Goal: Task Accomplishment & Management: Use online tool/utility

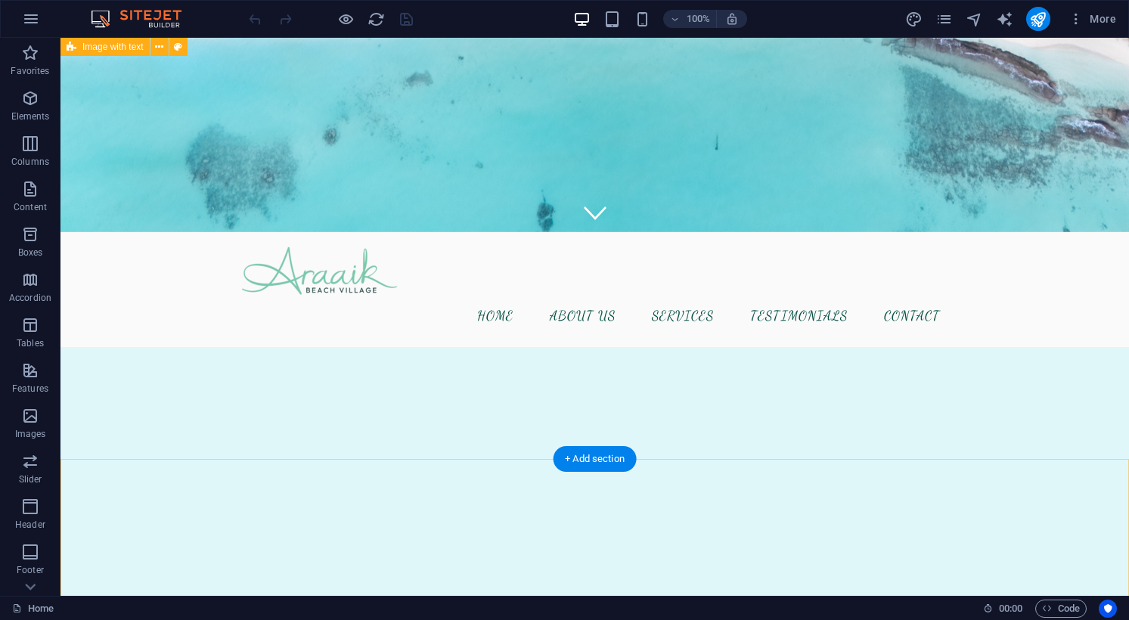
scroll to position [353, 0]
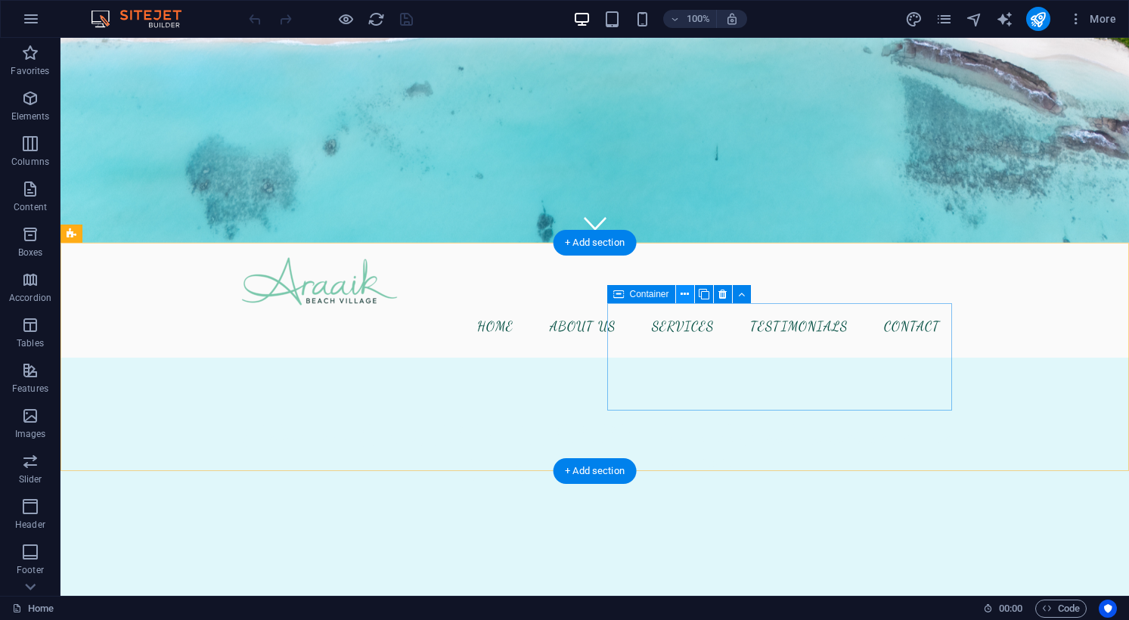
click at [678, 293] on button at bounding box center [685, 294] width 18 height 18
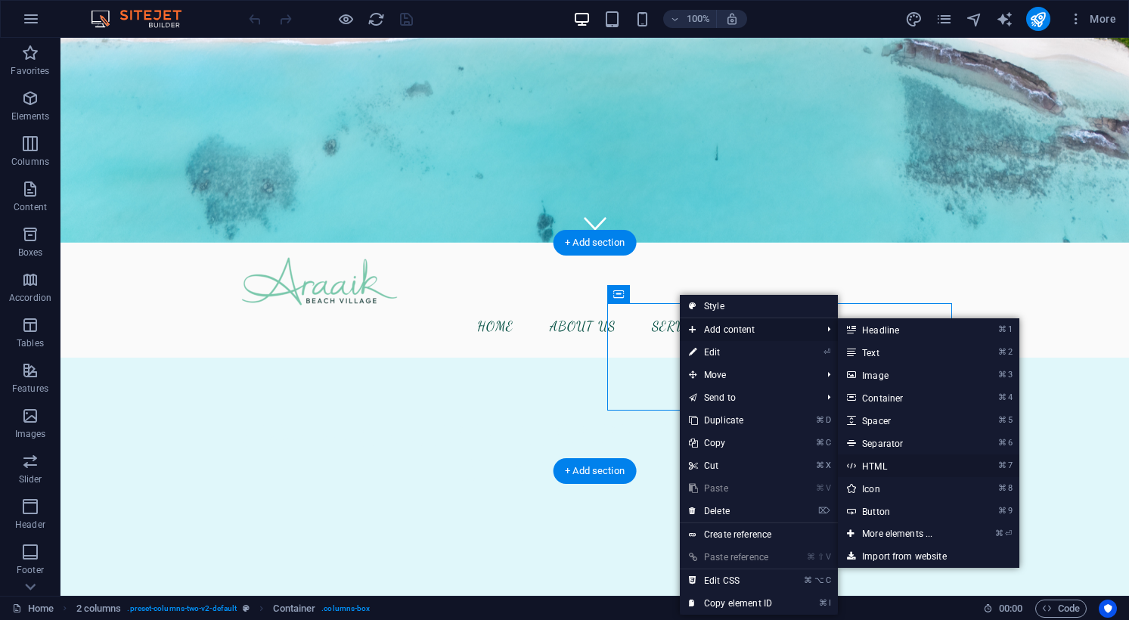
click at [879, 466] on link "⌘ 7 HTML" at bounding box center [900, 465] width 125 height 23
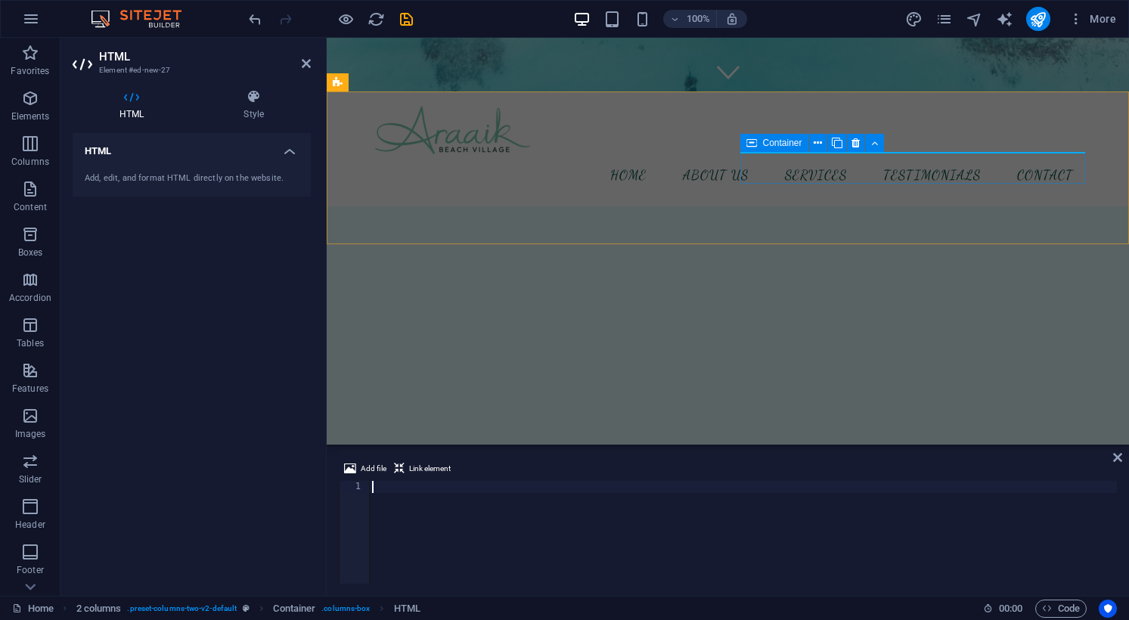
click at [683, 567] on div at bounding box center [511, 567] width 345 height 0
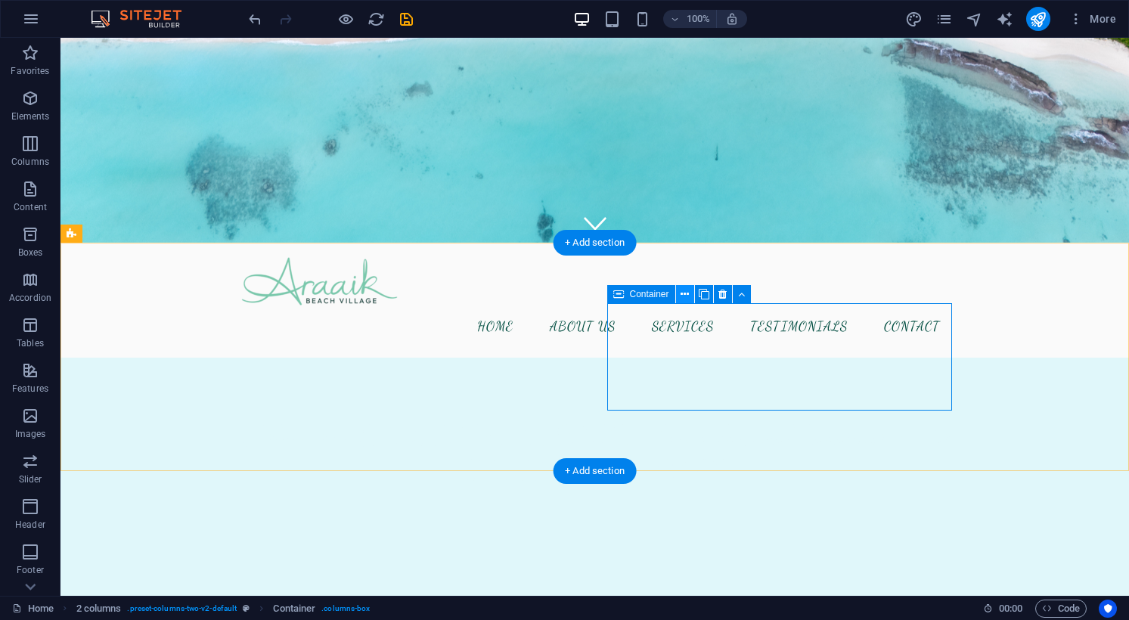
click at [682, 296] on icon at bounding box center [684, 294] width 8 height 16
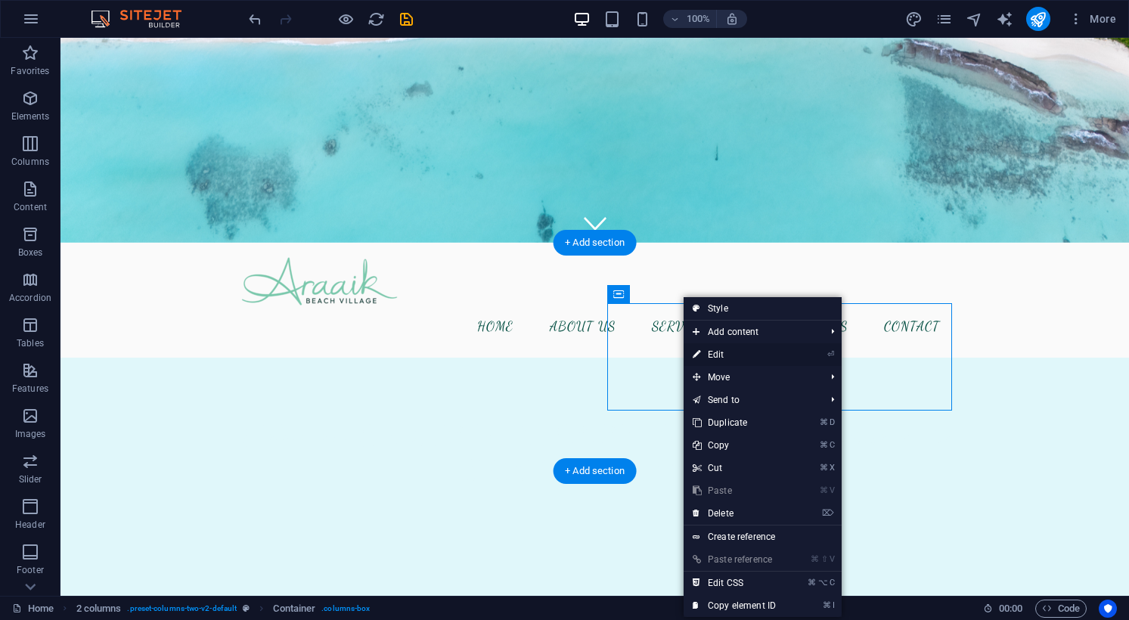
click at [711, 351] on link "⏎ Edit" at bounding box center [733, 354] width 101 height 23
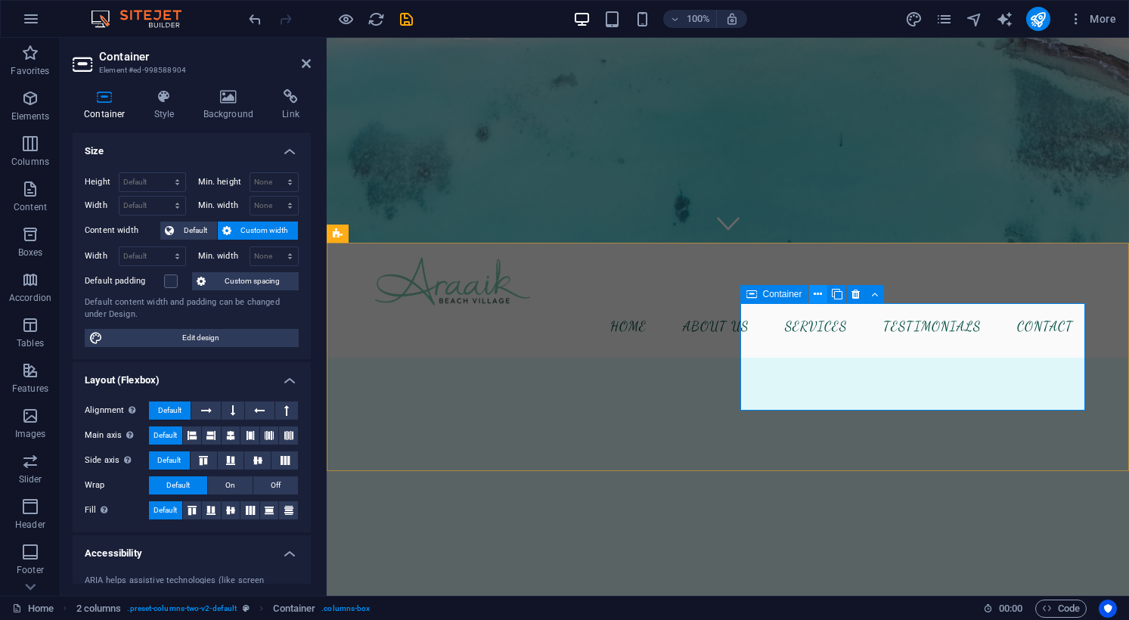
click at [814, 296] on icon at bounding box center [817, 294] width 8 height 16
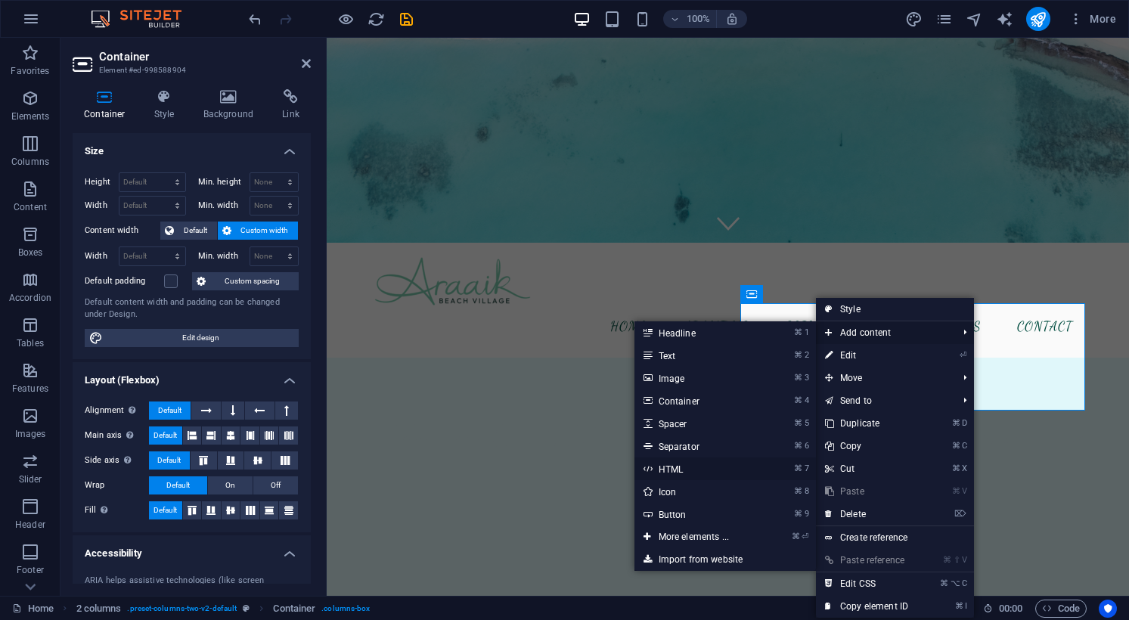
click at [667, 470] on link "⌘ 7 HTML" at bounding box center [696, 468] width 125 height 23
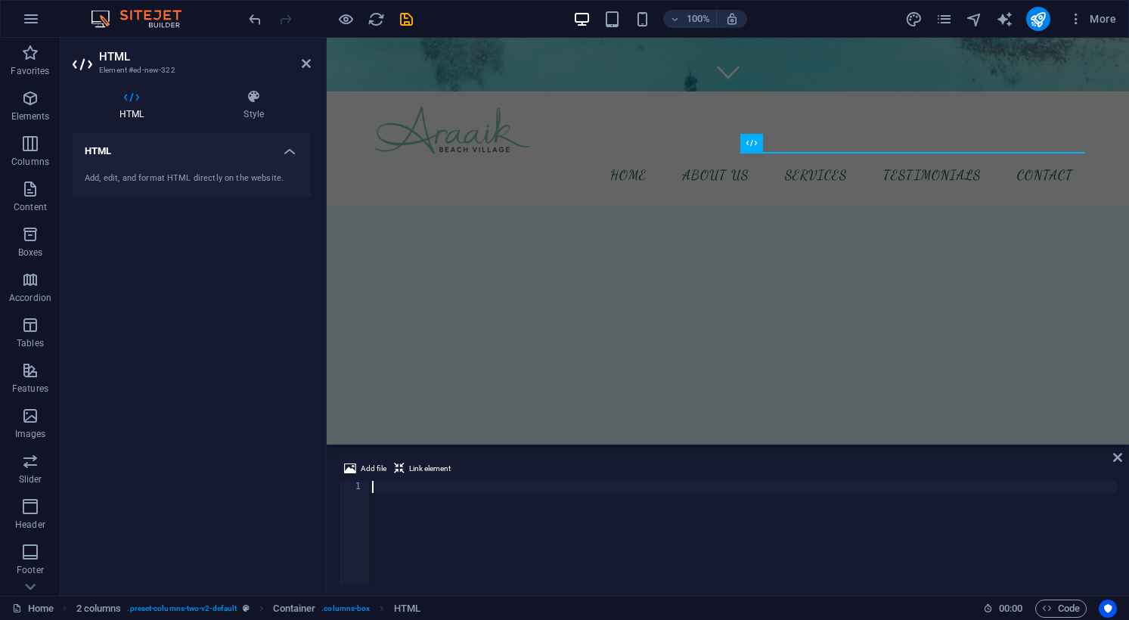
type textarea "[URL][DOMAIN_NAME]"
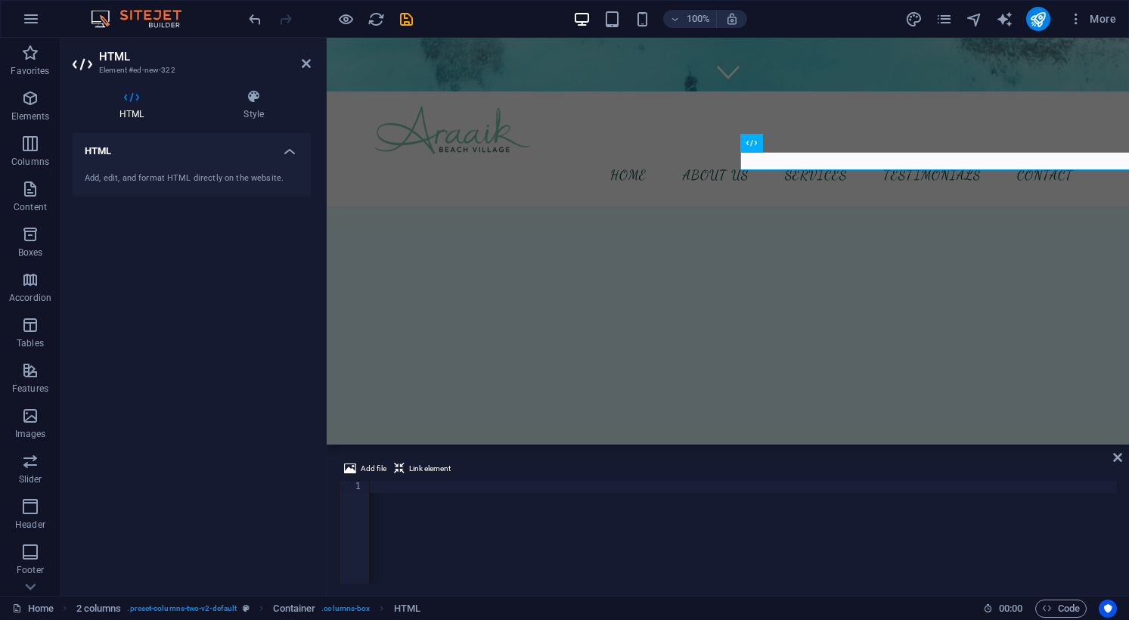
scroll to position [0, 0]
click at [745, 510] on div "[URL][DOMAIN_NAME]" at bounding box center [1013, 543] width 1288 height 124
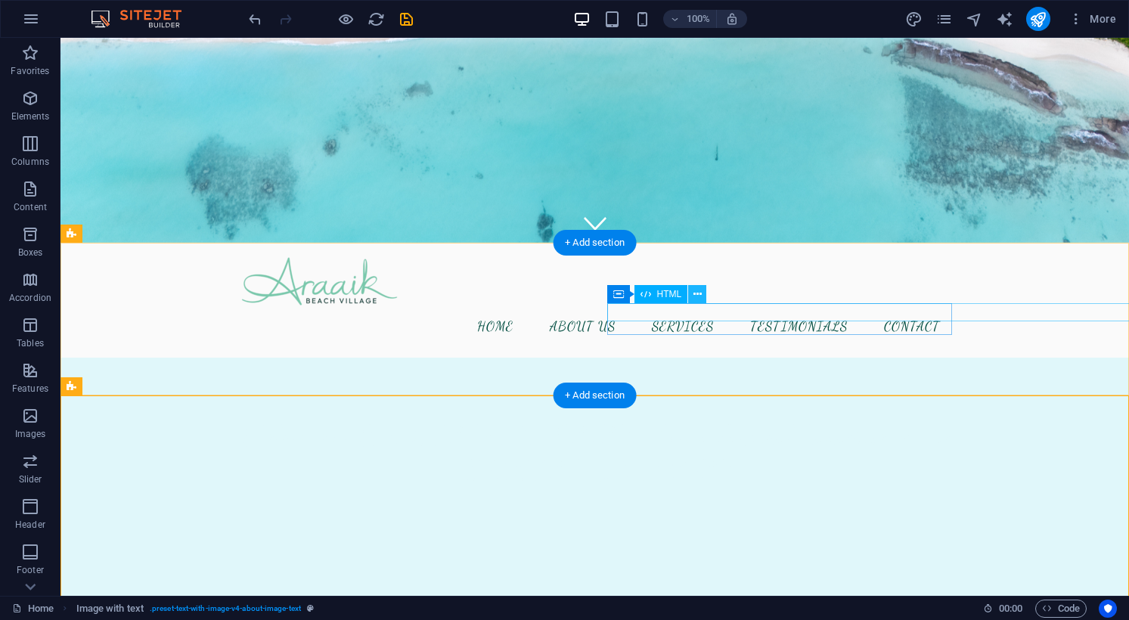
click at [697, 291] on icon at bounding box center [697, 294] width 8 height 16
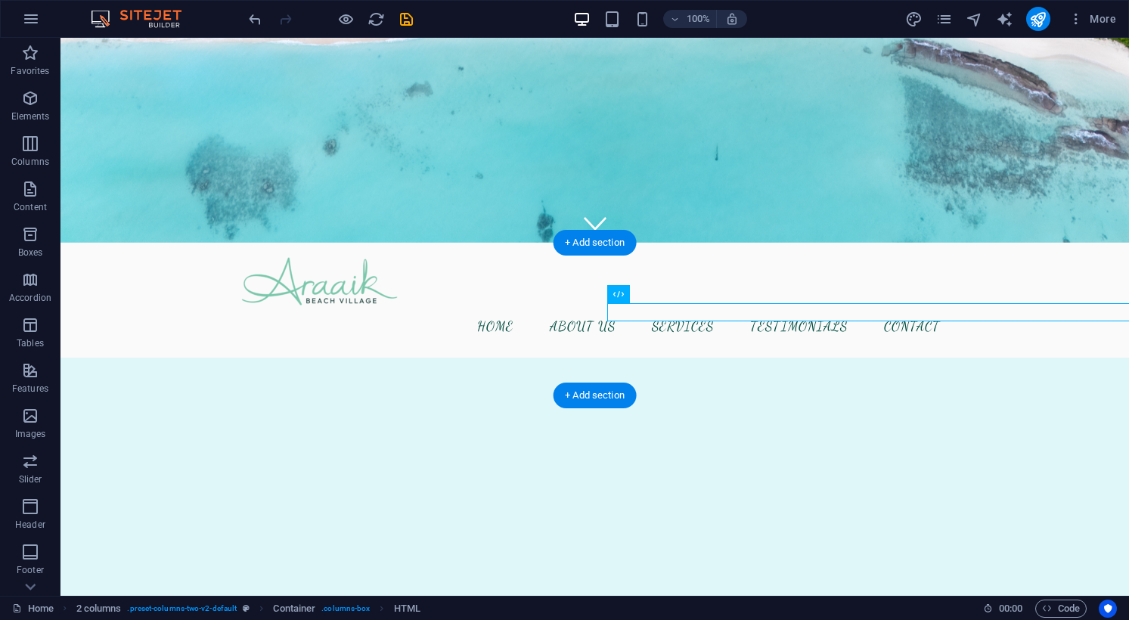
click at [685, 294] on icon at bounding box center [684, 294] width 8 height 16
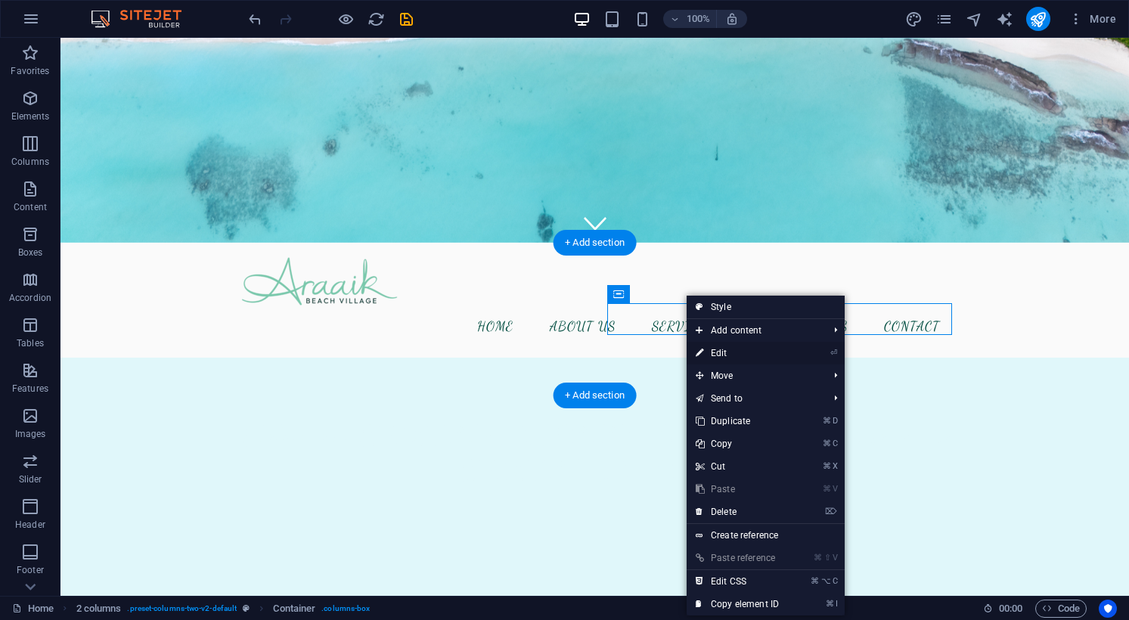
click at [716, 348] on link "⏎ Edit" at bounding box center [736, 353] width 101 height 23
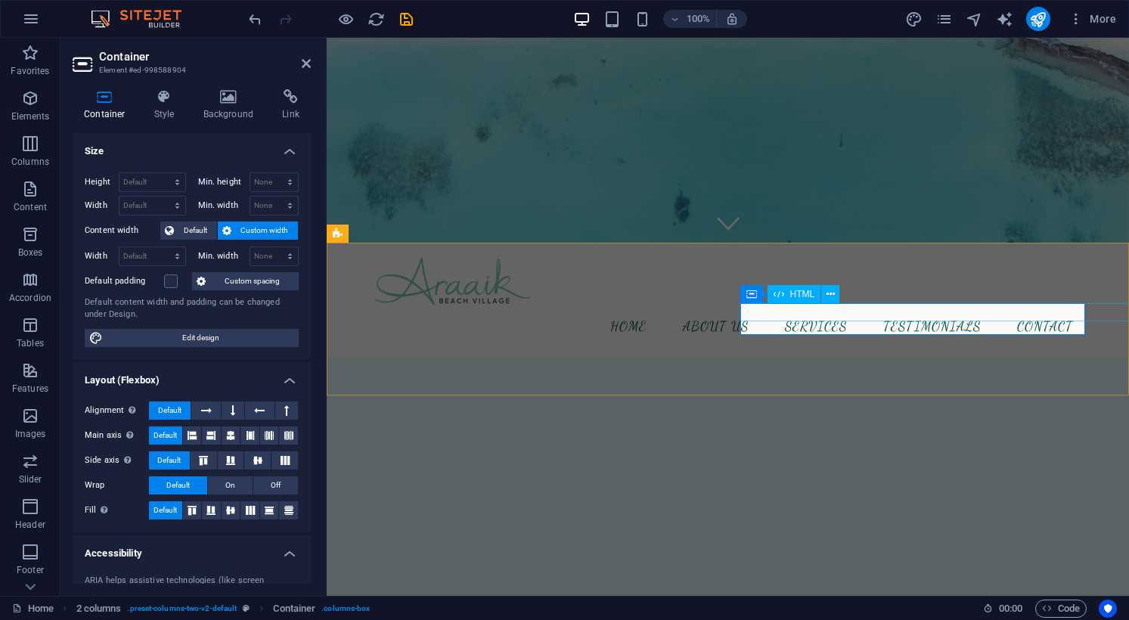
click at [812, 290] on span "HTML" at bounding box center [802, 294] width 25 height 9
click at [173, 103] on icon at bounding box center [164, 96] width 43 height 15
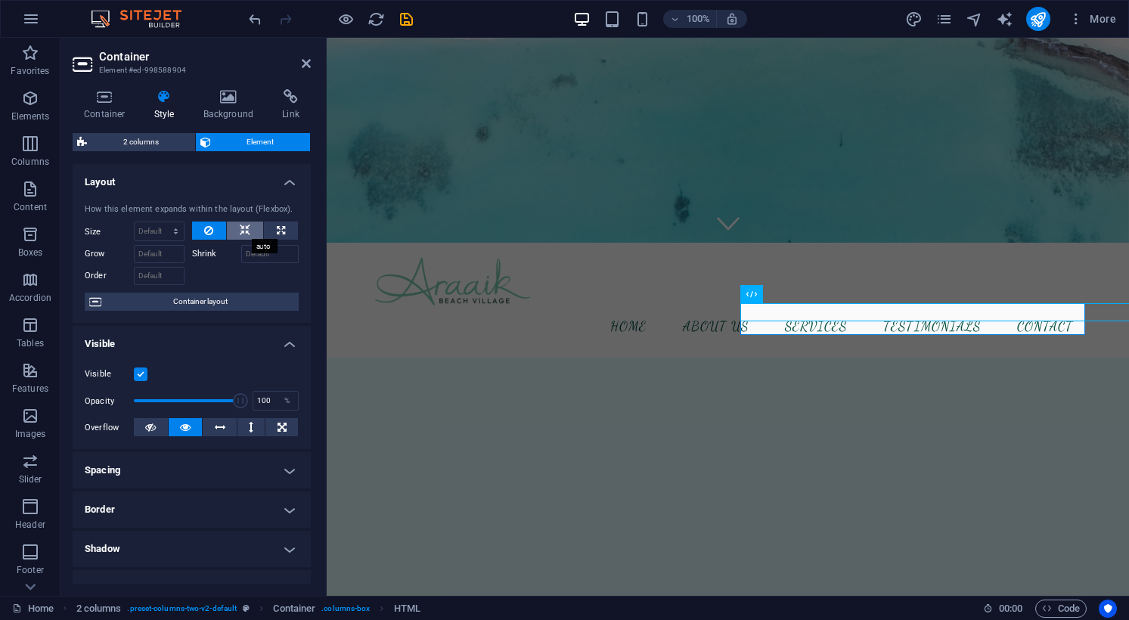
click at [234, 231] on button at bounding box center [245, 230] width 36 height 18
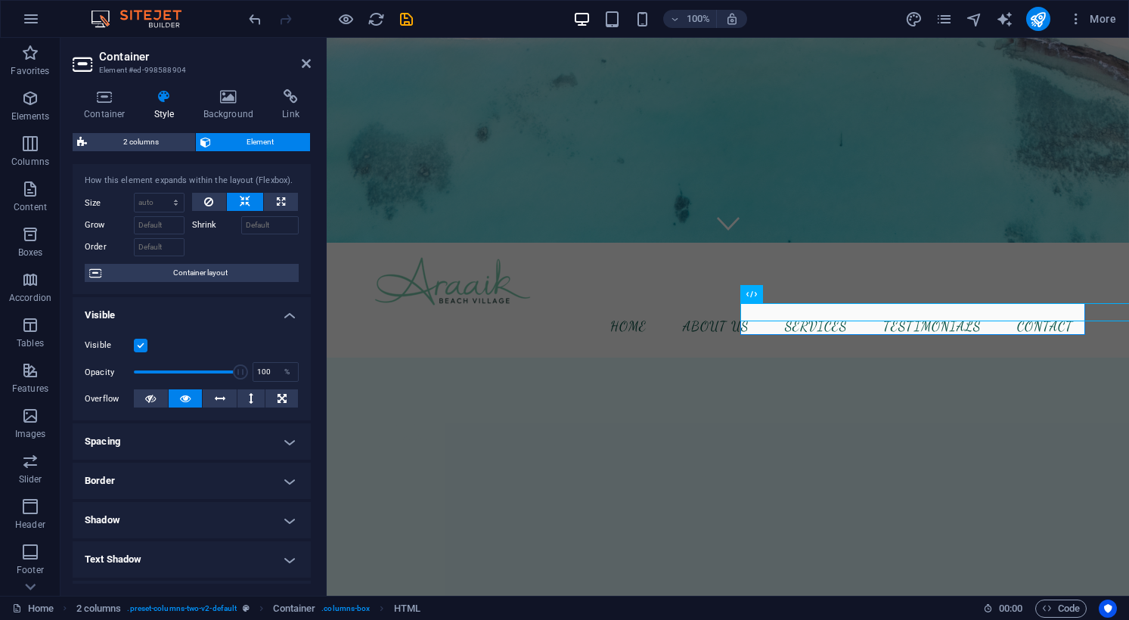
scroll to position [30, 0]
click at [244, 395] on button at bounding box center [251, 397] width 28 height 18
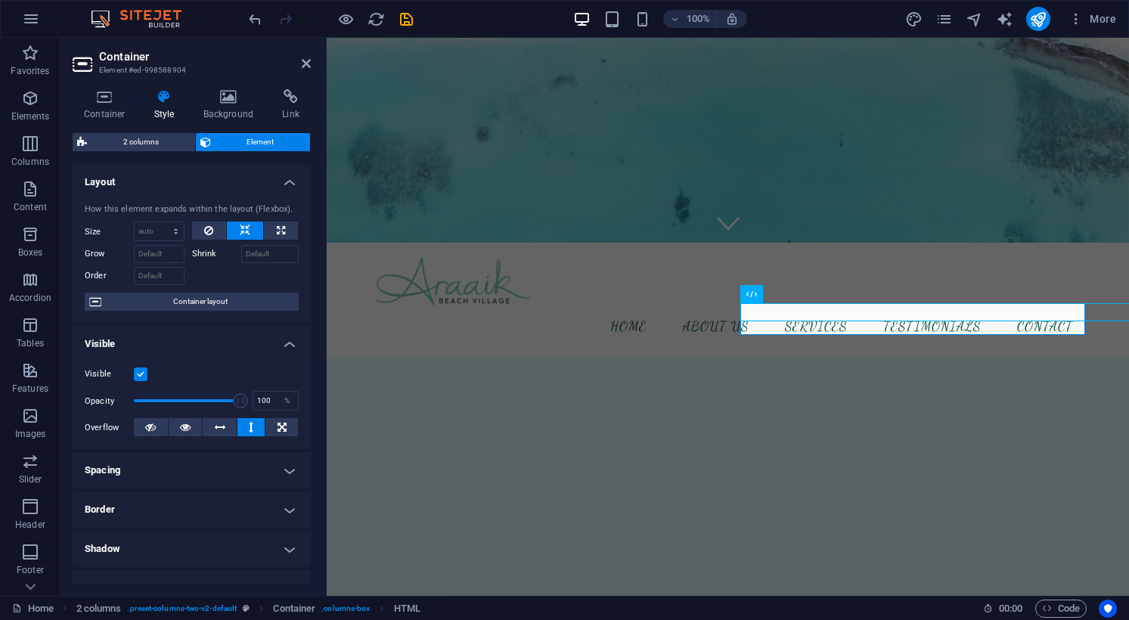
scroll to position [0, 0]
click at [412, 21] on icon "save" at bounding box center [406, 19] width 17 height 17
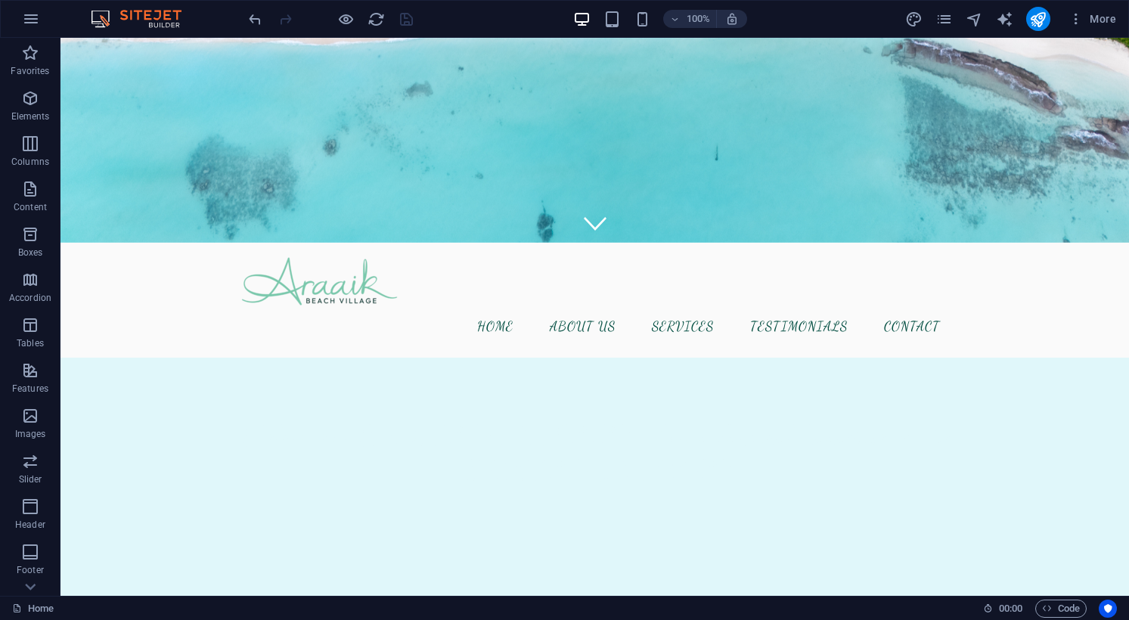
click at [1023, 18] on div "More" at bounding box center [1013, 19] width 217 height 24
click at [1037, 20] on icon "publish" at bounding box center [1037, 19] width 17 height 17
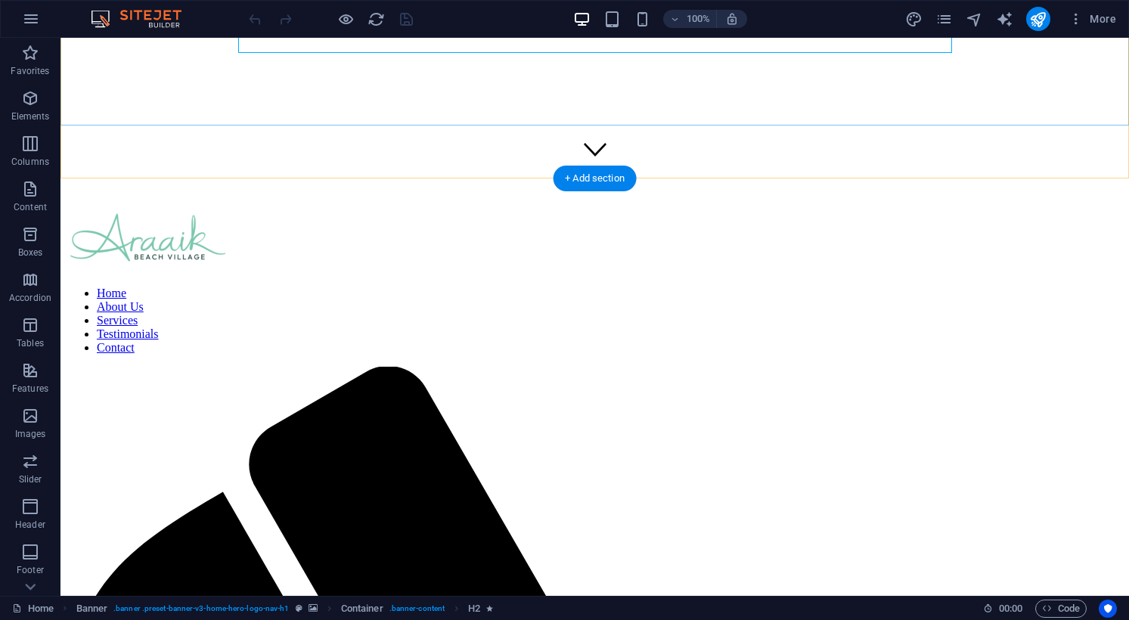
scroll to position [421, 0]
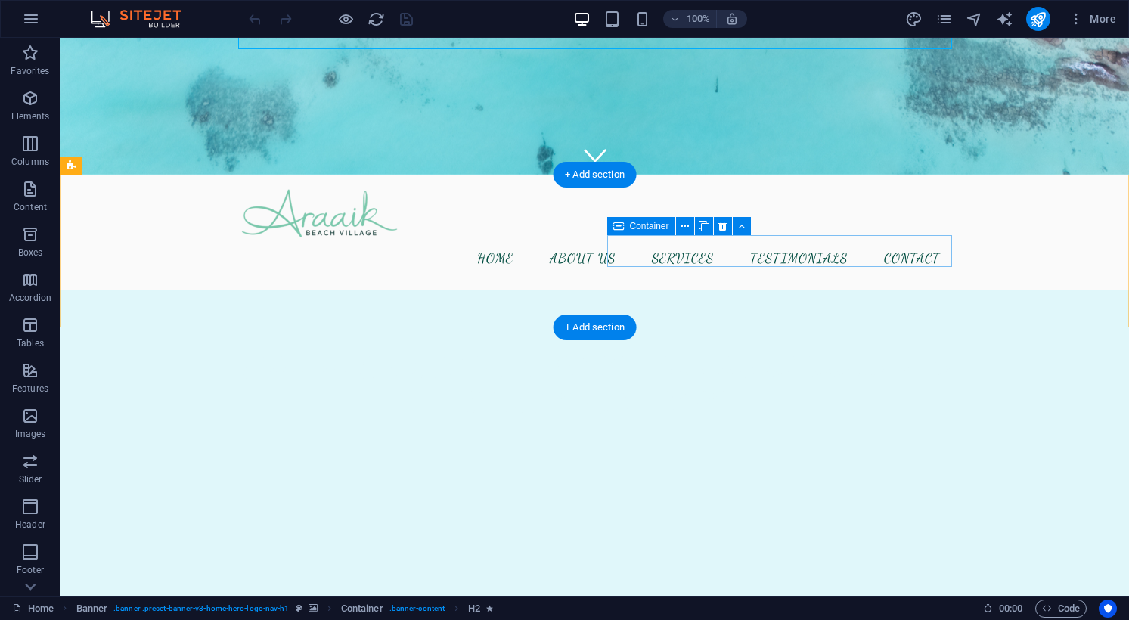
click at [670, 225] on span "HTML" at bounding box center [669, 225] width 25 height 9
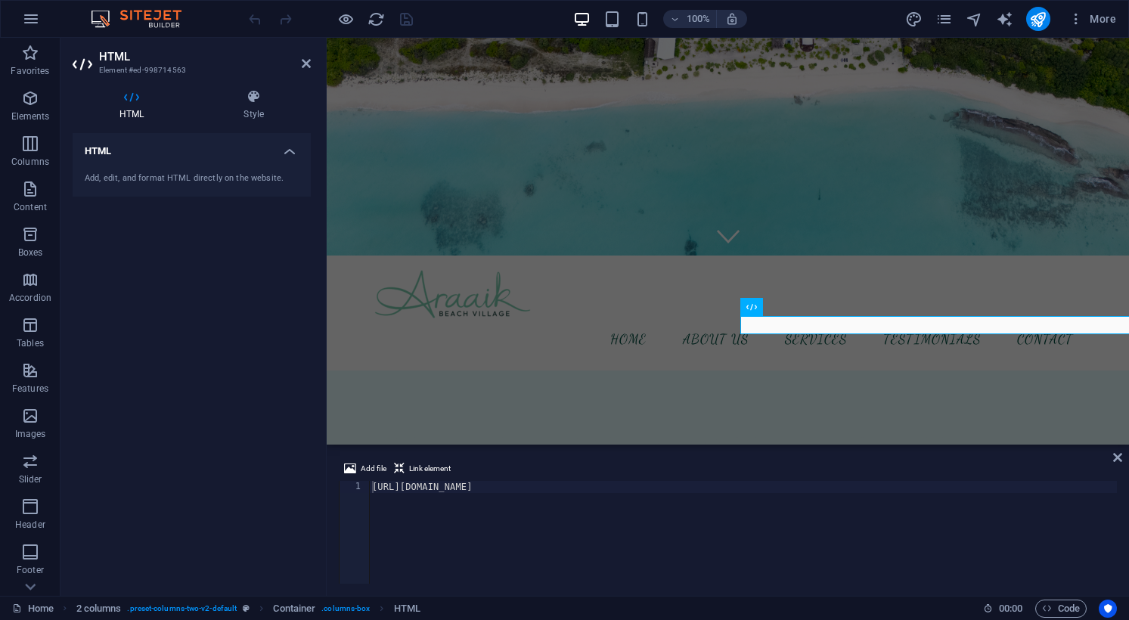
scroll to position [194, 0]
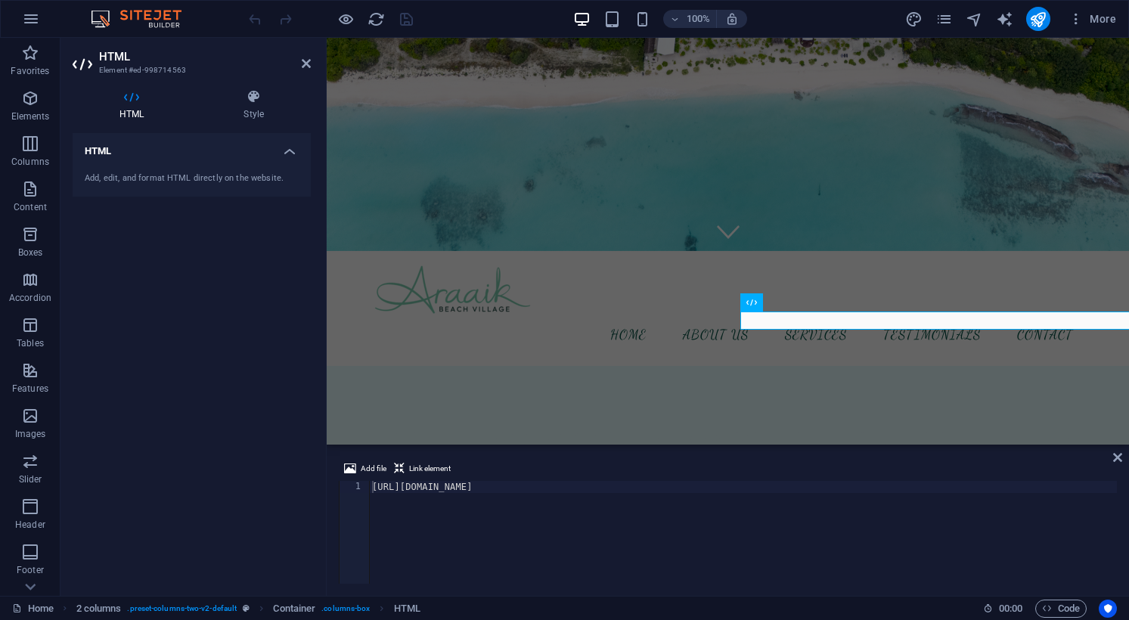
click at [415, 488] on div "[URL][DOMAIN_NAME]" at bounding box center [1013, 543] width 1288 height 124
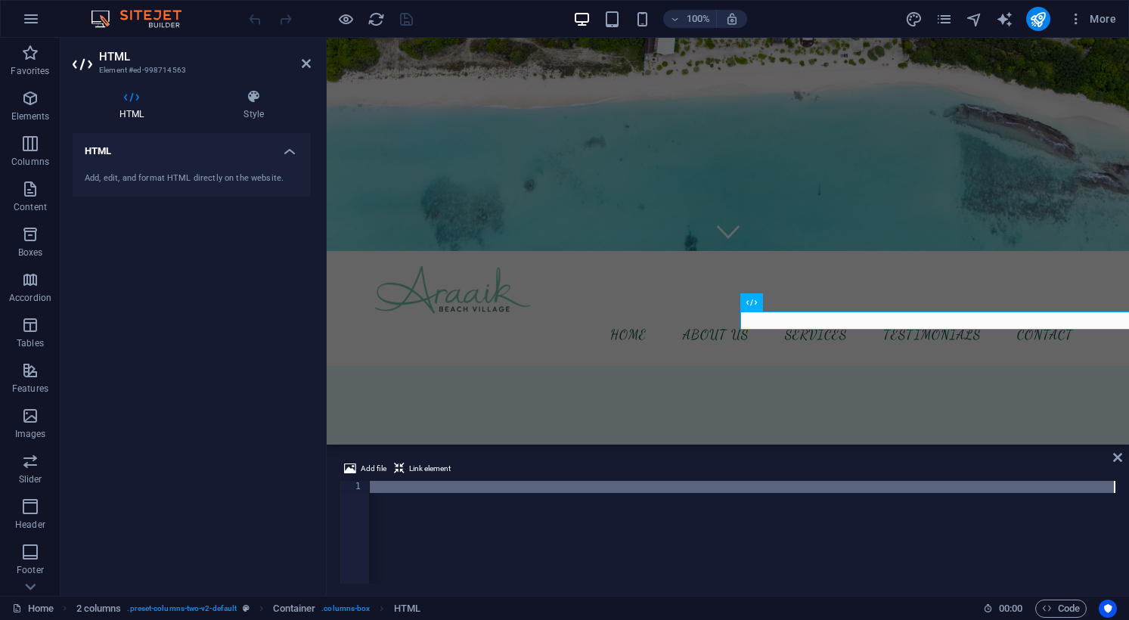
type textarea "\"
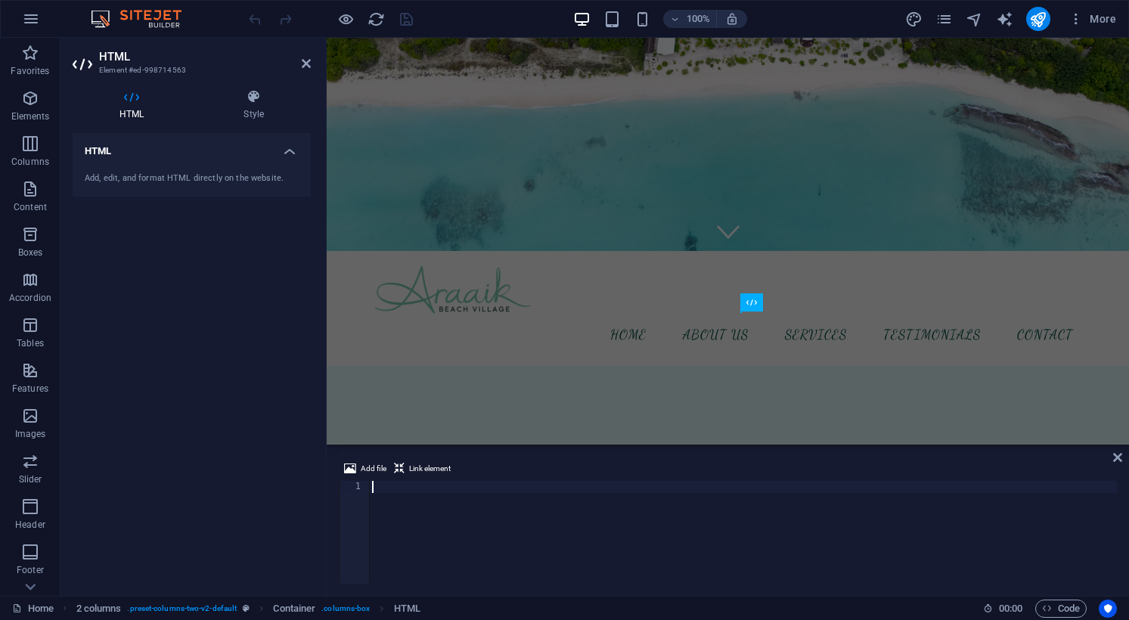
click at [578, 491] on div at bounding box center [743, 544] width 748 height 127
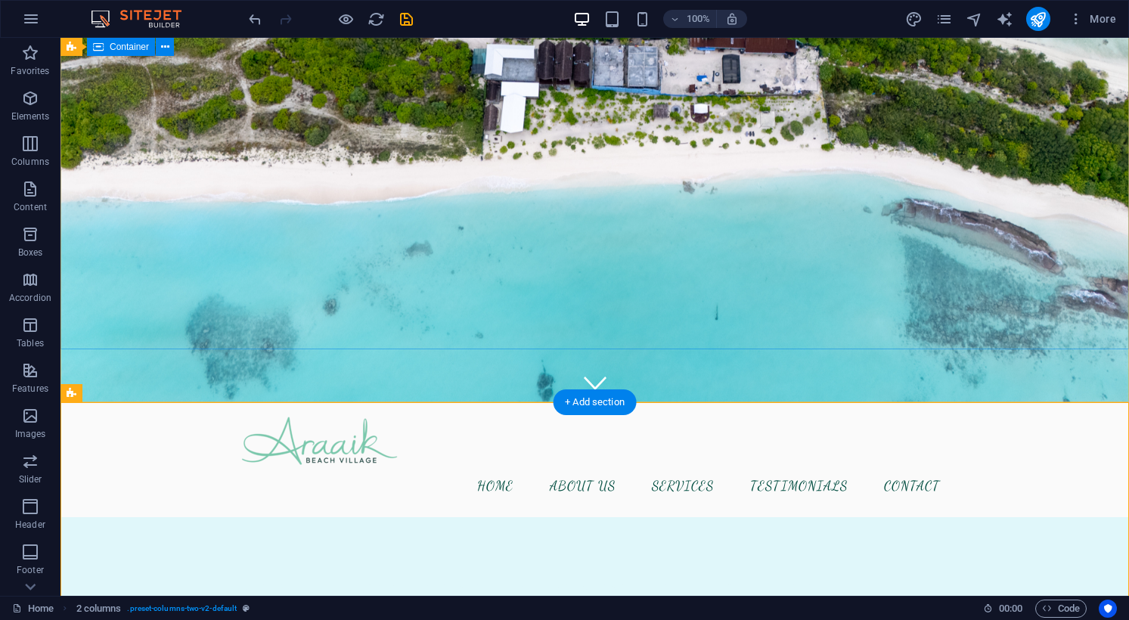
click at [752, 517] on div "Welcome to [GEOGRAPHIC_DATA] - Your Tropical Paradise in the [GEOGRAPHIC_DATA]" at bounding box center [594, 619] width 1068 height 204
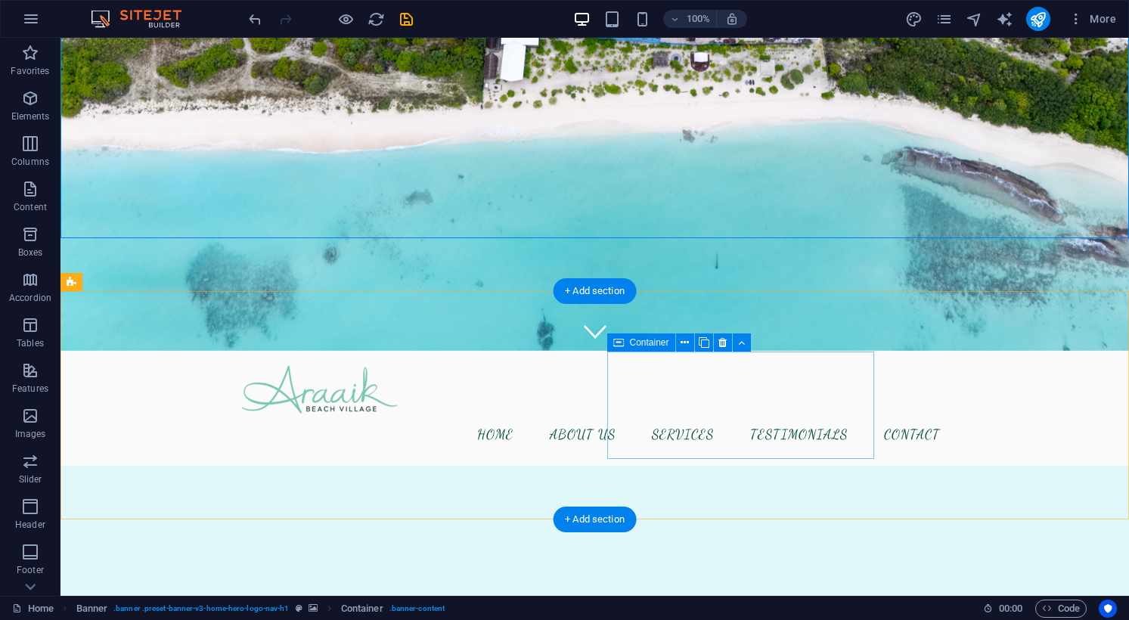
scroll to position [327, 0]
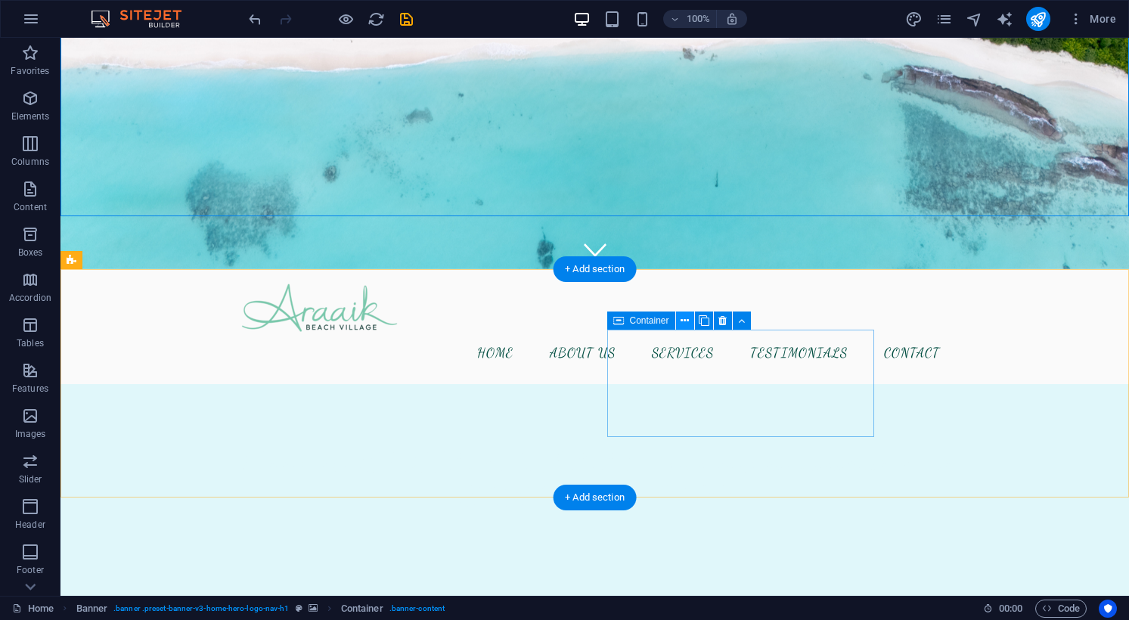
click at [686, 320] on icon at bounding box center [684, 321] width 8 height 16
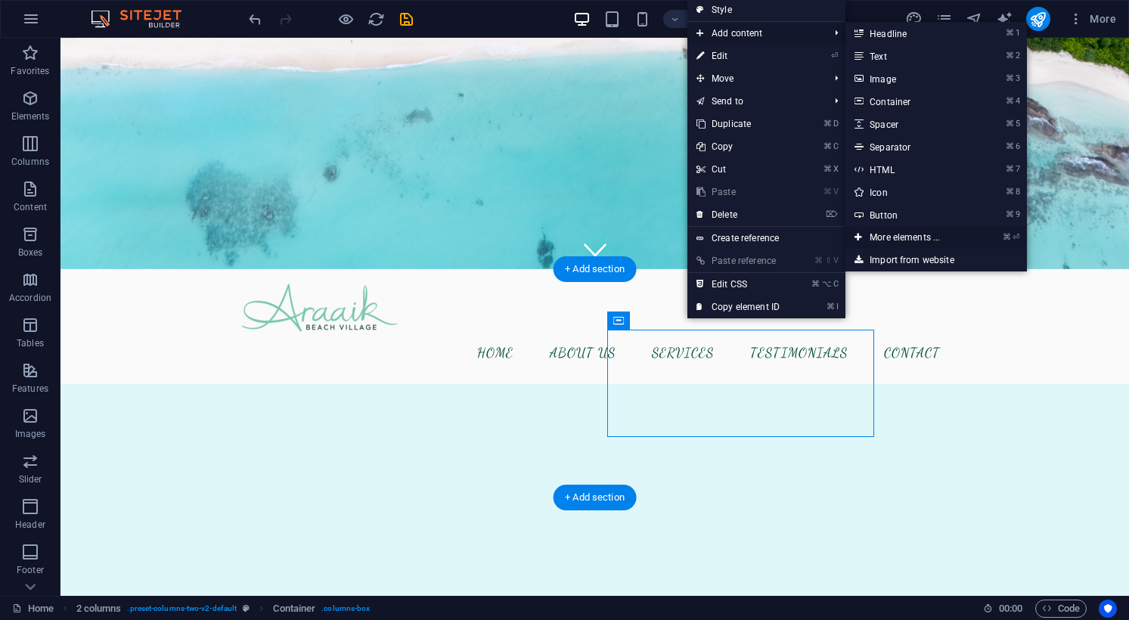
click at [902, 236] on link "⌘ ⏎ More elements ..." at bounding box center [907, 237] width 125 height 23
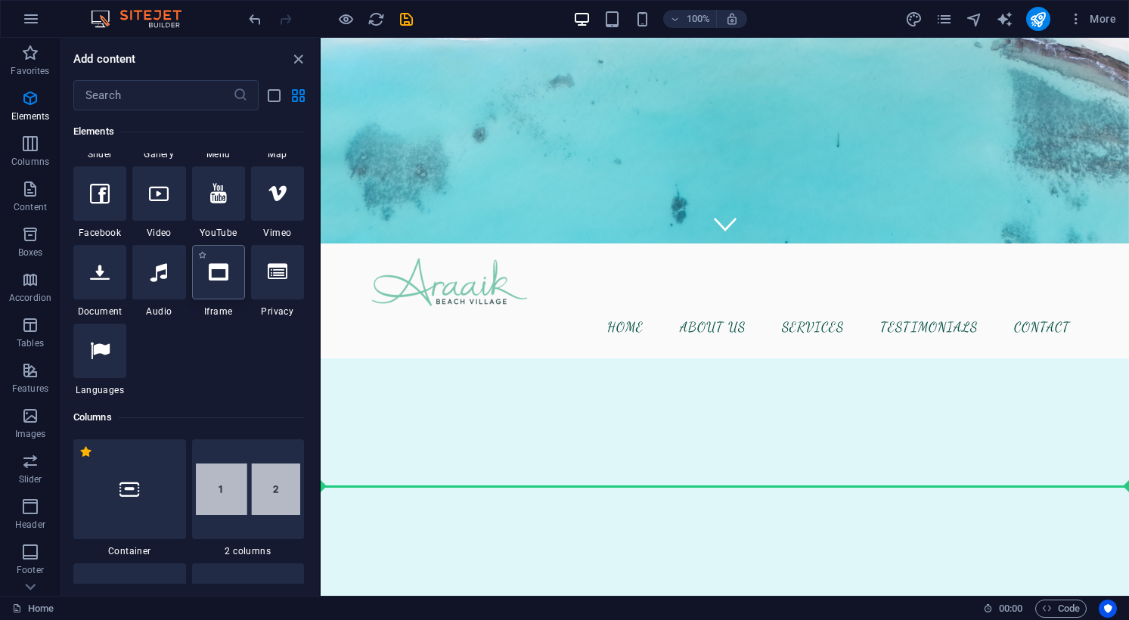
scroll to position [357, 0]
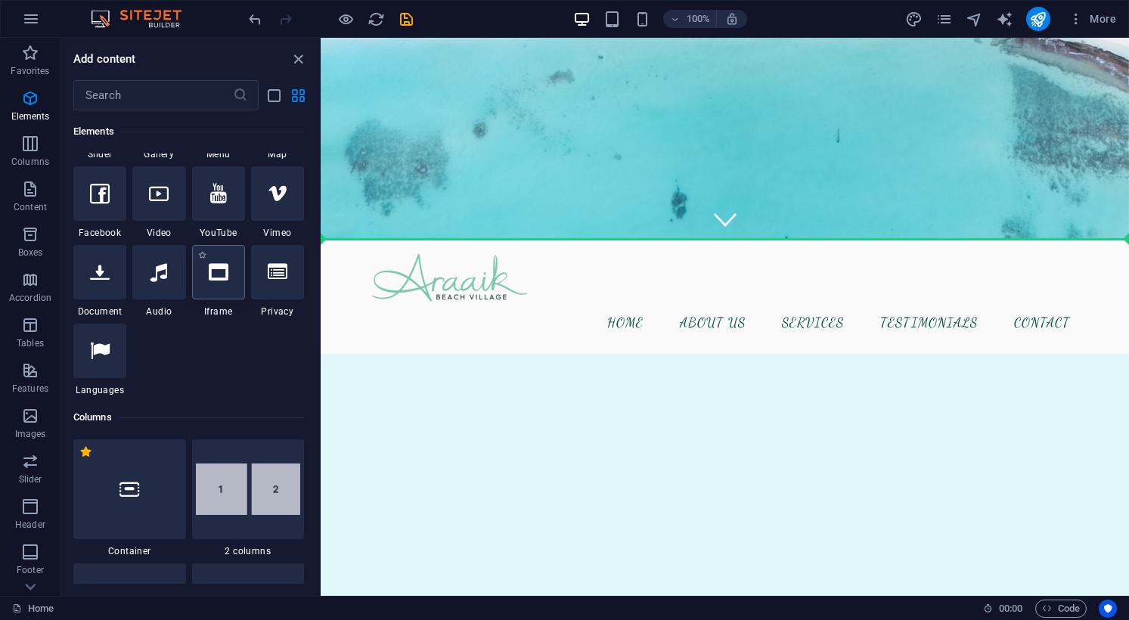
select select "%"
select select "px"
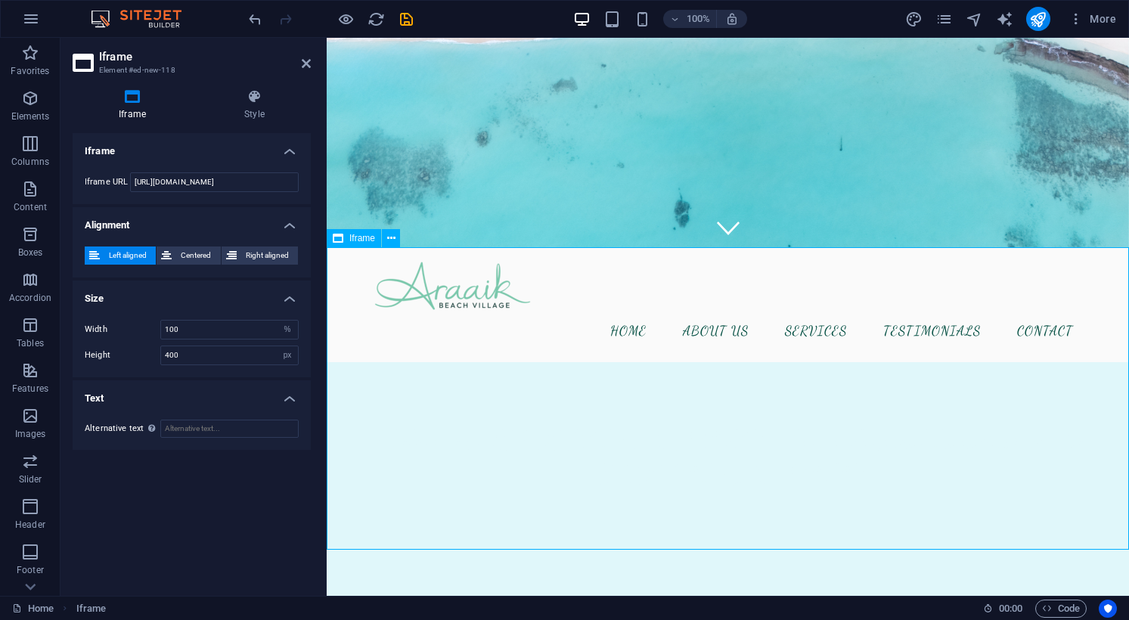
scroll to position [355, 0]
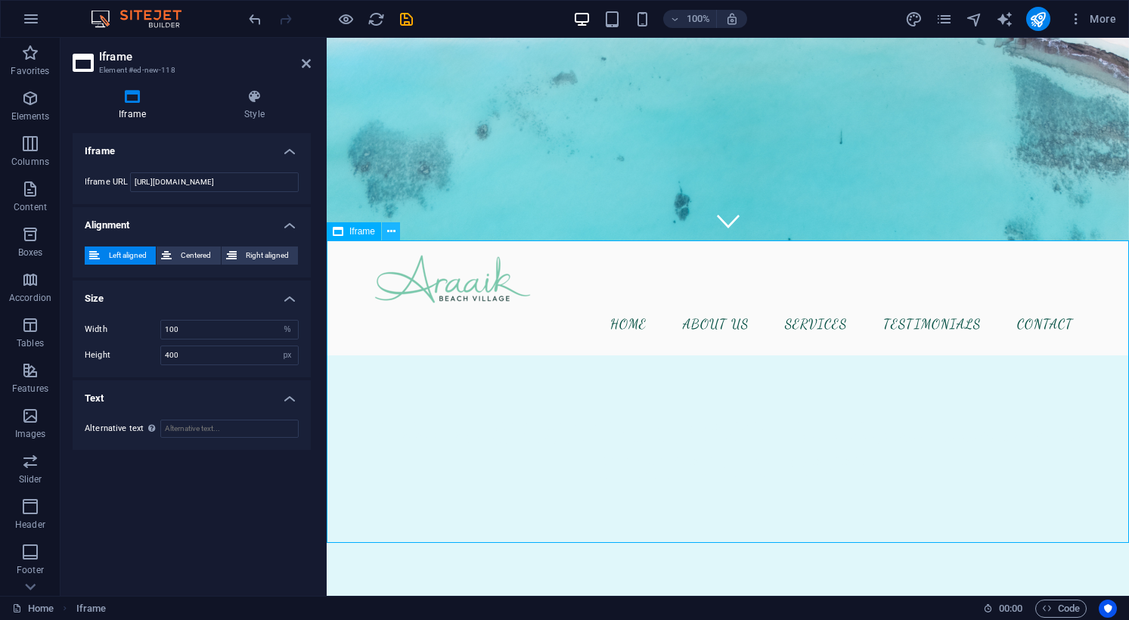
click at [392, 231] on icon at bounding box center [391, 232] width 8 height 16
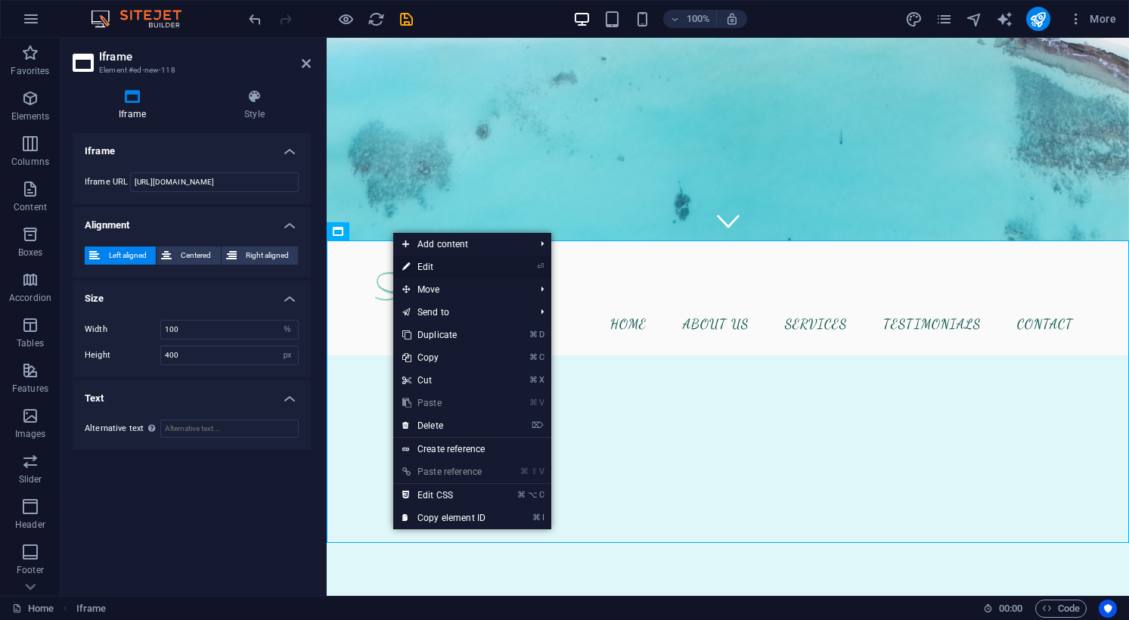
click at [429, 266] on link "⏎ Edit" at bounding box center [443, 266] width 101 height 23
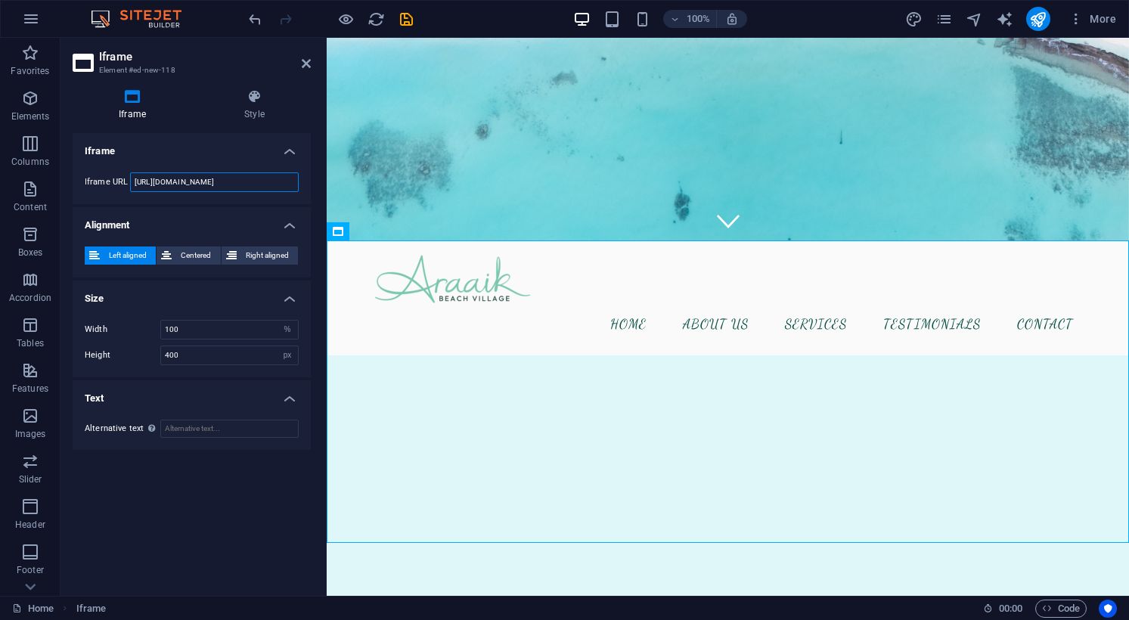
click at [241, 179] on input "https://template-wireframe.de.rs/" at bounding box center [214, 182] width 169 height 20
click at [186, 184] on input "text" at bounding box center [214, 182] width 169 height 20
click at [155, 182] on input "text" at bounding box center [214, 182] width 169 height 20
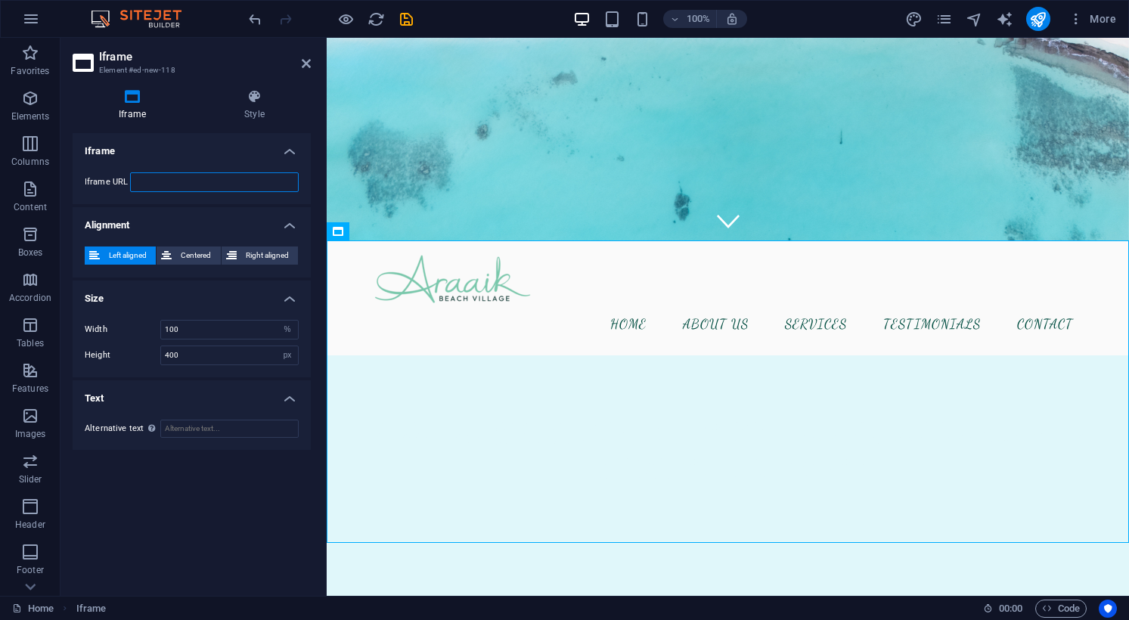
click at [155, 182] on input "text" at bounding box center [214, 182] width 169 height 20
paste input "https://booking.staygrid.com/webv2/index/home/c/amFVeE9tR3JHRXYwQURPNlN3ajY1dko…"
type input "https://booking.staygrid.com/webv2/index/home/c/amFVeE9tR3JHRXYwQURPNlN3ajY1dko…"
click at [202, 493] on div "Iframe Iframe URL https://booking.staygrid.com/webv2/index/home/c/amFVeE9tR3JHR…" at bounding box center [192, 358] width 238 height 451
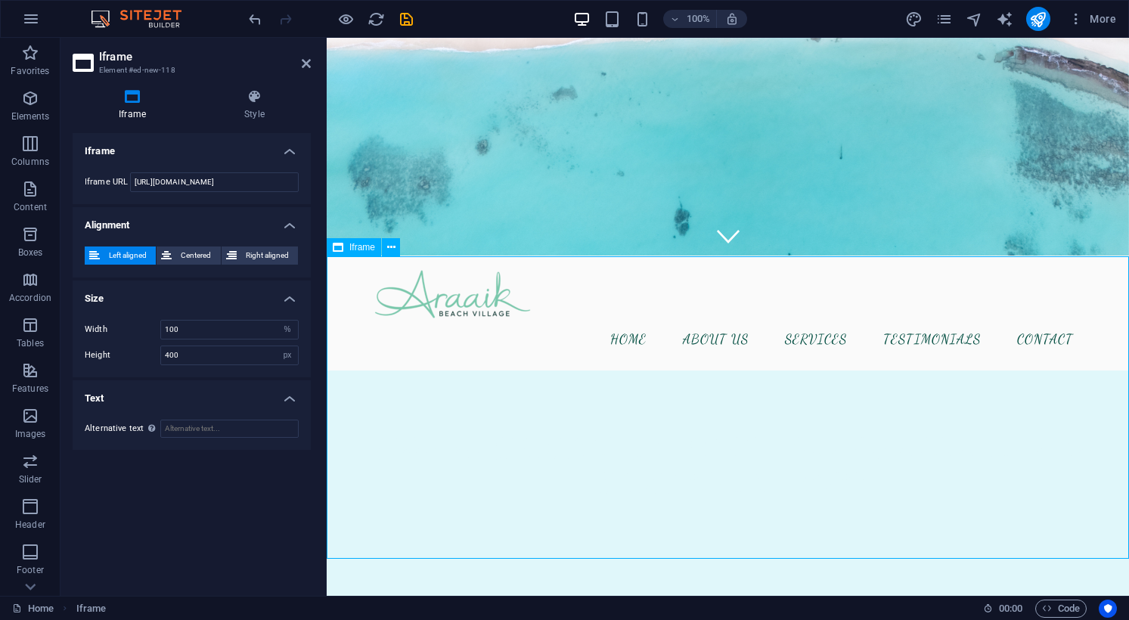
scroll to position [339, 0]
click at [289, 228] on h4 "Alignment" at bounding box center [192, 220] width 238 height 27
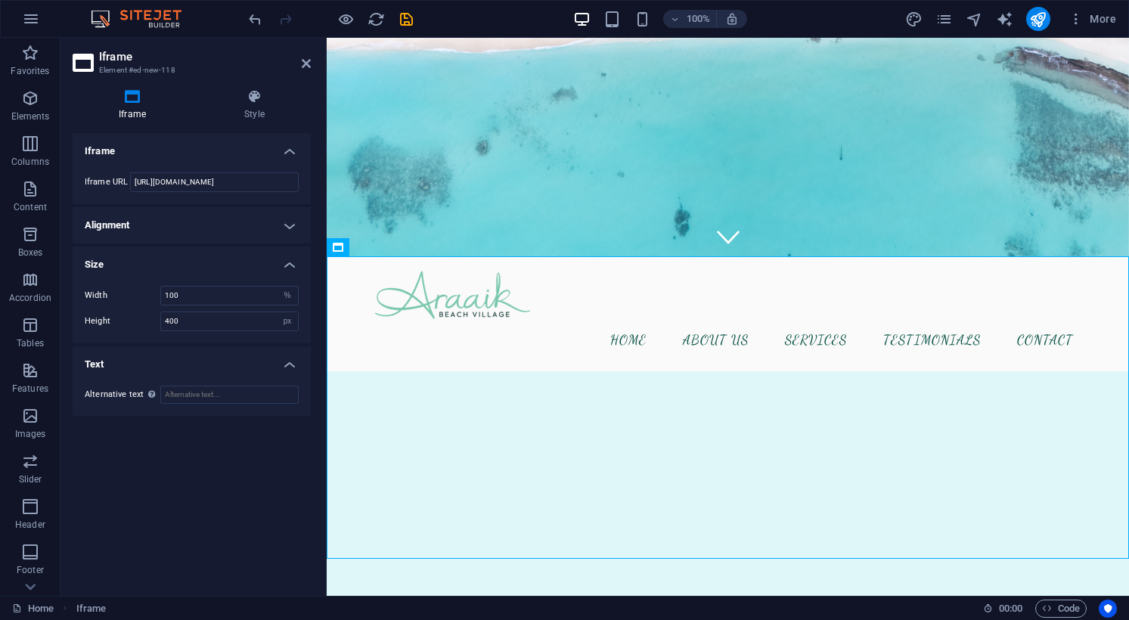
click at [289, 228] on h4 "Alignment" at bounding box center [192, 225] width 238 height 36
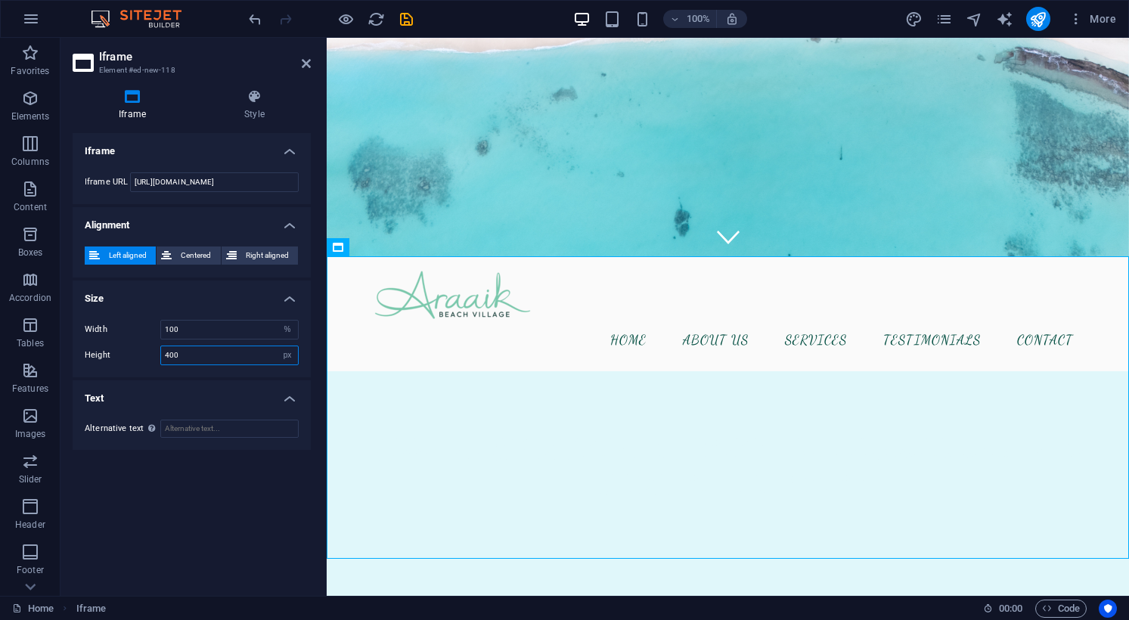
click at [250, 355] on input "400" at bounding box center [229, 355] width 137 height 18
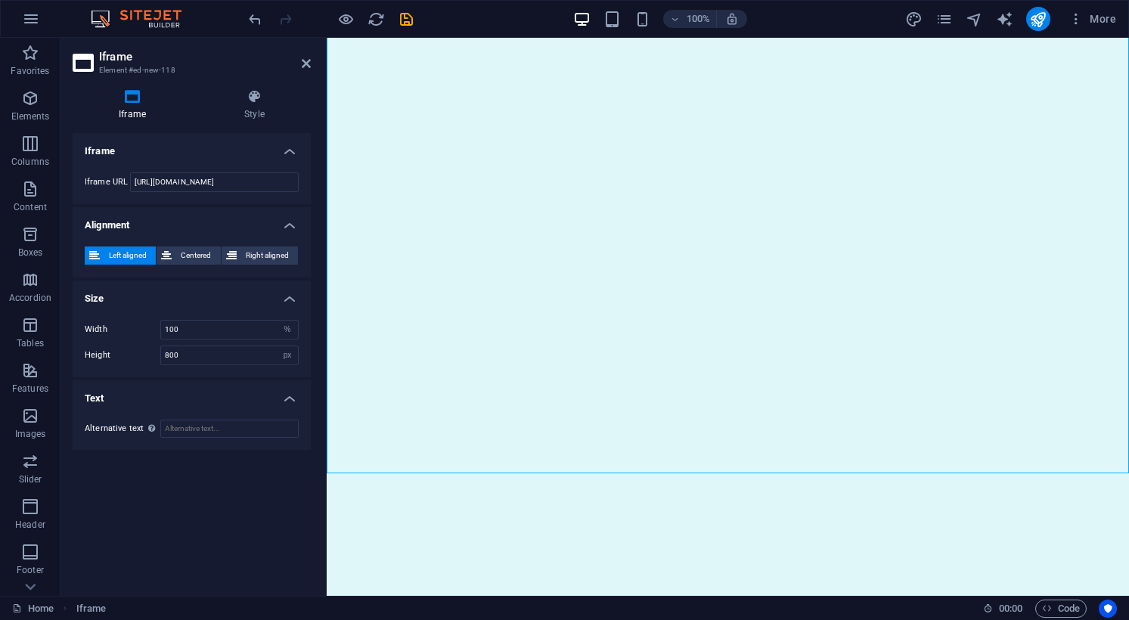
scroll to position [711, 0]
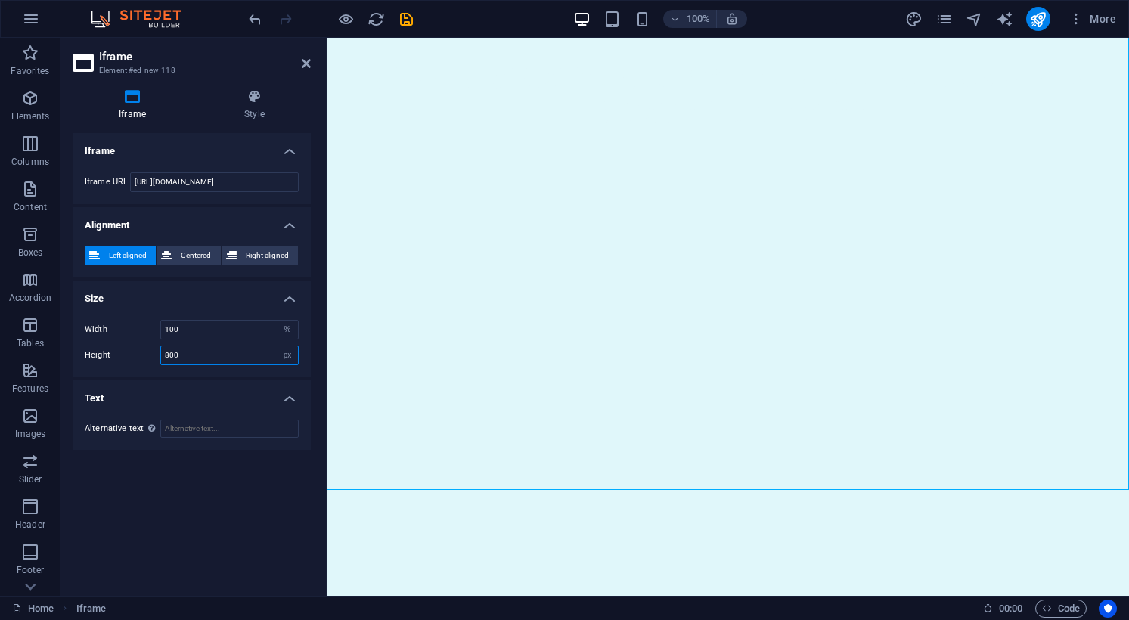
click at [203, 350] on input "800" at bounding box center [229, 355] width 137 height 18
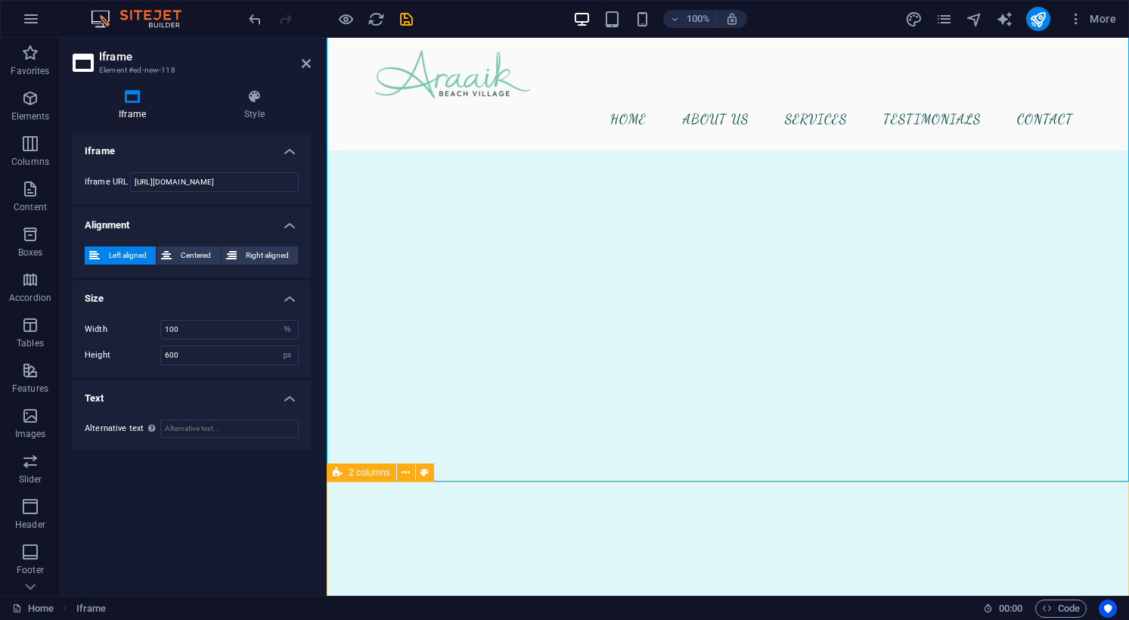
scroll to position [543, 0]
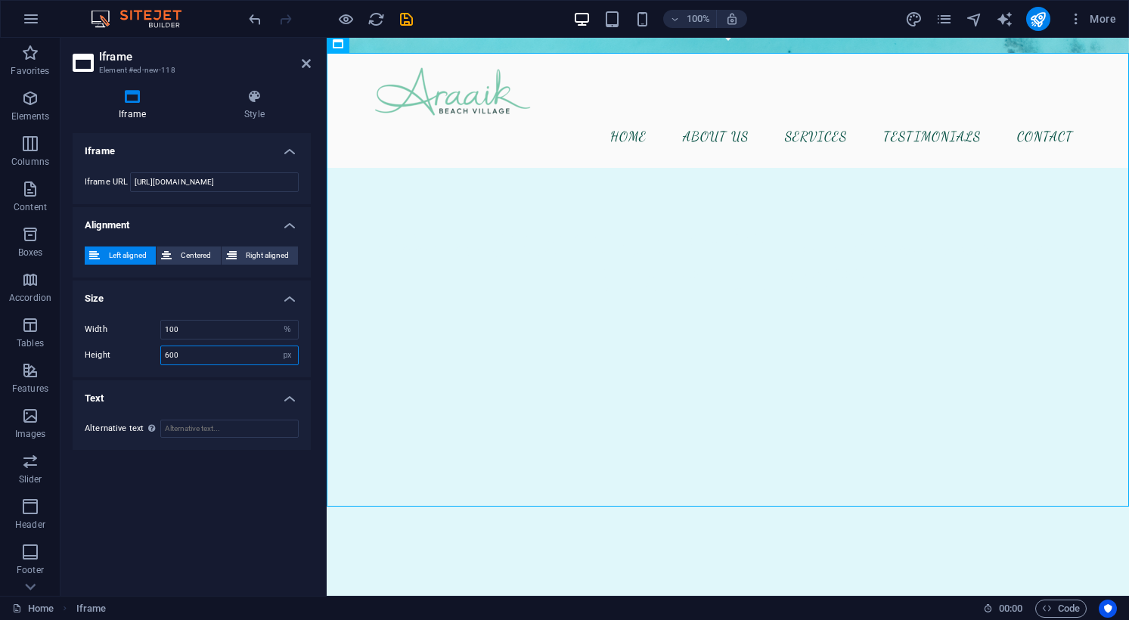
click at [200, 351] on input "600" at bounding box center [229, 355] width 137 height 18
type input "200"
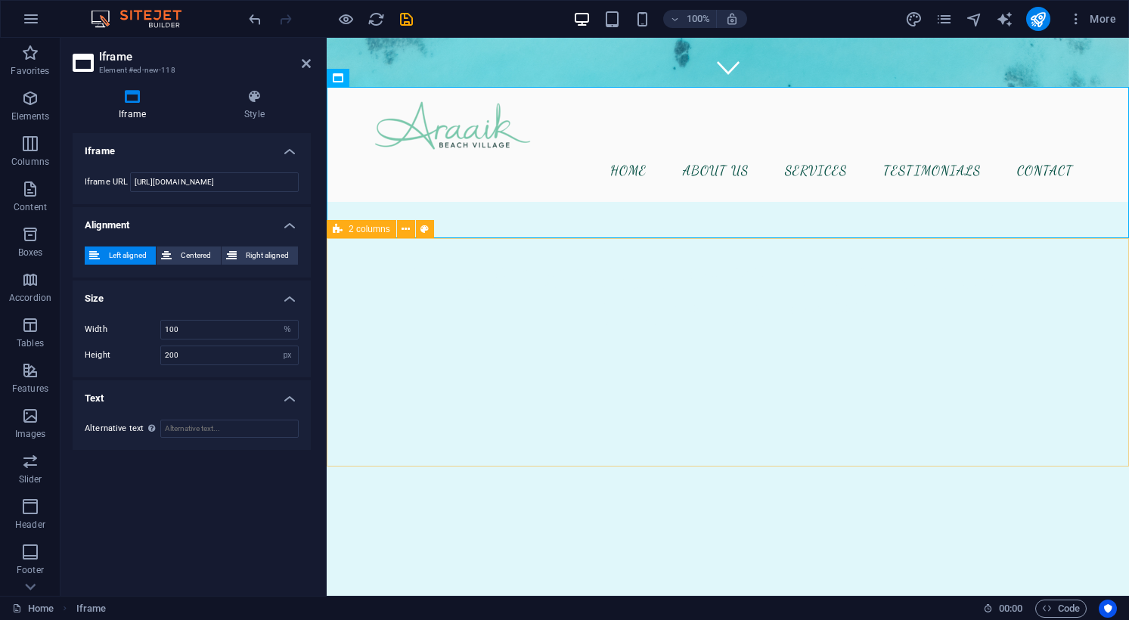
scroll to position [514, 0]
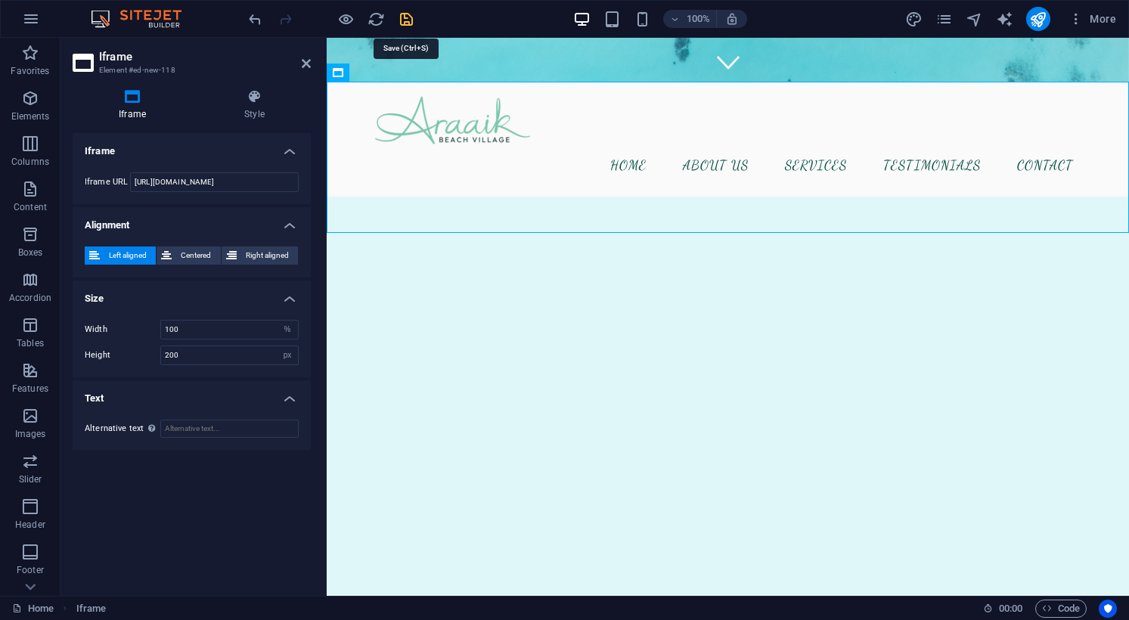
click at [403, 18] on icon "save" at bounding box center [406, 19] width 17 height 17
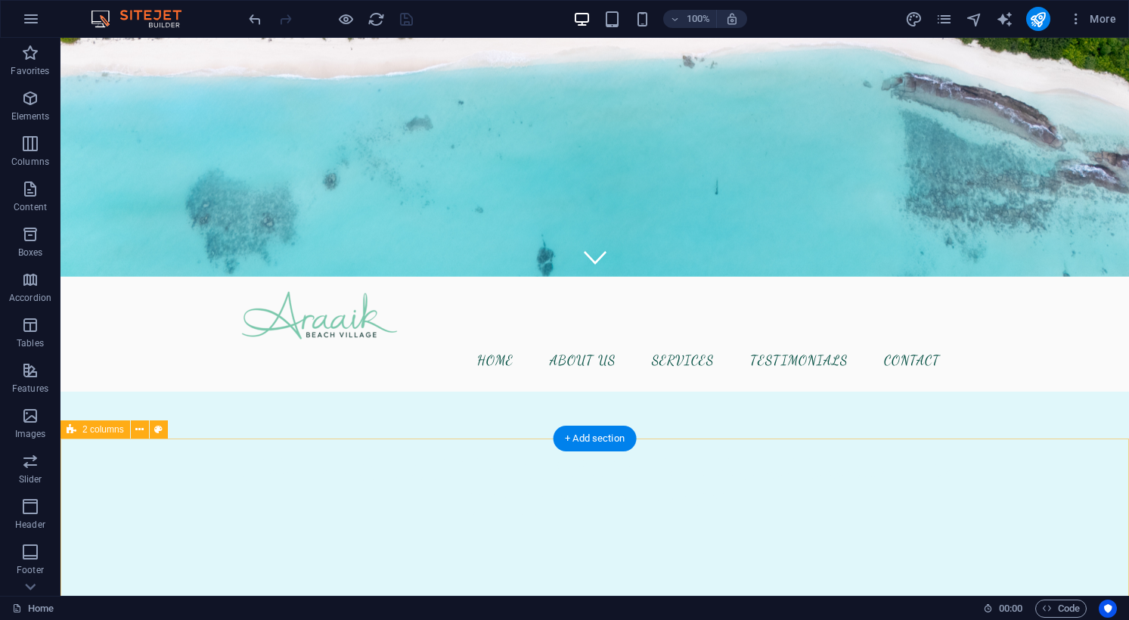
scroll to position [337, 0]
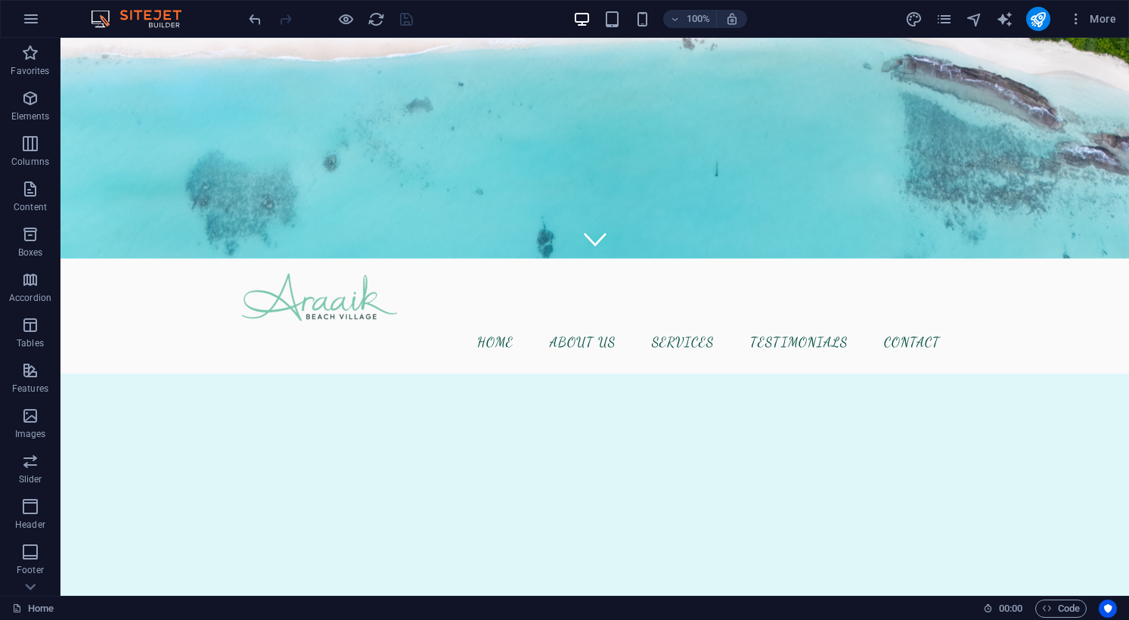
click at [407, 17] on div at bounding box center [330, 19] width 169 height 24
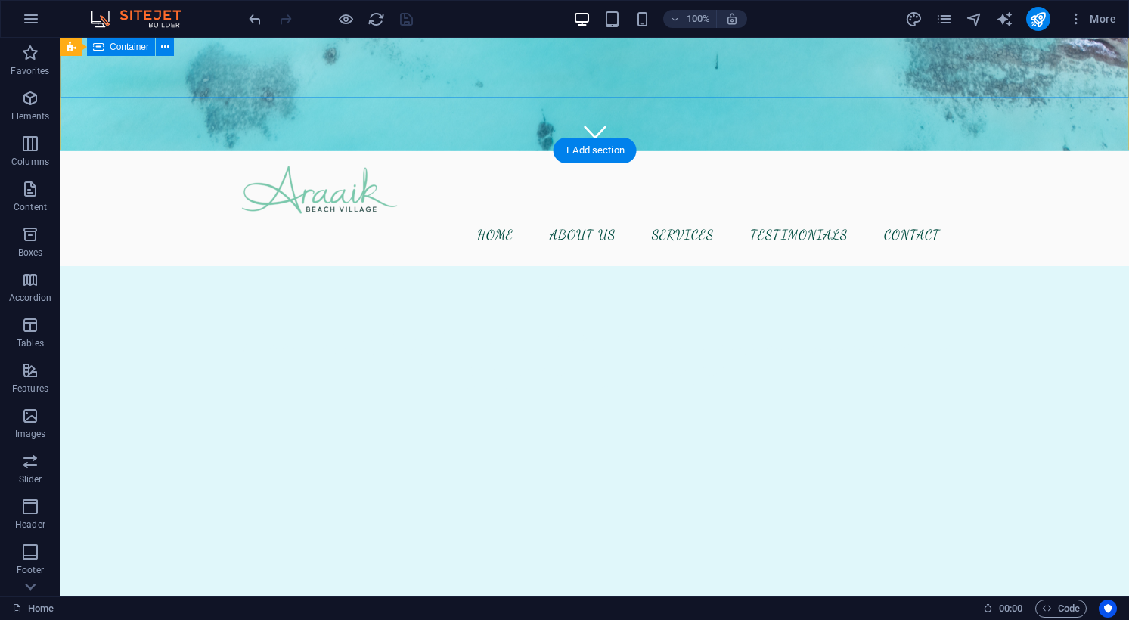
scroll to position [445, 0]
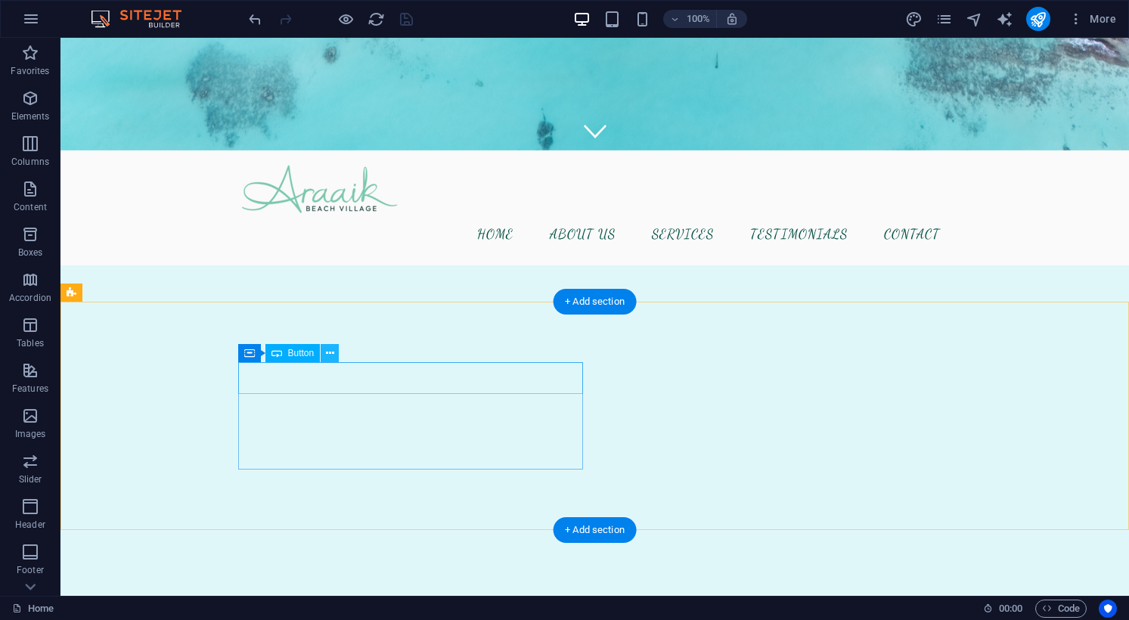
click at [325, 351] on button at bounding box center [330, 353] width 18 height 18
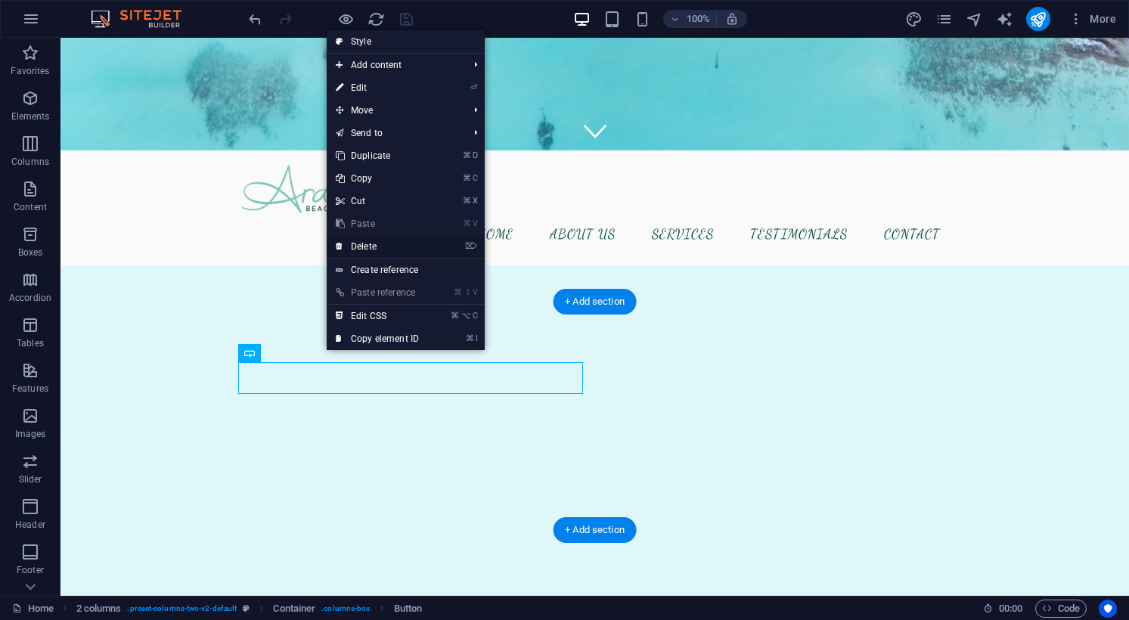
click at [365, 243] on link "⌦ Delete" at bounding box center [377, 246] width 101 height 23
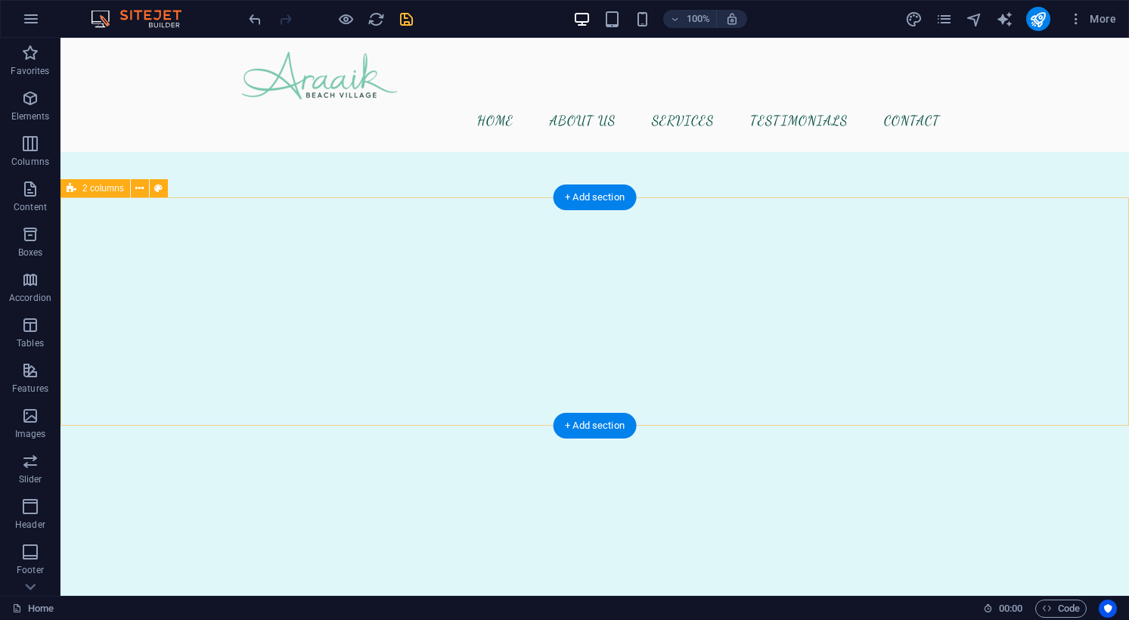
scroll to position [550, 0]
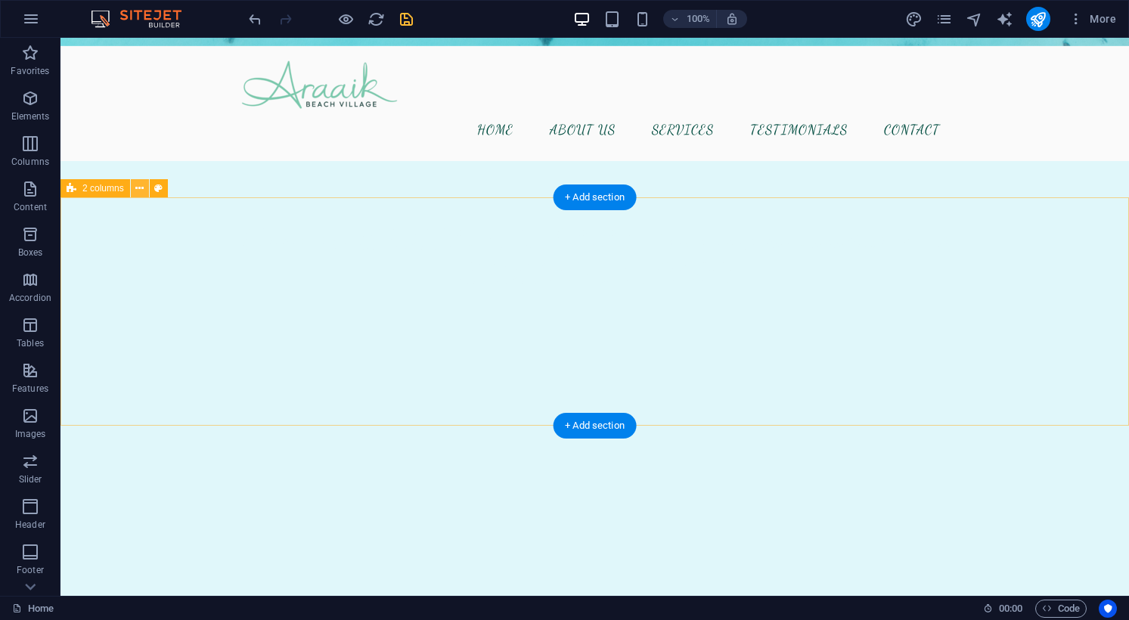
click at [137, 189] on icon at bounding box center [139, 189] width 8 height 16
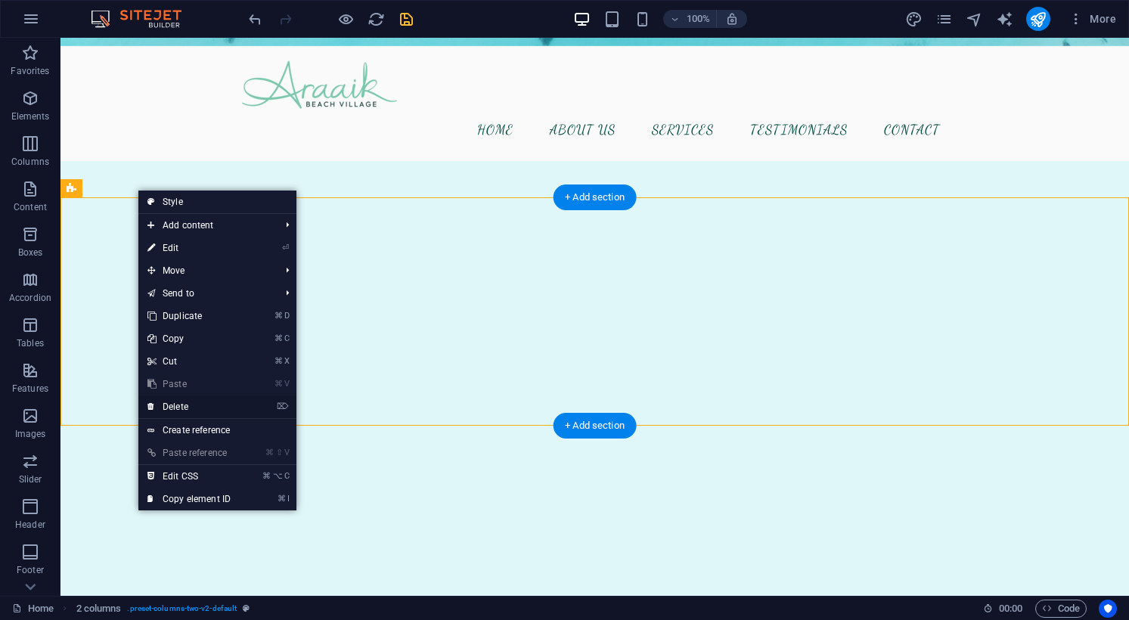
click at [196, 407] on link "⌦ Delete" at bounding box center [188, 406] width 101 height 23
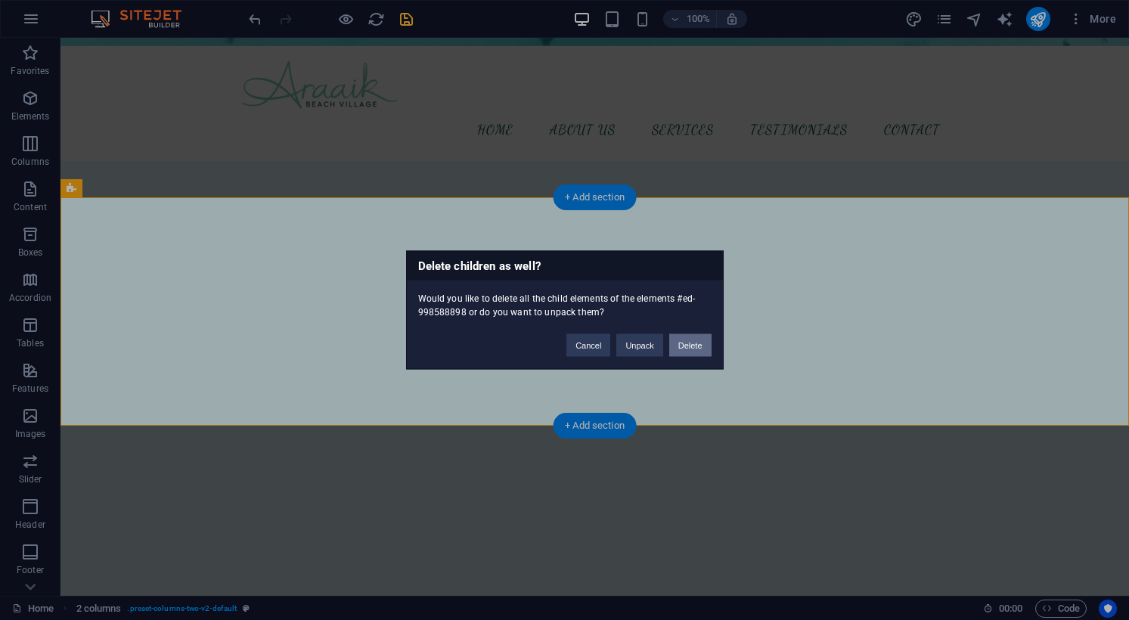
click at [691, 346] on button "Delete" at bounding box center [690, 345] width 42 height 23
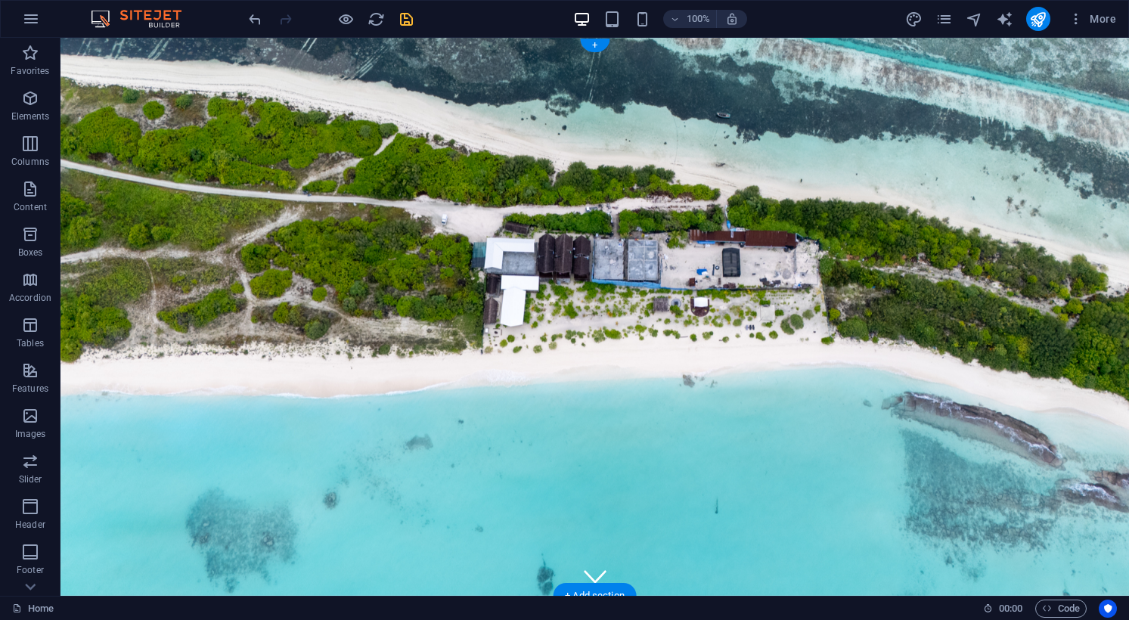
scroll to position [0, 0]
click at [407, 19] on icon "save" at bounding box center [406, 19] width 17 height 17
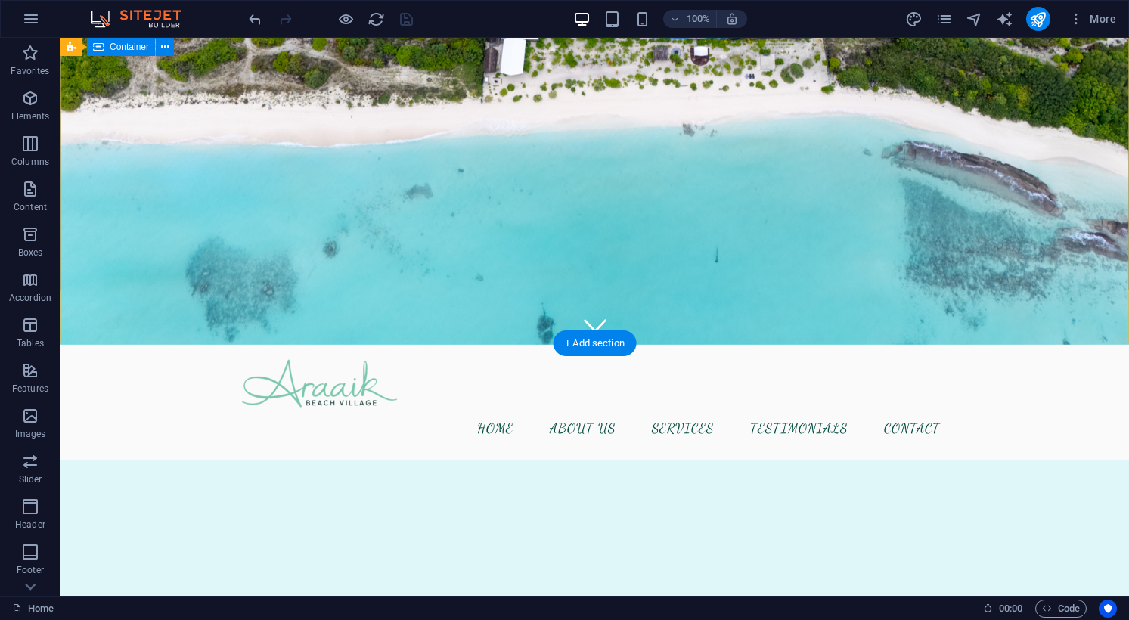
scroll to position [252, 0]
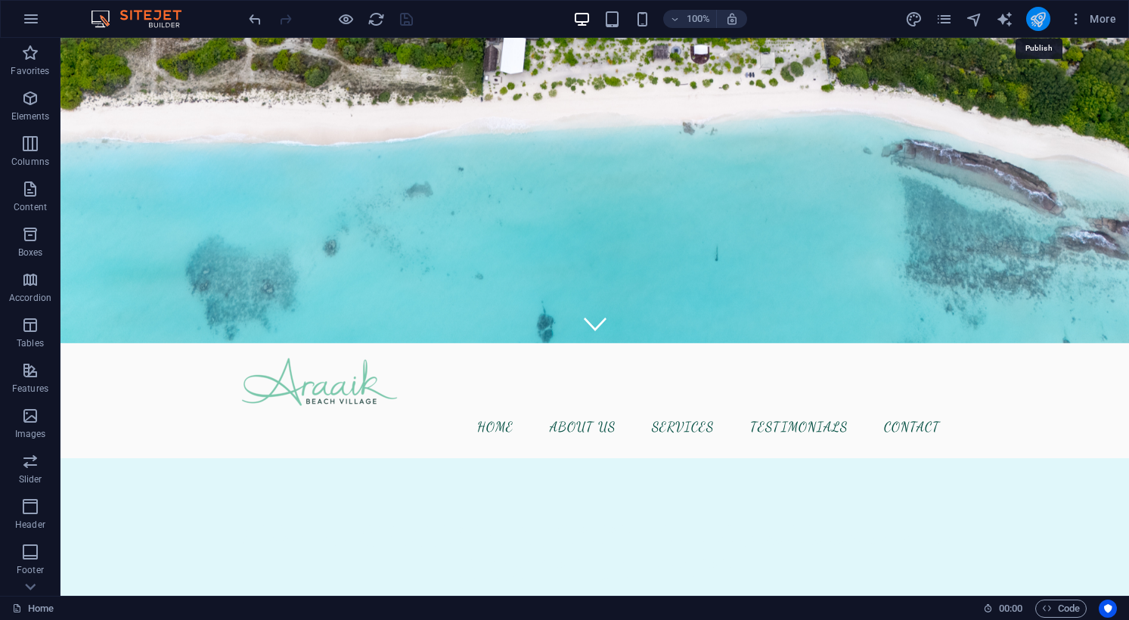
click at [1044, 19] on icon "publish" at bounding box center [1037, 19] width 17 height 17
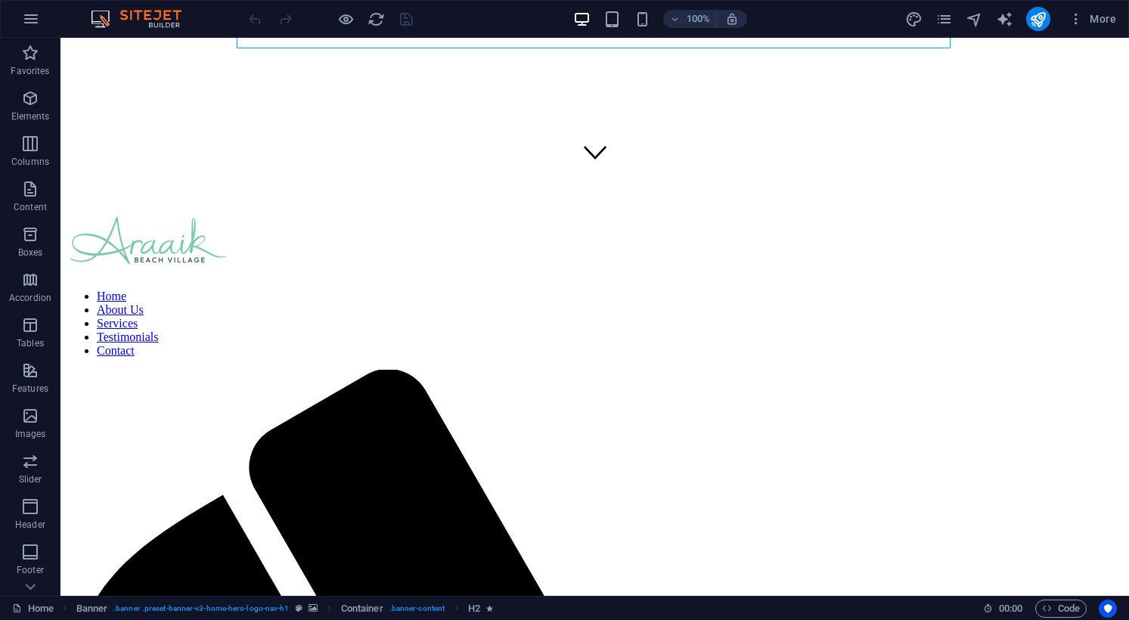
scroll to position [411, 0]
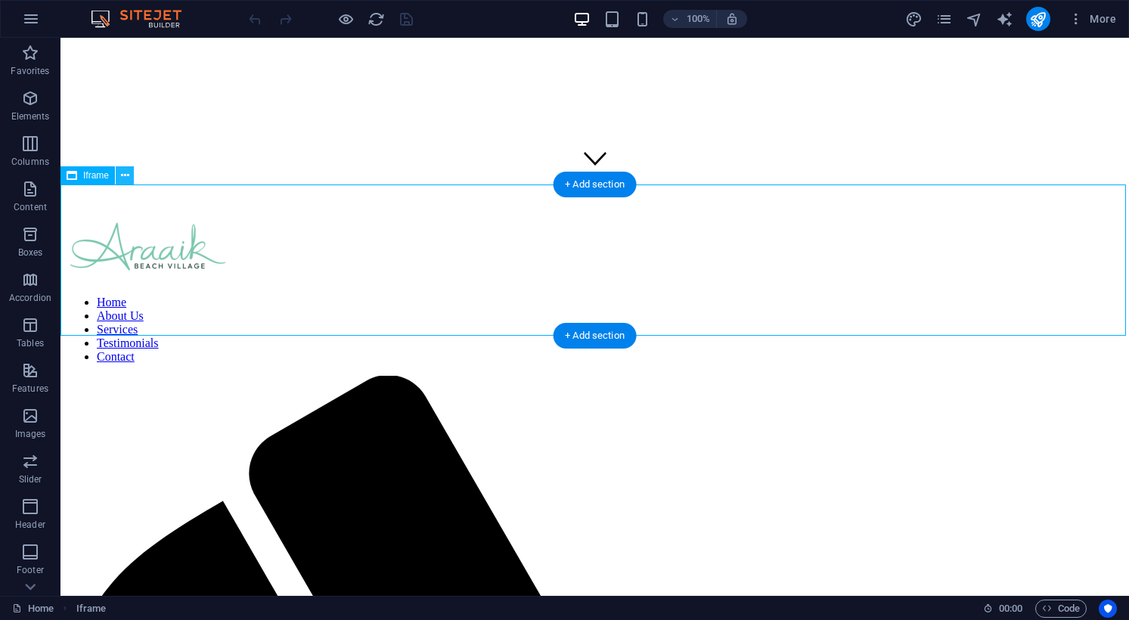
click at [129, 174] on button at bounding box center [125, 175] width 18 height 18
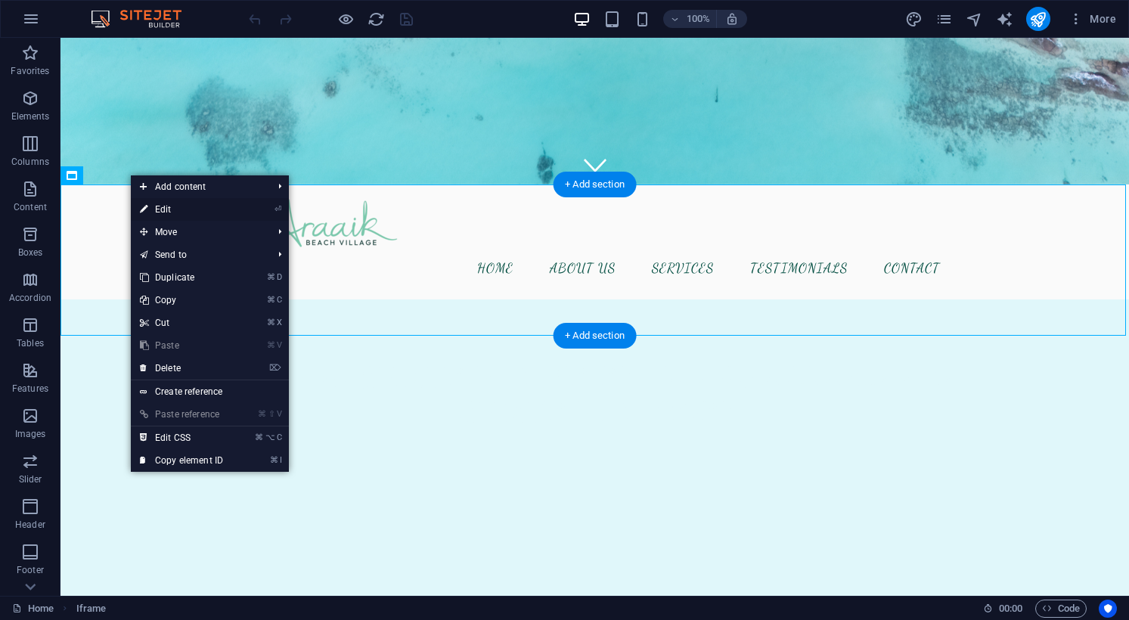
click at [171, 208] on link "⏎ Edit" at bounding box center [181, 209] width 101 height 23
select select "%"
select select "px"
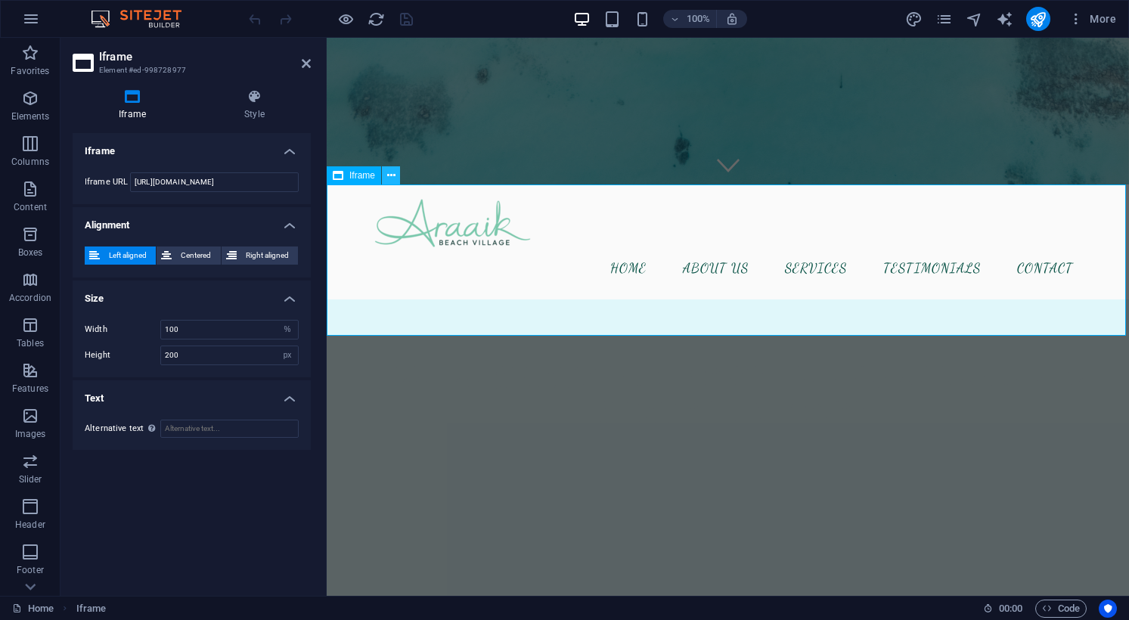
click at [392, 178] on icon at bounding box center [391, 176] width 8 height 16
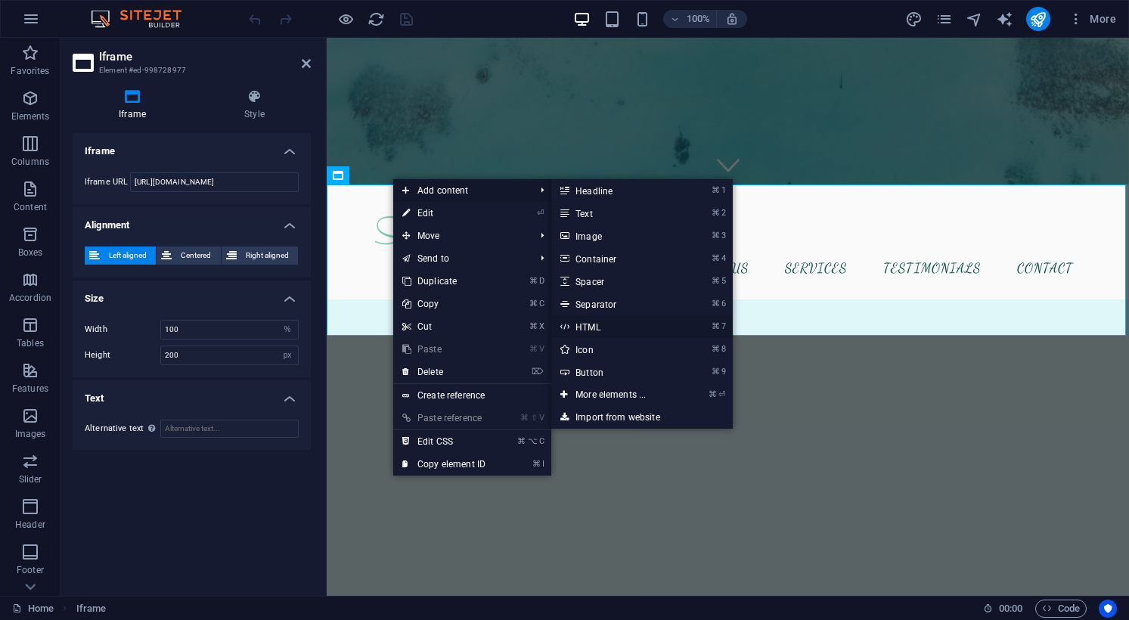
click at [603, 326] on link "⌘ 7 HTML" at bounding box center [613, 326] width 125 height 23
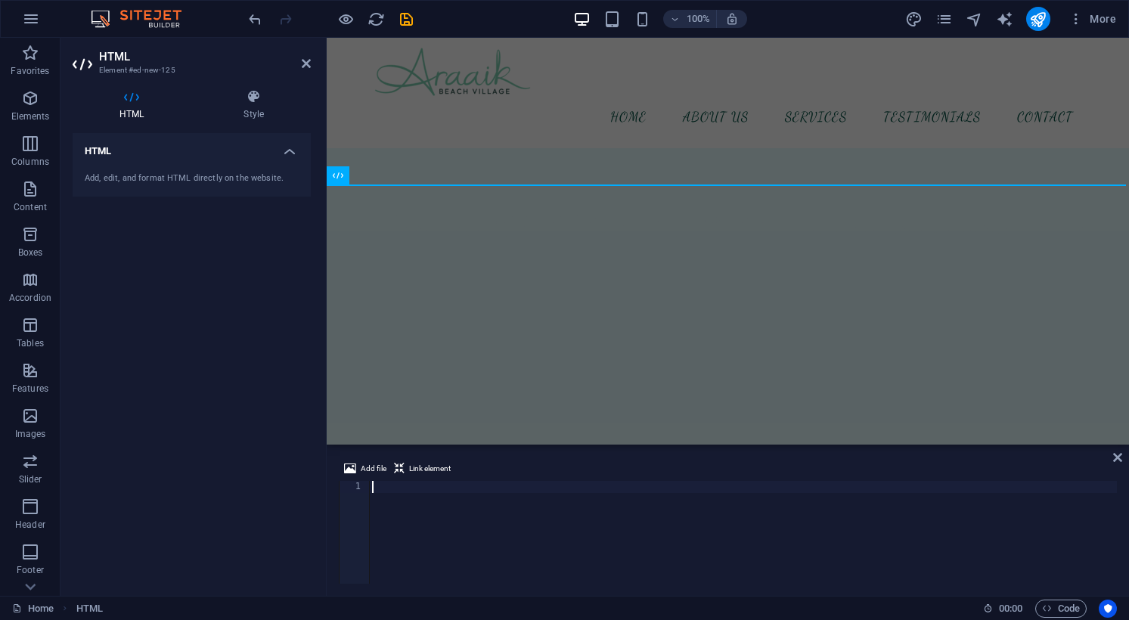
type textarea "https://booking.staygrid.com/webv2/index/home/c/amFVeE9tR3JHRXYwQURPNlN3ajY1dko…"
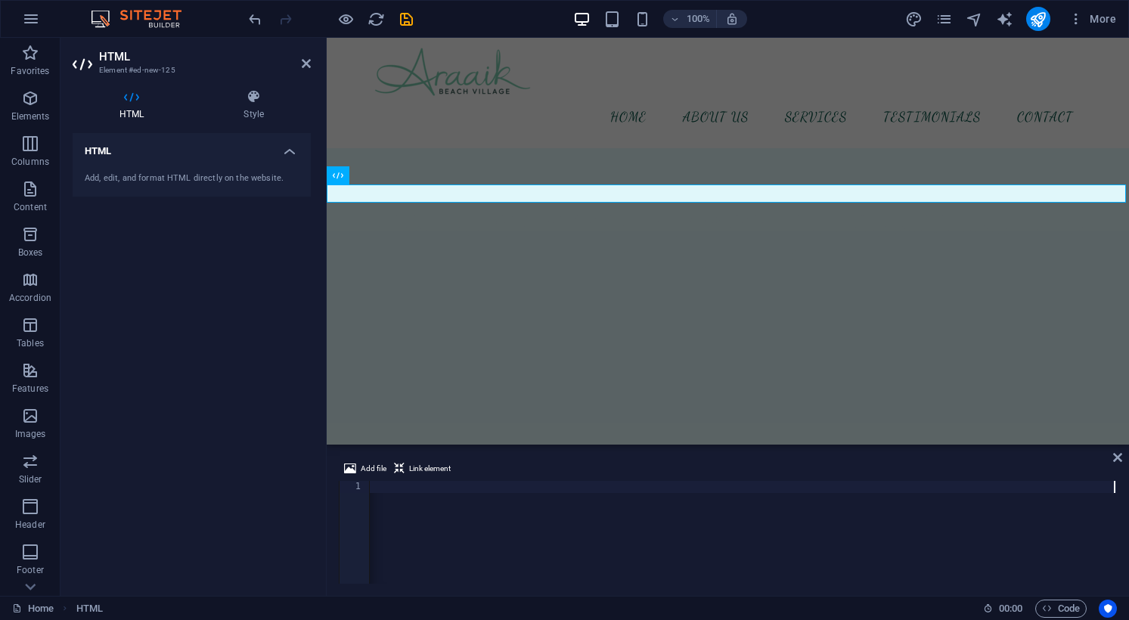
click at [415, 488] on div "https://booking.staygrid.com/webv2/index/home/c/amFVeE9tR3JHRXYwQURPNlN3ajY1dko…" at bounding box center [472, 544] width 1288 height 127
paste textarea "<div id="webDiv" style="border-width: 0"></div>"
type textarea "<div id="webDiv" style="border-width: 0"></div>"
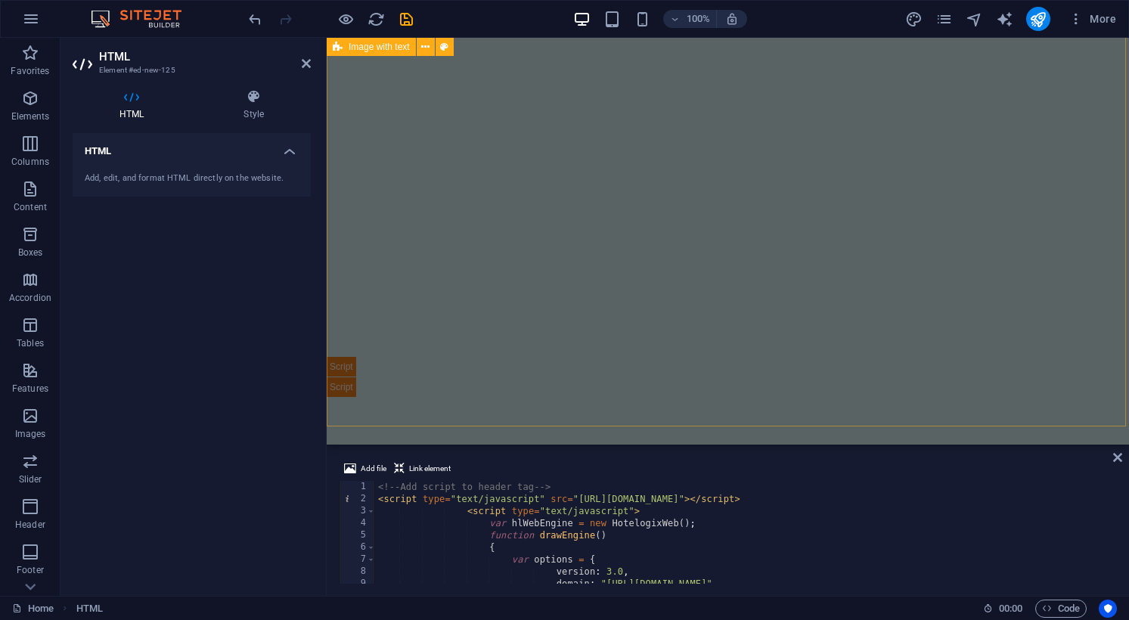
scroll to position [631, 0]
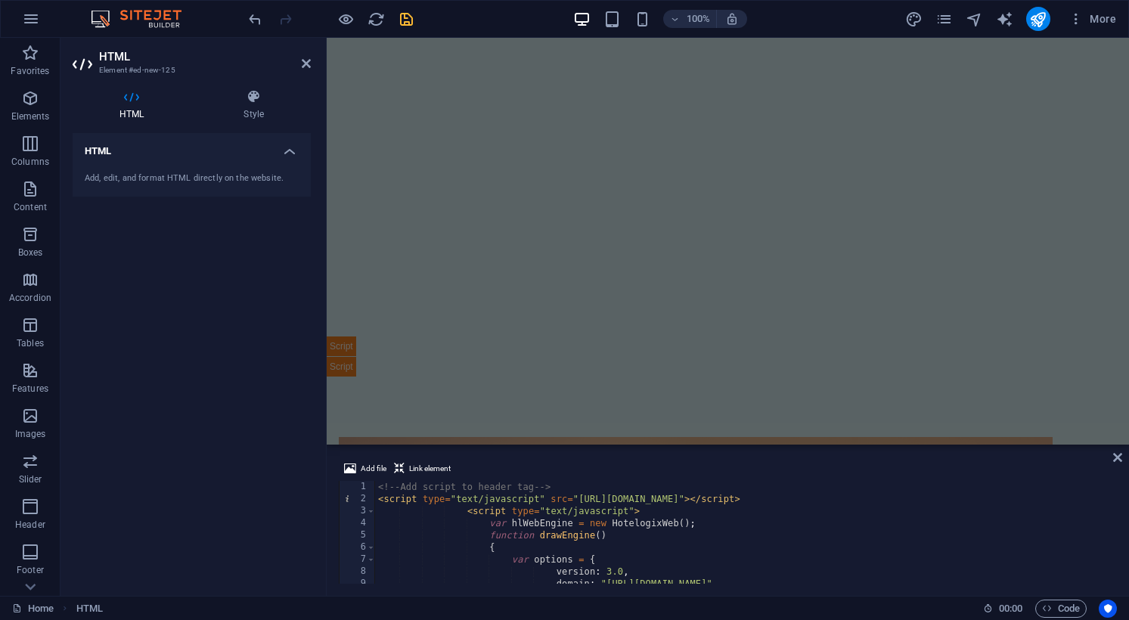
click at [410, 14] on icon "save" at bounding box center [406, 19] width 17 height 17
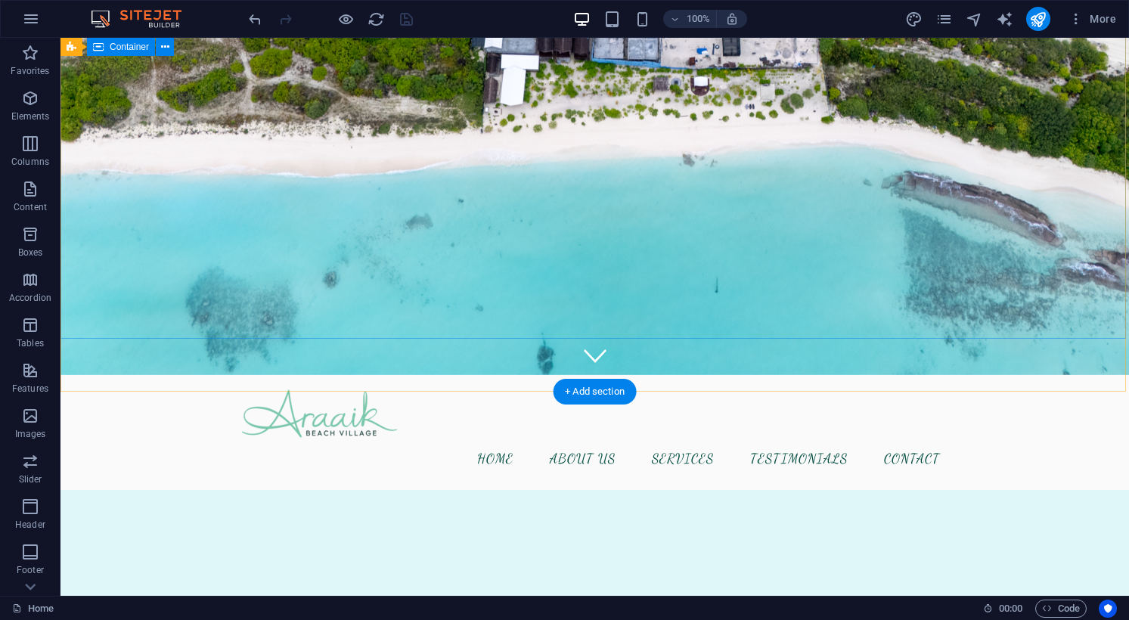
scroll to position [267, 0]
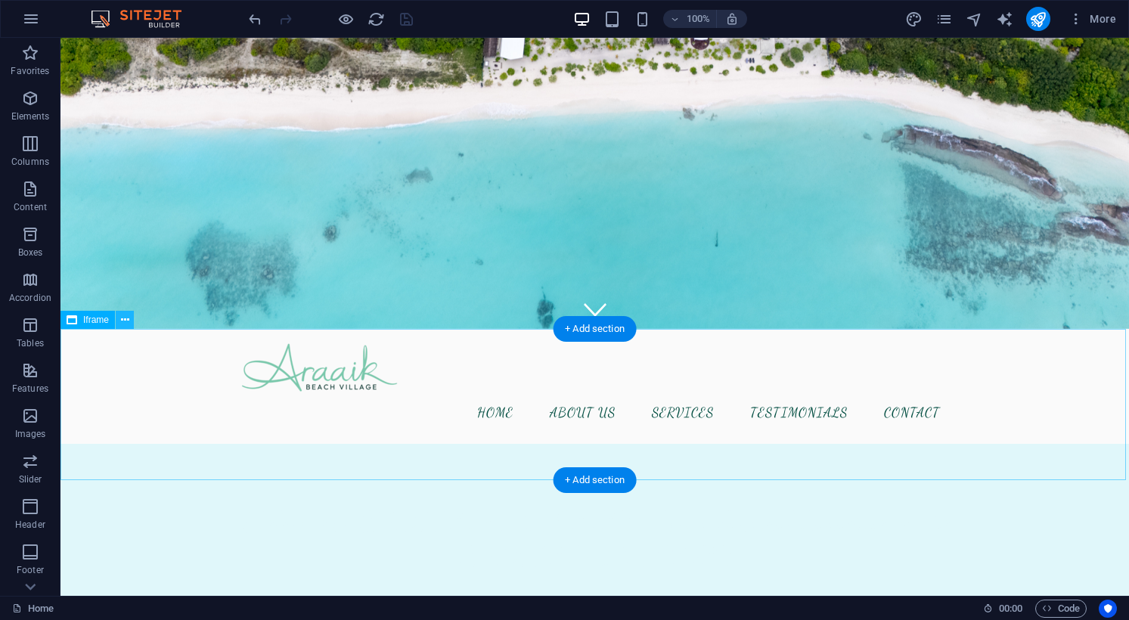
click at [119, 322] on button at bounding box center [125, 320] width 18 height 18
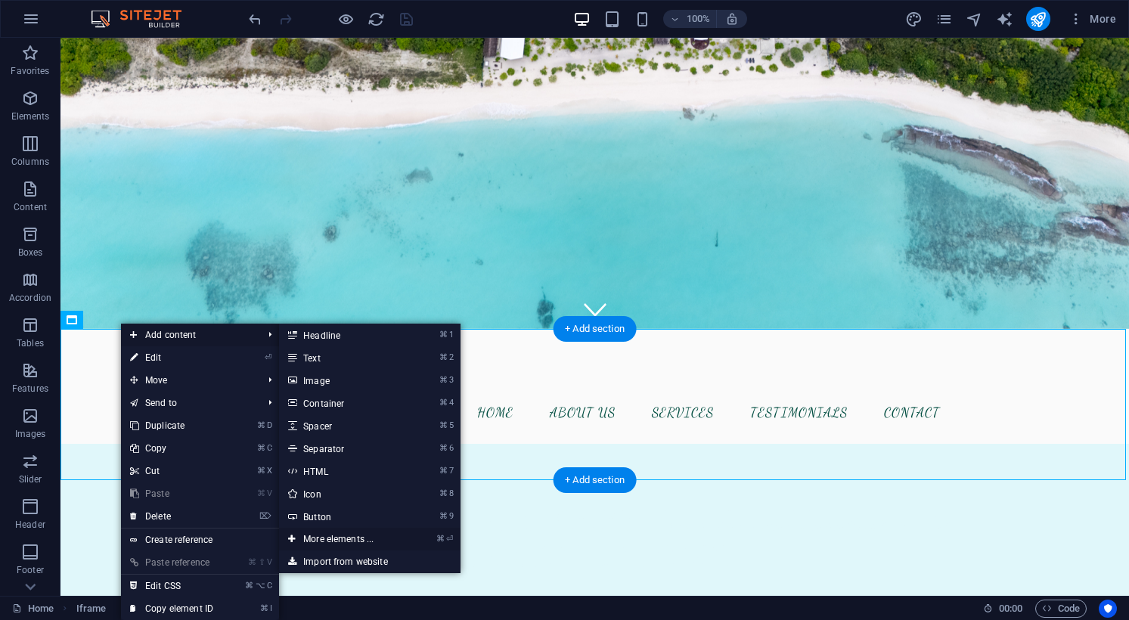
click at [342, 536] on link "⌘ ⏎ More elements ..." at bounding box center [341, 539] width 125 height 23
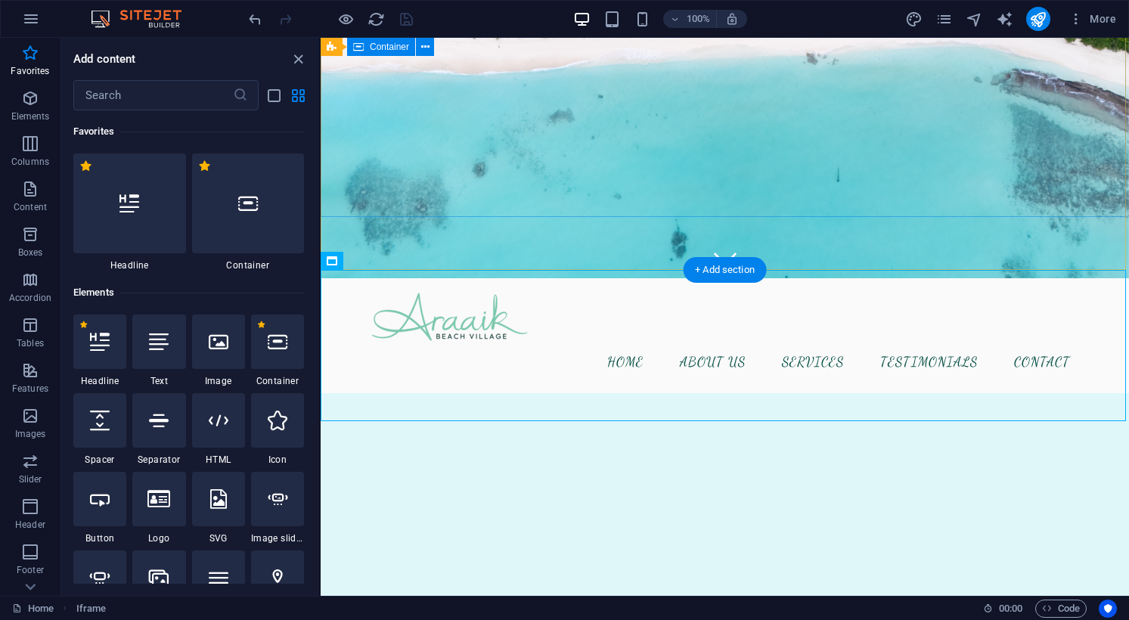
scroll to position [326, 0]
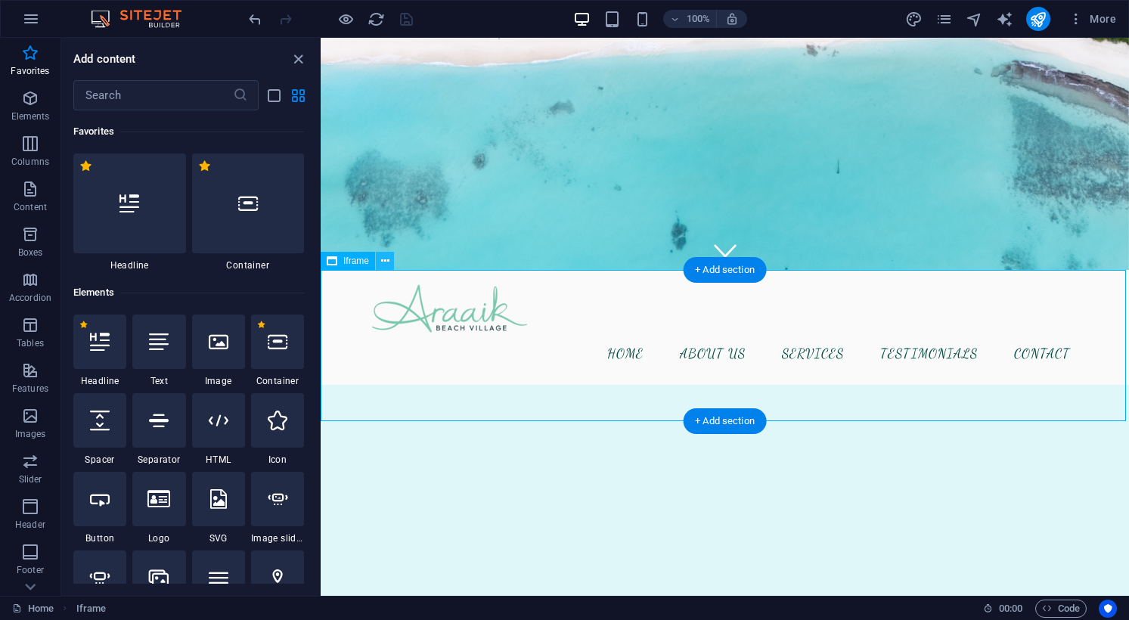
click at [386, 260] on icon at bounding box center [385, 261] width 8 height 16
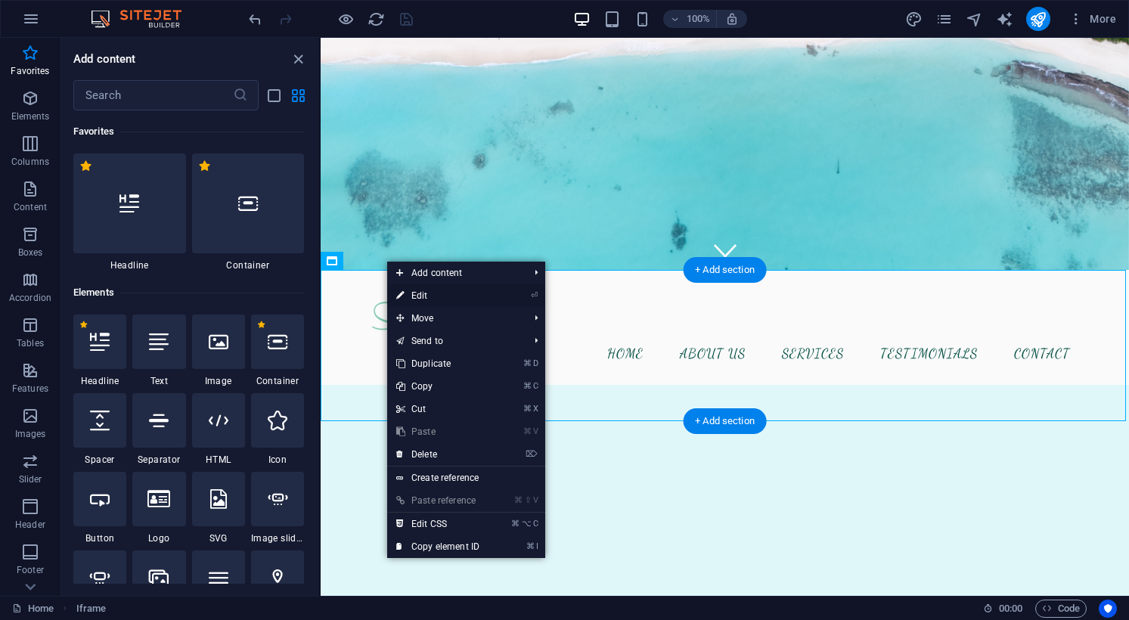
click at [417, 295] on link "⏎ Edit" at bounding box center [437, 295] width 101 height 23
select select "%"
select select "px"
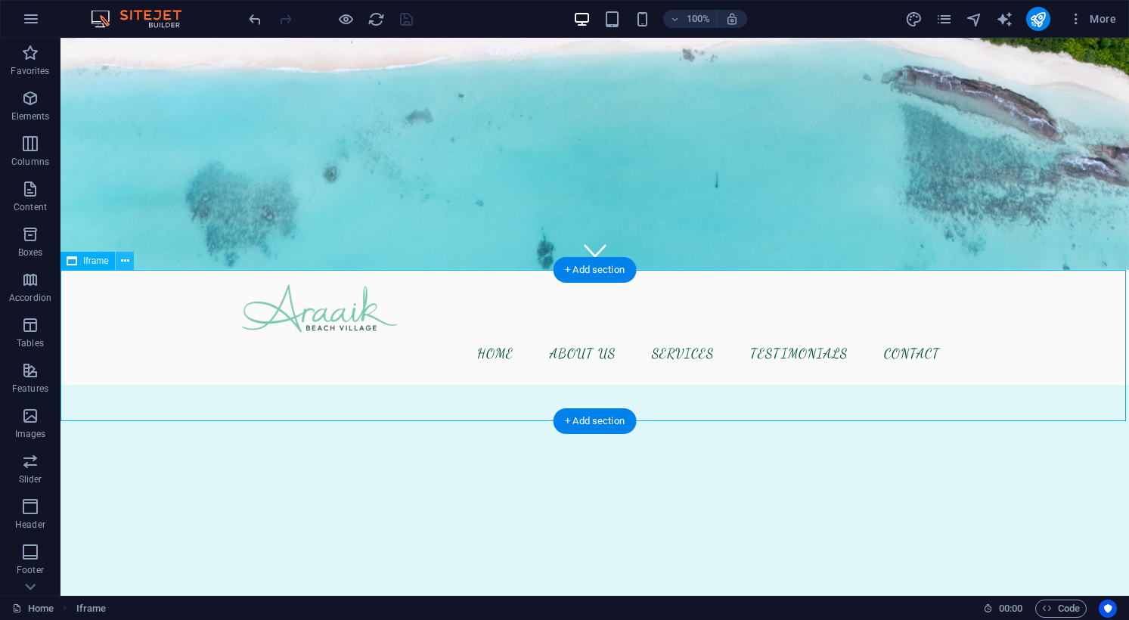
click at [121, 260] on icon at bounding box center [125, 261] width 8 height 16
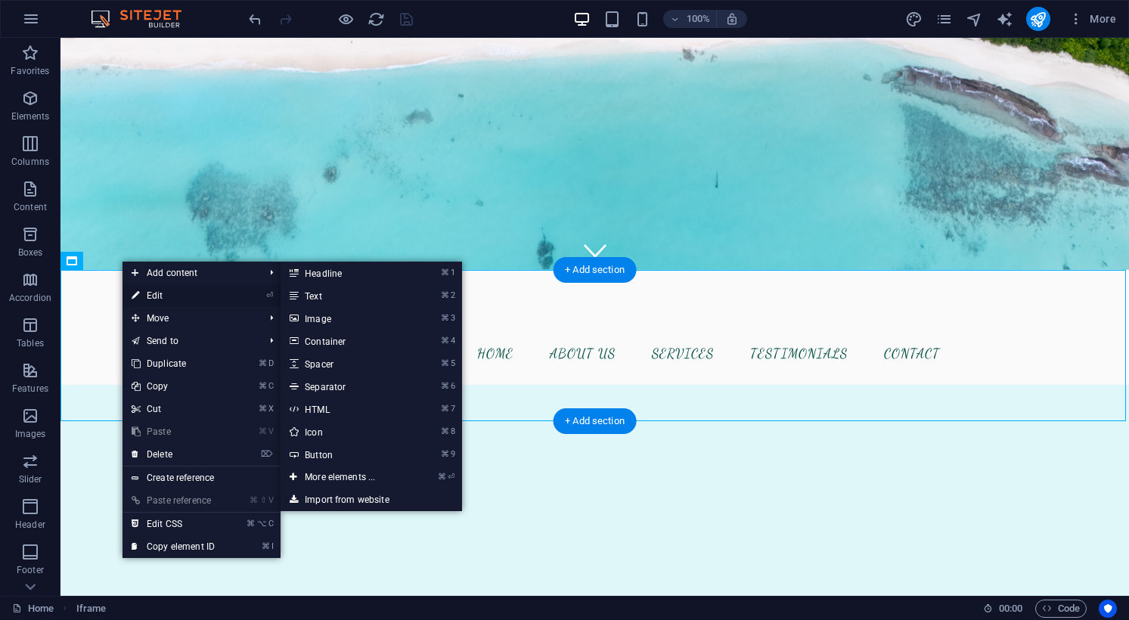
click at [149, 300] on link "⏎ Edit" at bounding box center [172, 295] width 101 height 23
select select "%"
select select "px"
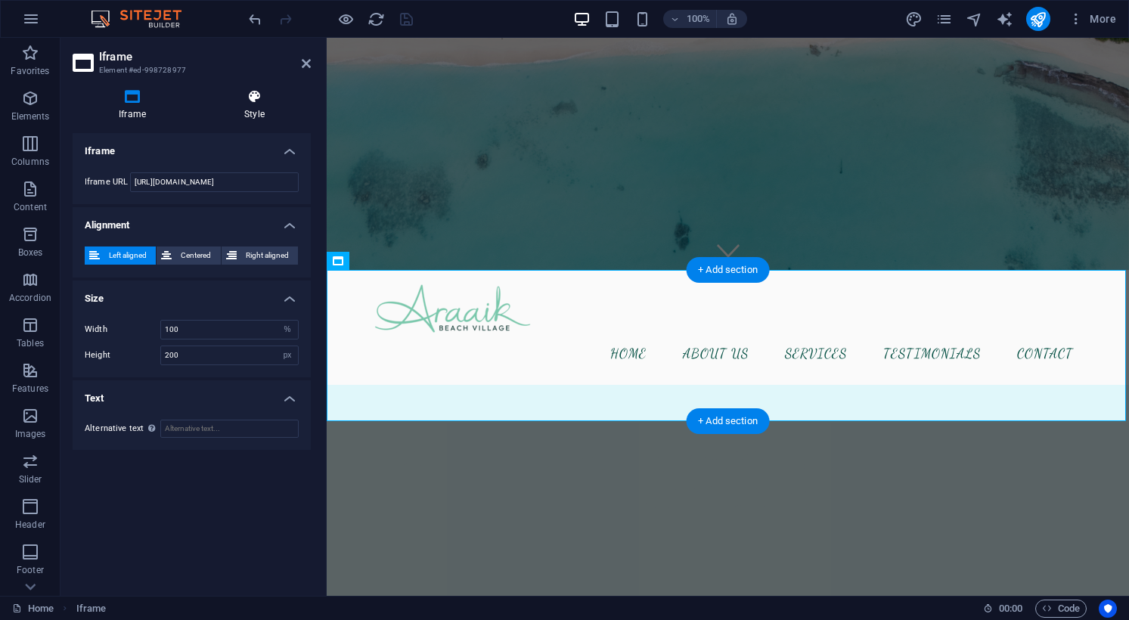
click at [240, 112] on h4 "Style" at bounding box center [254, 105] width 113 height 32
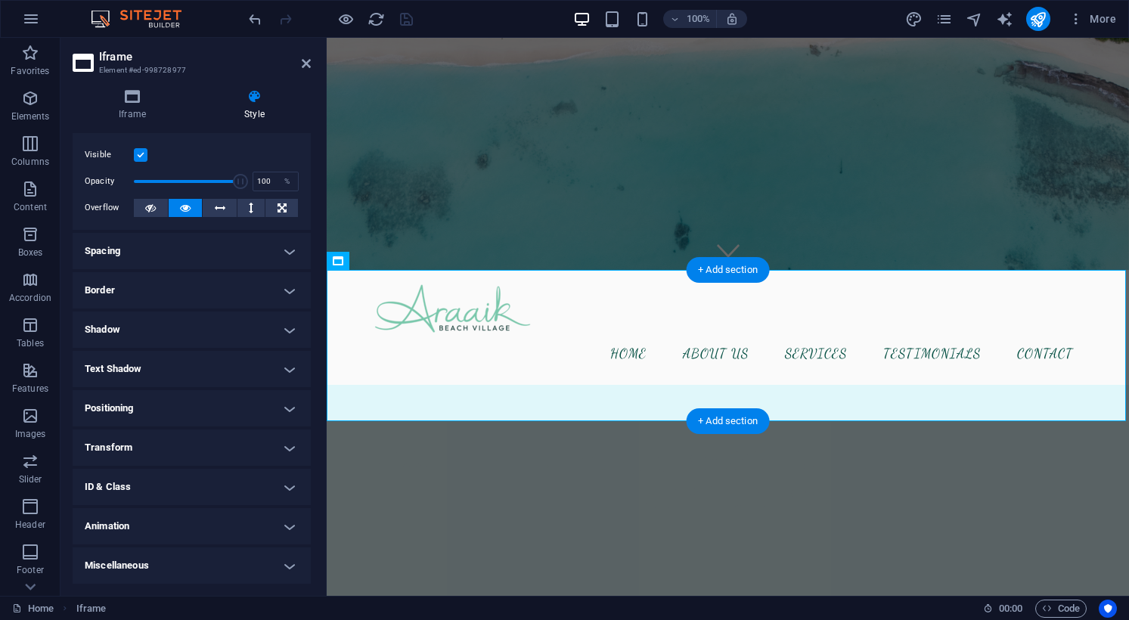
scroll to position [26, 0]
click at [279, 488] on h4 "ID & Class" at bounding box center [192, 487] width 238 height 36
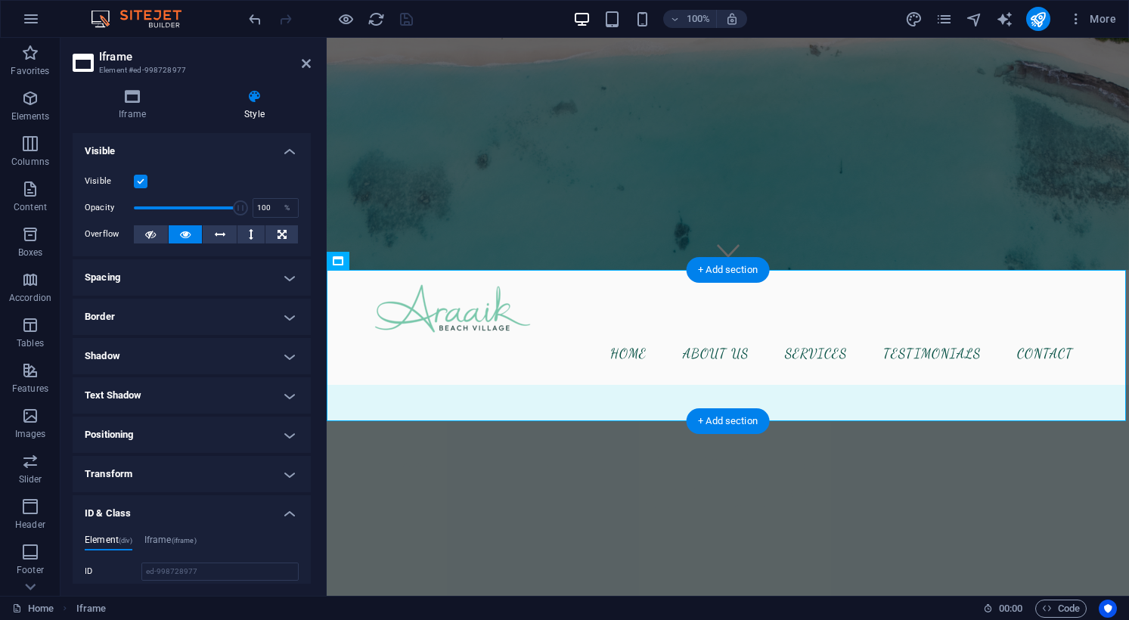
scroll to position [0, 0]
click at [140, 104] on icon at bounding box center [132, 96] width 119 height 15
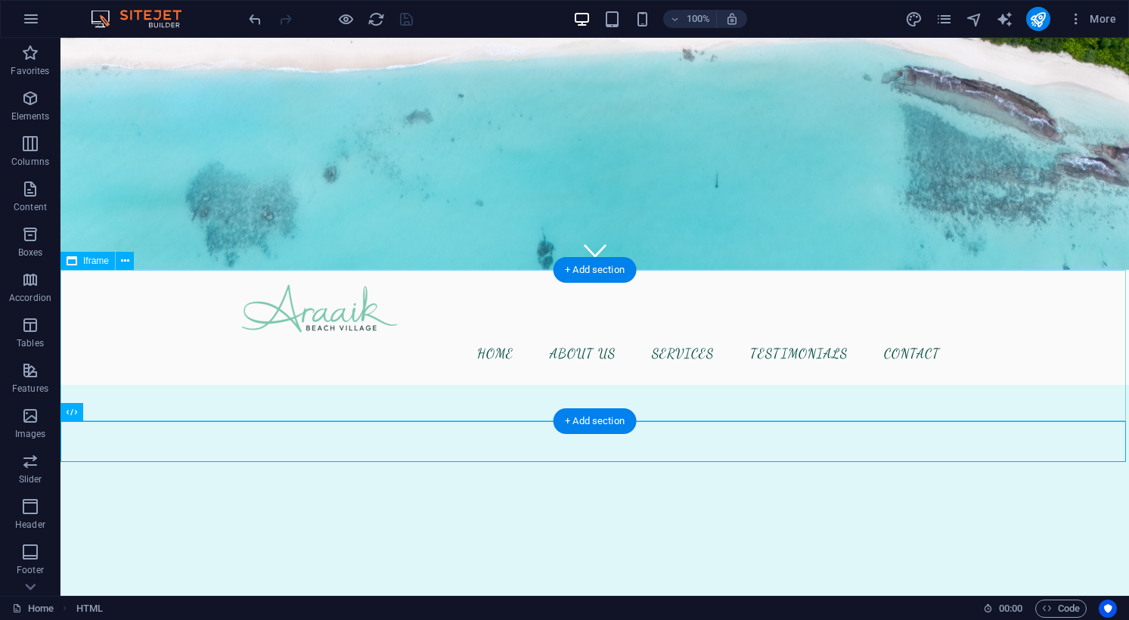
select select "%"
select select "px"
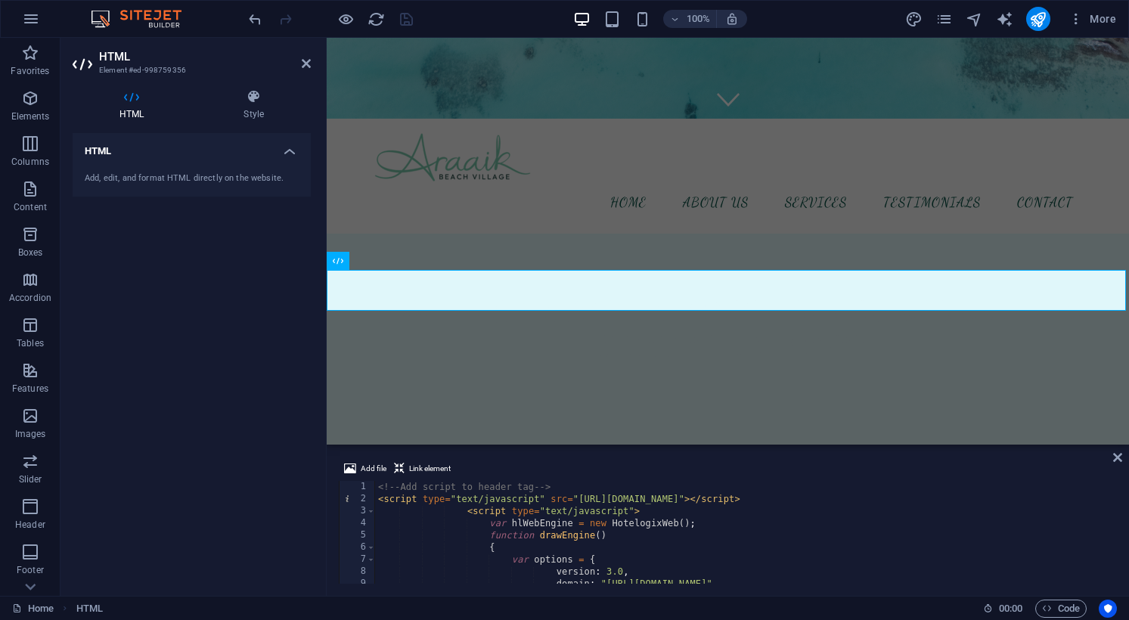
click at [246, 164] on div "Add, edit, and format HTML directly on the website." at bounding box center [192, 178] width 238 height 37
click at [249, 118] on h4 "Style" at bounding box center [254, 105] width 114 height 32
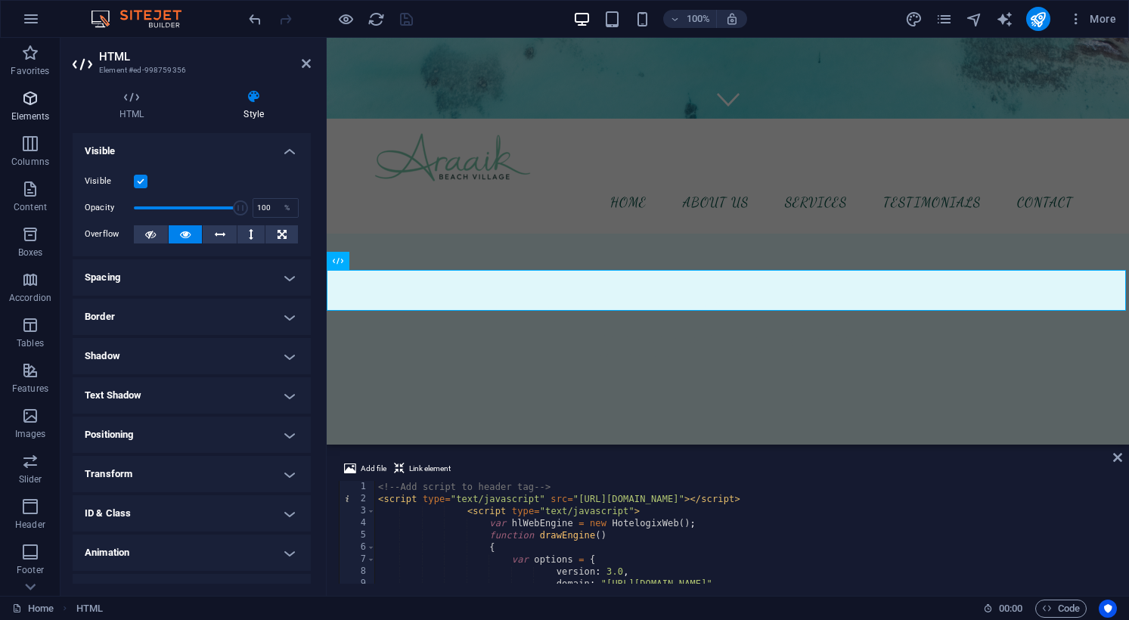
click at [39, 113] on p "Elements" at bounding box center [30, 116] width 39 height 12
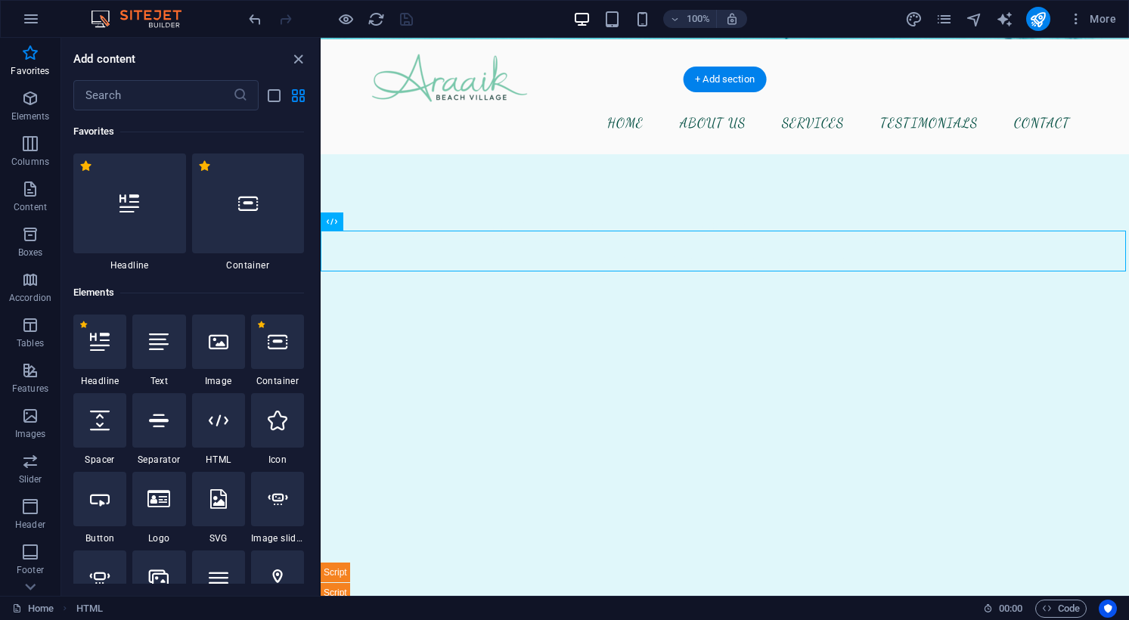
scroll to position [563, 0]
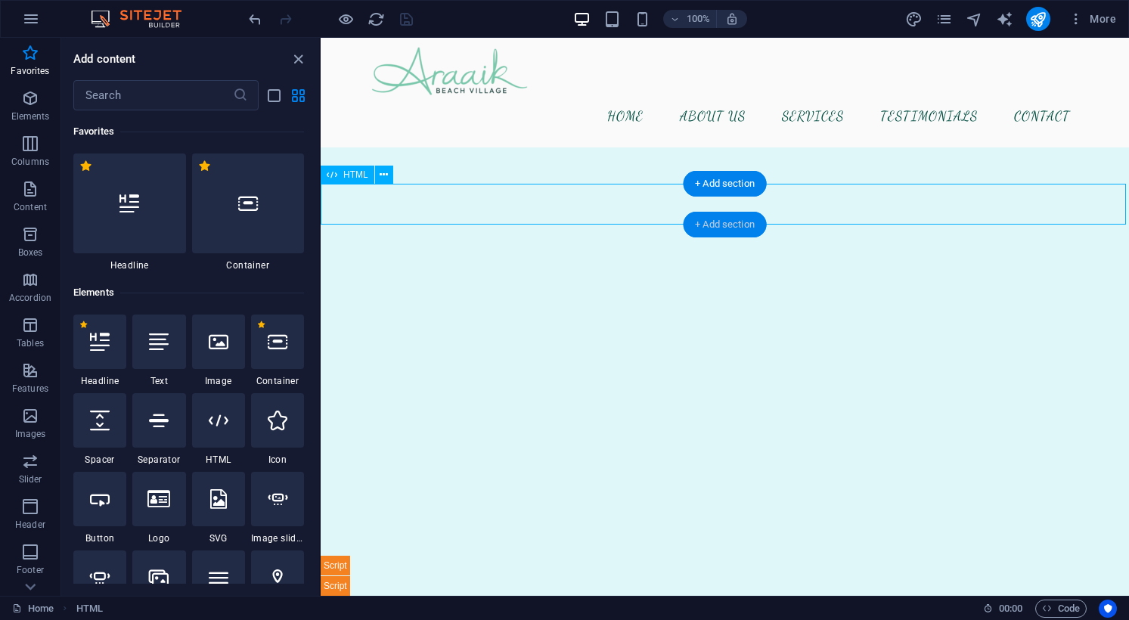
click at [711, 228] on div "+ Add section" at bounding box center [725, 225] width 84 height 26
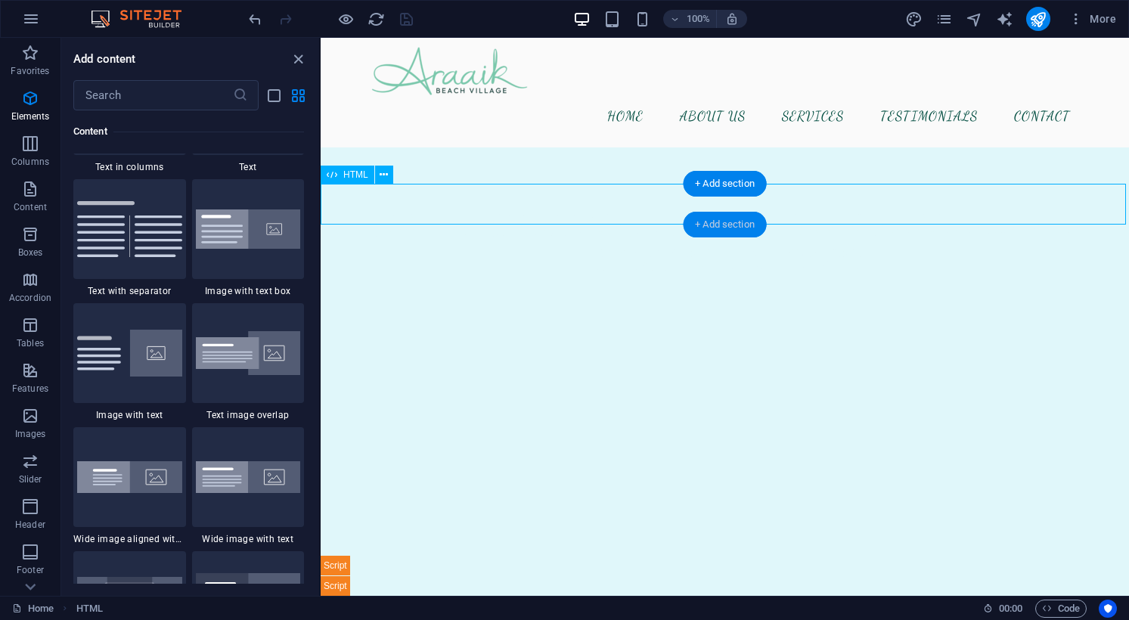
scroll to position [2745, 0]
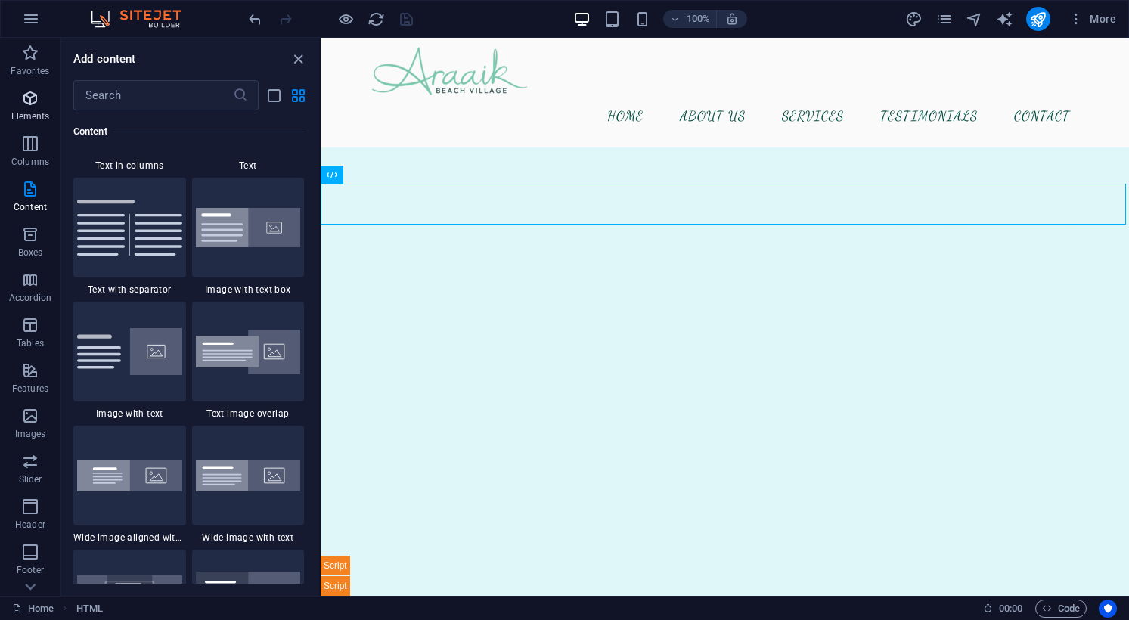
click at [23, 107] on span "Elements" at bounding box center [30, 107] width 60 height 36
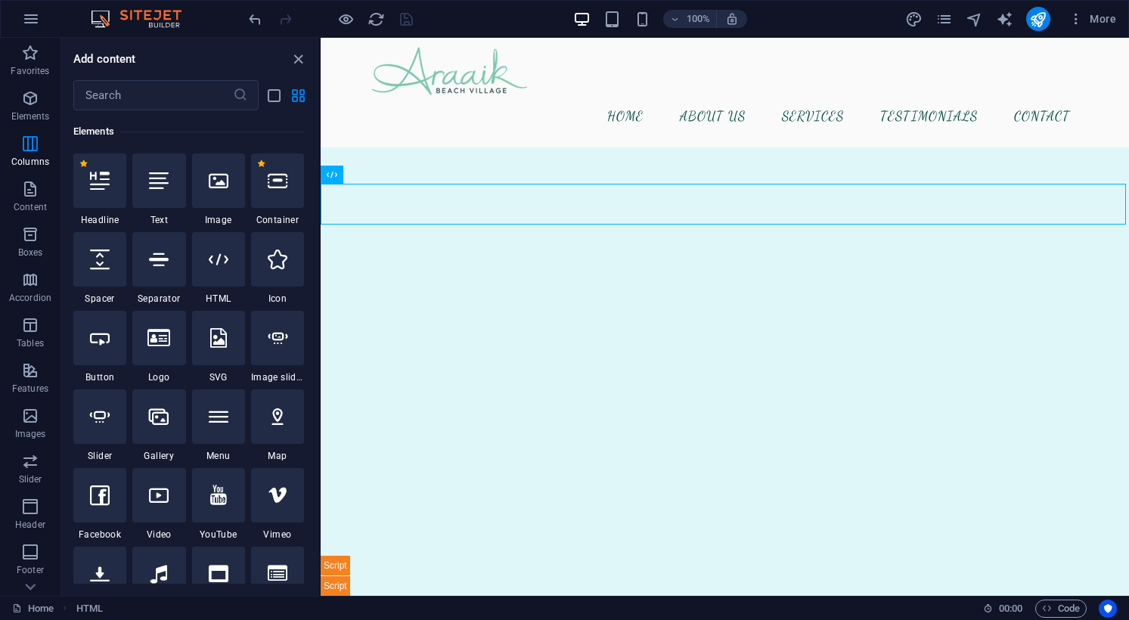
scroll to position [161, 0]
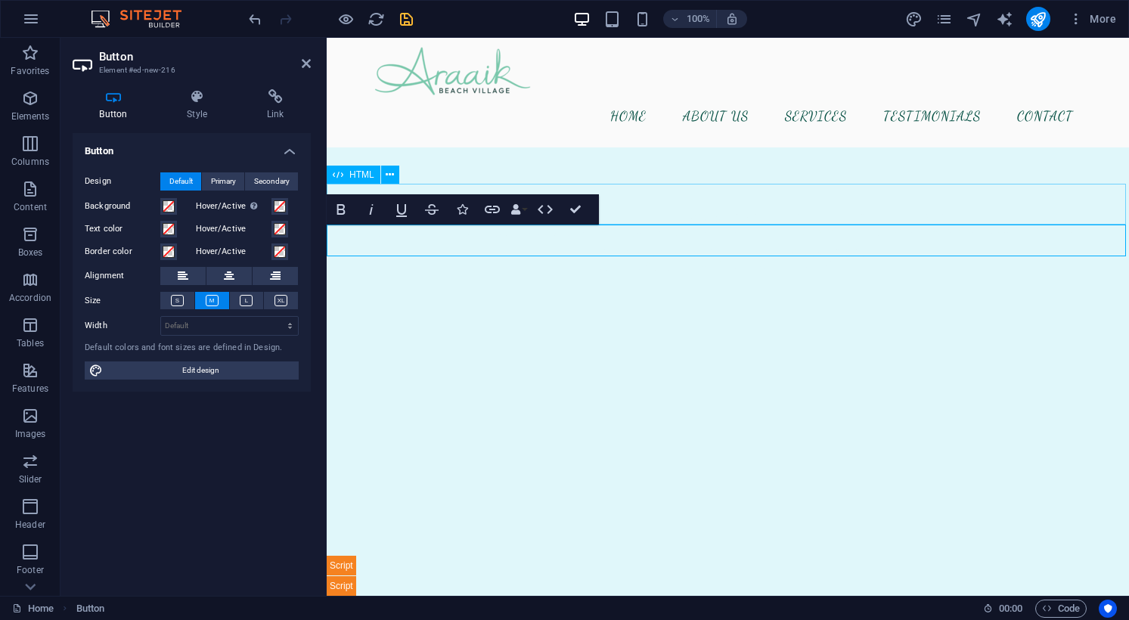
click at [268, 80] on div "Button Style Link Button Design Default Primary Secondary Background Hover/Acti…" at bounding box center [191, 336] width 262 height 519
click at [268, 105] on h4 "Link" at bounding box center [275, 105] width 71 height 32
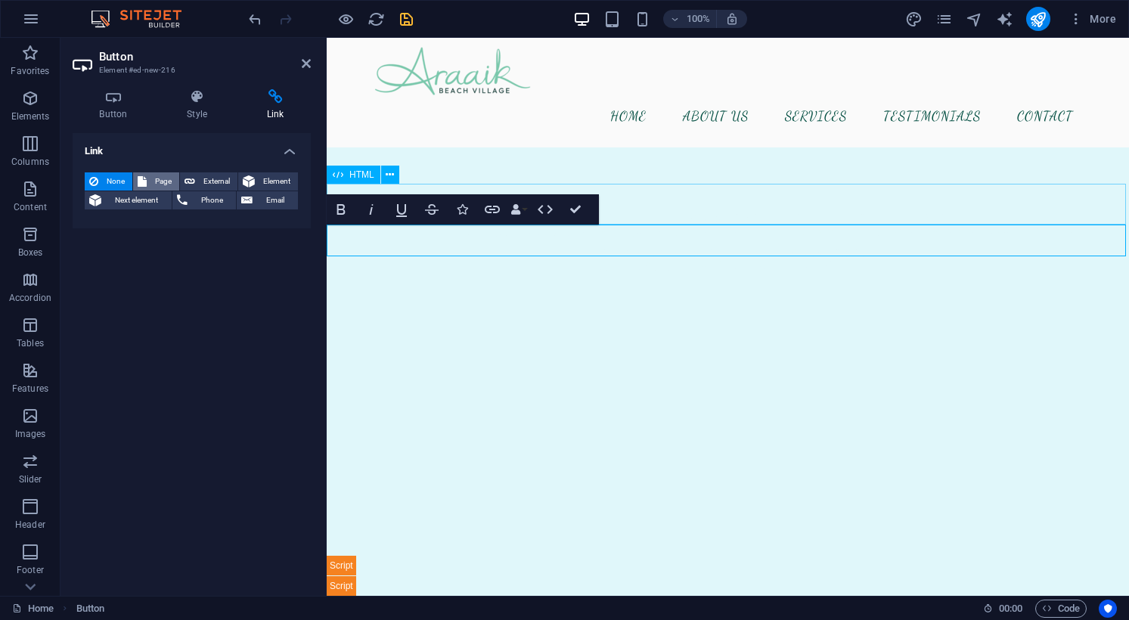
click at [160, 181] on span "Page" at bounding box center [162, 181] width 23 height 18
select select
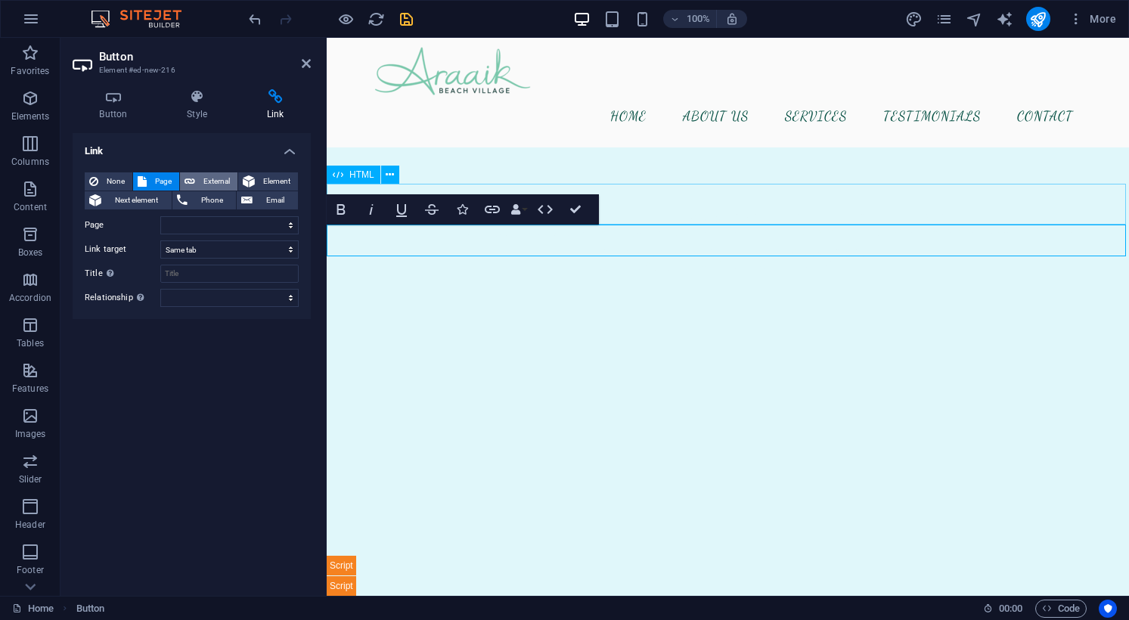
click at [216, 181] on span "External" at bounding box center [216, 181] width 33 height 18
select select "blank"
paste input "Server Configuration Error.."
type input "Server Configuration Error.."
click at [209, 249] on select "New tab Same tab Overlay" at bounding box center [229, 249] width 138 height 18
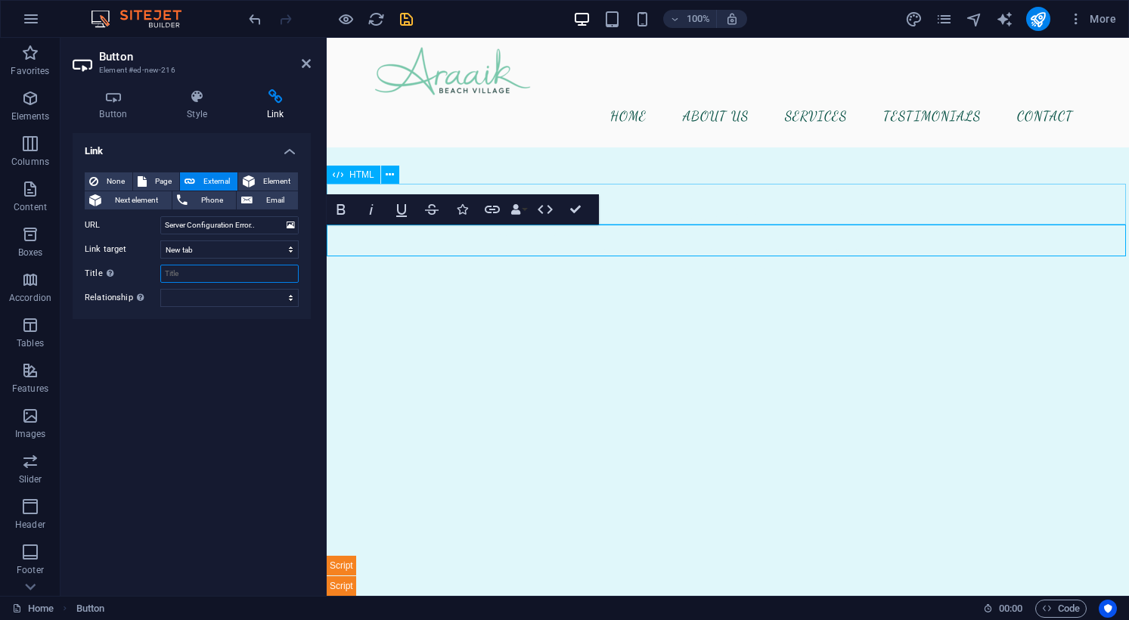
click at [217, 273] on input "Title Additional link description, should not be the same as the link text. The…" at bounding box center [229, 274] width 138 height 18
type input "book now"
click at [183, 249] on select "New tab Same tab Overlay" at bounding box center [229, 249] width 138 height 18
click at [218, 306] on div "None Page External Element Next element Phone Email Page Home Book Now Subpage …" at bounding box center [192, 239] width 238 height 159
click at [261, 182] on span "Element" at bounding box center [276, 181] width 34 height 18
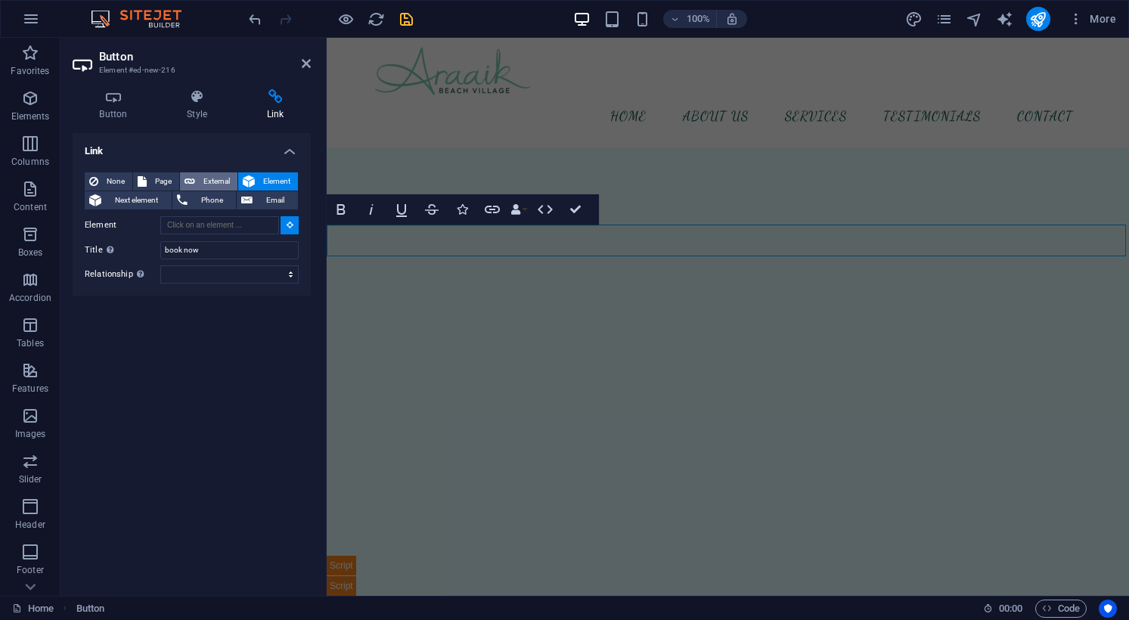
click at [216, 181] on span "External" at bounding box center [216, 181] width 33 height 18
select select "blank"
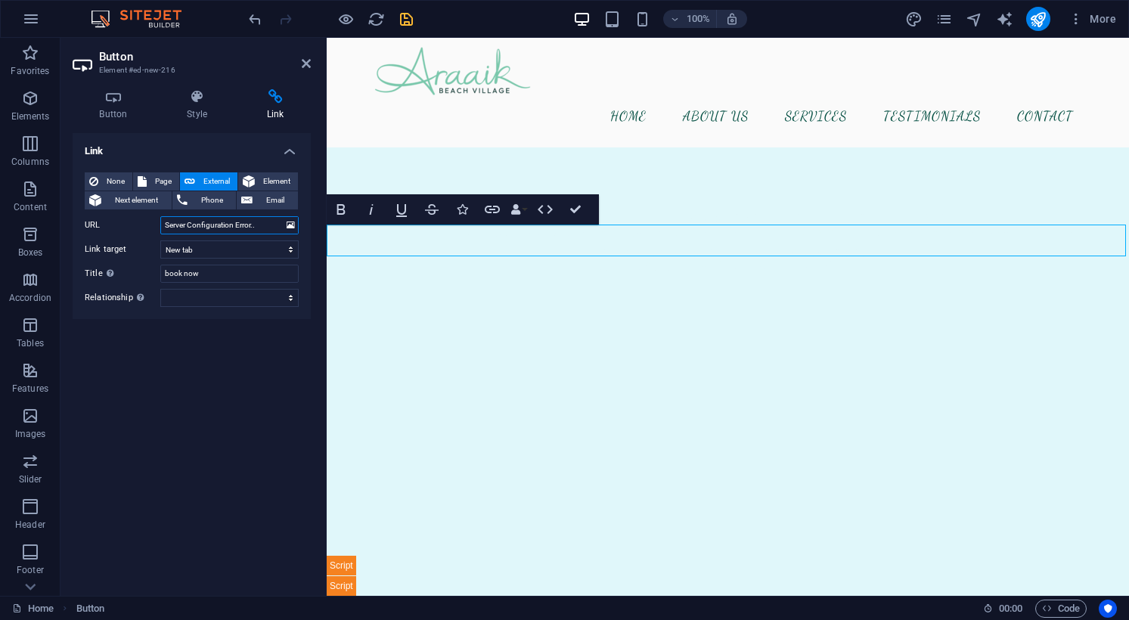
click at [221, 226] on input "Server Configuration Error.." at bounding box center [229, 225] width 138 height 18
paste input "https://booking.staygrid.com/webv2/index/home/c/amFVeE9tR3JHRXYwQURPNlN3ajY1dko…"
type input "https://booking.staygrid.com/webv2/index/home/c/amFVeE9tR3JHRXYwQURPNlN3ajY1dko…"
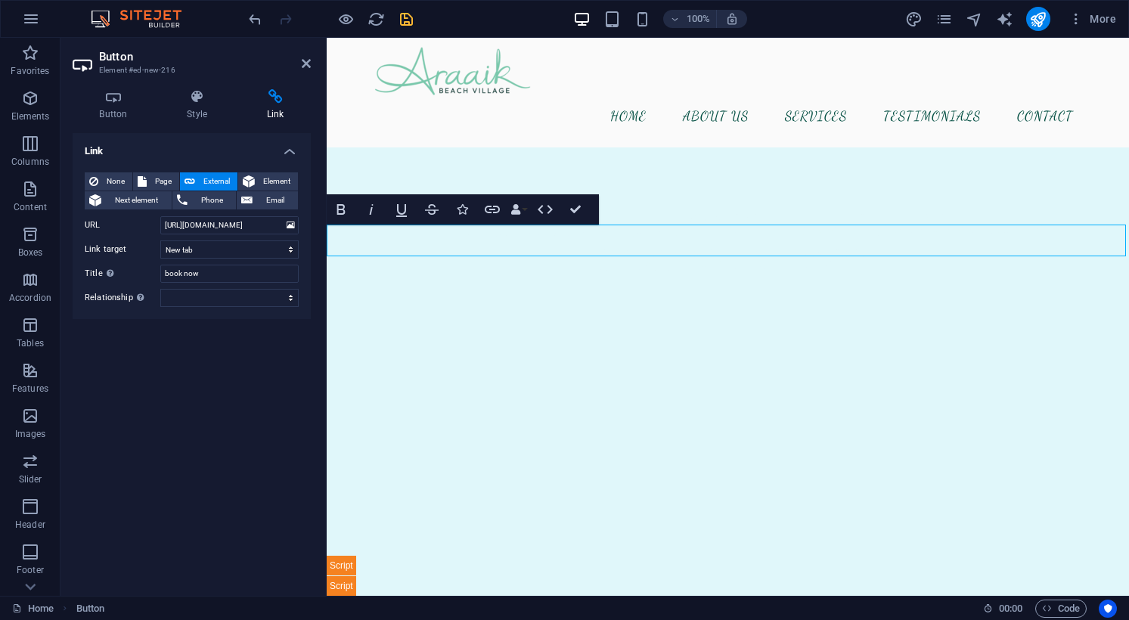
click at [202, 340] on div "Link None Page External Element Next element Phone Email Page Home Book Now Sub…" at bounding box center [192, 358] width 238 height 451
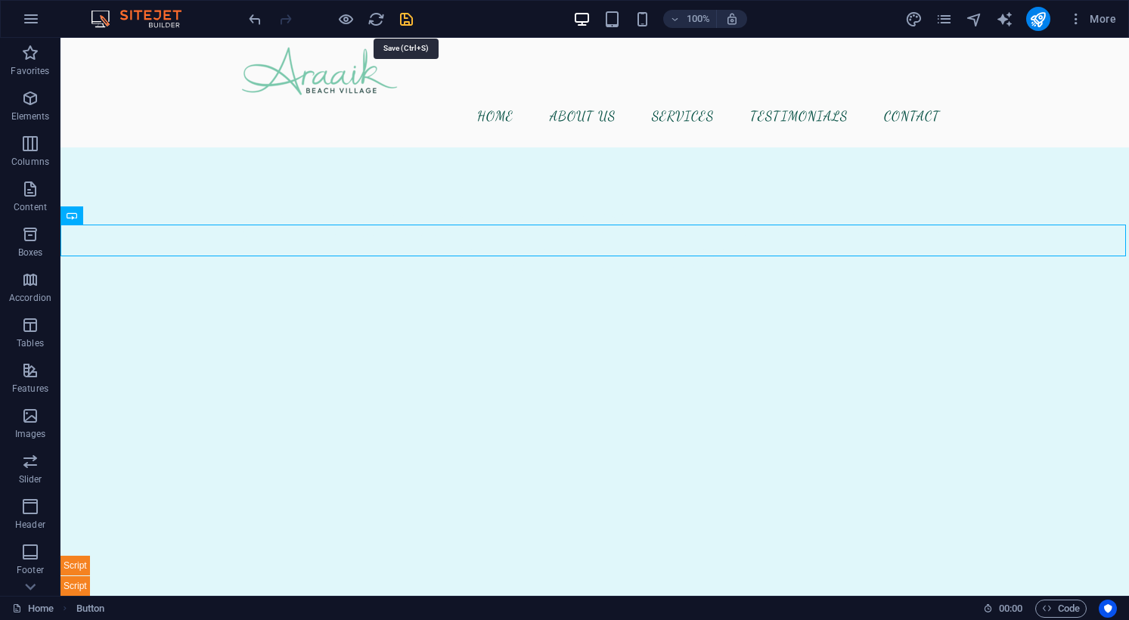
click at [407, 11] on icon "save" at bounding box center [406, 19] width 17 height 17
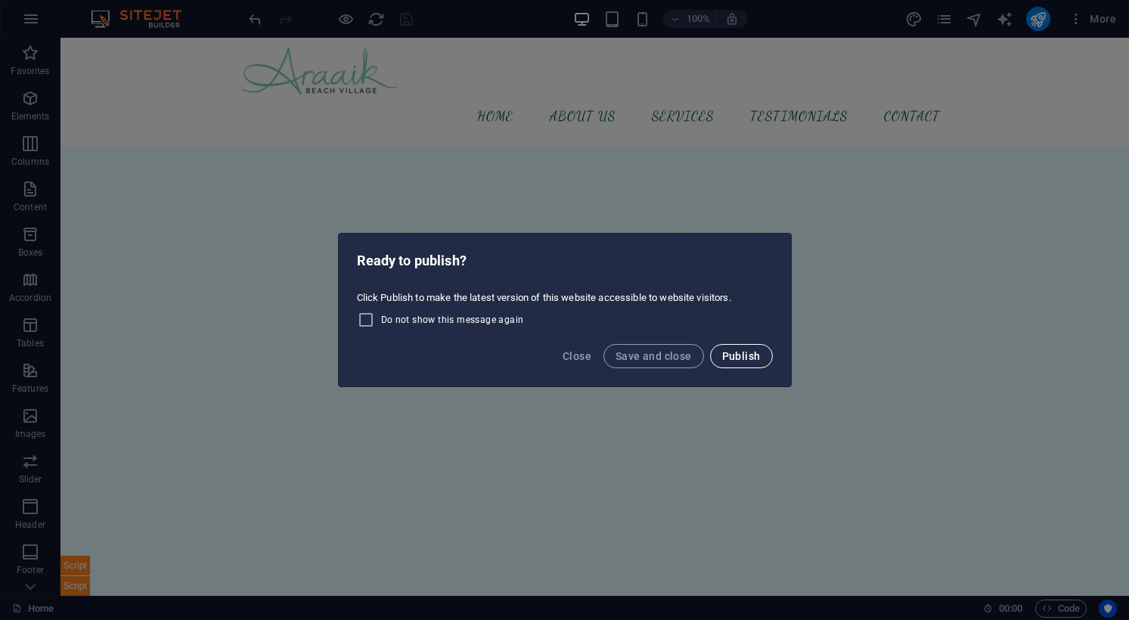
click at [727, 359] on span "Publish" at bounding box center [741, 356] width 39 height 12
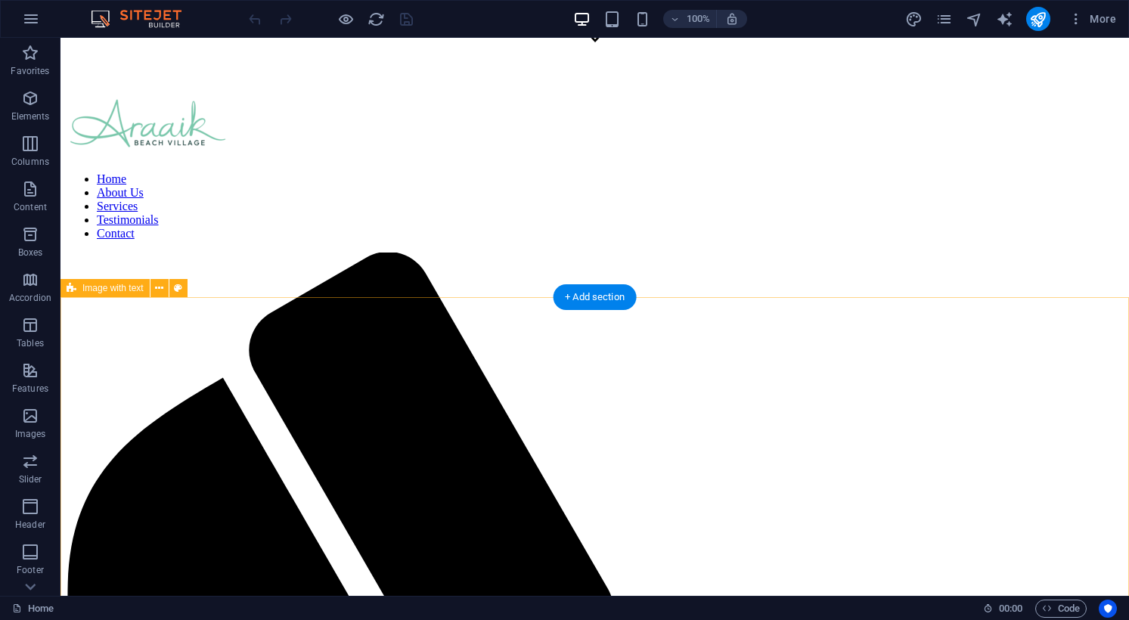
scroll to position [540, 0]
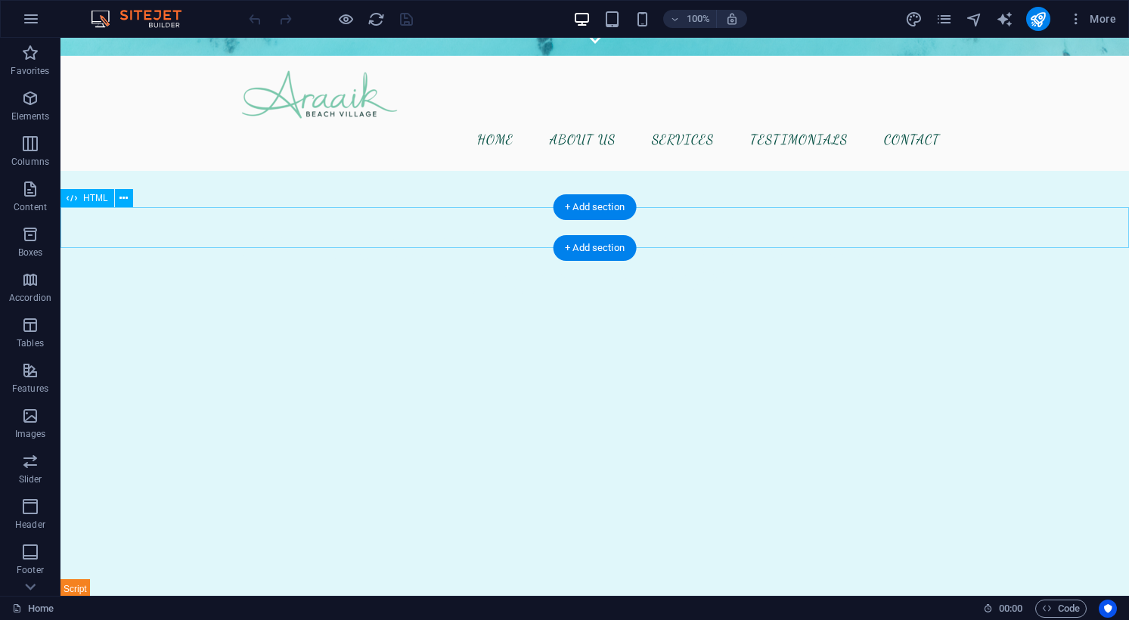
click at [203, 578] on div at bounding box center [594, 598] width 1068 height 41
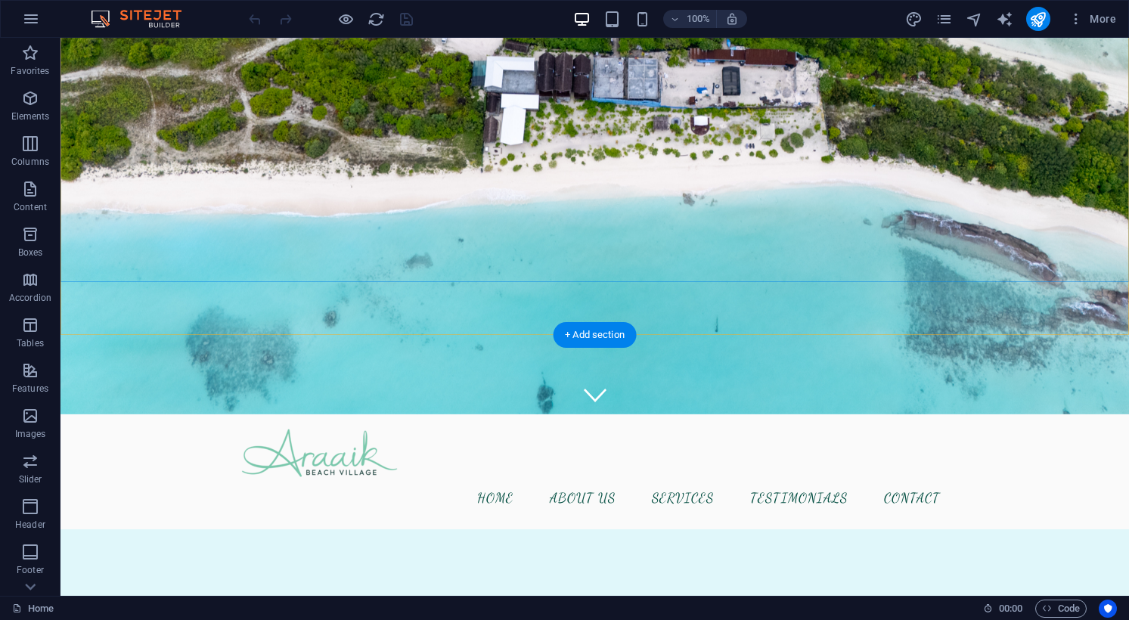
scroll to position [266, 0]
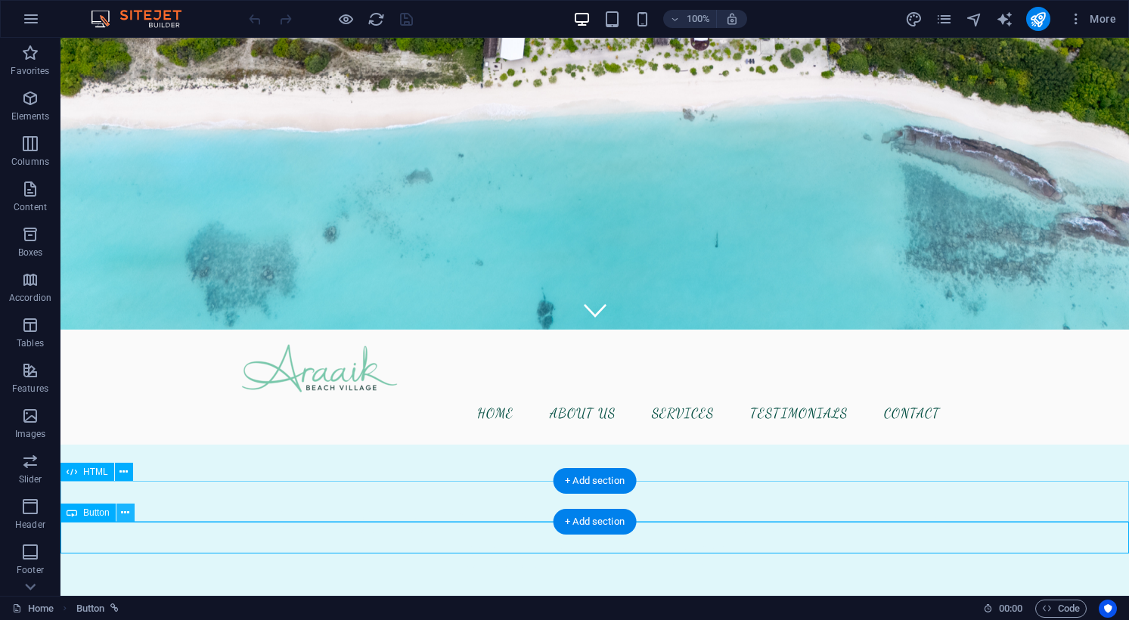
click at [125, 513] on icon at bounding box center [125, 513] width 8 height 16
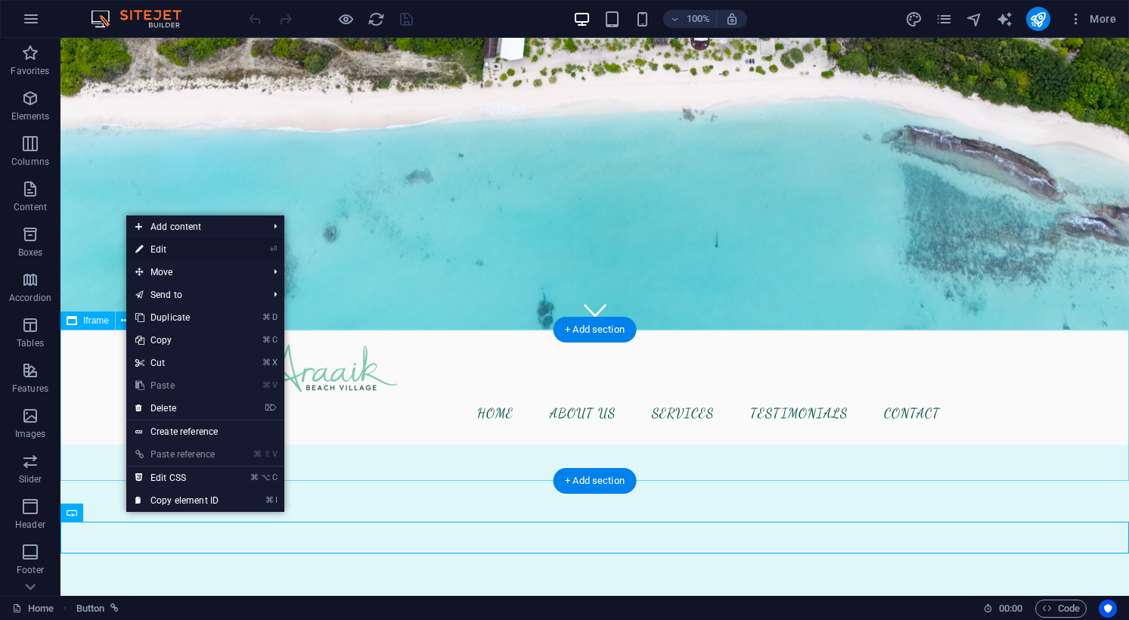
click at [178, 256] on link "⏎ Edit" at bounding box center [176, 249] width 101 height 23
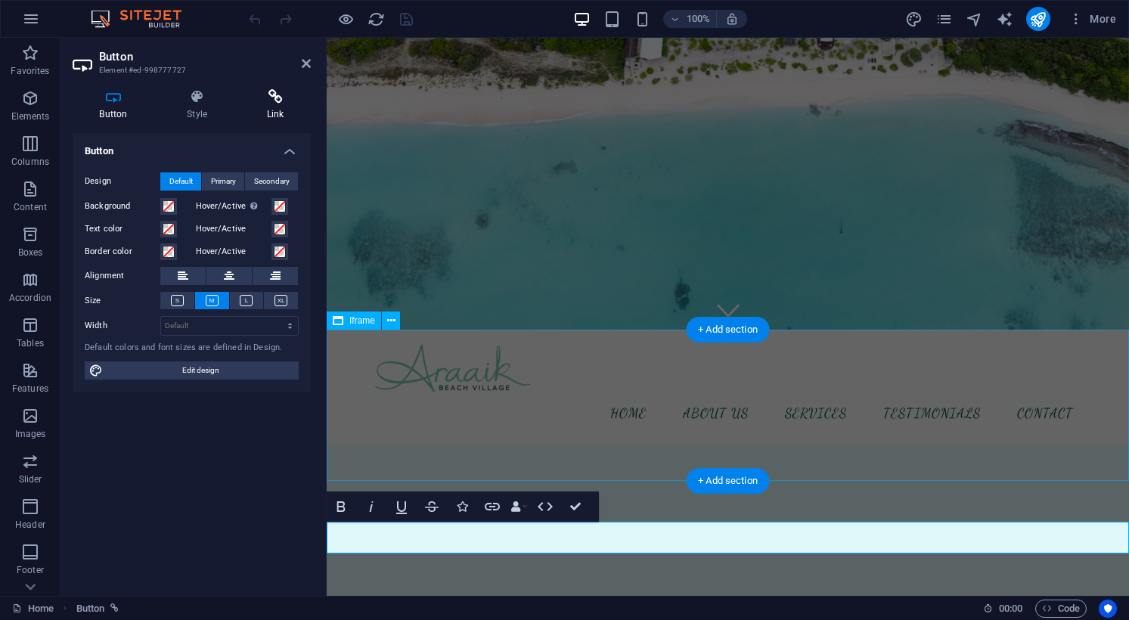
click at [283, 95] on icon at bounding box center [275, 96] width 71 height 15
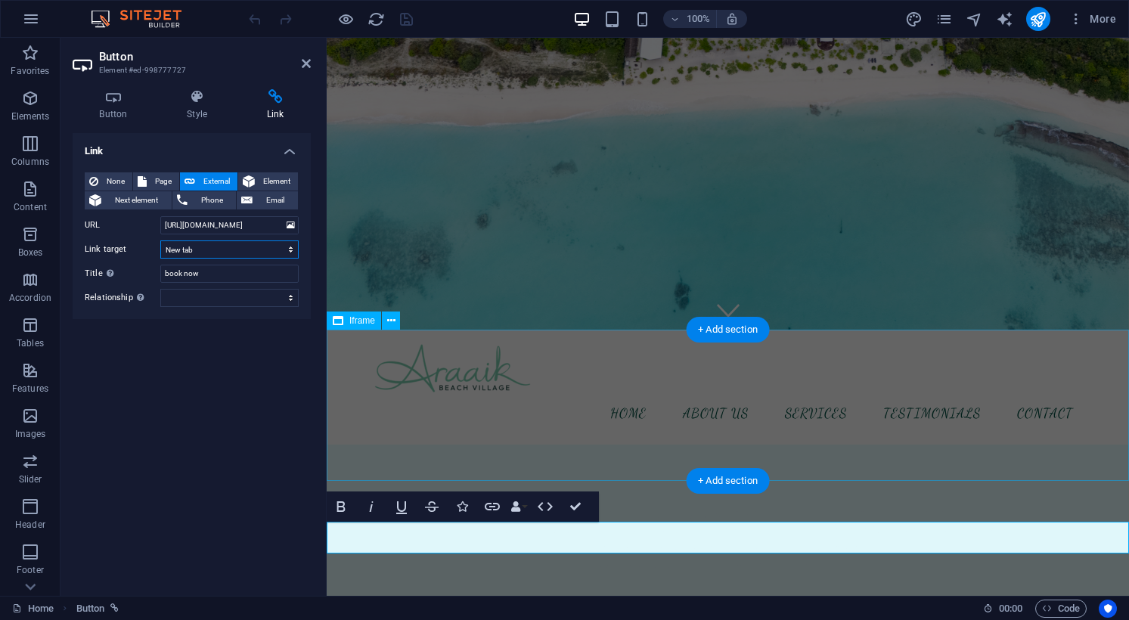
select select
click at [168, 178] on span "Page" at bounding box center [162, 181] width 23 height 18
click at [266, 222] on select "Home Book Now Subpage Legal Notice Privacy" at bounding box center [229, 225] width 138 height 18
select select "1"
click at [248, 389] on div "Link None Page External Element Next element Phone Email Page Home Book Now Sub…" at bounding box center [192, 358] width 238 height 451
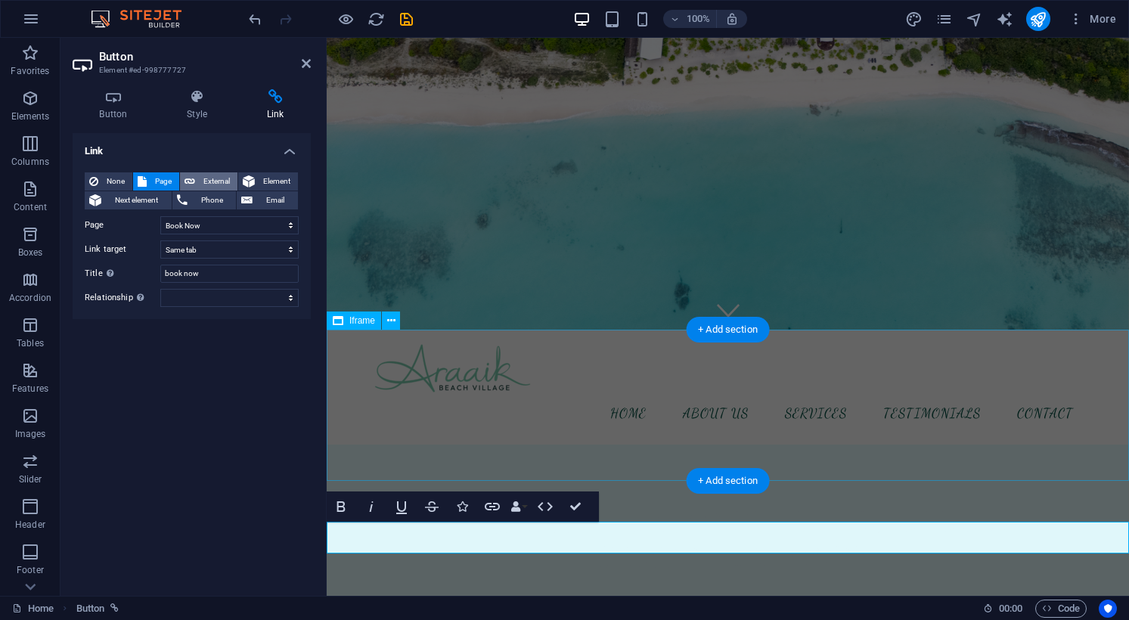
click at [197, 181] on button "External" at bounding box center [208, 181] width 57 height 18
select select "blank"
click at [160, 178] on span "Page" at bounding box center [162, 181] width 23 height 18
click at [222, 255] on select "New tab Same tab Overlay" at bounding box center [229, 249] width 138 height 18
select select "blank"
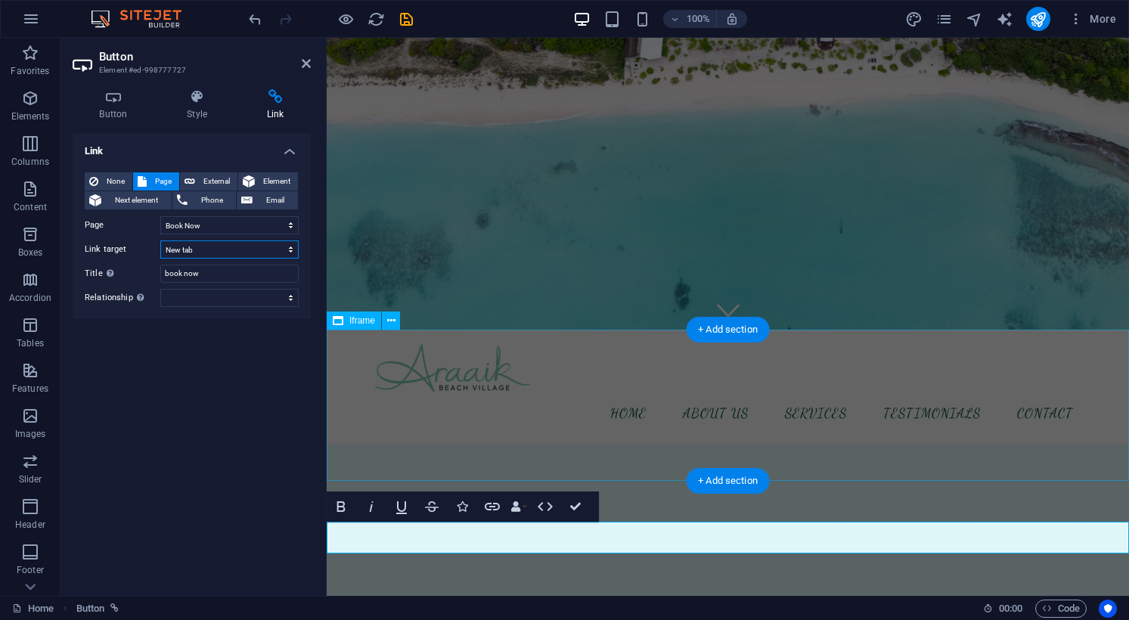
click at [213, 252] on select "New tab Same tab Overlay" at bounding box center [229, 249] width 138 height 18
select select
click at [218, 345] on div "Link None Page External Element Next element Phone Email Page Home Book Now Sub…" at bounding box center [192, 358] width 238 height 451
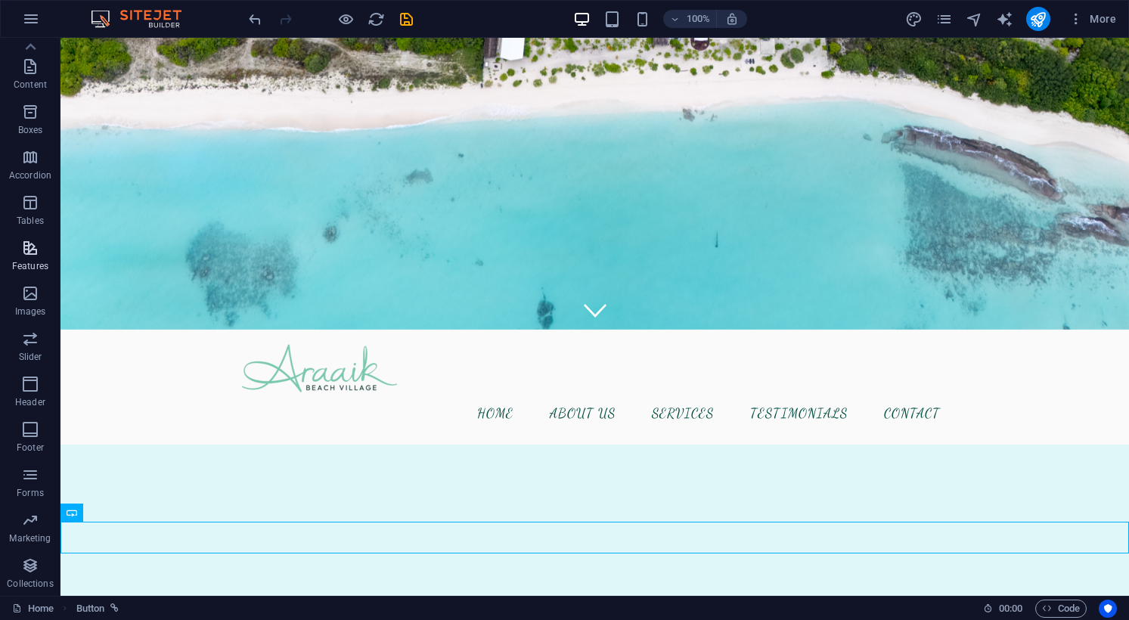
scroll to position [0, 0]
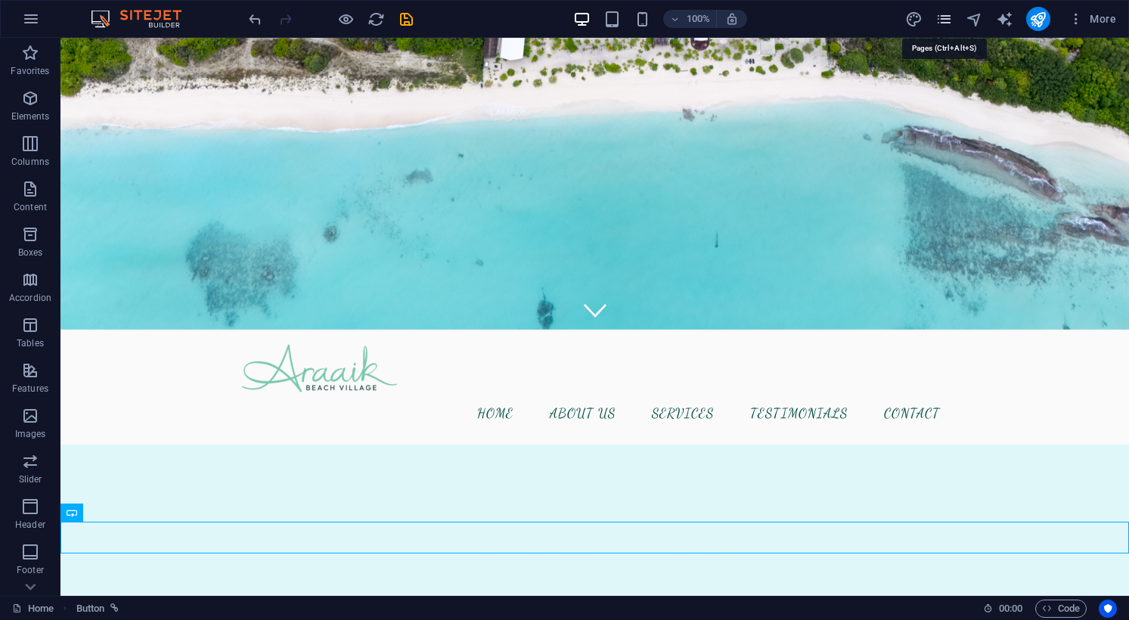
click at [944, 19] on icon "pages" at bounding box center [943, 19] width 17 height 17
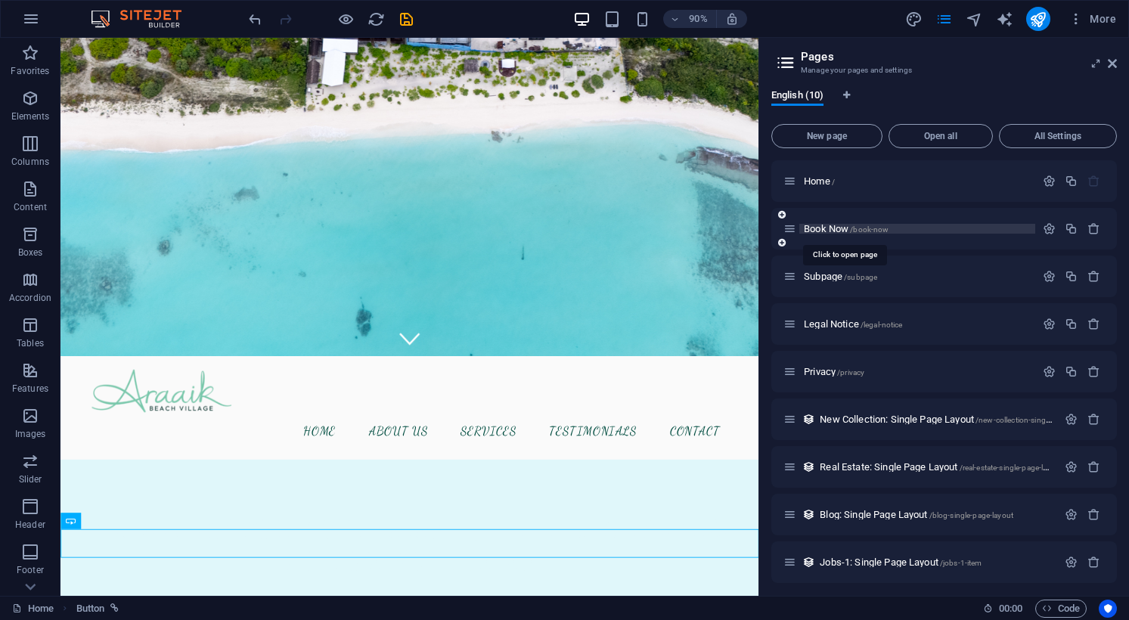
click at [839, 228] on span "Book Now /book-now" at bounding box center [846, 228] width 85 height 11
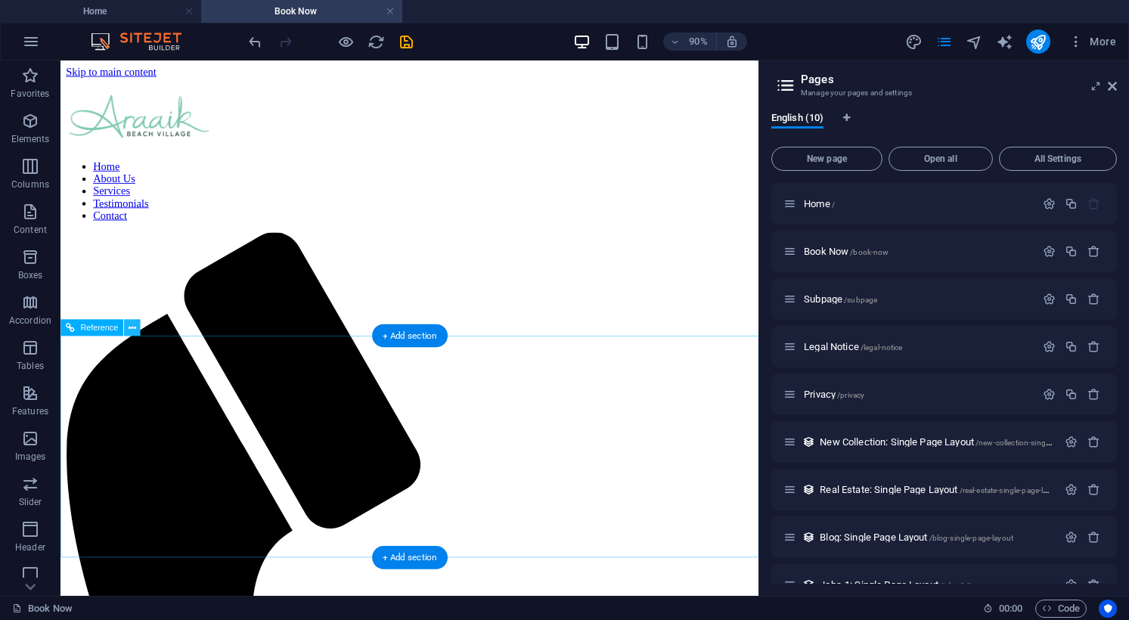
click at [129, 327] on icon at bounding box center [133, 327] width 8 height 14
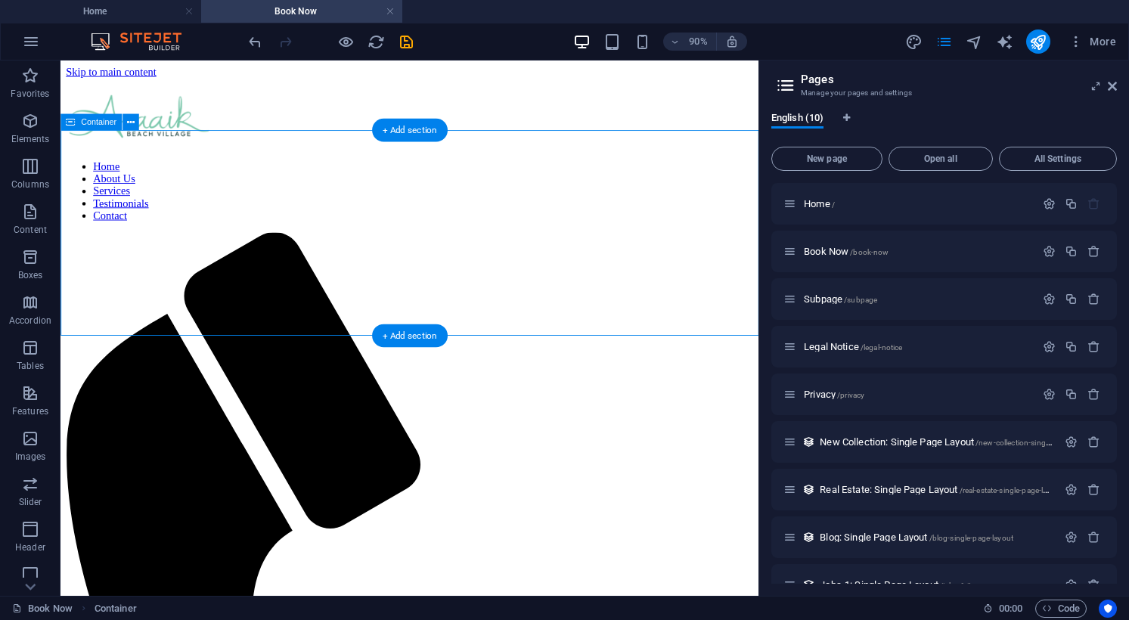
click at [1076, 42] on icon "button" at bounding box center [1075, 41] width 15 height 15
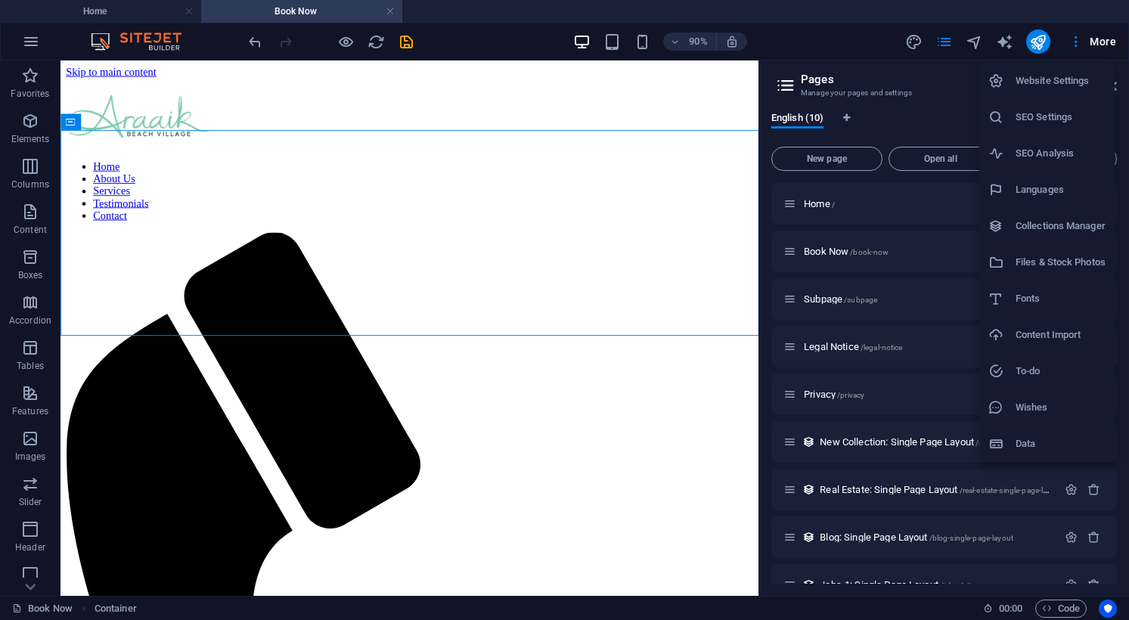
click at [1066, 84] on h6 "Website Settings" at bounding box center [1060, 81] width 90 height 18
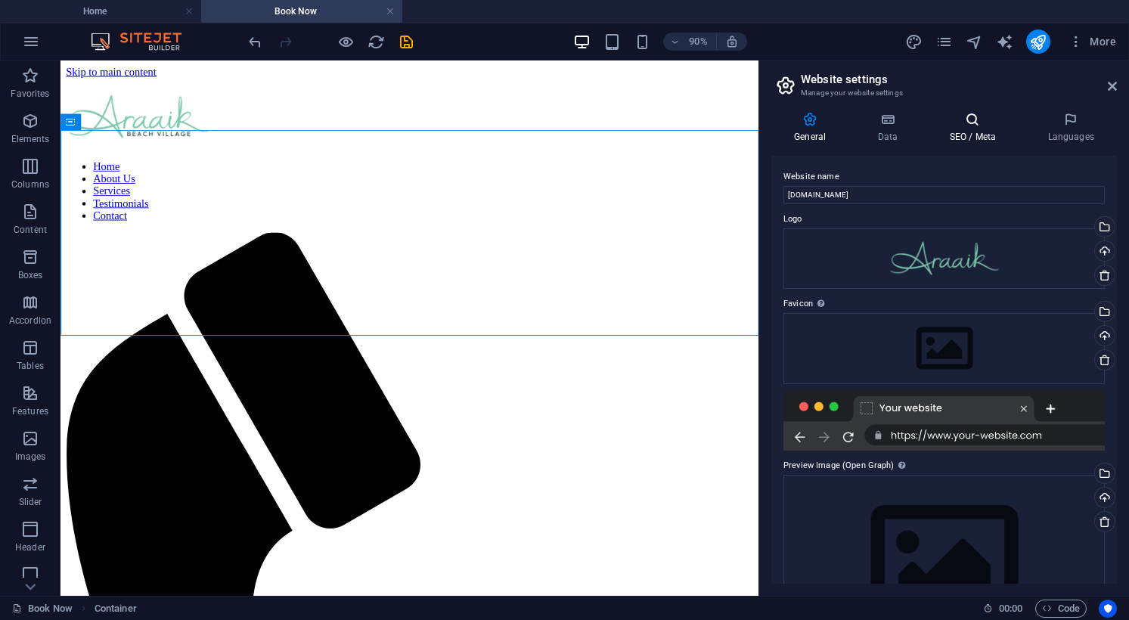
click at [991, 141] on h4 "SEO / Meta" at bounding box center [975, 128] width 98 height 32
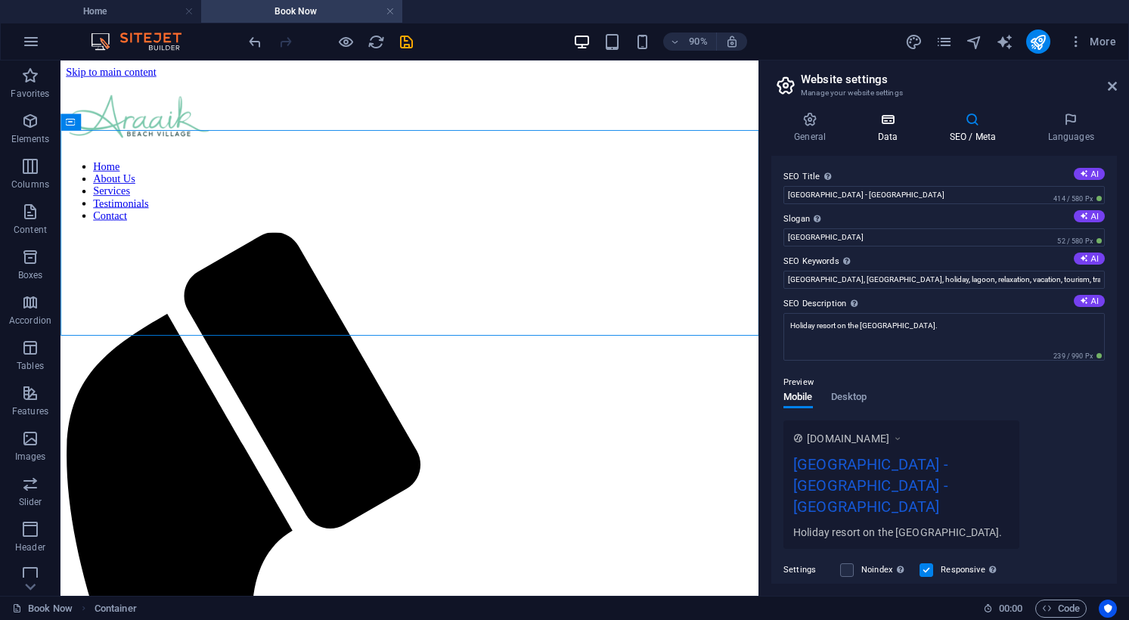
click at [920, 134] on h4 "Data" at bounding box center [890, 128] width 72 height 32
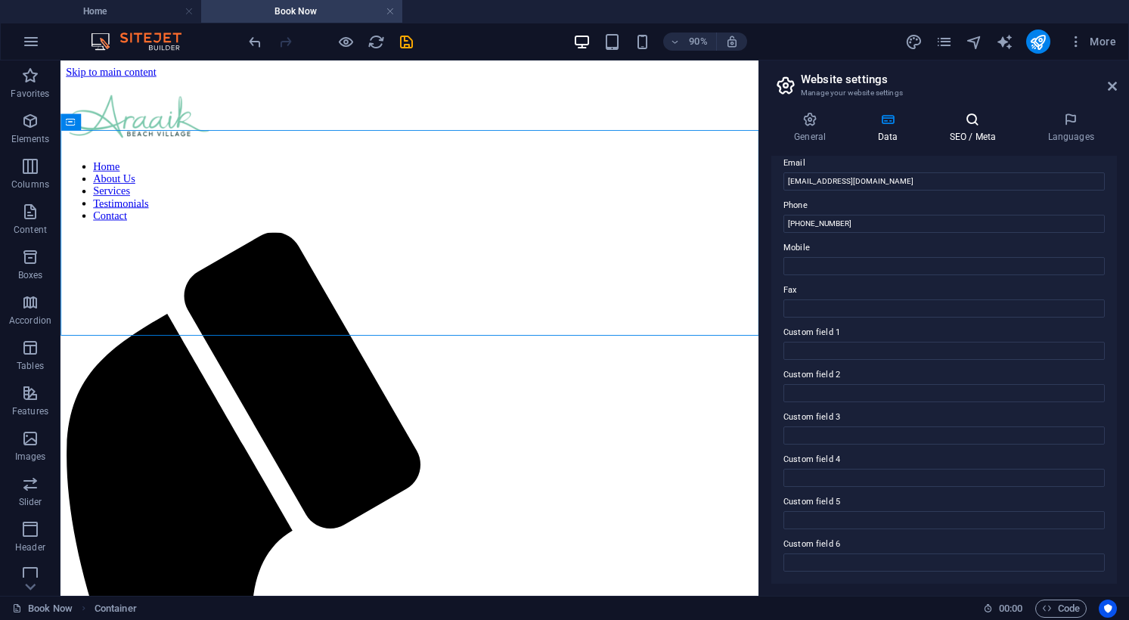
scroll to position [297, 0]
click at [970, 128] on h4 "SEO / Meta" at bounding box center [975, 128] width 98 height 32
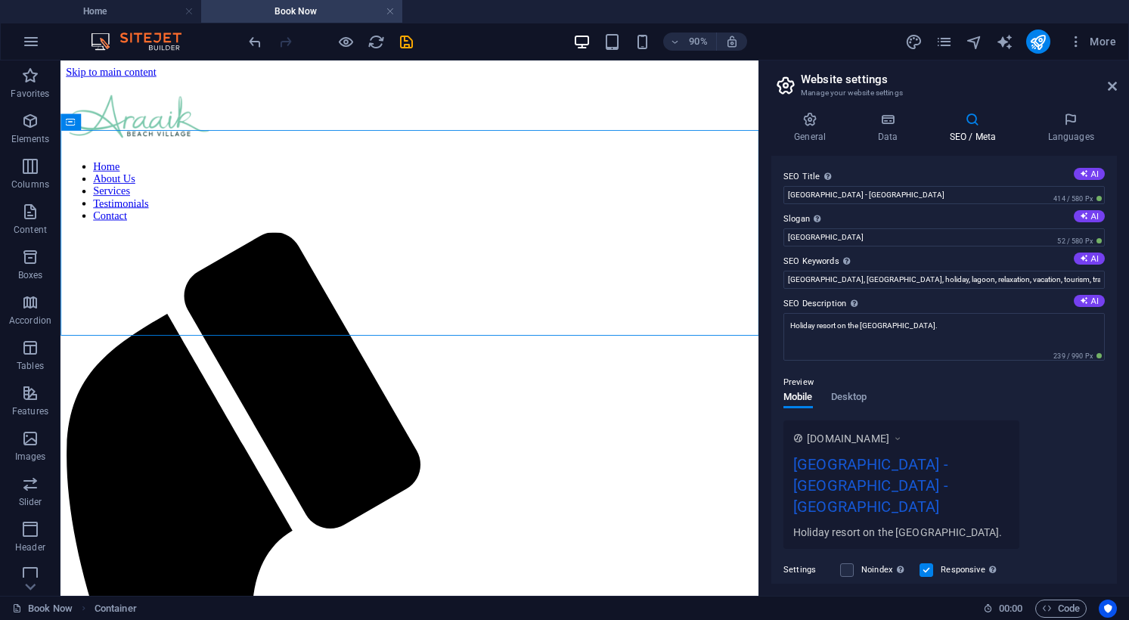
scroll to position [0, 0]
click at [274, 172] on nav "Home About Us Services Testimonials Contact" at bounding box center [448, 206] width 763 height 68
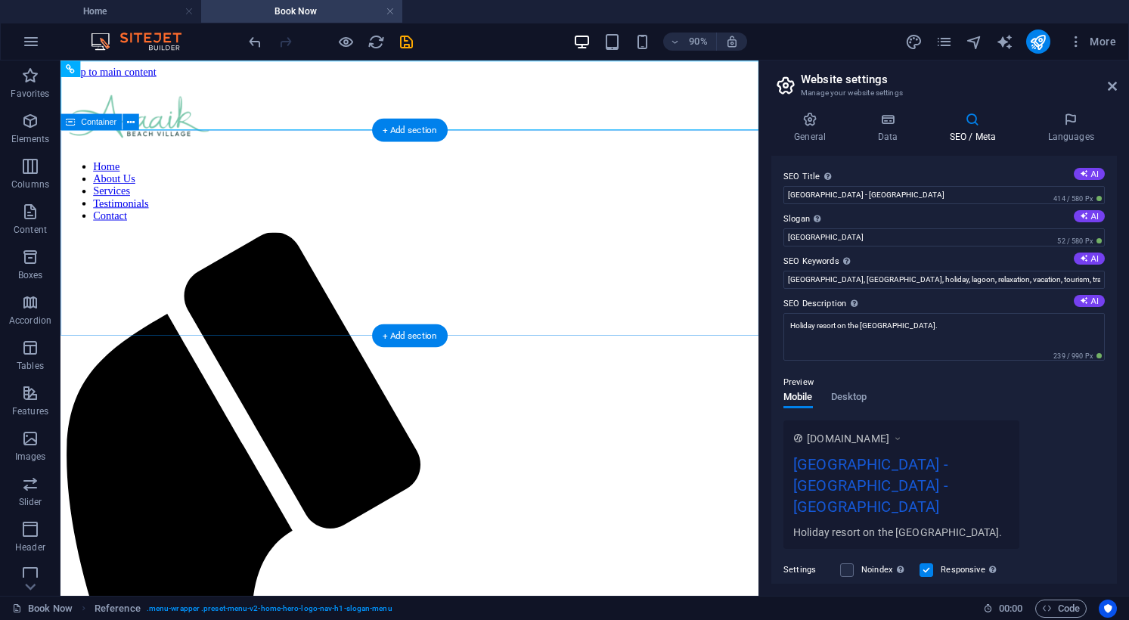
click at [128, 123] on icon at bounding box center [131, 122] width 8 height 14
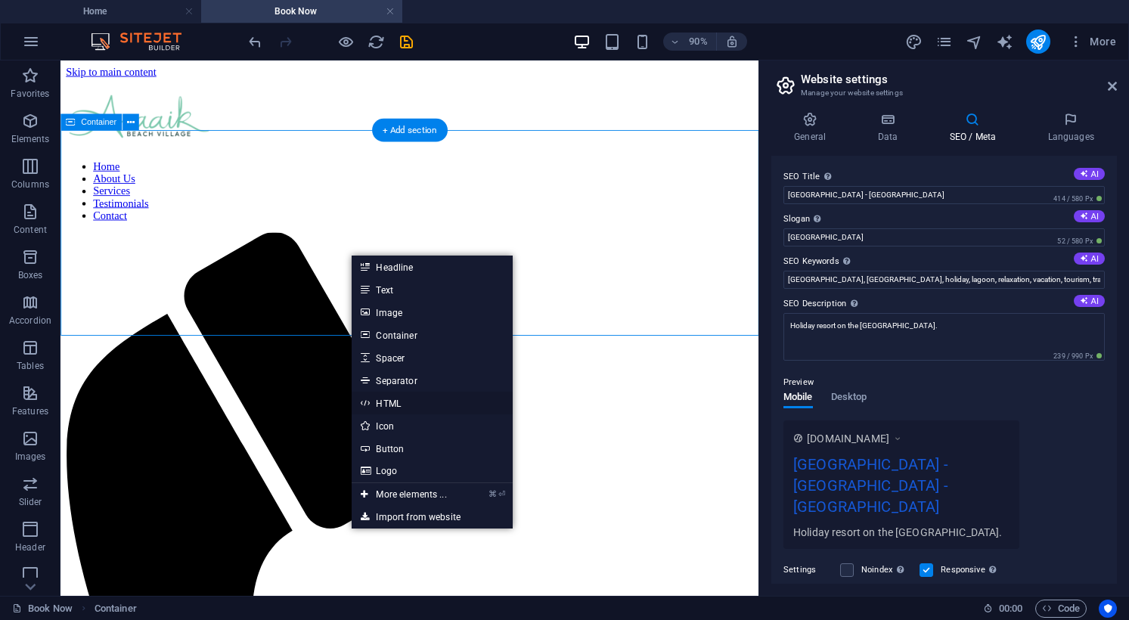
click at [397, 403] on link "HTML" at bounding box center [431, 403] width 160 height 23
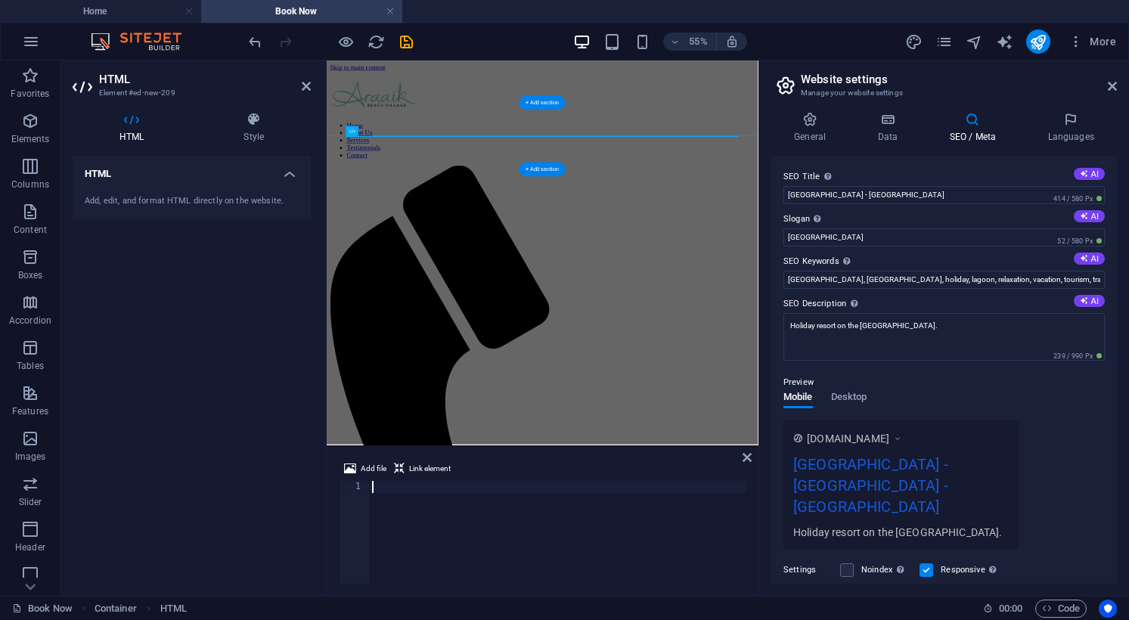
type textarea "pulsar-55-$$-VOID"
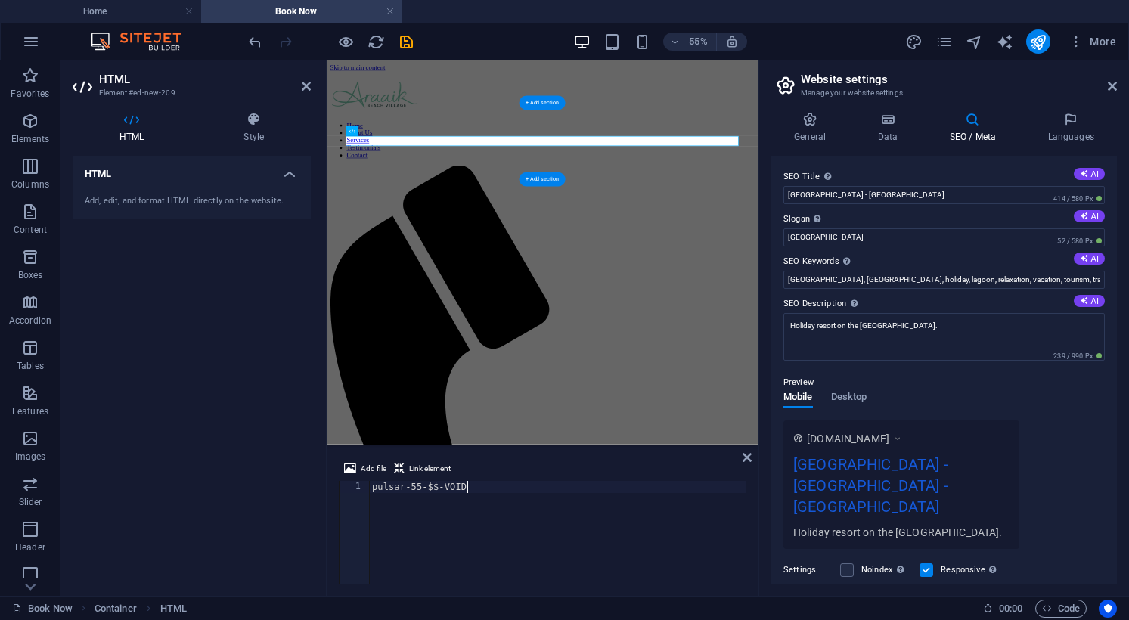
click at [469, 494] on div "pulsar-55-$$-VOID" at bounding box center [557, 544] width 377 height 127
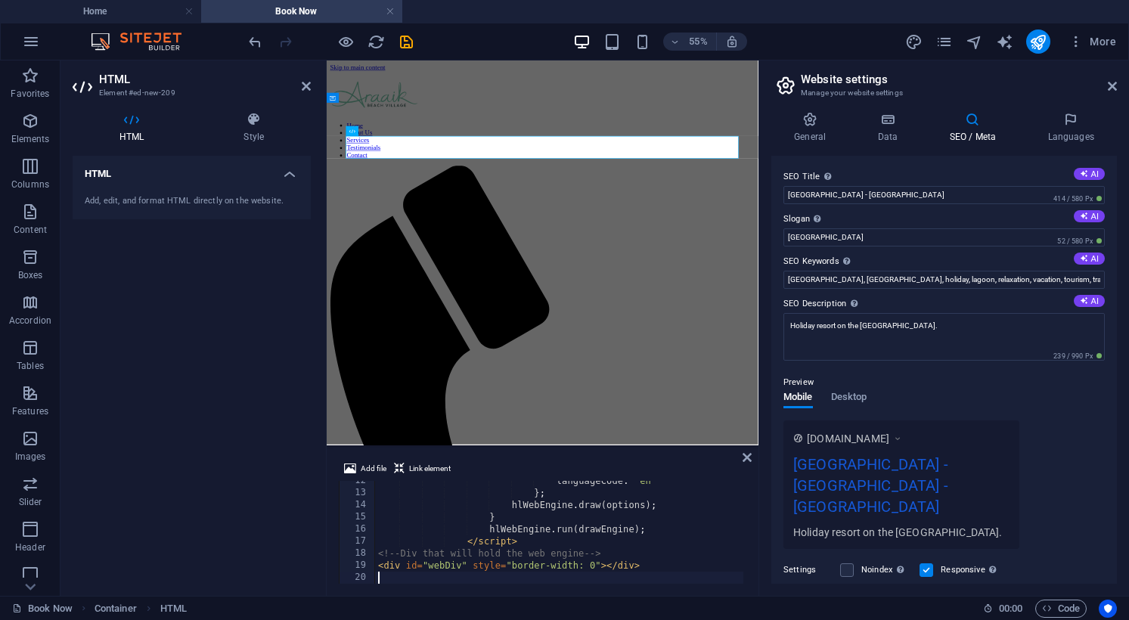
click at [407, 51] on div at bounding box center [330, 41] width 169 height 24
click at [407, 48] on icon "save" at bounding box center [406, 41] width 17 height 17
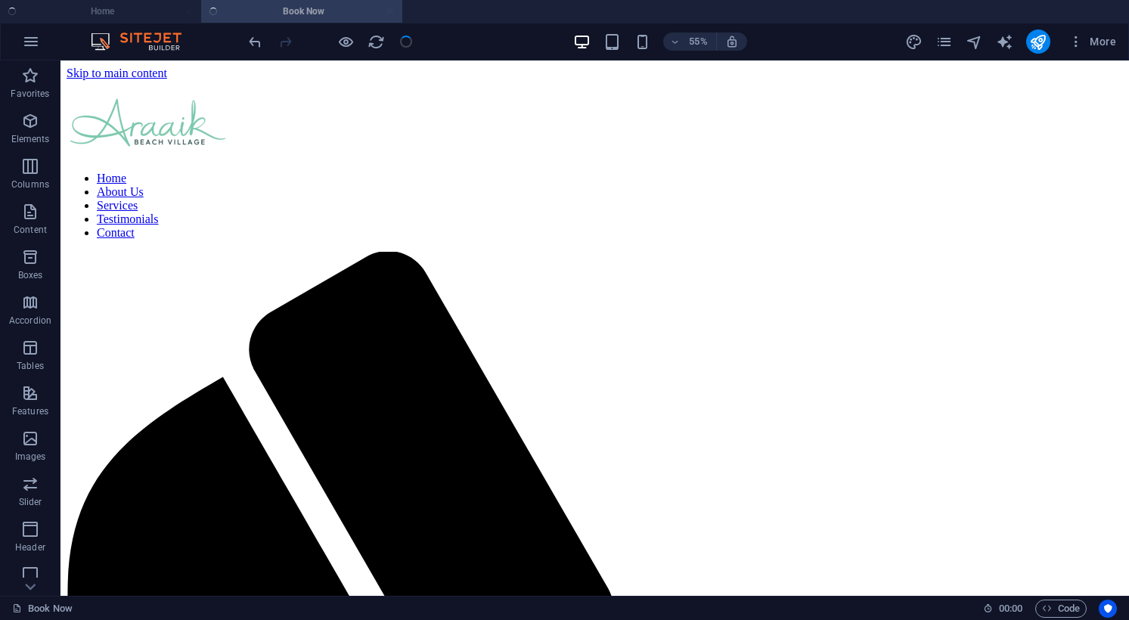
click at [407, 48] on div at bounding box center [330, 41] width 169 height 24
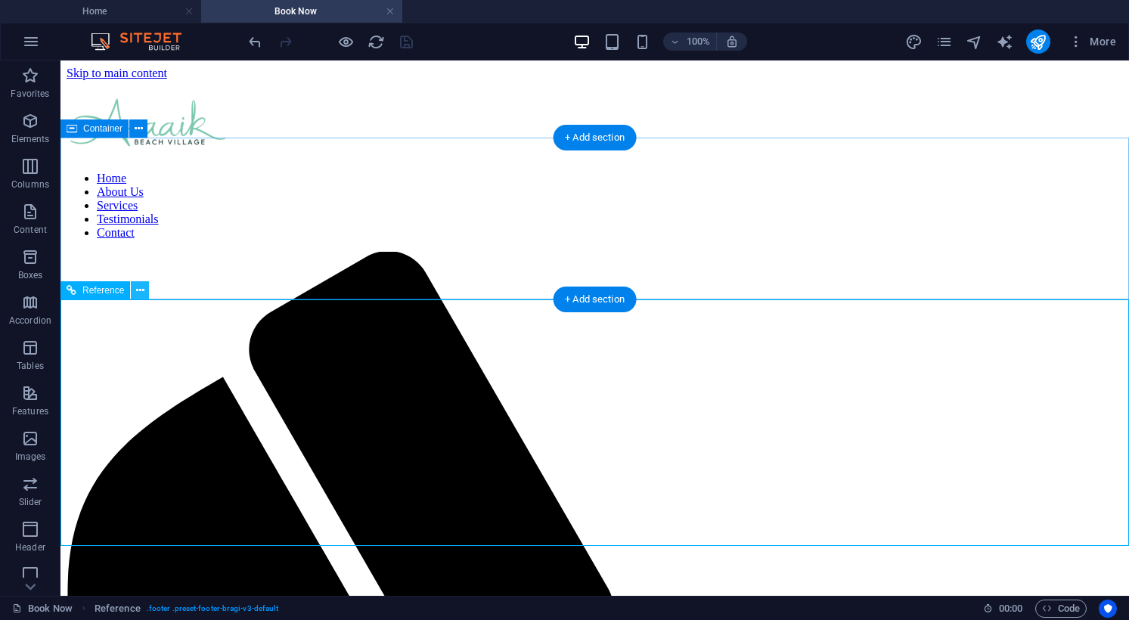
click at [138, 293] on icon at bounding box center [140, 291] width 8 height 16
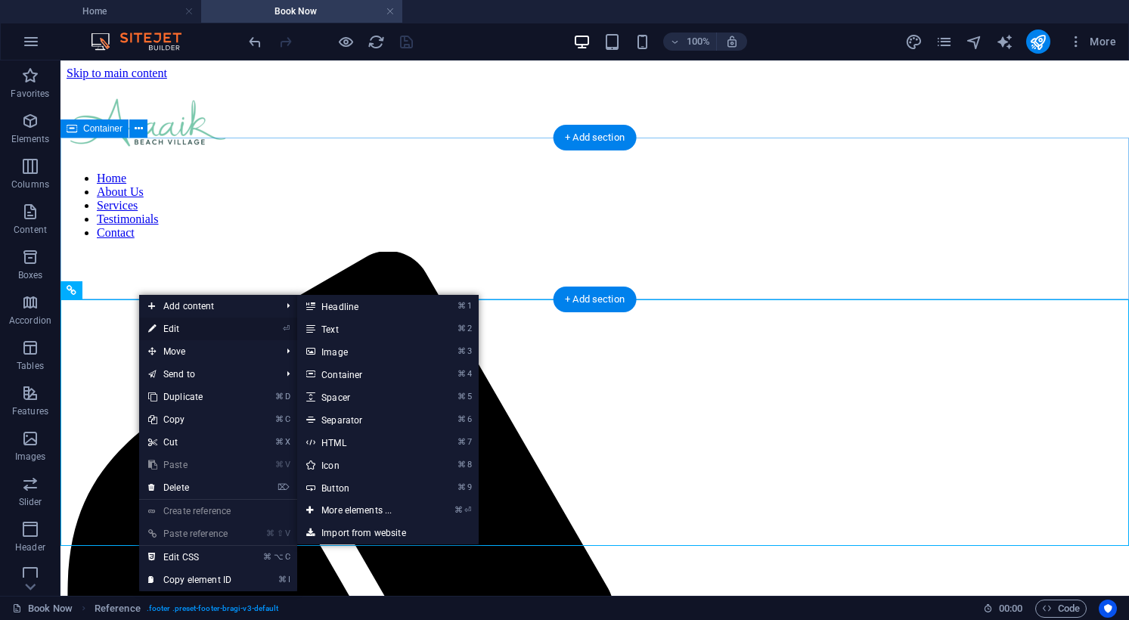
click at [159, 325] on link "⏎ Edit" at bounding box center [189, 328] width 101 height 23
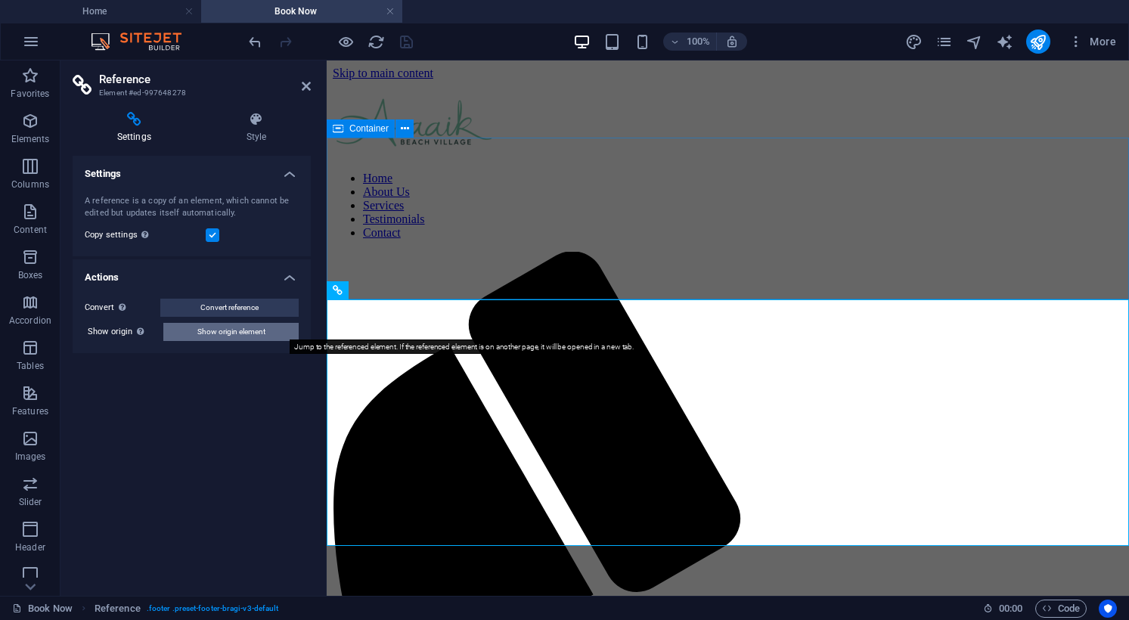
click at [255, 334] on span "Show origin element" at bounding box center [231, 332] width 68 height 18
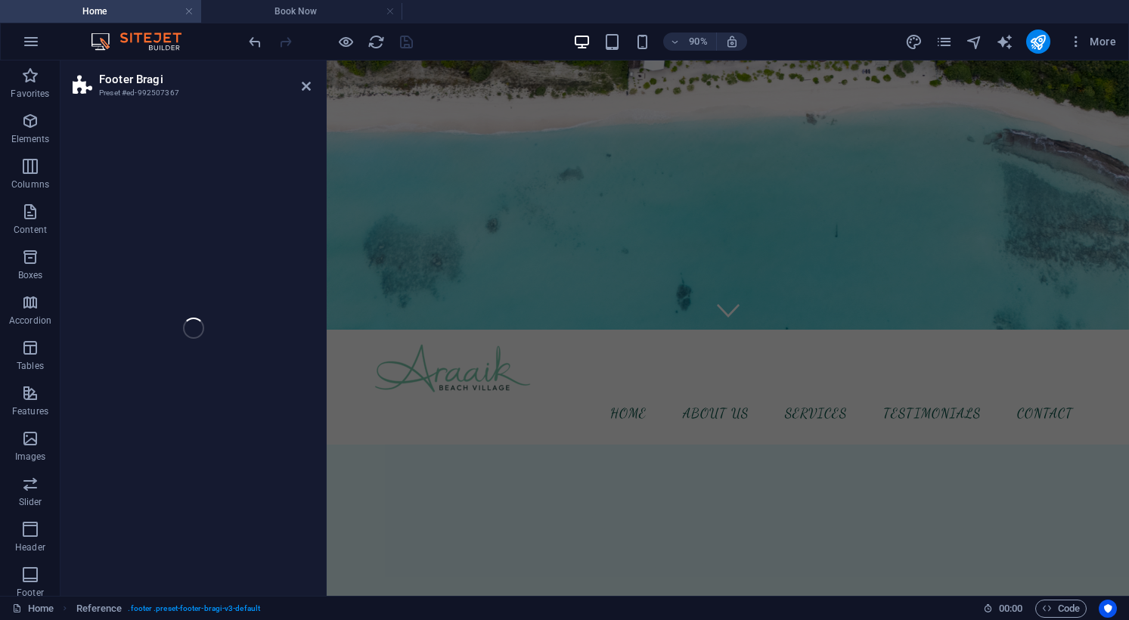
scroll to position [2278, 0]
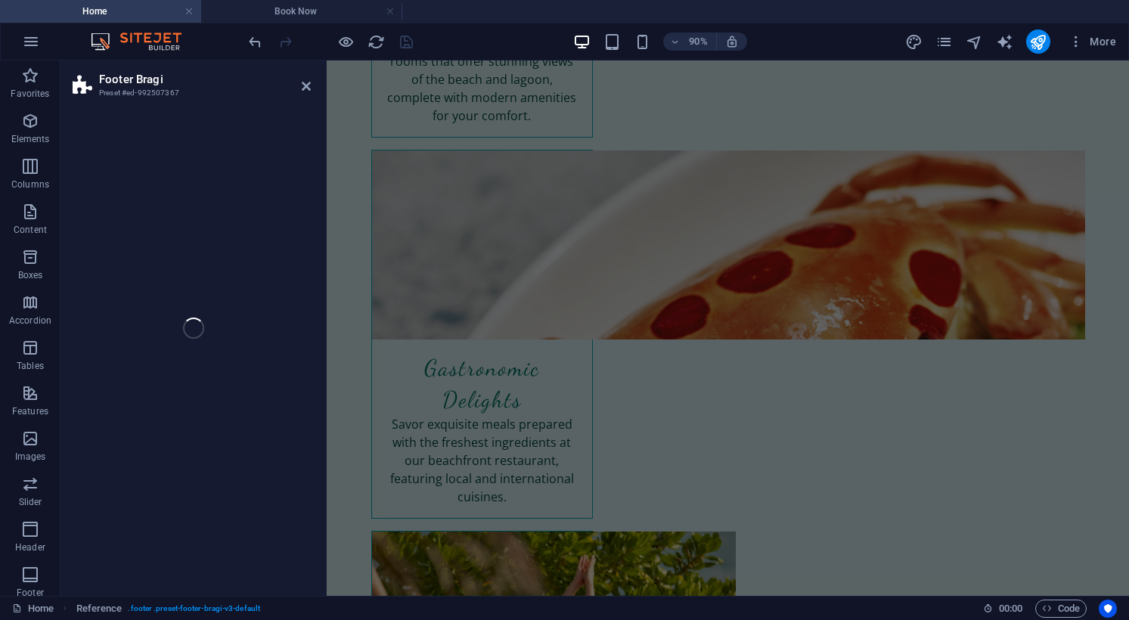
select select "footer"
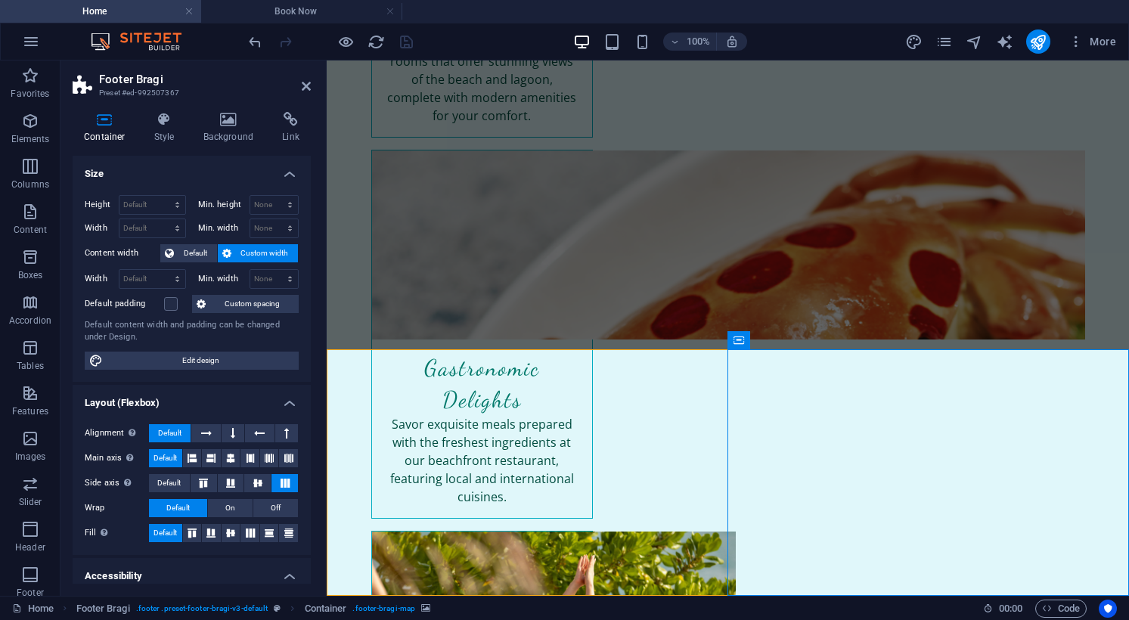
select select "px"
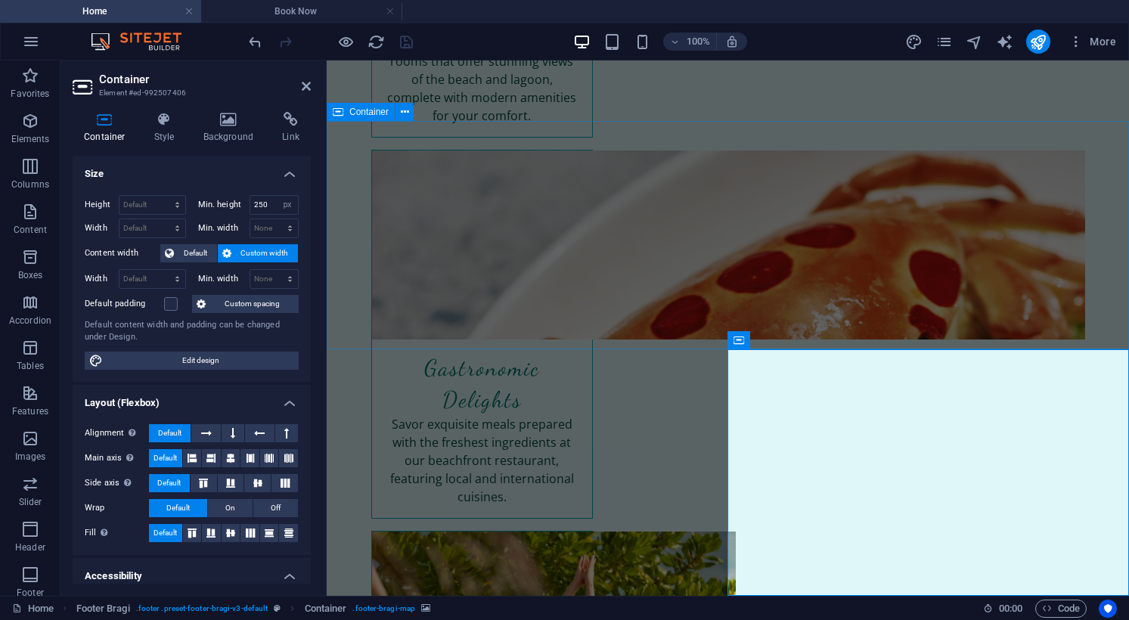
scroll to position [0, 0]
click at [286, 123] on icon at bounding box center [291, 119] width 40 height 15
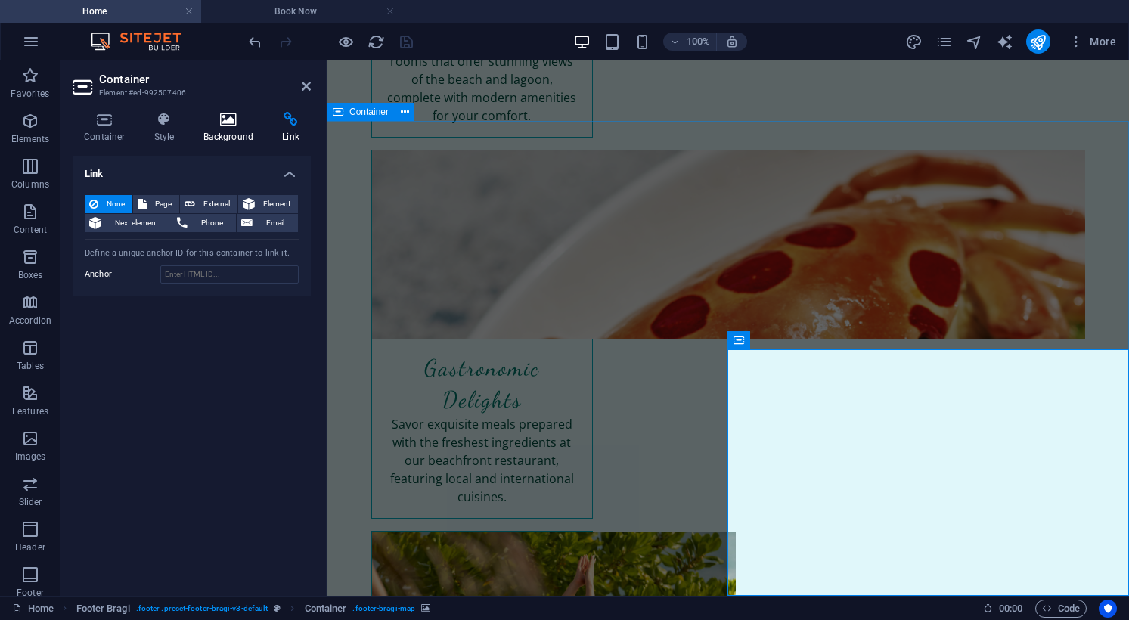
click at [237, 126] on icon at bounding box center [228, 119] width 73 height 15
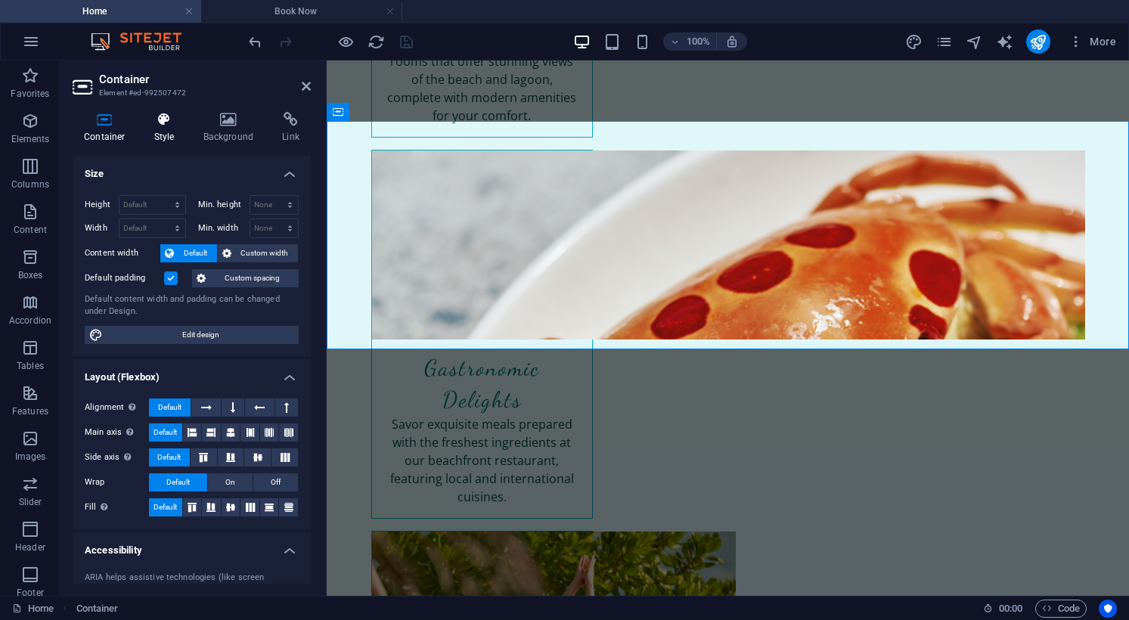
click at [159, 134] on h4 "Style" at bounding box center [167, 128] width 49 height 32
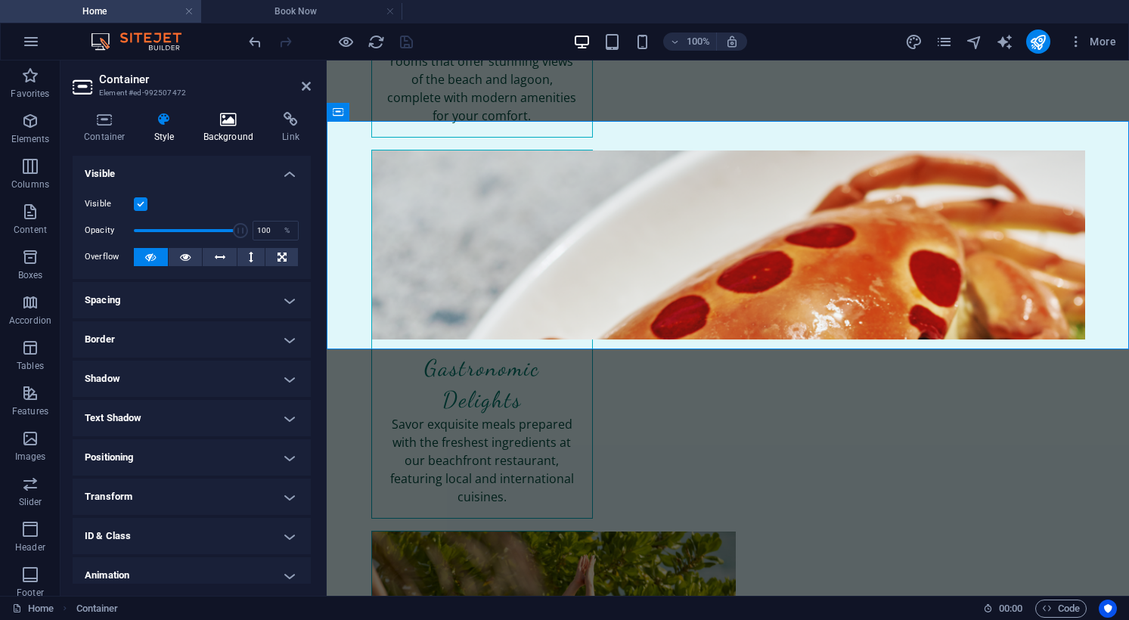
click at [213, 130] on h4 "Background" at bounding box center [231, 128] width 79 height 32
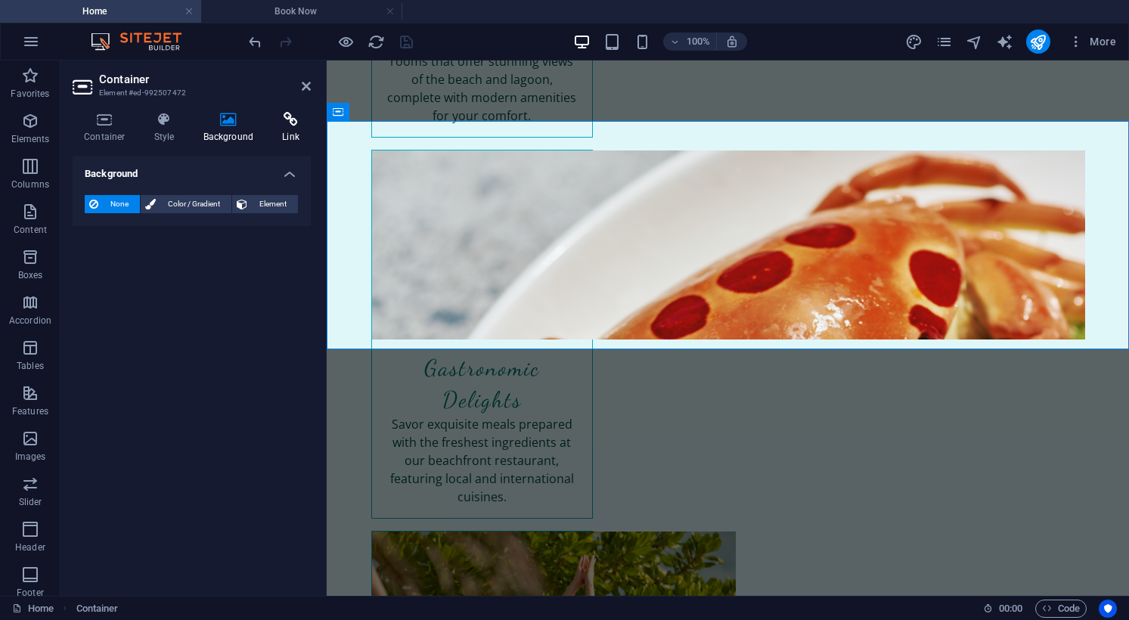
click at [277, 125] on icon at bounding box center [291, 119] width 40 height 15
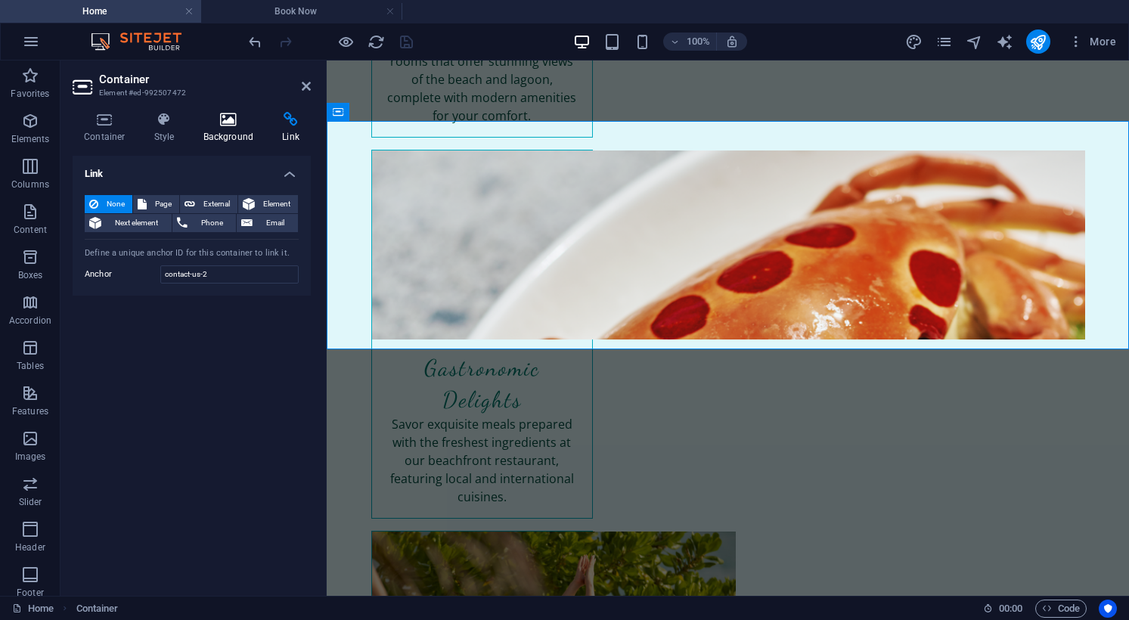
click at [212, 132] on h4 "Background" at bounding box center [231, 128] width 79 height 32
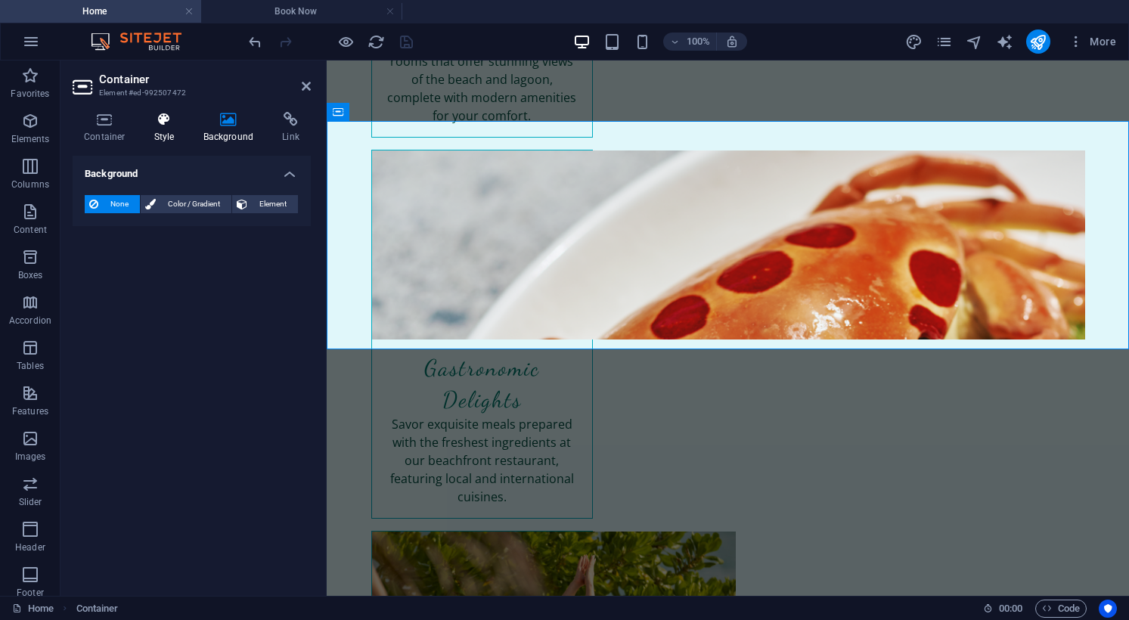
click at [168, 134] on h4 "Style" at bounding box center [167, 128] width 49 height 32
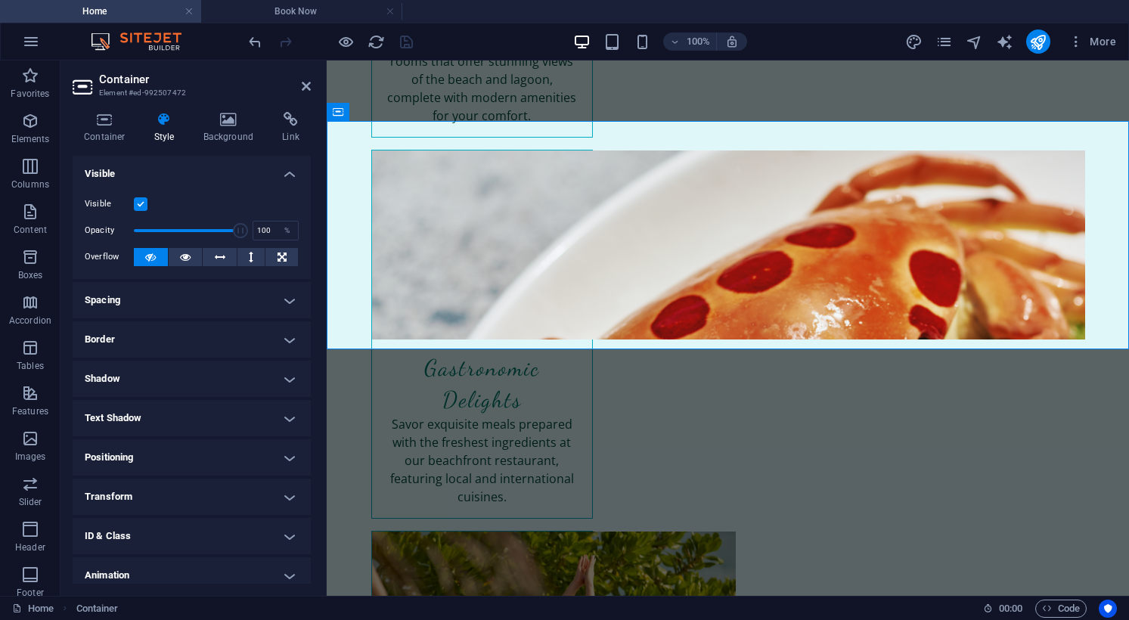
click at [112, 143] on div "Container Style Background Link Size Height Default px rem % vh vw Min. height …" at bounding box center [192, 348] width 238 height 472
click at [99, 141] on h4 "Container" at bounding box center [108, 128] width 70 height 32
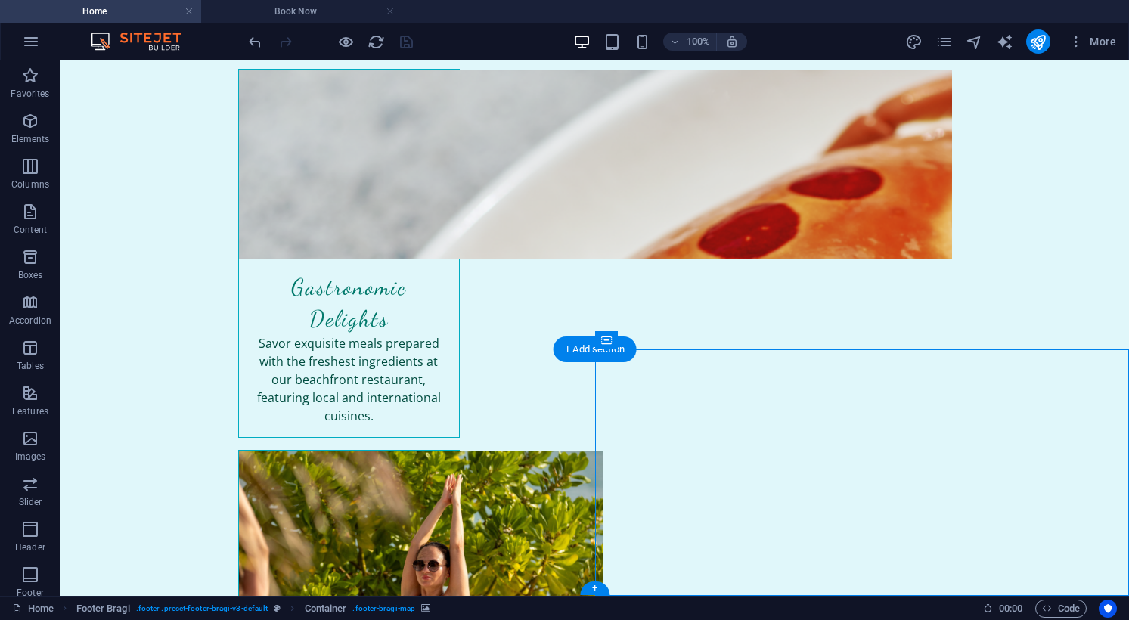
scroll to position [2358, 0]
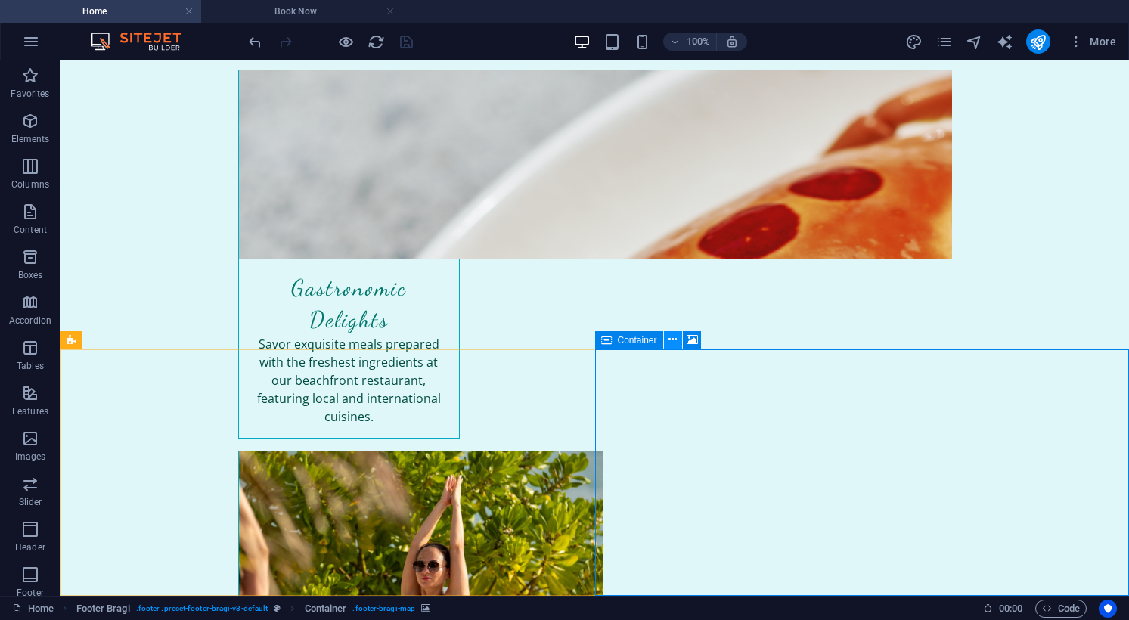
click at [674, 342] on icon at bounding box center [672, 340] width 8 height 16
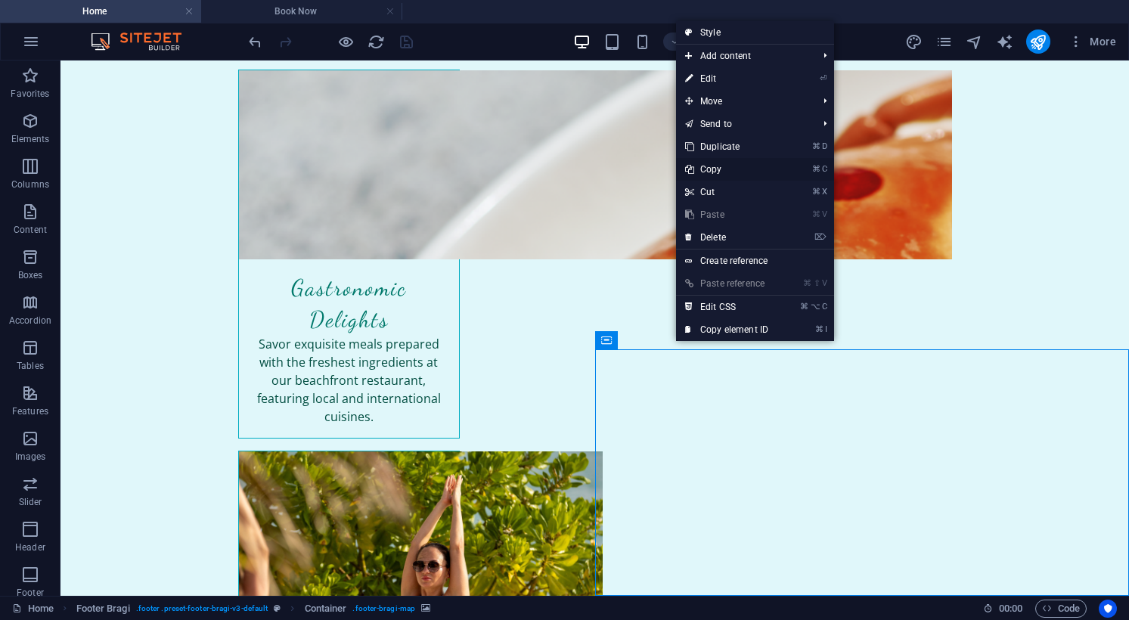
click at [713, 166] on link "⌘ C Copy" at bounding box center [726, 169] width 101 height 23
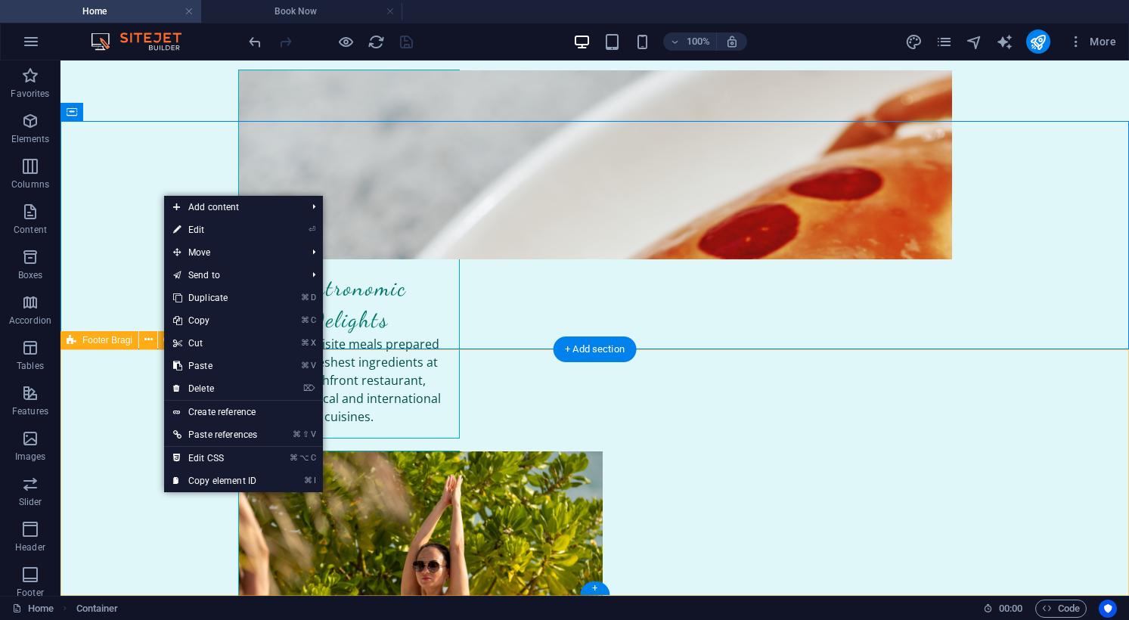
click at [217, 365] on link "⌘ V Paste" at bounding box center [215, 366] width 102 height 23
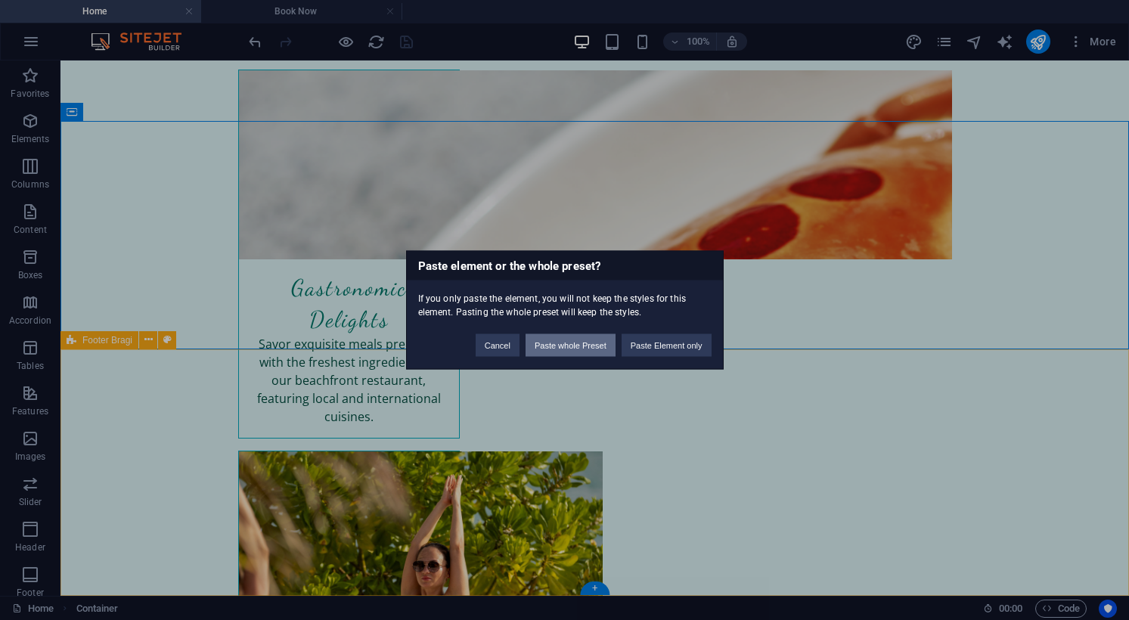
click at [575, 342] on button "Paste whole Preset" at bounding box center [570, 345] width 90 height 23
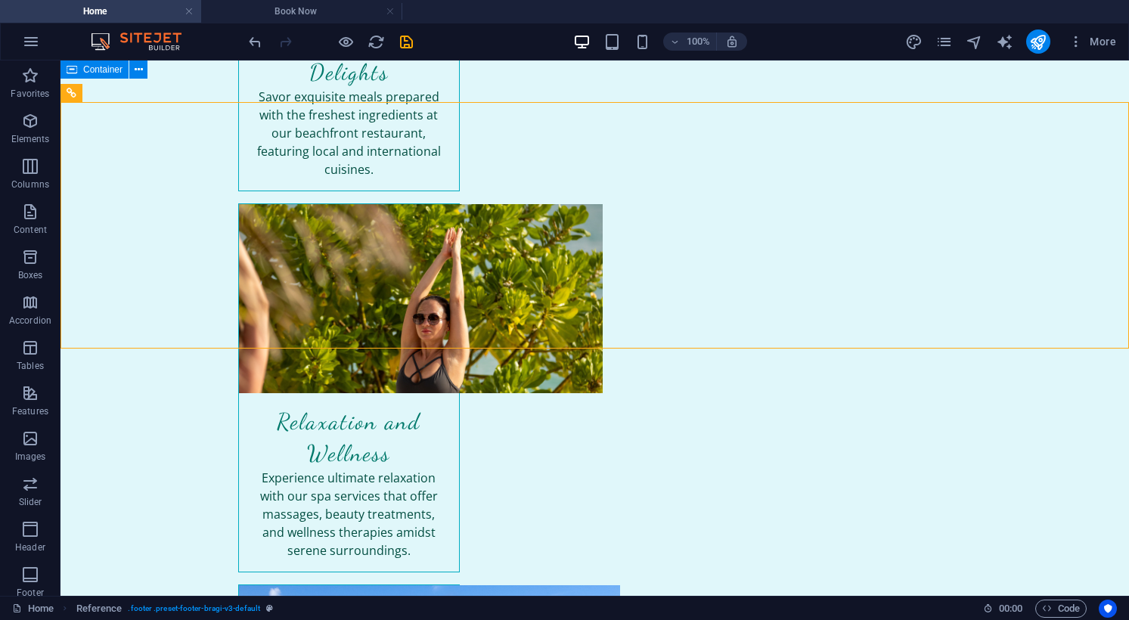
scroll to position [2604, 0]
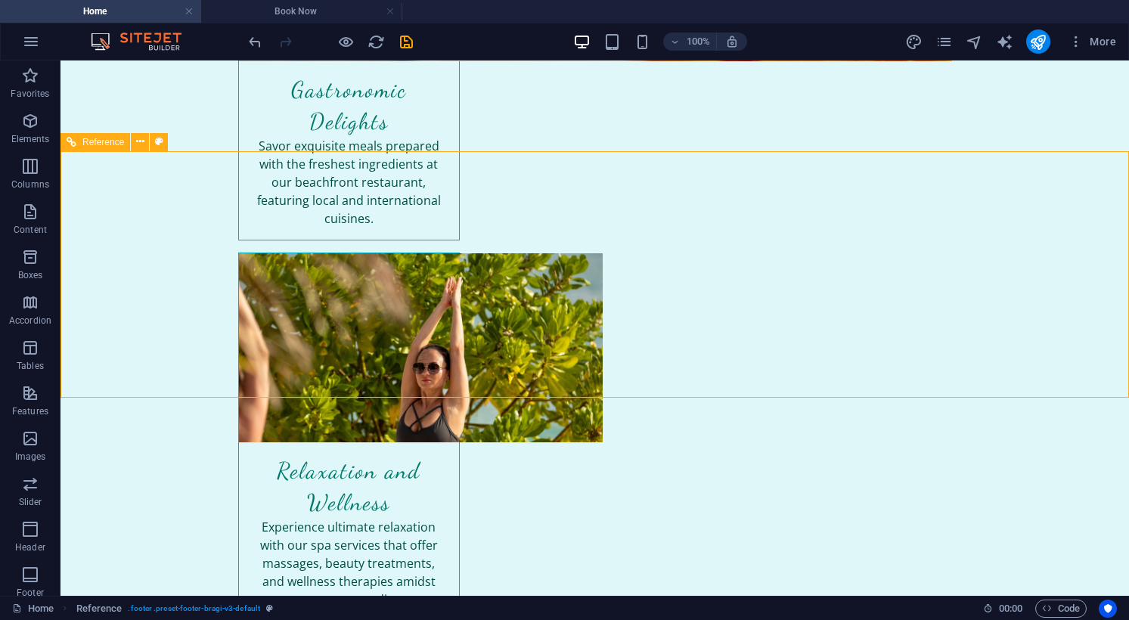
scroll to position [2540, 0]
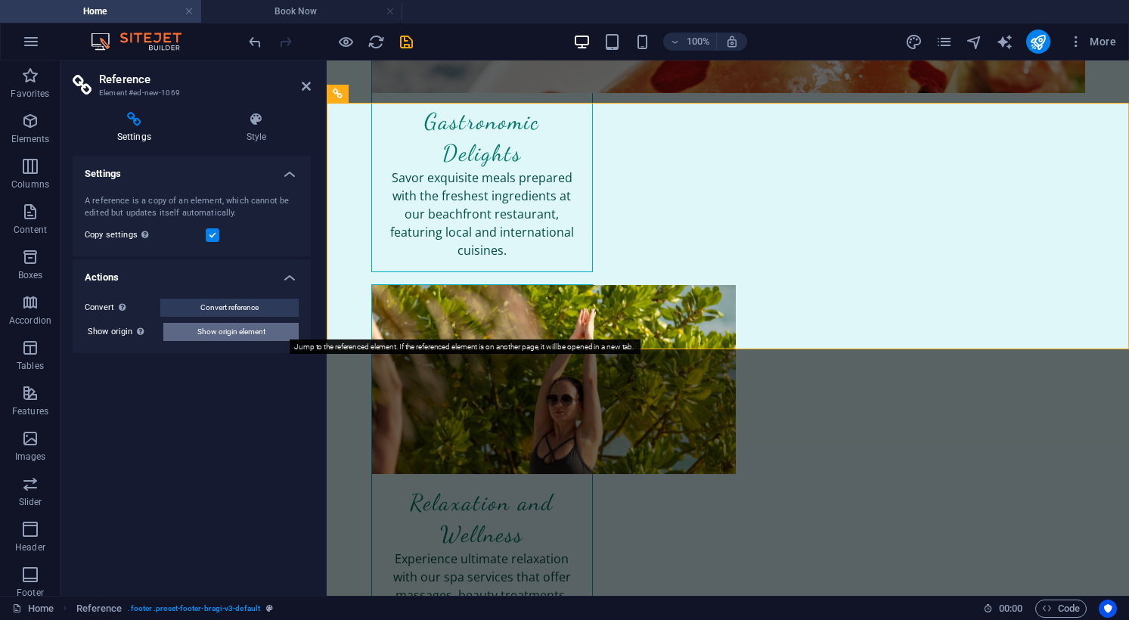
click at [273, 327] on button "Show origin element" at bounding box center [230, 332] width 135 height 18
select select "footer"
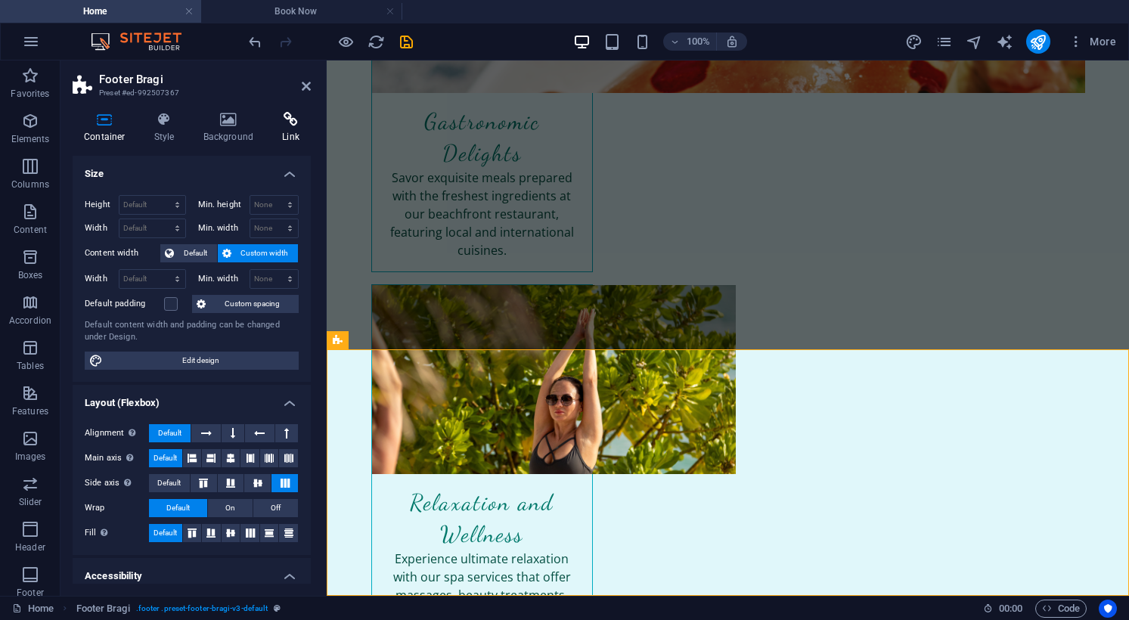
click at [293, 132] on h4 "Link" at bounding box center [291, 128] width 40 height 32
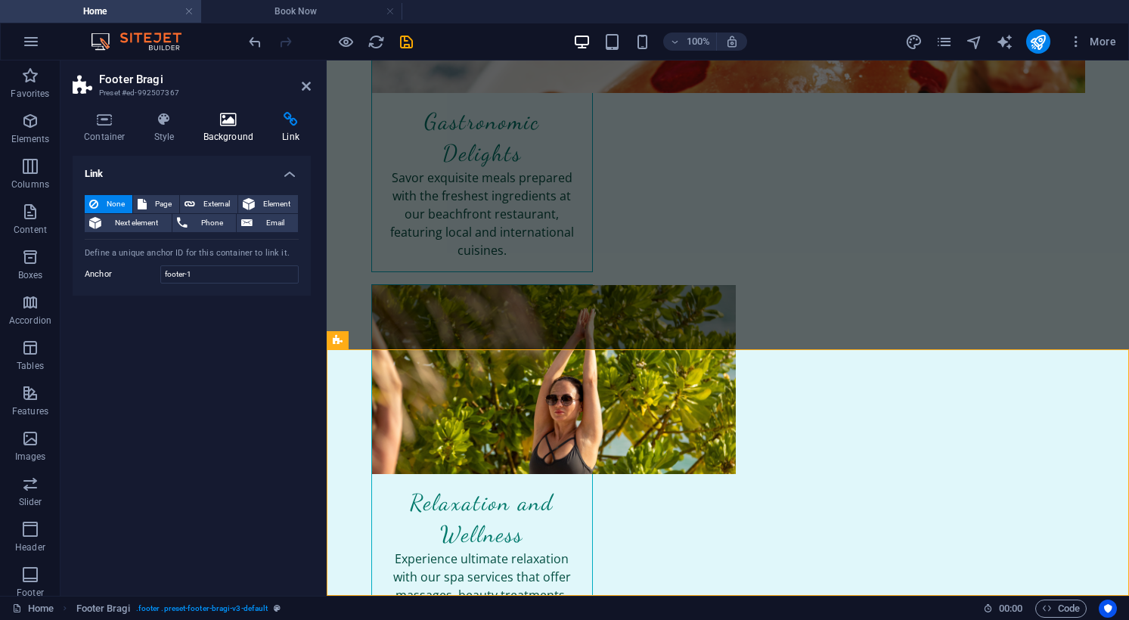
click at [220, 135] on h4 "Background" at bounding box center [231, 128] width 79 height 32
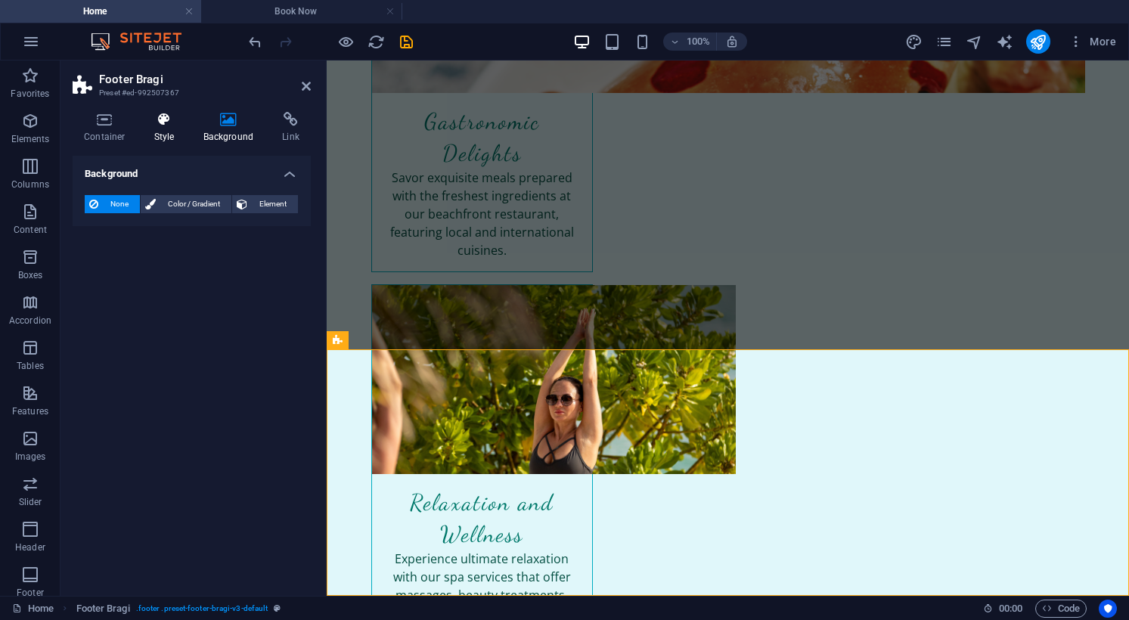
click at [159, 135] on h4 "Style" at bounding box center [167, 128] width 49 height 32
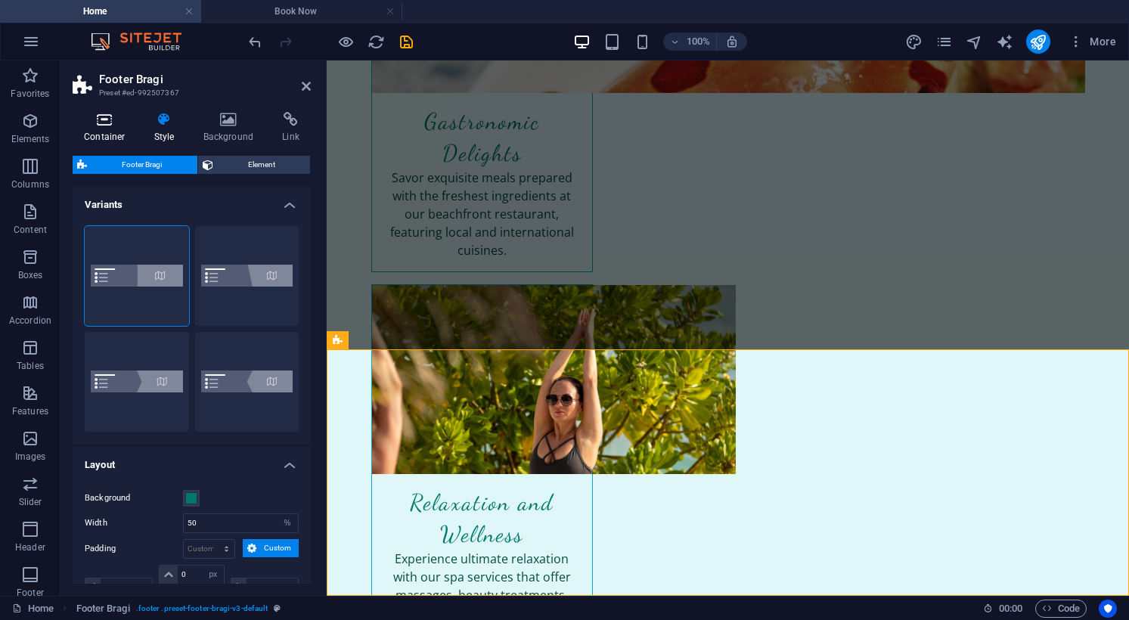
click at [99, 129] on h4 "Container" at bounding box center [108, 128] width 70 height 32
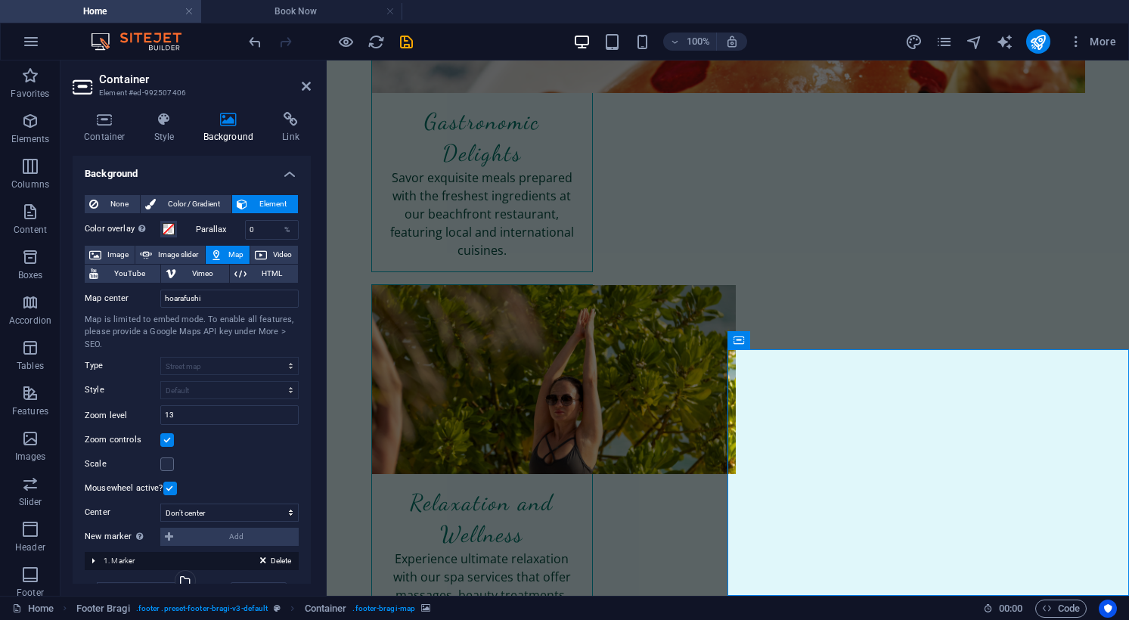
click at [252, 279] on span "HTML" at bounding box center [272, 274] width 42 height 18
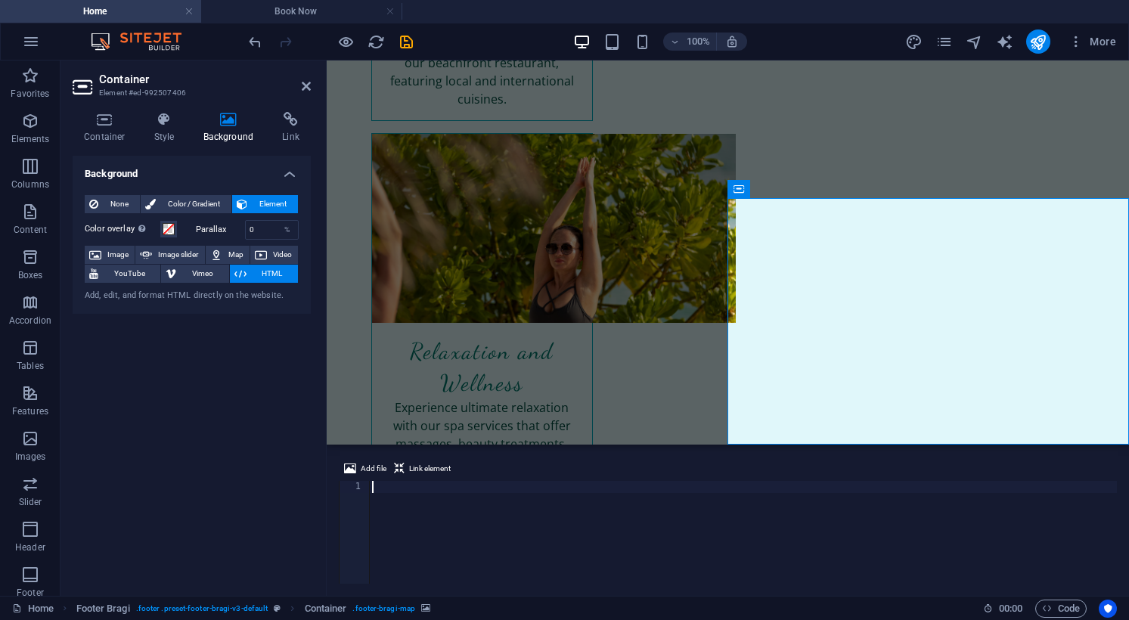
scroll to position [139, 0]
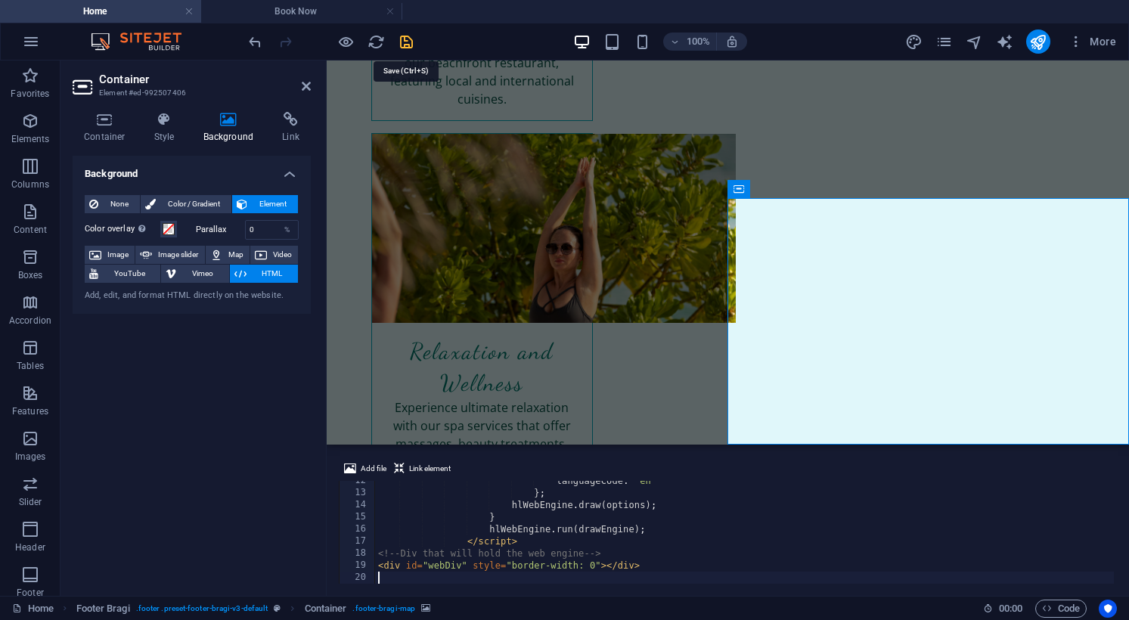
click at [405, 45] on icon "save" at bounding box center [406, 41] width 17 height 17
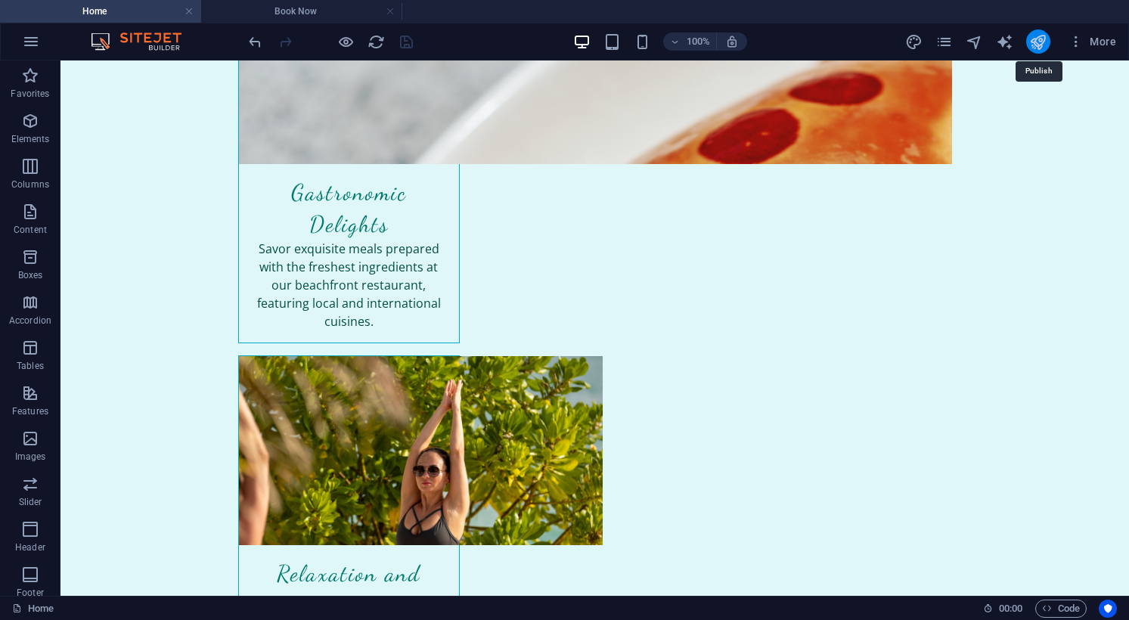
click at [1040, 43] on icon "publish" at bounding box center [1037, 41] width 17 height 17
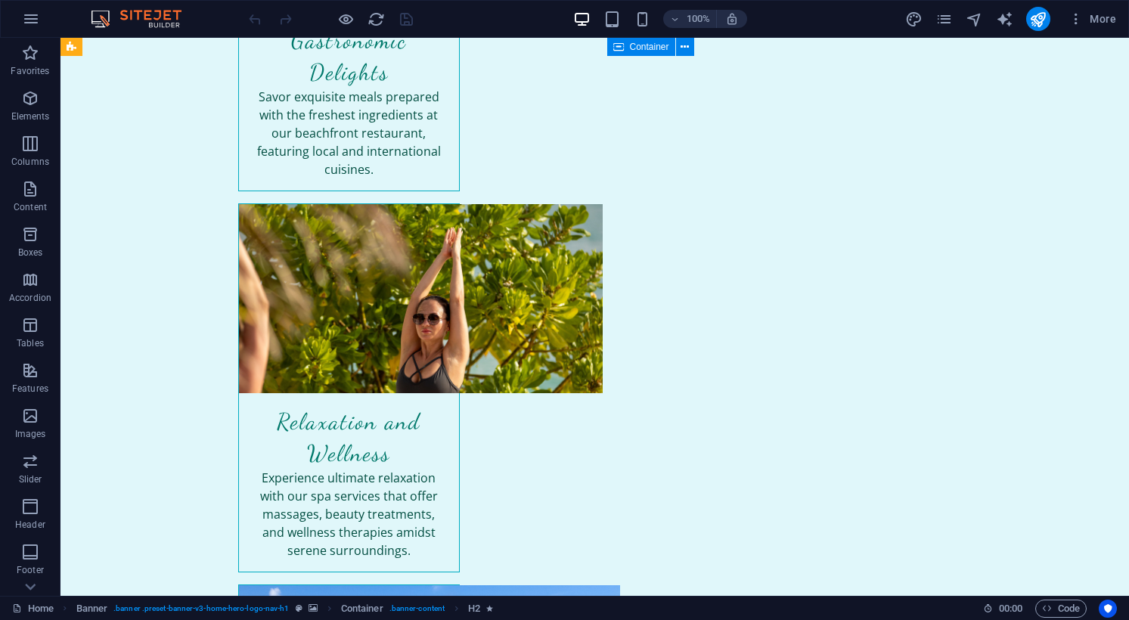
scroll to position [2604, 0]
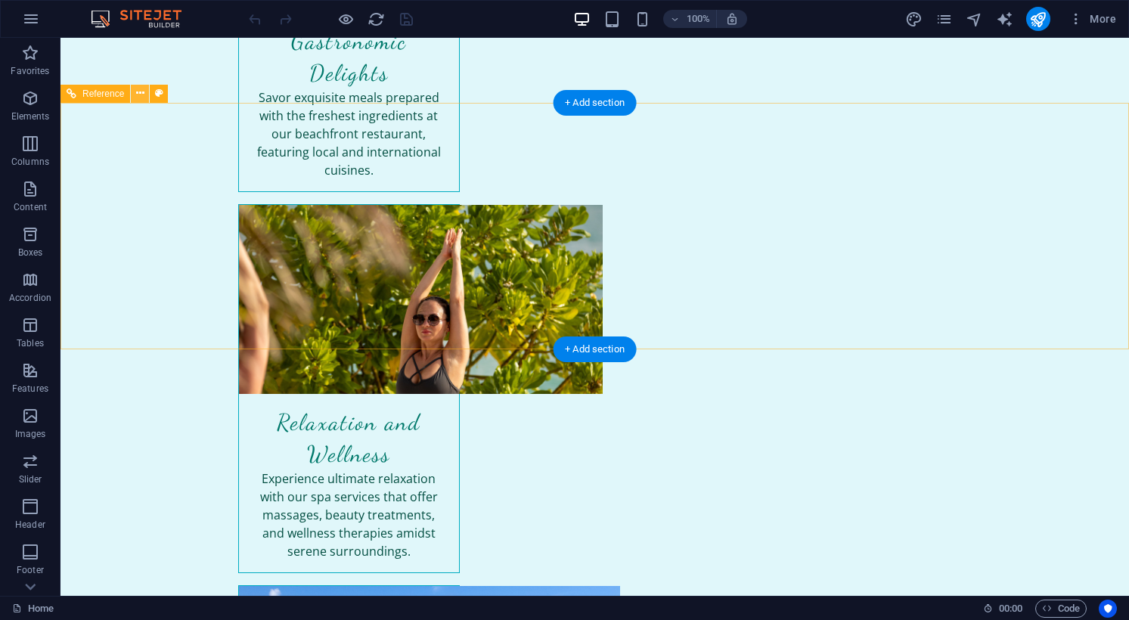
click at [141, 92] on icon at bounding box center [140, 93] width 8 height 16
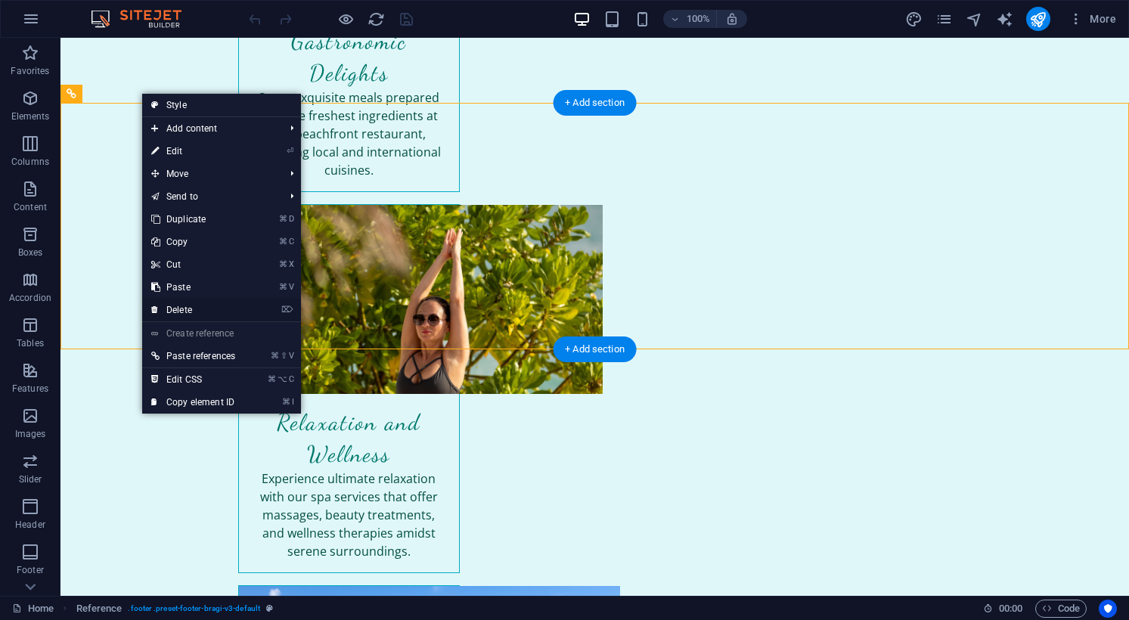
click at [191, 311] on link "⌦ Delete" at bounding box center [193, 310] width 102 height 23
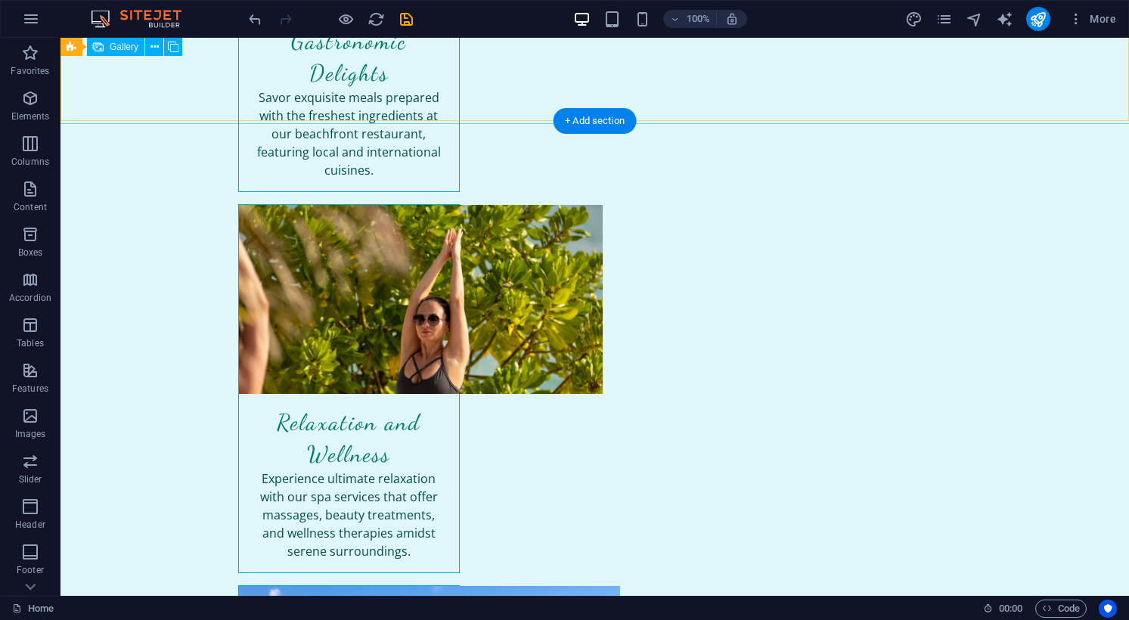
scroll to position [2358, 0]
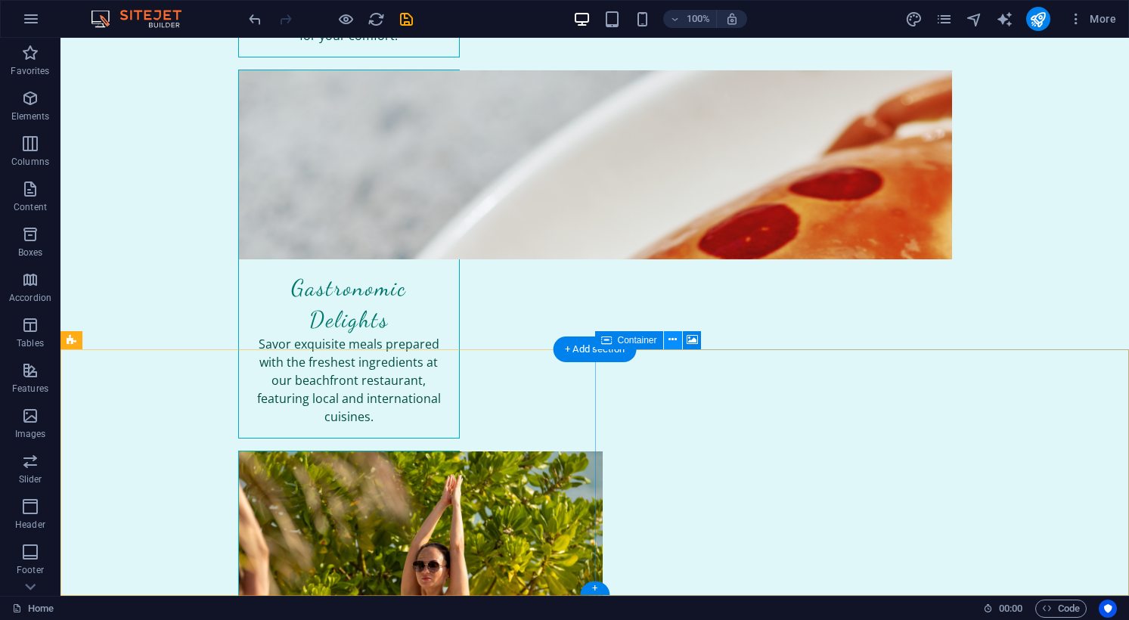
click at [672, 342] on icon at bounding box center [672, 340] width 8 height 16
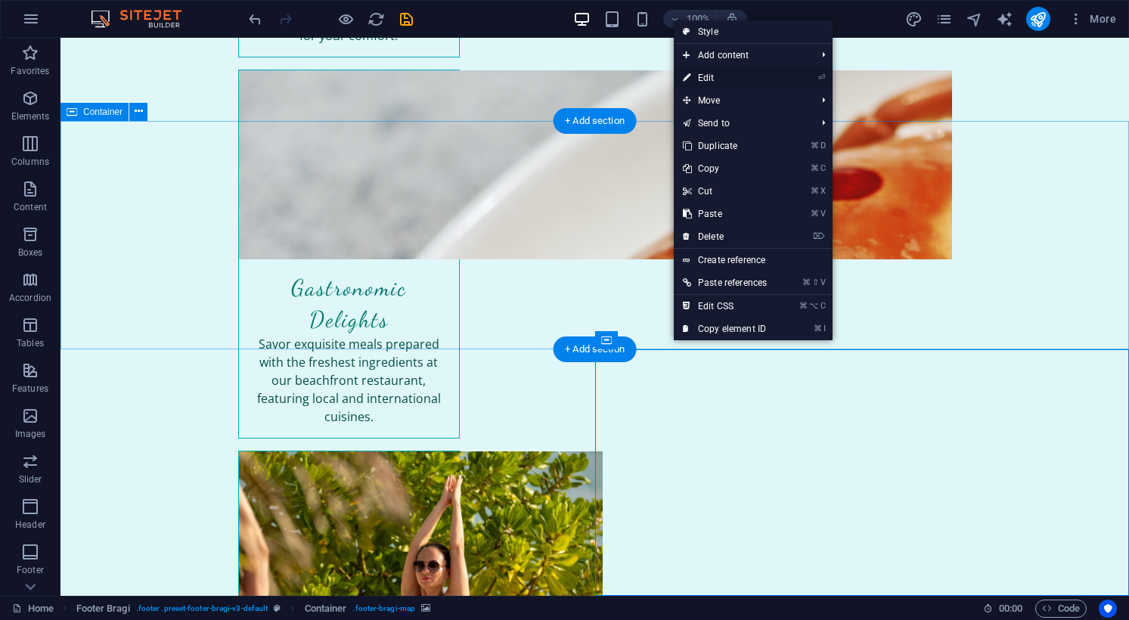
click at [719, 78] on link "⏎ Edit" at bounding box center [725, 78] width 102 height 23
select select "px"
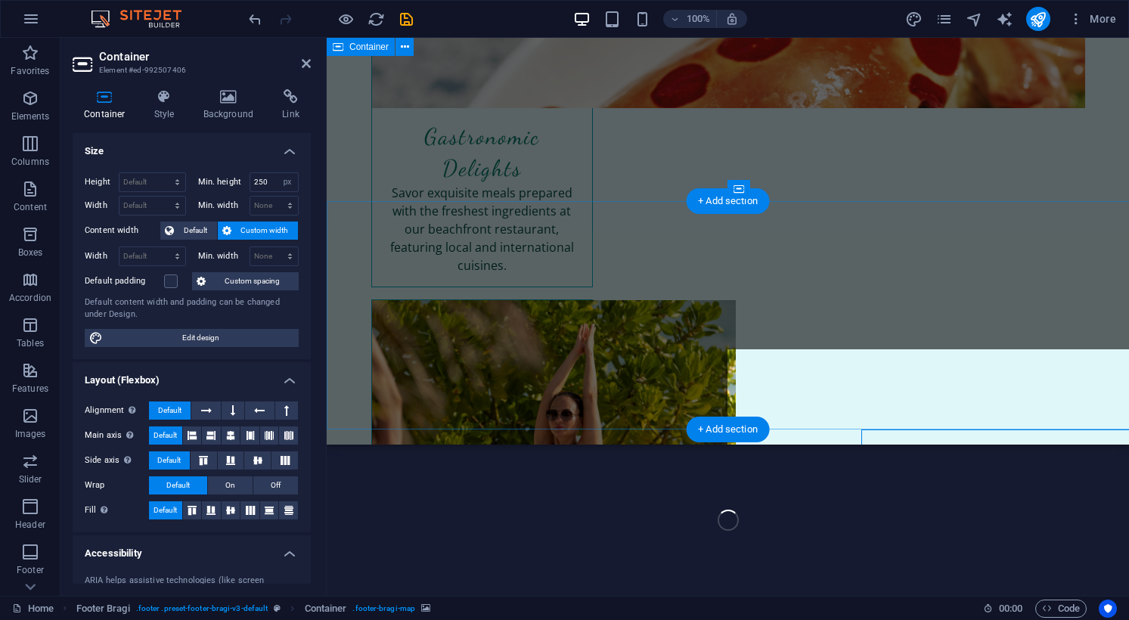
scroll to position [2278, 0]
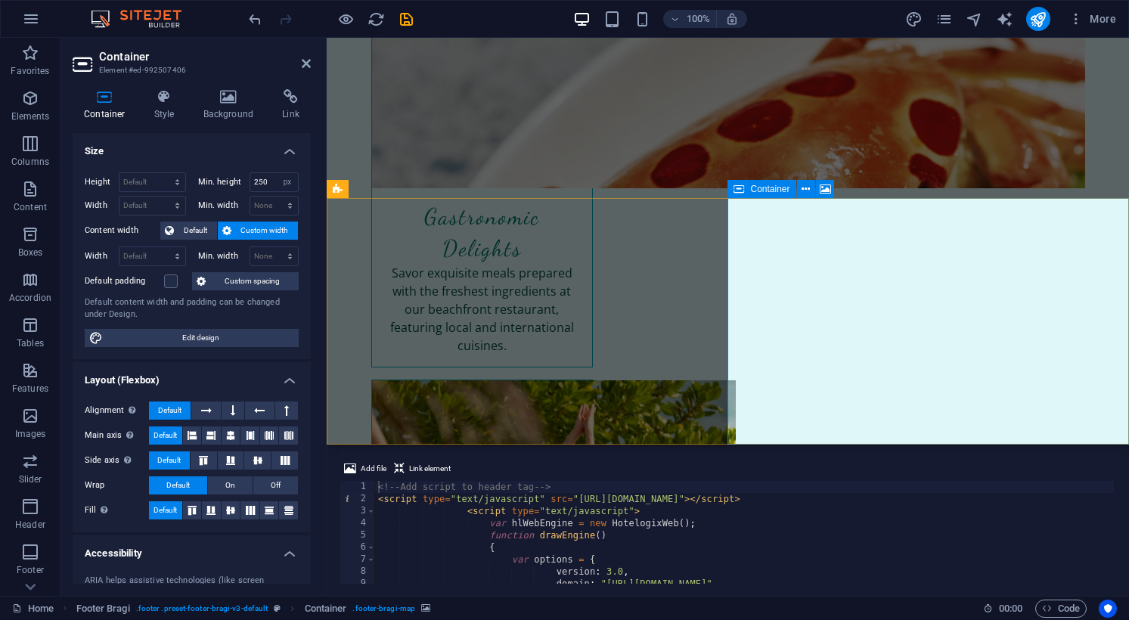
click at [802, 191] on icon at bounding box center [805, 189] width 8 height 16
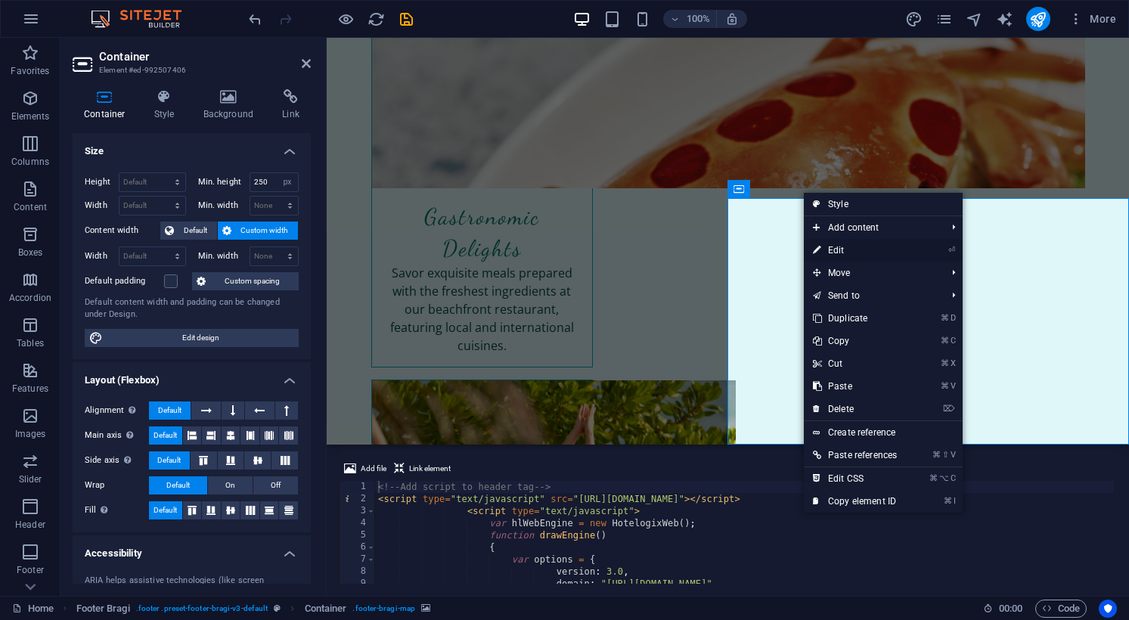
click at [833, 251] on link "⏎ Edit" at bounding box center [855, 250] width 102 height 23
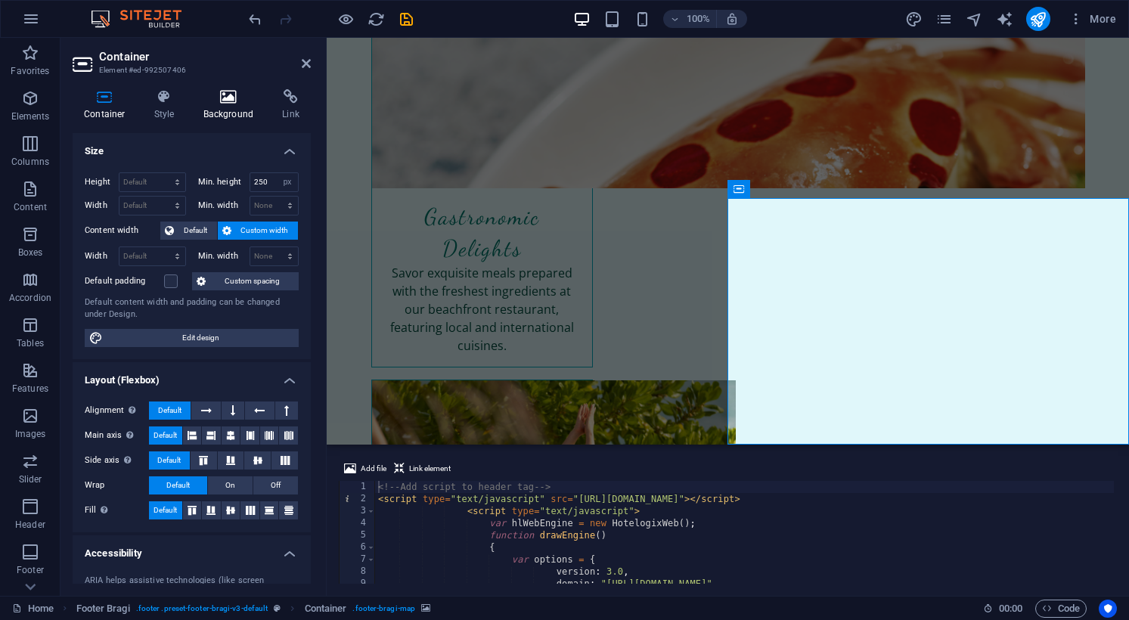
scroll to position [0, 0]
click at [283, 107] on h4 "Link" at bounding box center [291, 105] width 40 height 32
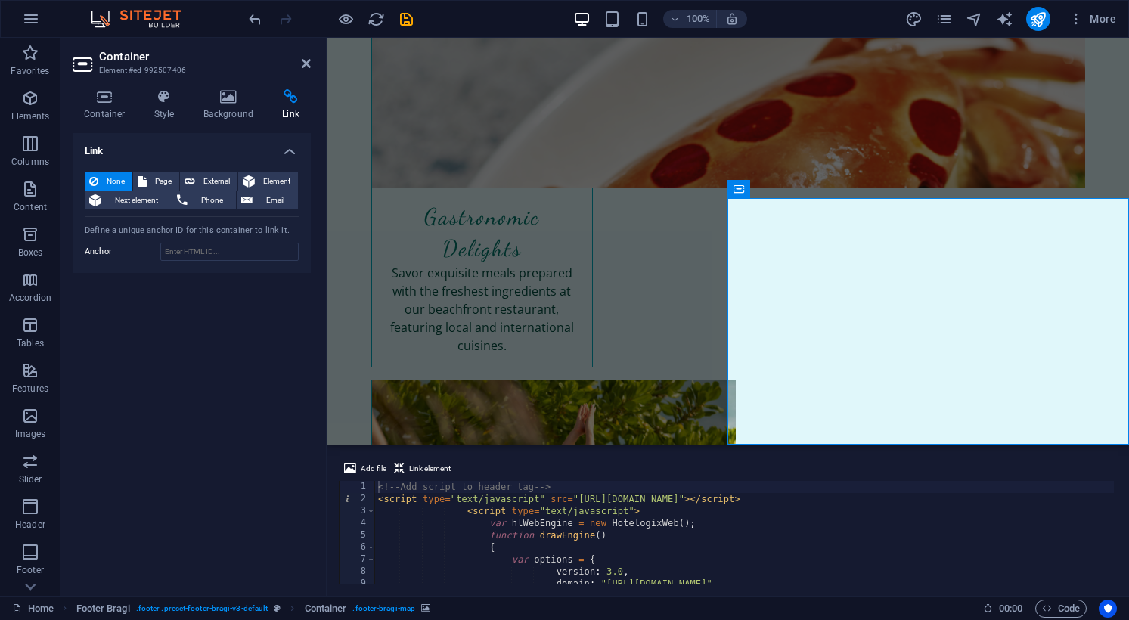
click at [728, 556] on div "<!-- Add script to header tag --> < script type = "text/javascript" src = "http…" at bounding box center [963, 543] width 1177 height 124
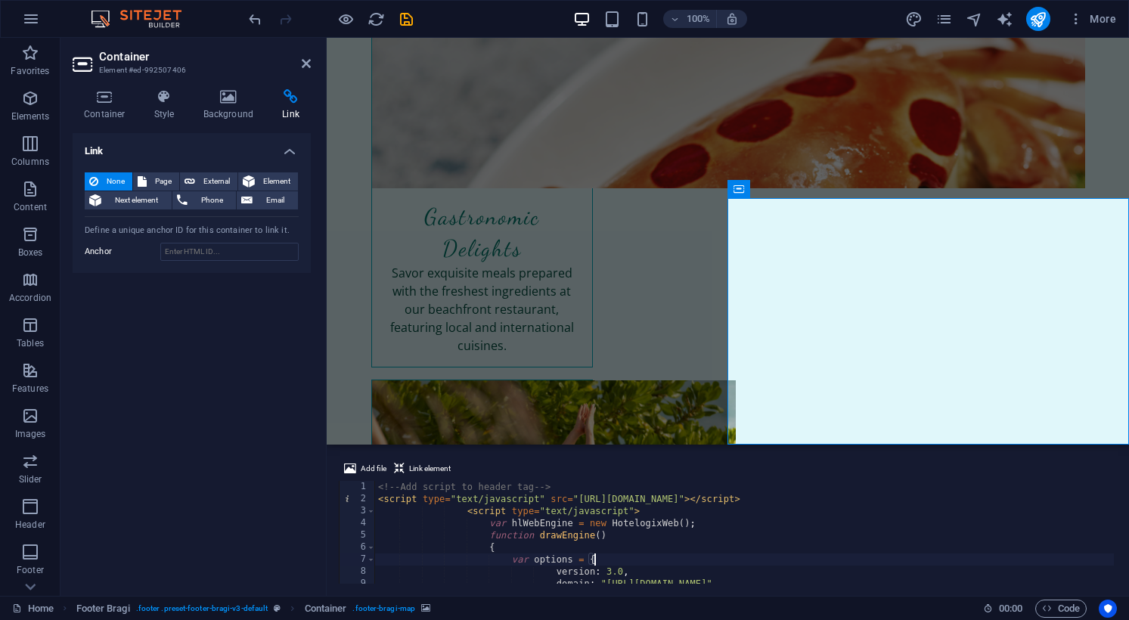
click at [728, 556] on div "<!-- Add script to header tag --> < script type = "text/javascript" src = "http…" at bounding box center [963, 543] width 1177 height 124
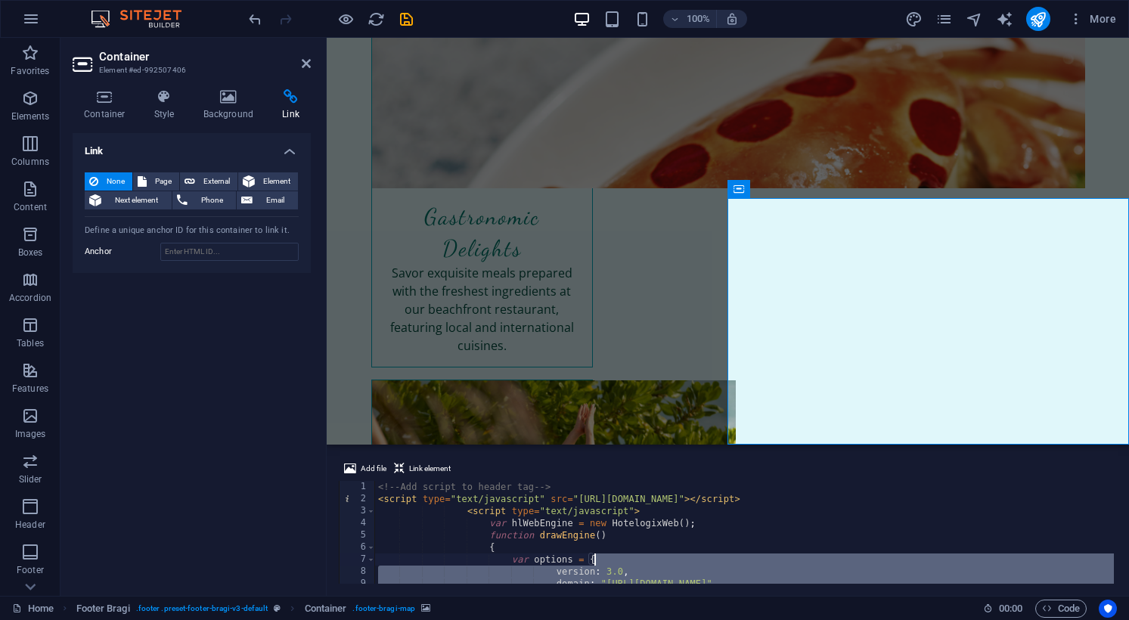
click at [716, 524] on div "<!-- Add script to header tag --> < script type = "text/javascript" src = "http…" at bounding box center [963, 543] width 1177 height 124
type textarea "var hlWebEngine = new HotelogixWeb();"
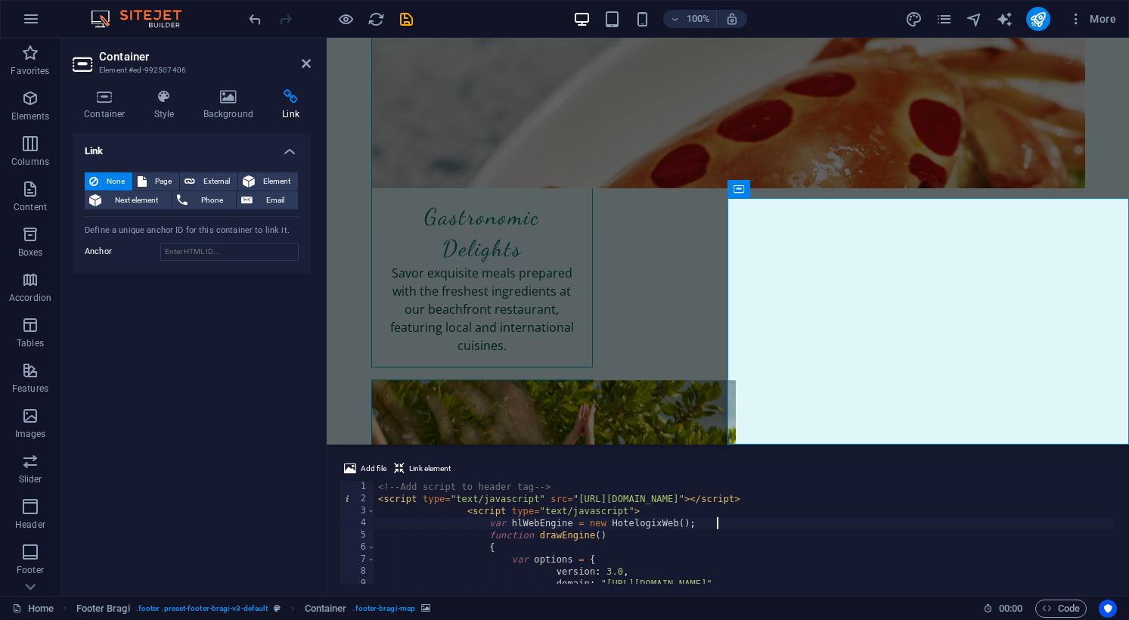
click at [716, 524] on div "<!-- Add script to header tag --> < script type = "text/javascript" src = "http…" at bounding box center [963, 543] width 1177 height 124
click at [221, 101] on icon at bounding box center [228, 96] width 73 height 15
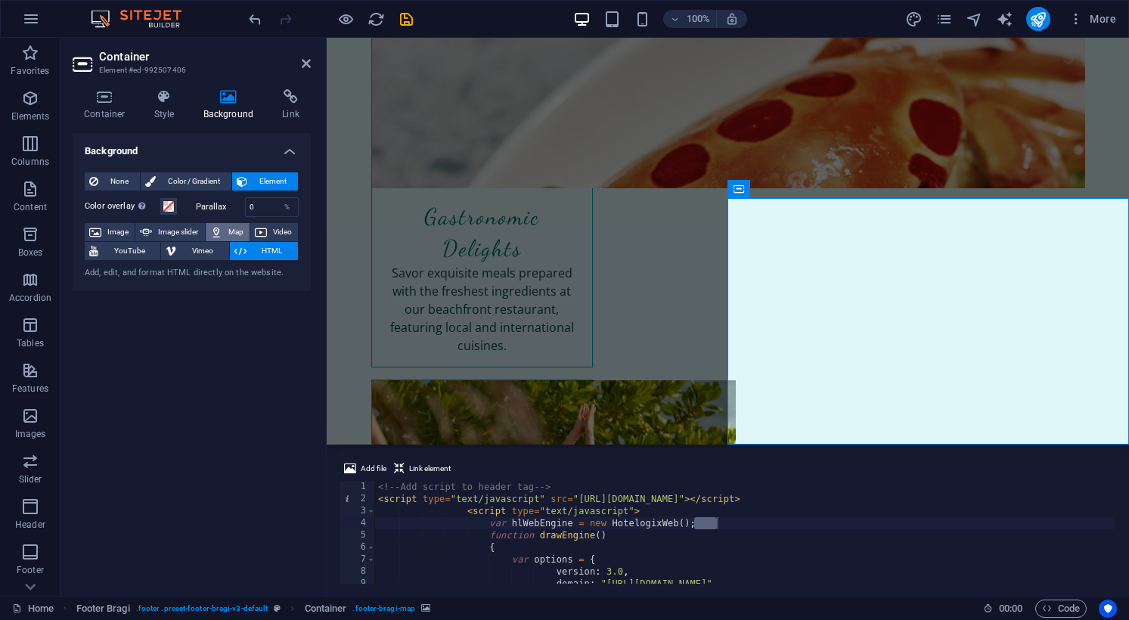
click at [233, 231] on span "Map" at bounding box center [236, 232] width 18 height 18
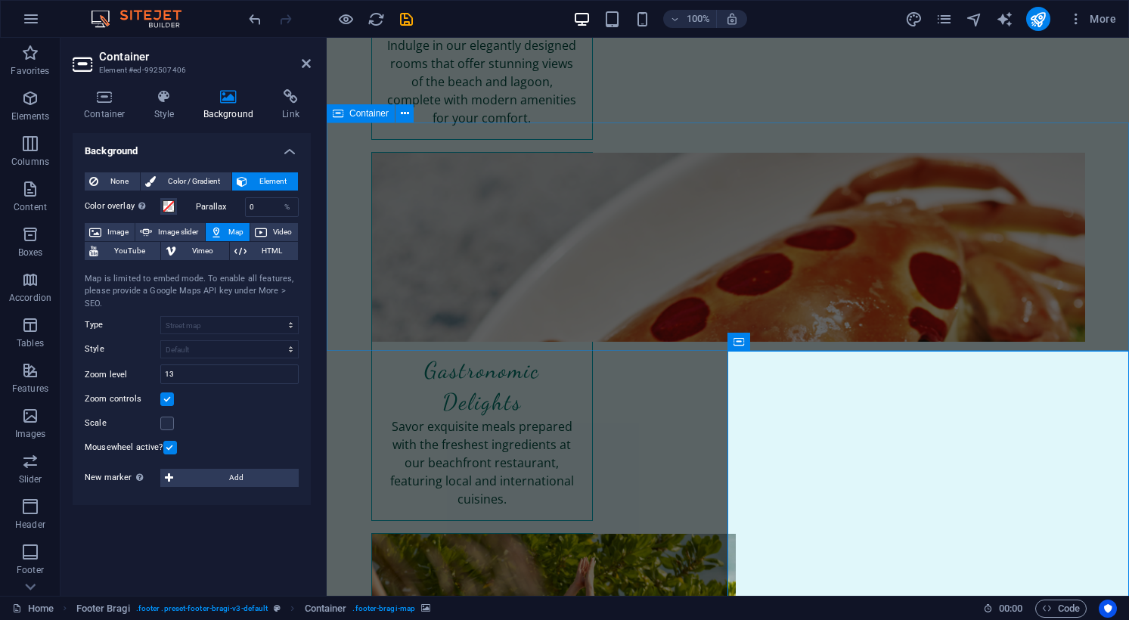
scroll to position [2276, 0]
click at [229, 232] on span "Map" at bounding box center [236, 232] width 18 height 18
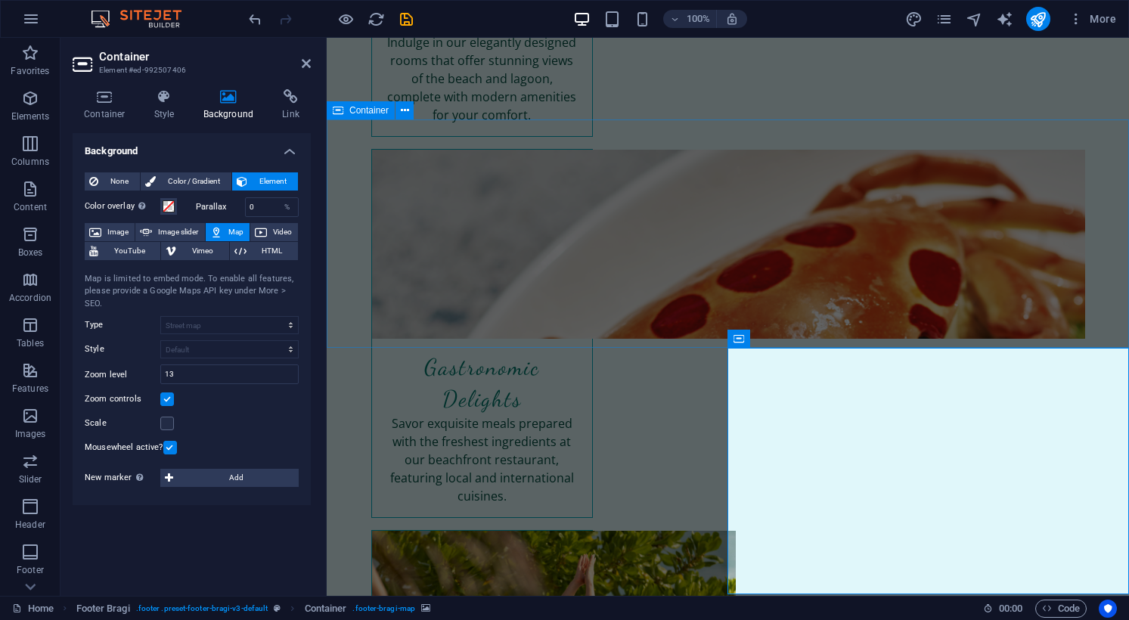
scroll to position [2278, 0]
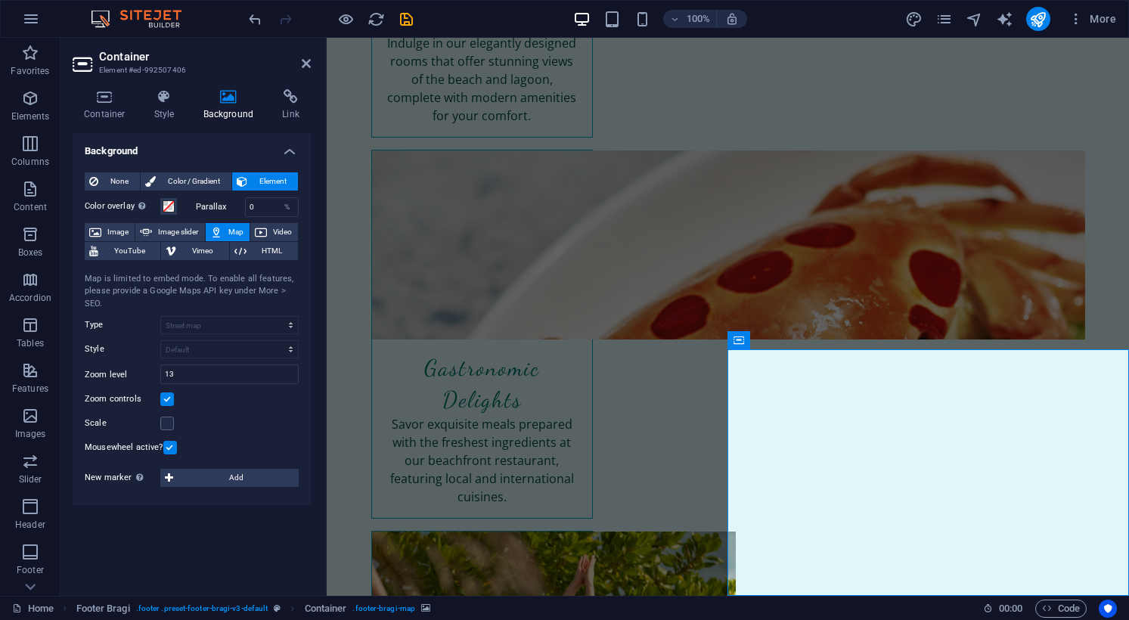
click at [401, 20] on icon "save" at bounding box center [406, 19] width 17 height 17
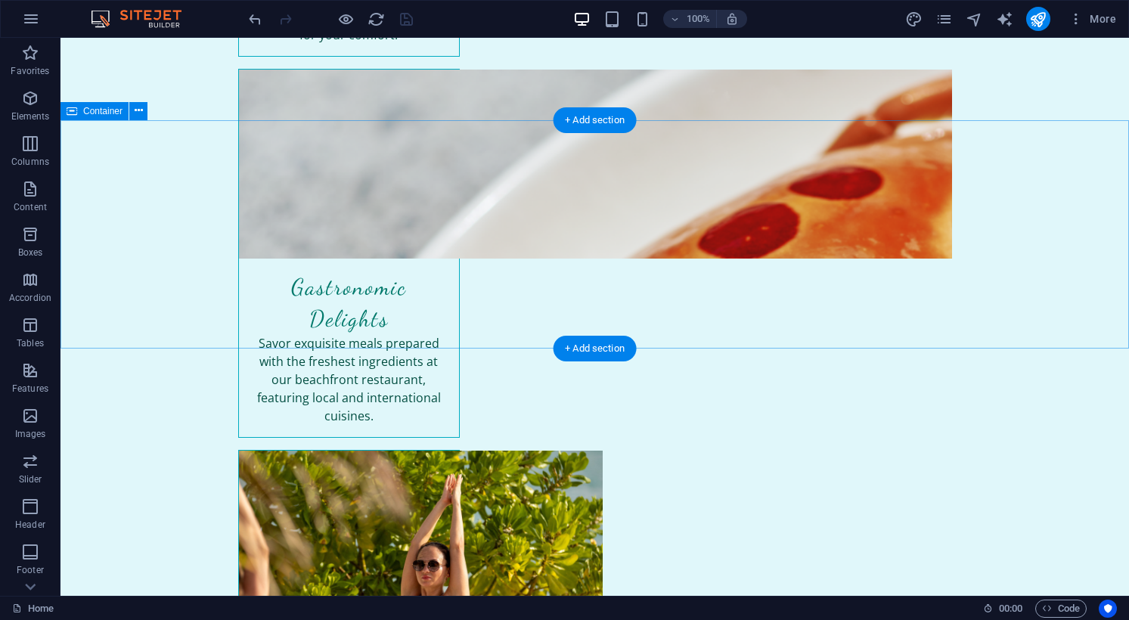
scroll to position [2358, 0]
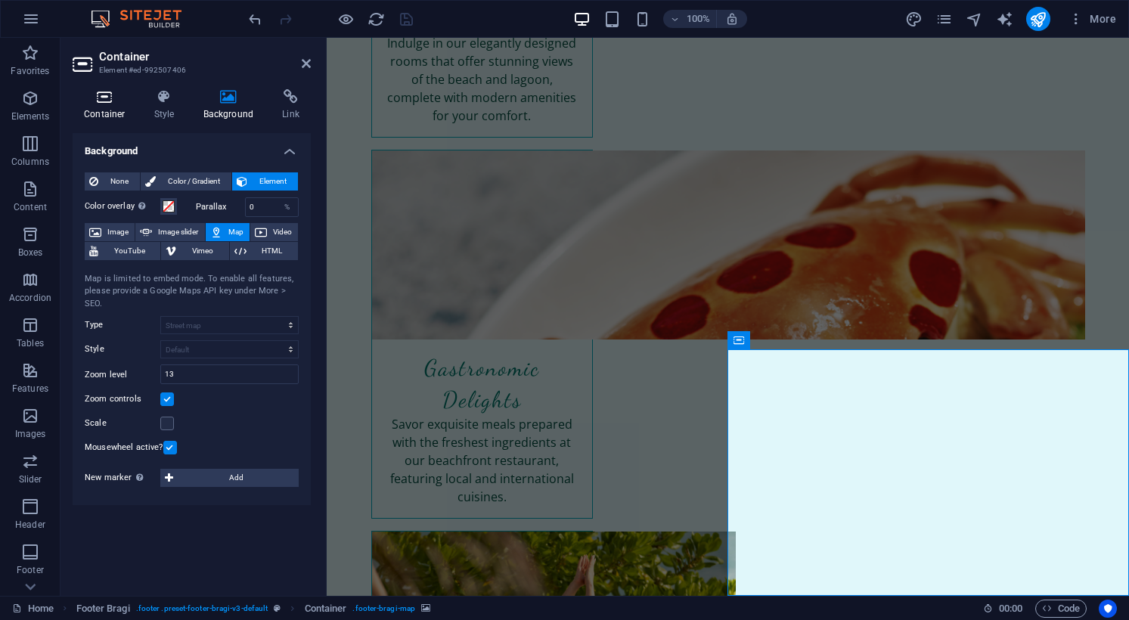
click at [106, 98] on icon at bounding box center [105, 96] width 64 height 15
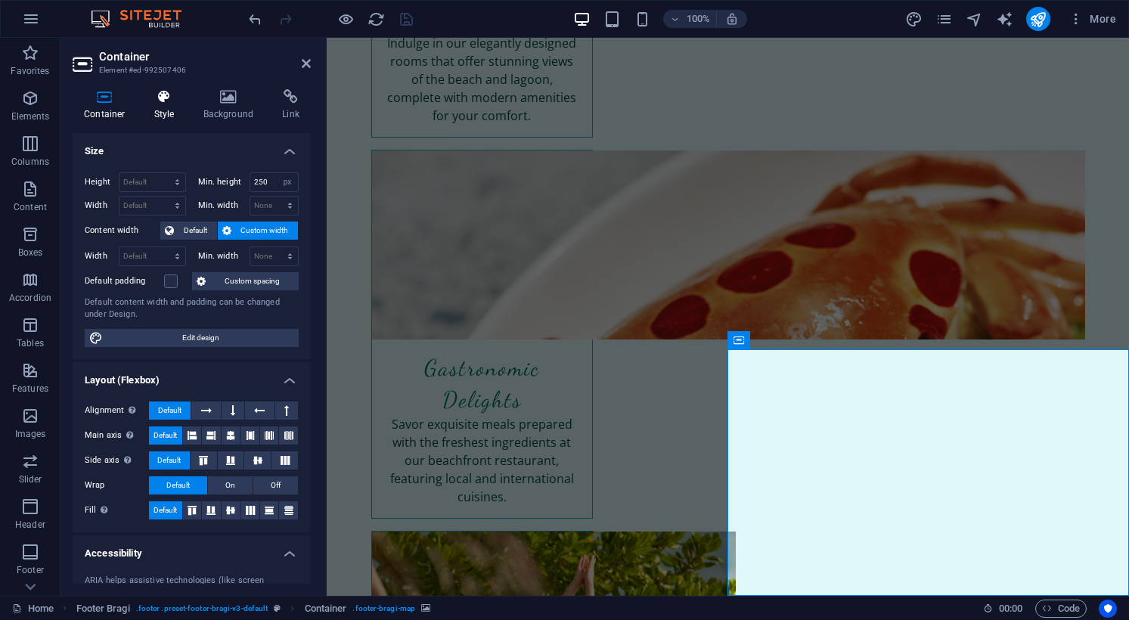
scroll to position [0, 0]
click at [171, 105] on h4 "Style" at bounding box center [167, 105] width 49 height 32
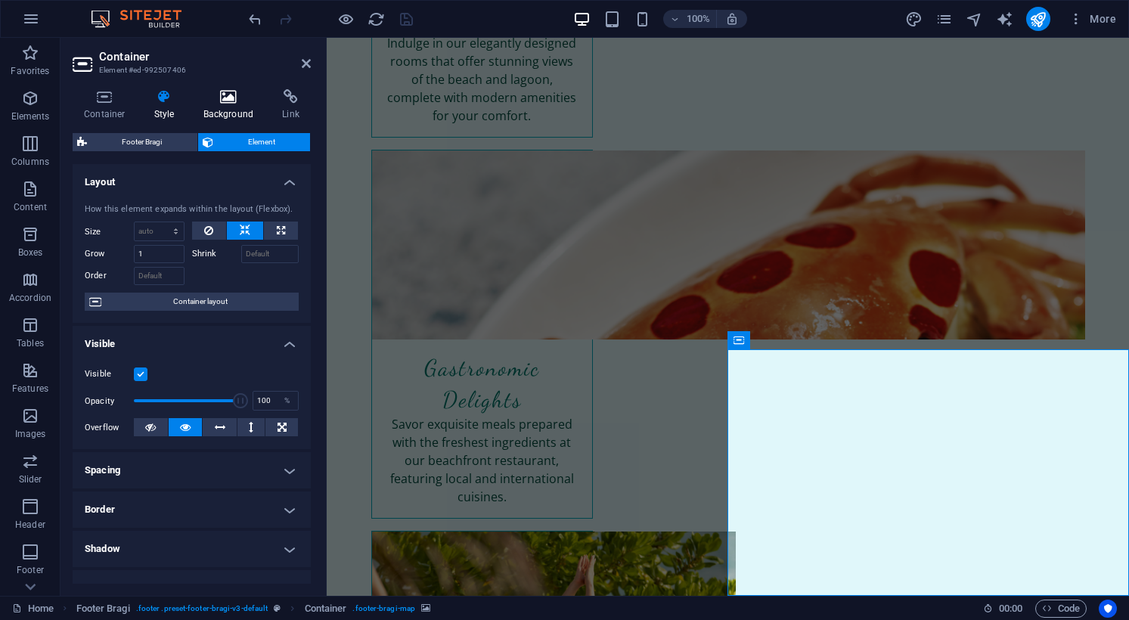
click at [212, 106] on h4 "Background" at bounding box center [231, 105] width 79 height 32
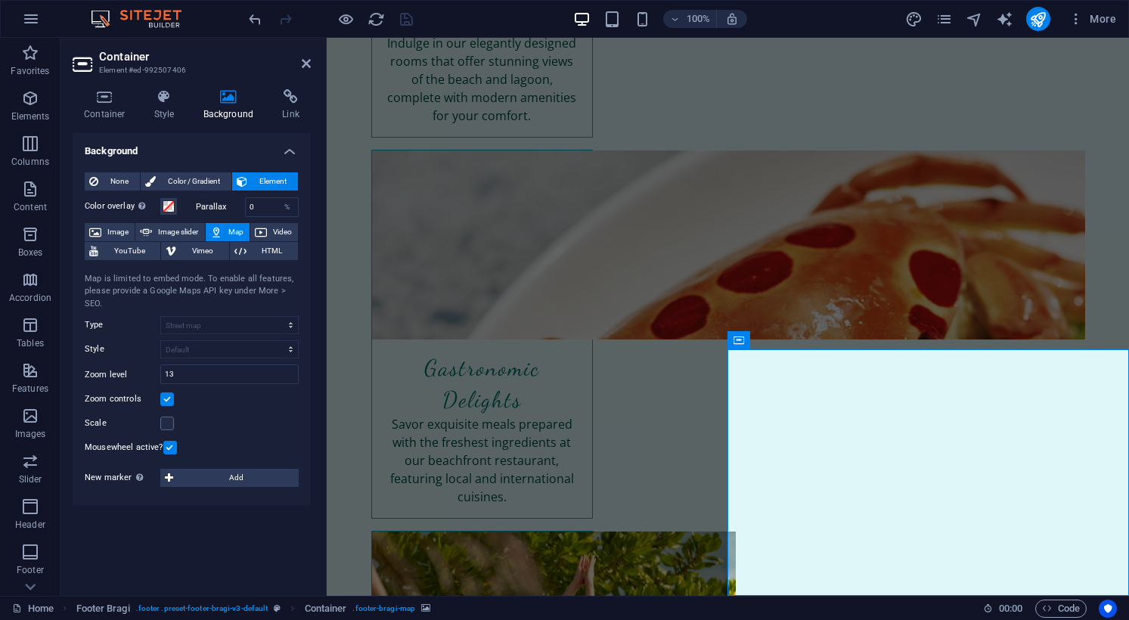
click at [283, 110] on h4 "Link" at bounding box center [291, 105] width 40 height 32
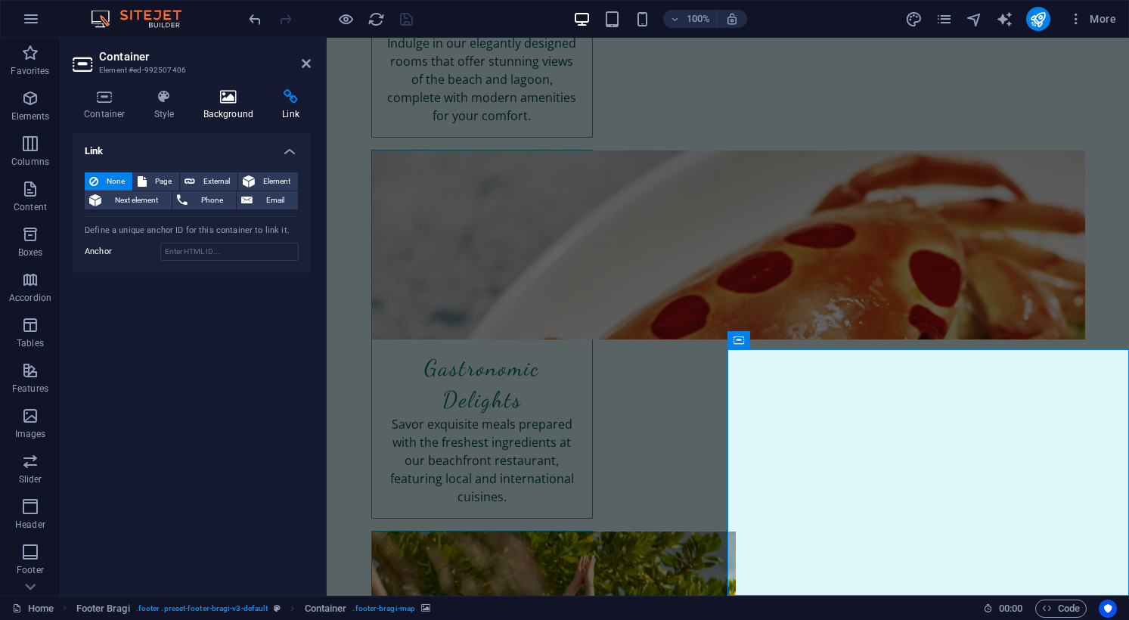
click at [238, 110] on h4 "Background" at bounding box center [231, 105] width 79 height 32
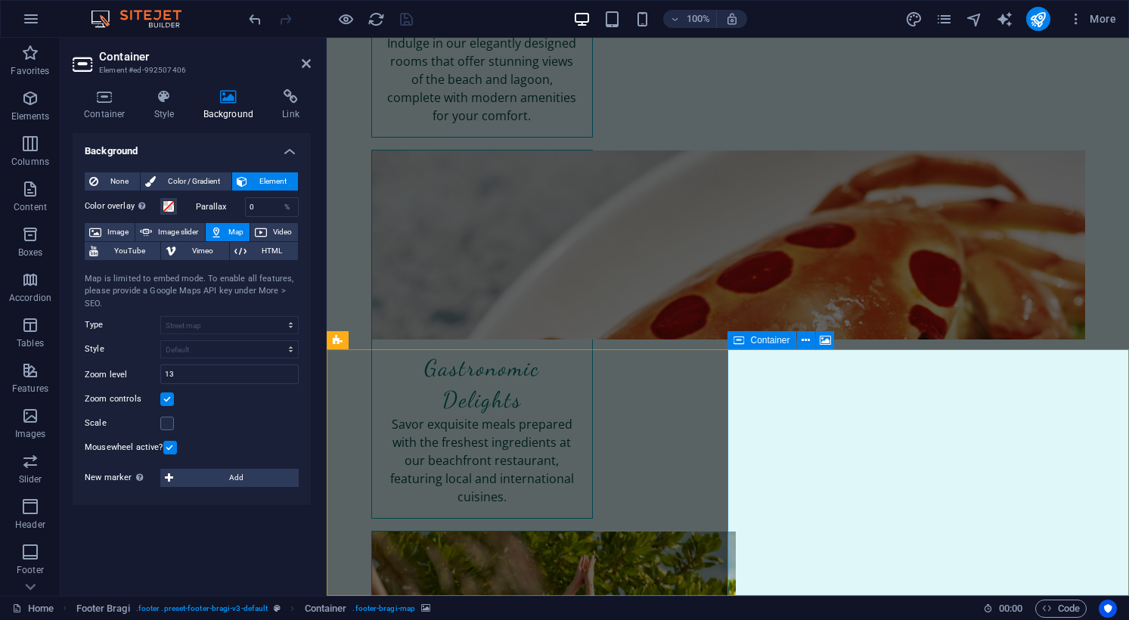
drag, startPoint x: 899, startPoint y: 472, endPoint x: 904, endPoint y: 488, distance: 17.5
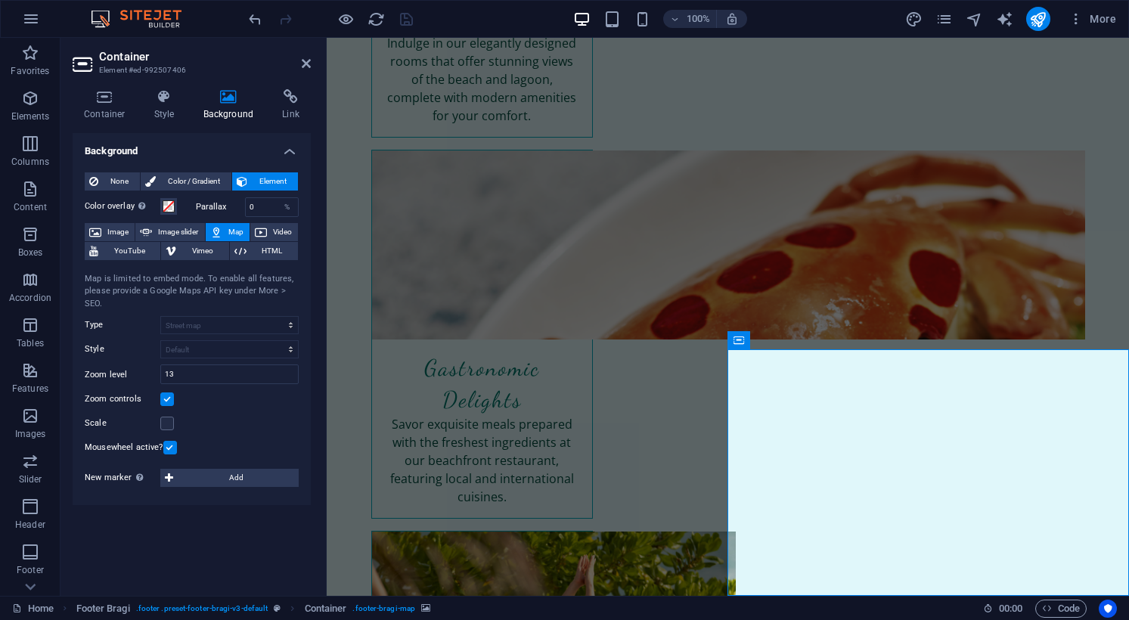
click at [229, 228] on span "Map" at bounding box center [236, 232] width 18 height 18
click at [169, 423] on label at bounding box center [167, 424] width 14 height 14
click at [0, 0] on input "Scale" at bounding box center [0, 0] width 0 height 0
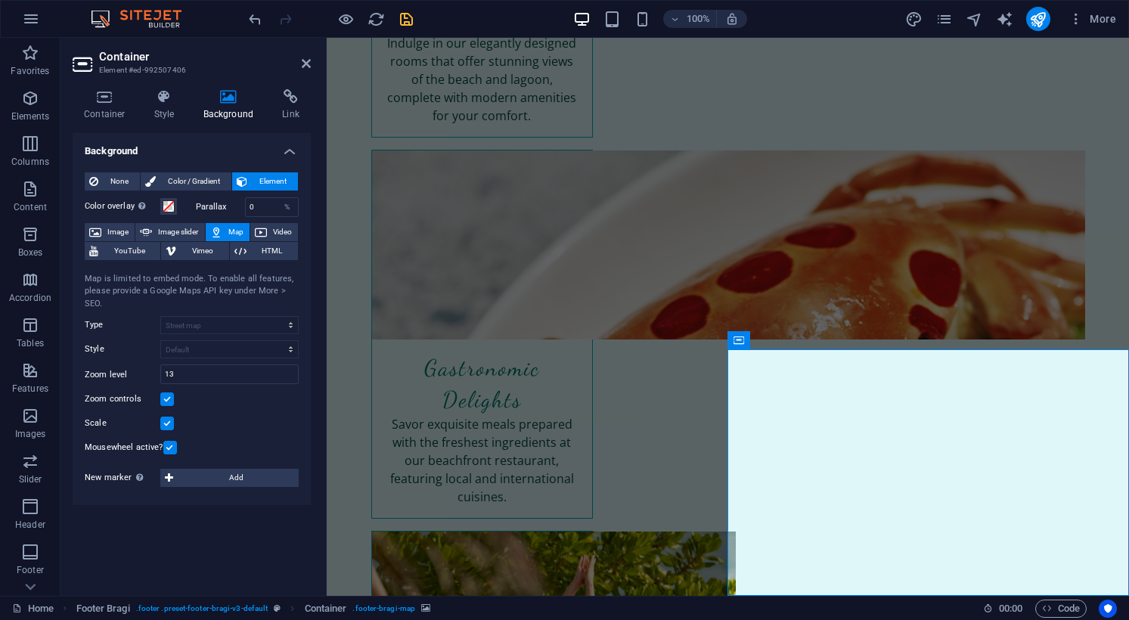
click at [187, 333] on div "Map center Berlin Map is limited to embed mode. To enable all features, please …" at bounding box center [192, 359] width 214 height 197
click at [171, 426] on label at bounding box center [167, 424] width 14 height 14
click at [0, 0] on input "Scale" at bounding box center [0, 0] width 0 height 0
click at [822, 342] on icon at bounding box center [824, 341] width 11 height 16
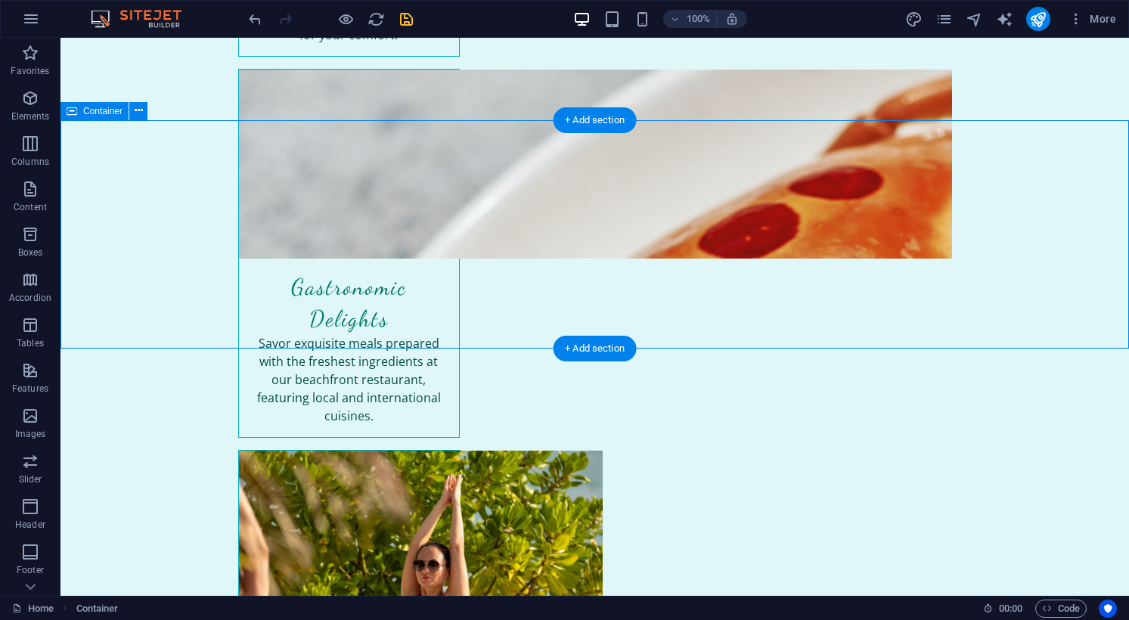
scroll to position [2358, 0]
click at [138, 112] on icon at bounding box center [139, 112] width 8 height 16
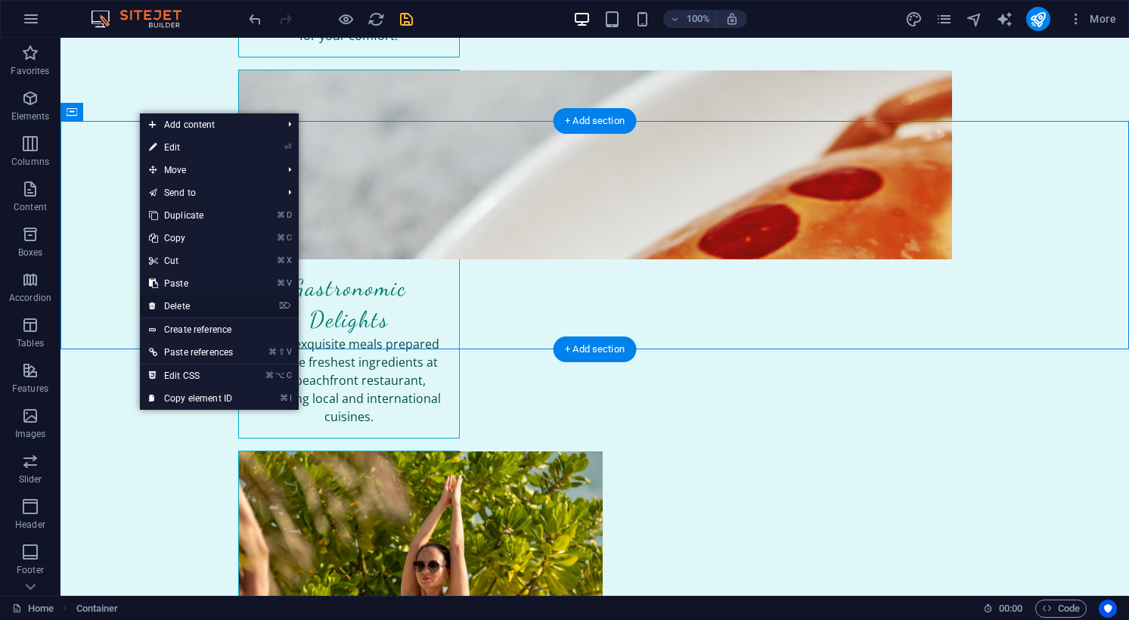
click at [186, 307] on link "⌦ Delete" at bounding box center [191, 306] width 102 height 23
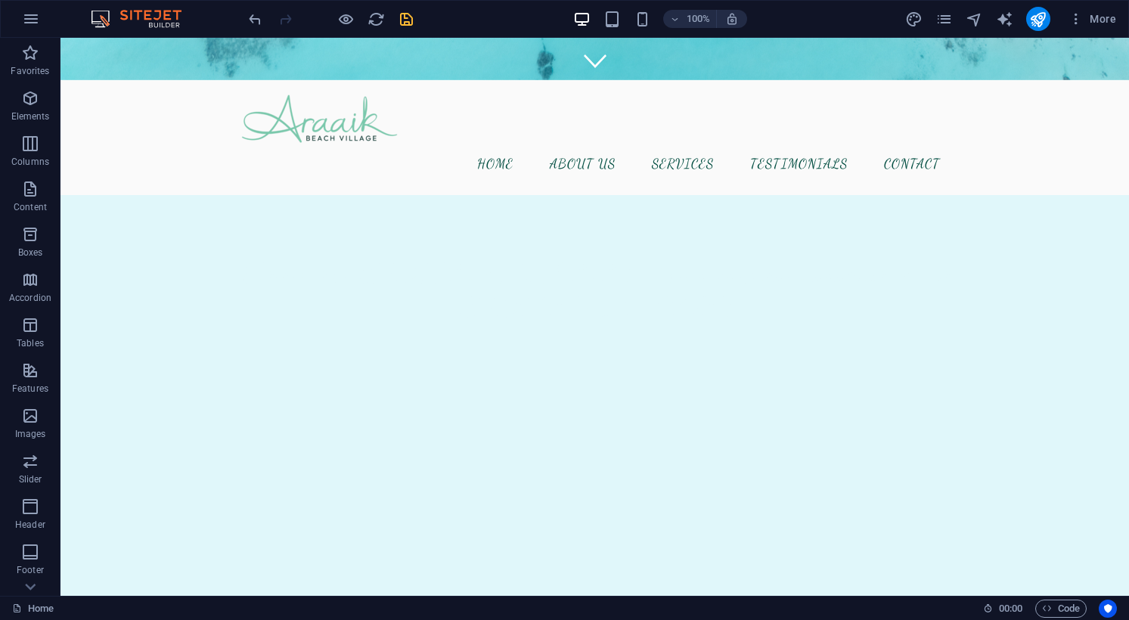
scroll to position [522, 0]
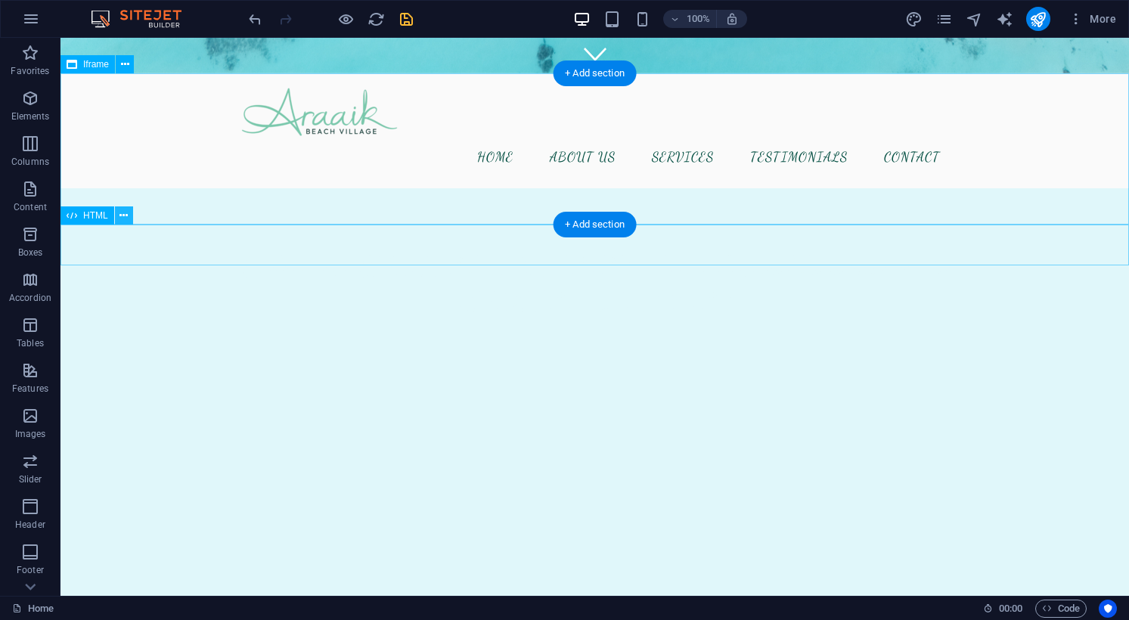
click at [122, 218] on icon at bounding box center [123, 216] width 8 height 16
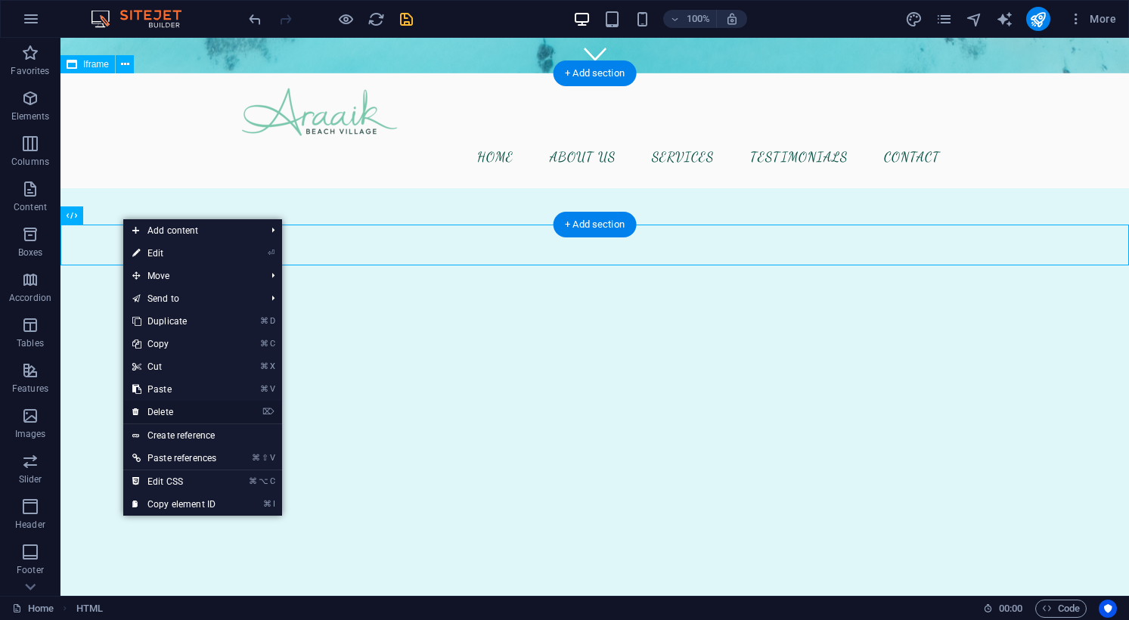
click at [170, 410] on link "⌦ Delete" at bounding box center [174, 412] width 102 height 23
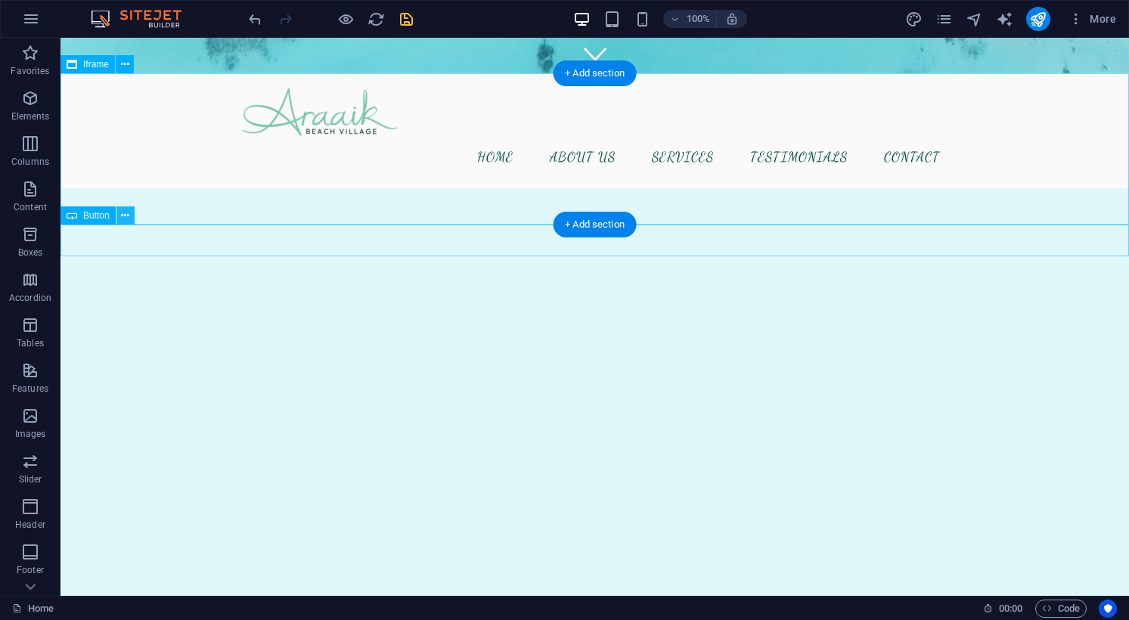
click at [125, 211] on icon at bounding box center [125, 216] width 8 height 16
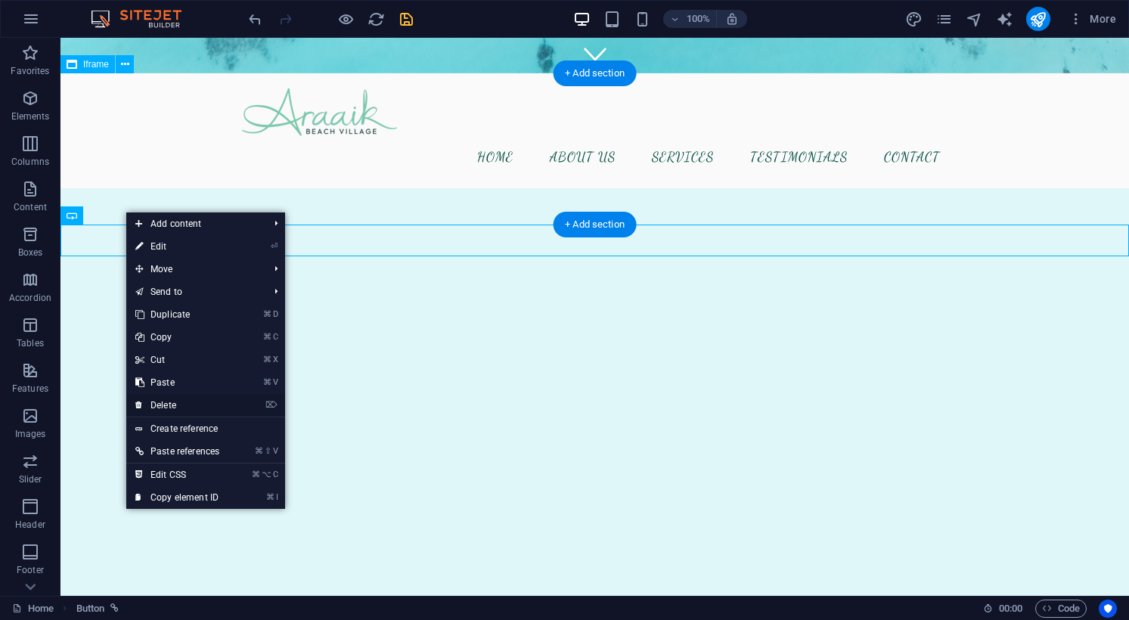
click at [182, 407] on link "⌦ Delete" at bounding box center [177, 405] width 102 height 23
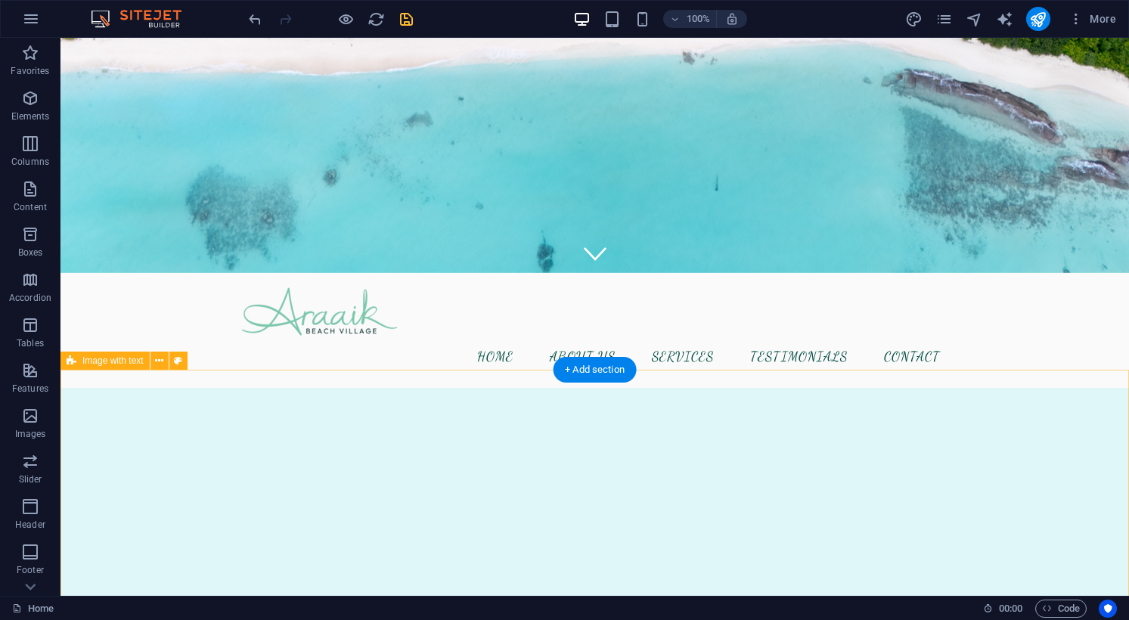
scroll to position [315, 0]
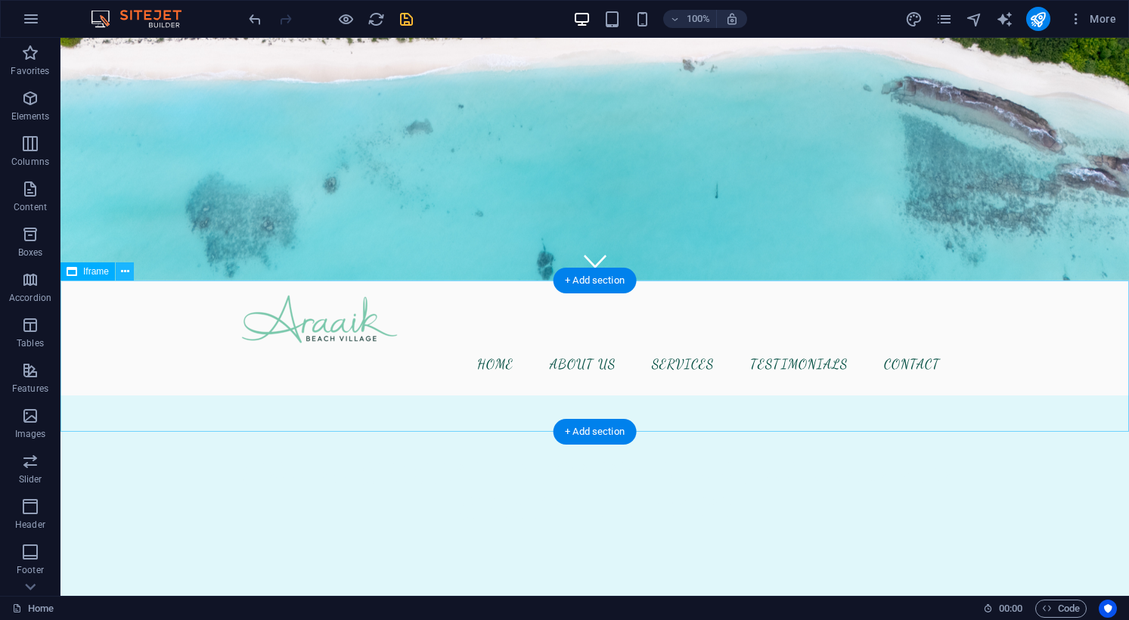
click at [129, 268] on button at bounding box center [125, 271] width 18 height 18
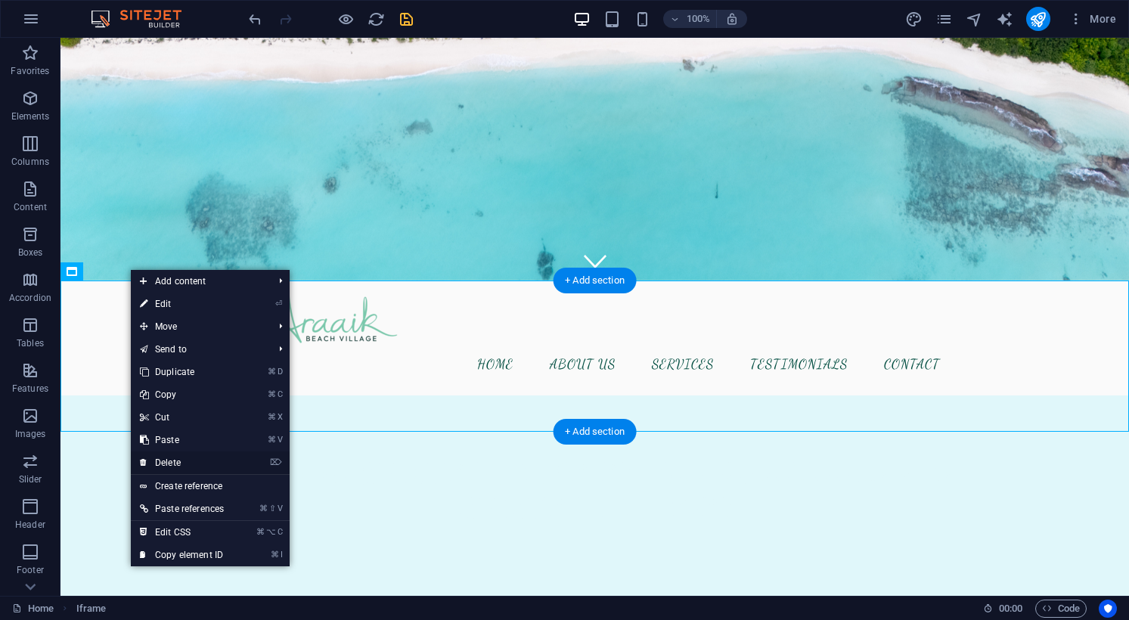
click at [181, 461] on link "⌦ Delete" at bounding box center [182, 462] width 102 height 23
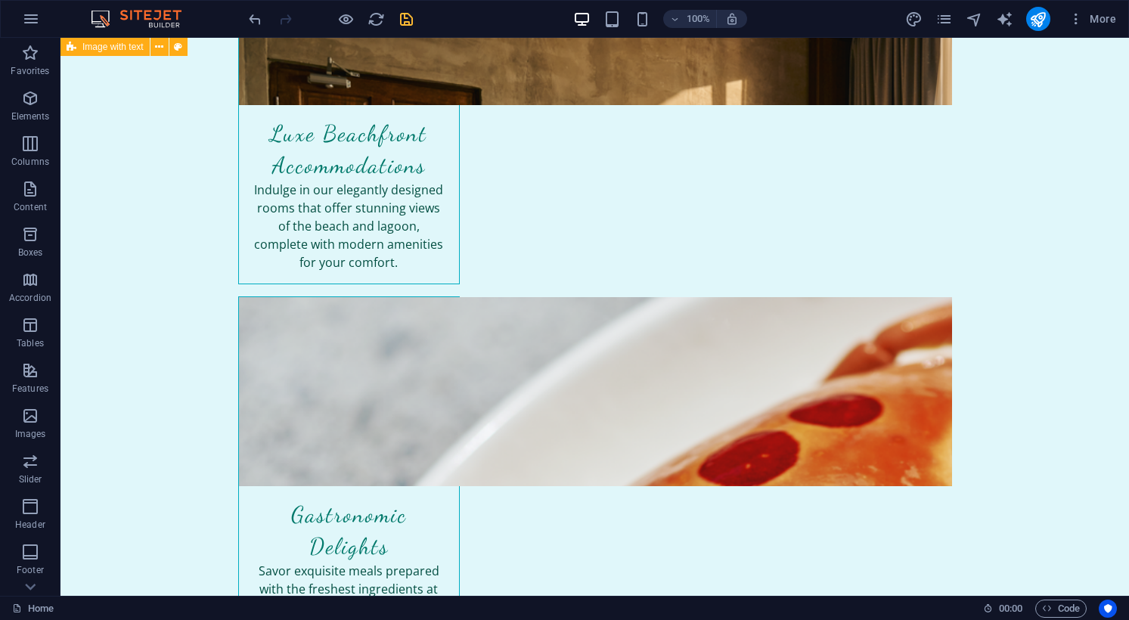
scroll to position [1906, 0]
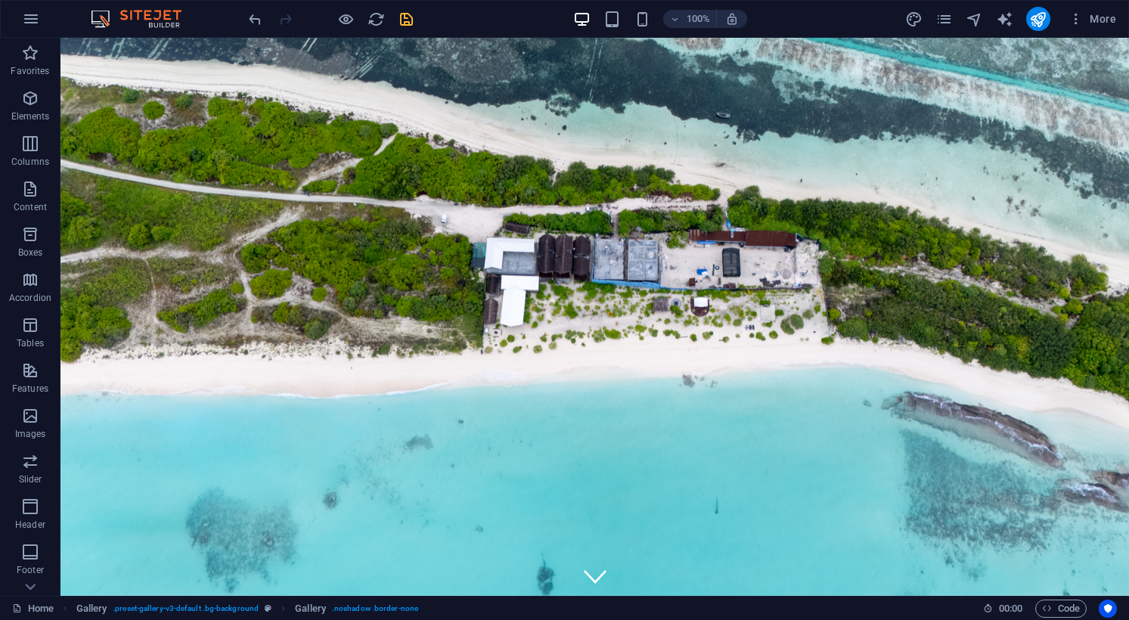
scroll to position [0, 0]
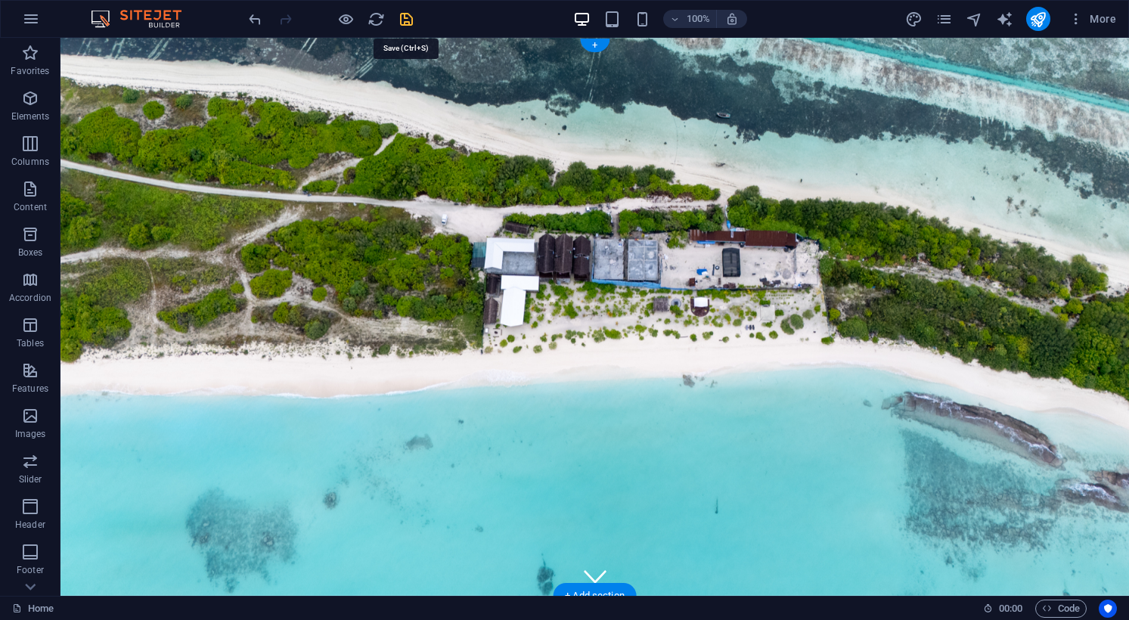
click at [414, 25] on icon "save" at bounding box center [406, 19] width 17 height 17
click at [592, 561] on figure at bounding box center [595, 572] width 23 height 23
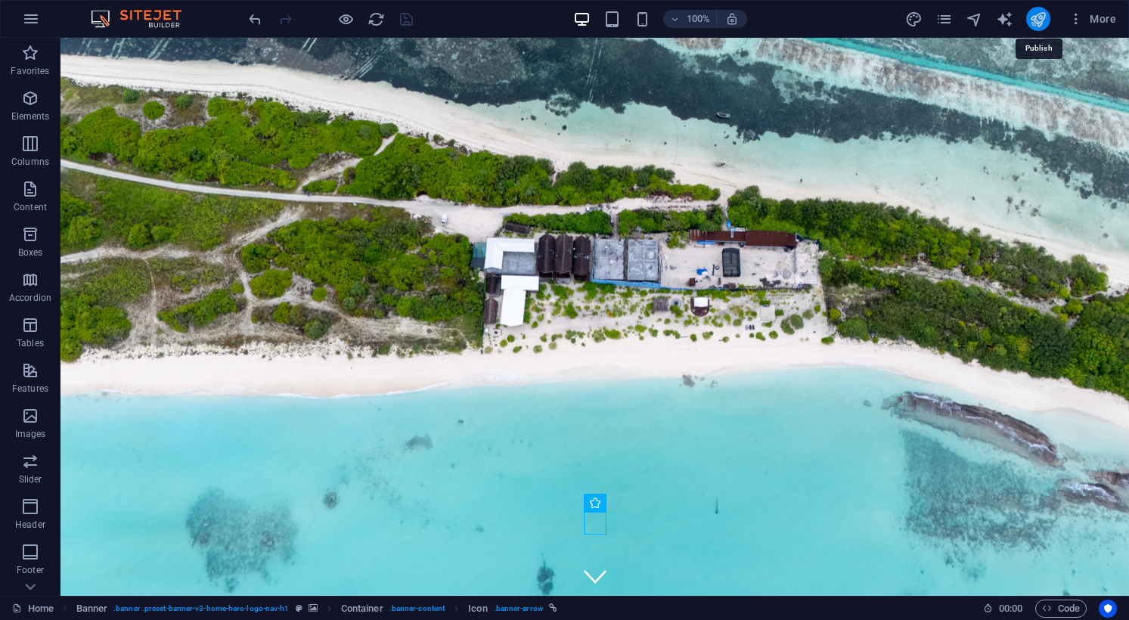
click at [1039, 26] on icon "publish" at bounding box center [1037, 19] width 17 height 17
click at [1040, 14] on icon "publish" at bounding box center [1037, 19] width 17 height 17
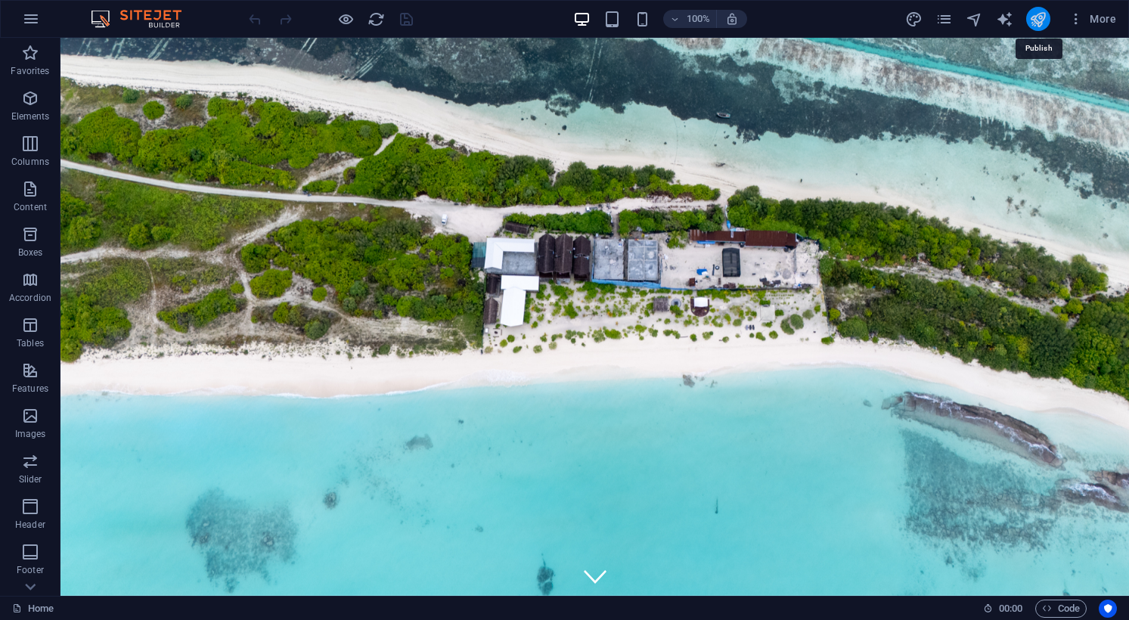
click at [1038, 20] on icon "publish" at bounding box center [1037, 19] width 17 height 17
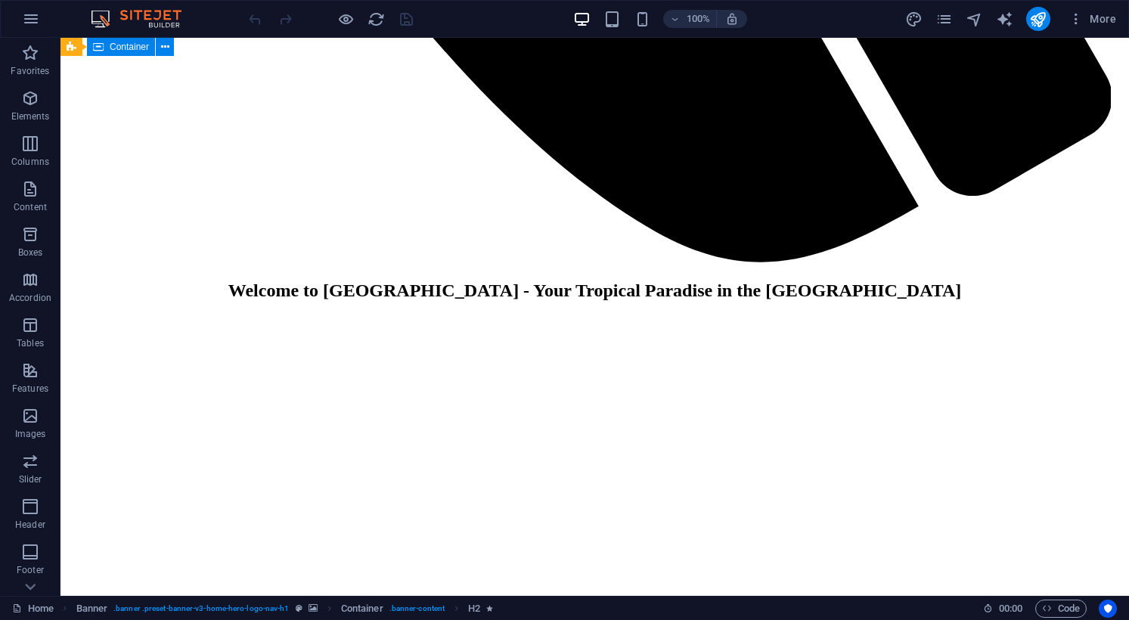
scroll to position [1905, 0]
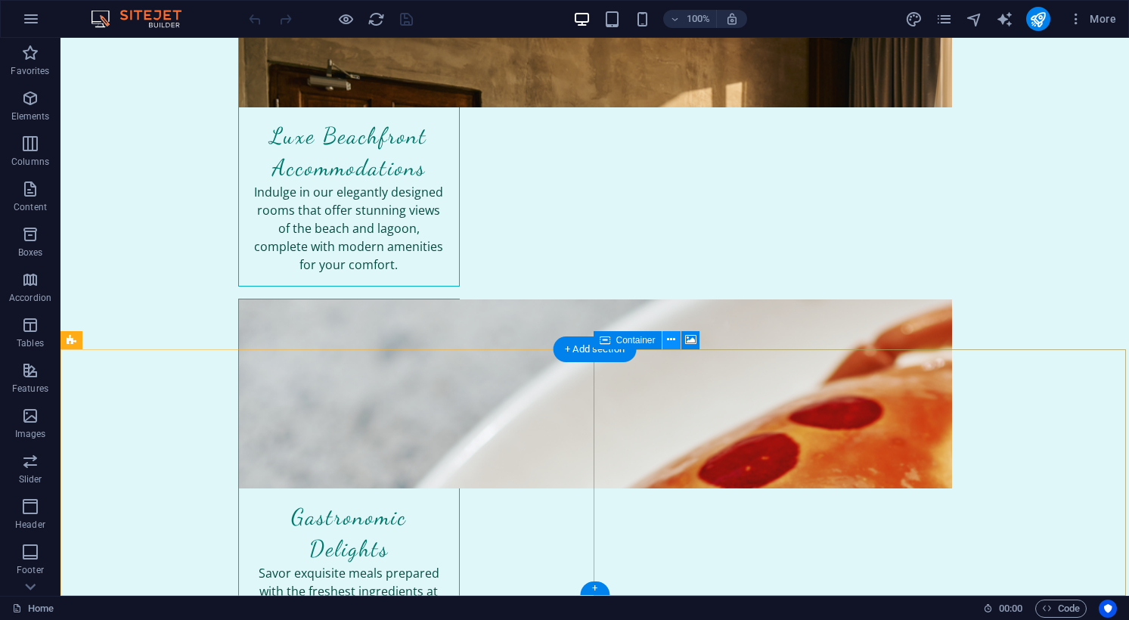
click at [670, 336] on icon at bounding box center [671, 340] width 8 height 16
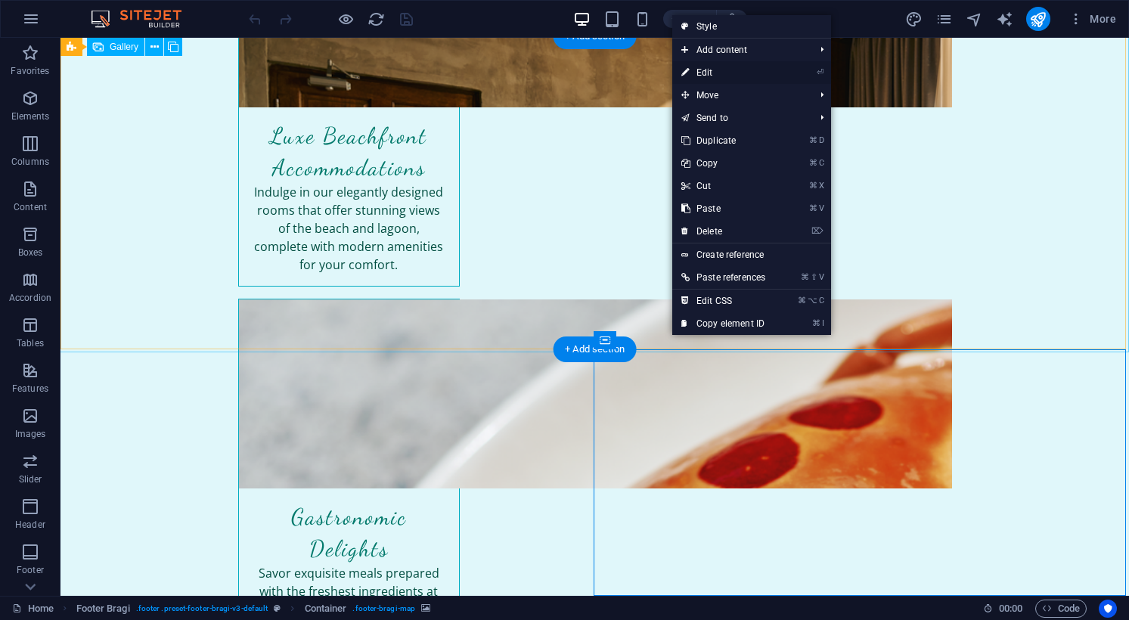
click at [705, 67] on link "⏎ Edit" at bounding box center [723, 72] width 102 height 23
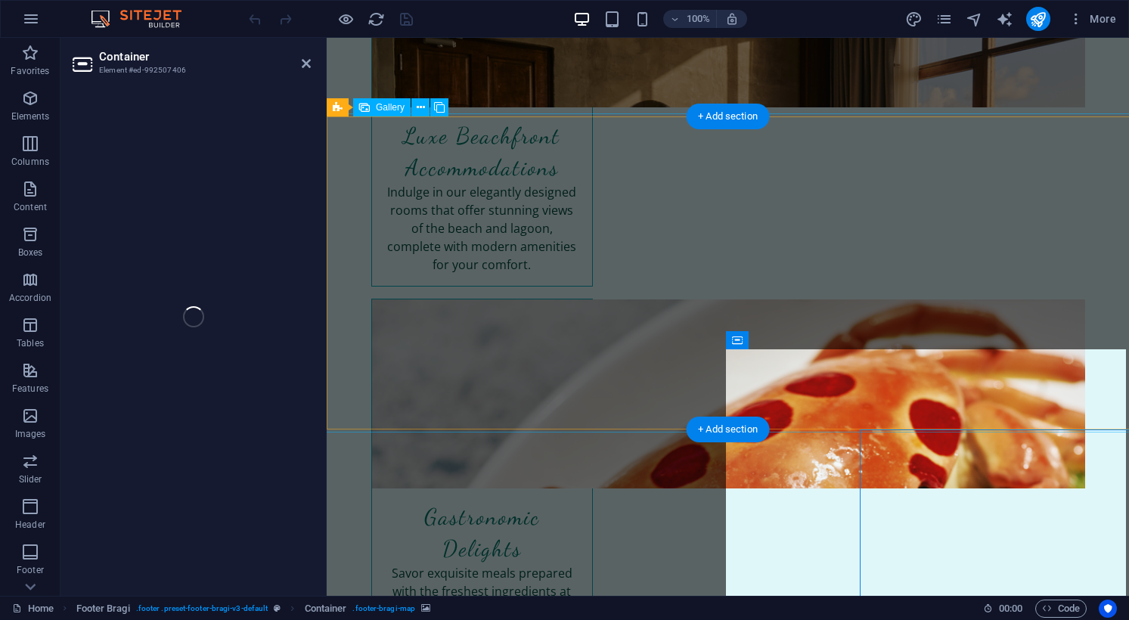
scroll to position [1825, 0]
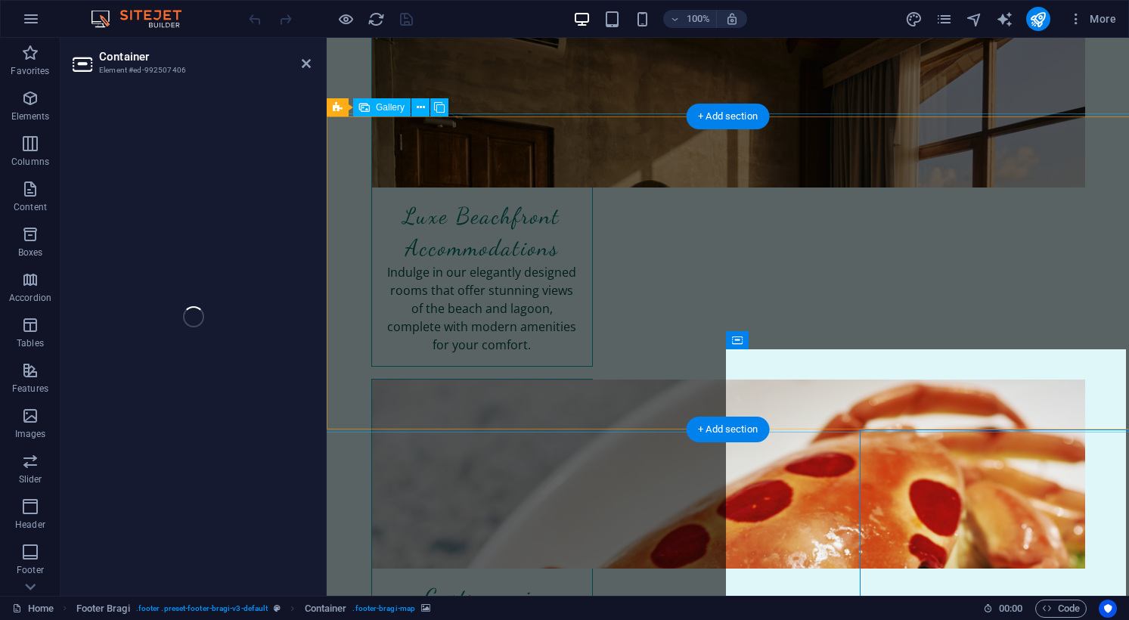
select select "px"
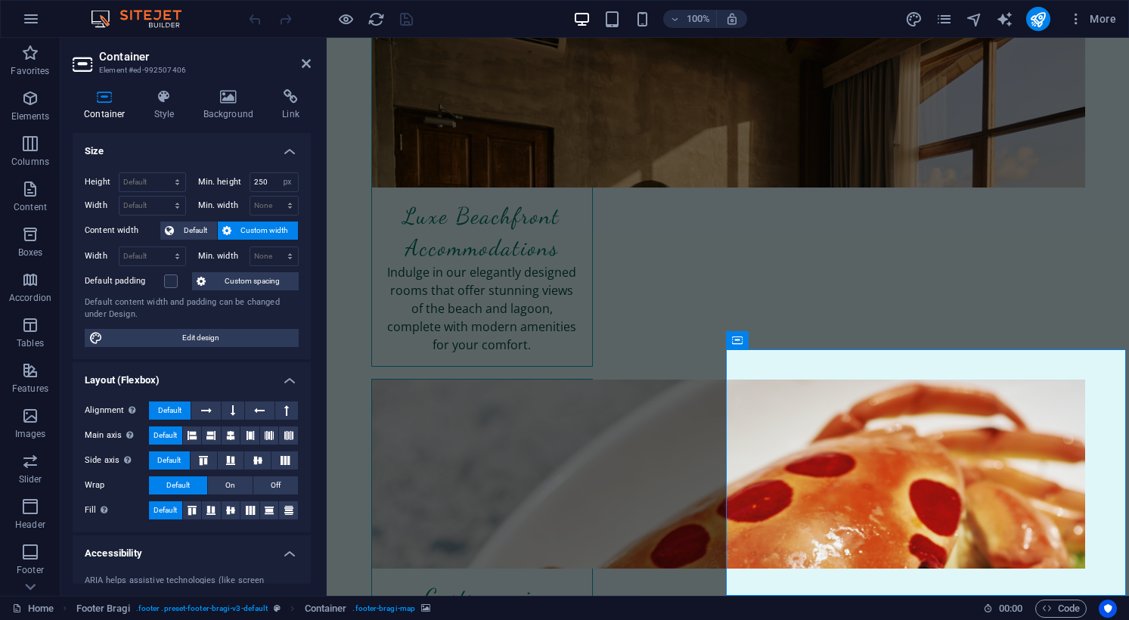
scroll to position [0, 0]
click at [295, 101] on icon at bounding box center [291, 96] width 40 height 15
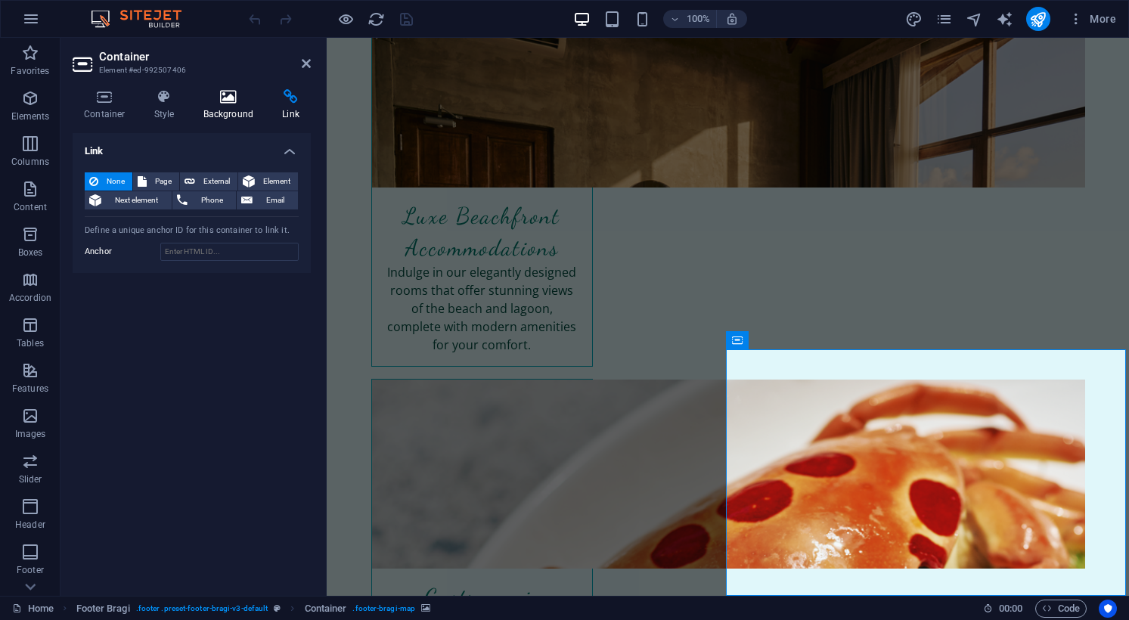
click at [238, 94] on icon at bounding box center [228, 96] width 73 height 15
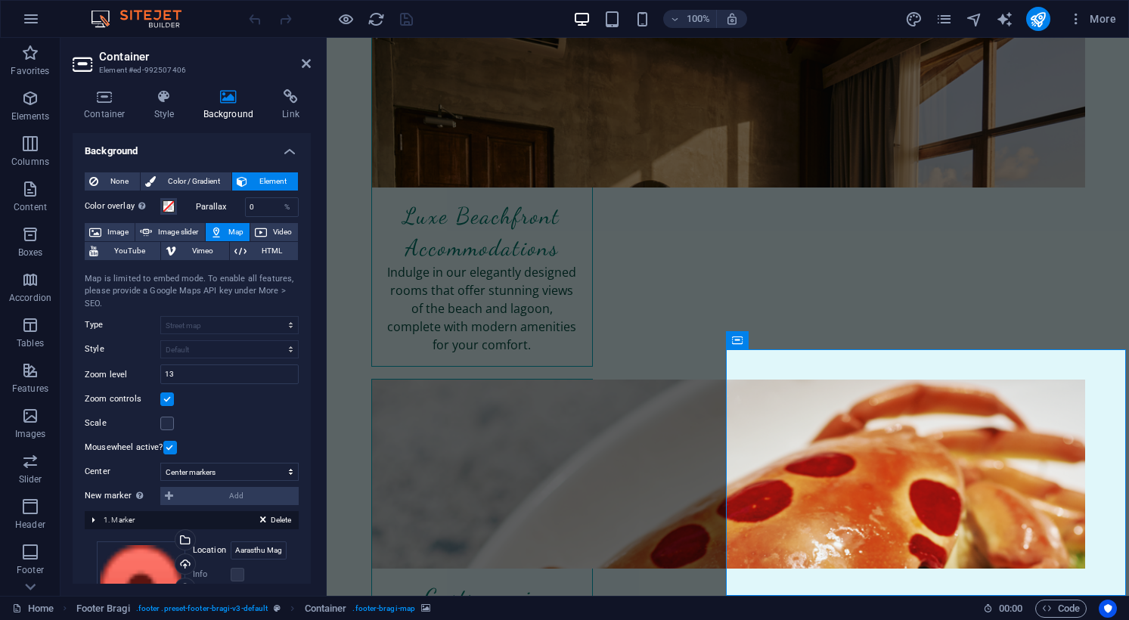
click at [217, 233] on icon at bounding box center [216, 232] width 12 height 18
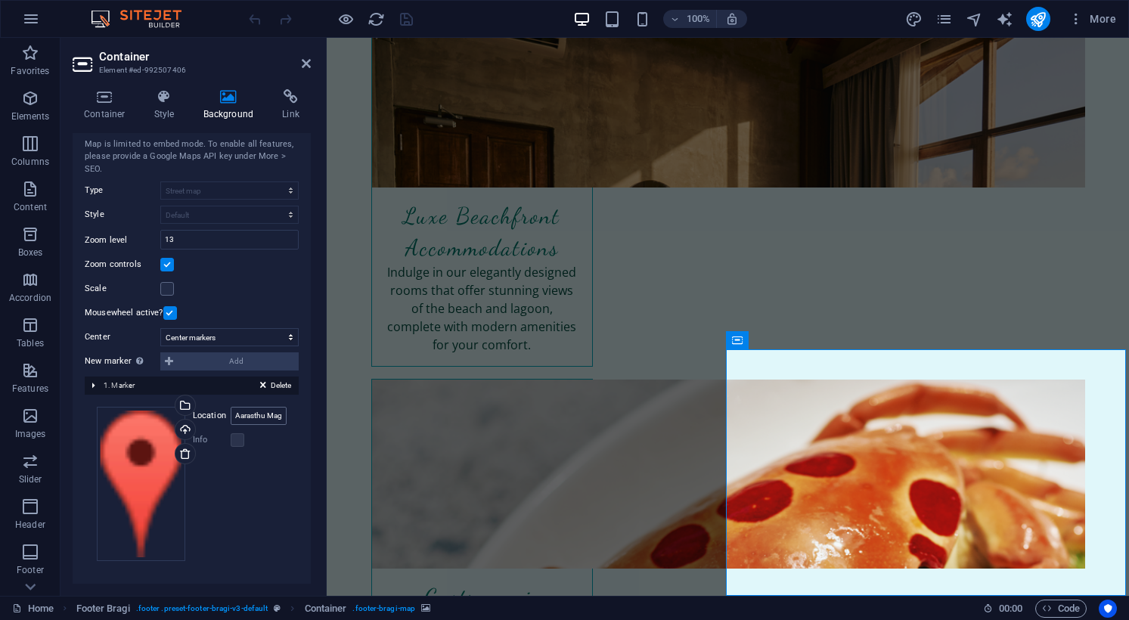
scroll to position [134, 0]
click at [265, 419] on input "Aarasthu Magu, 20001 hoarafushi" at bounding box center [259, 416] width 56 height 18
type input "h"
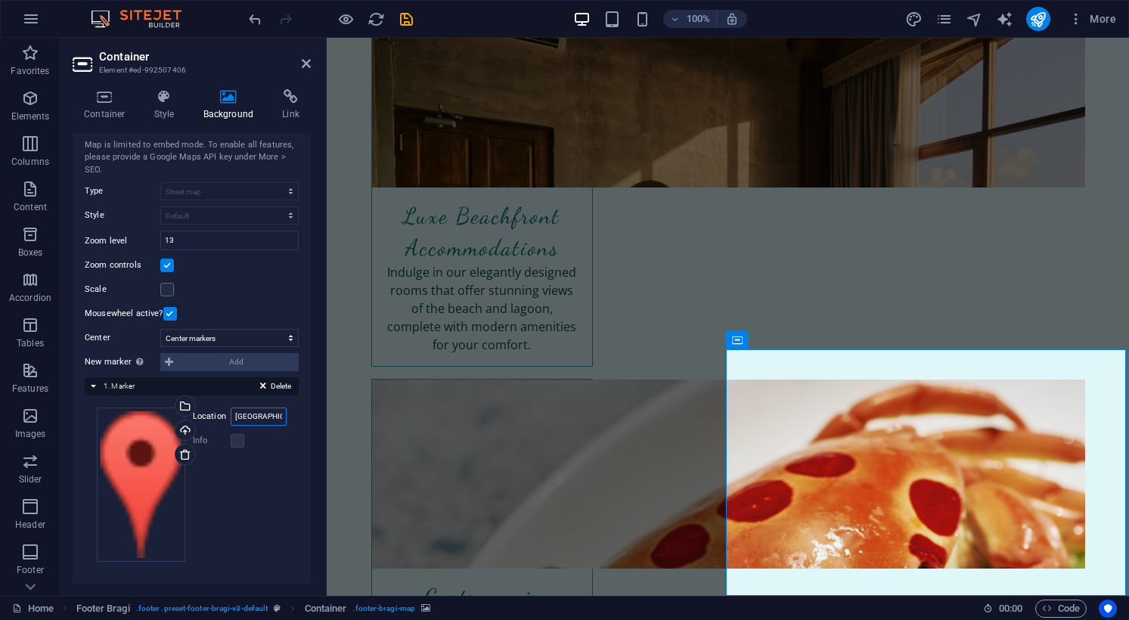
type input "[GEOGRAPHIC_DATA]"
click at [407, 20] on icon "save" at bounding box center [406, 19] width 17 height 17
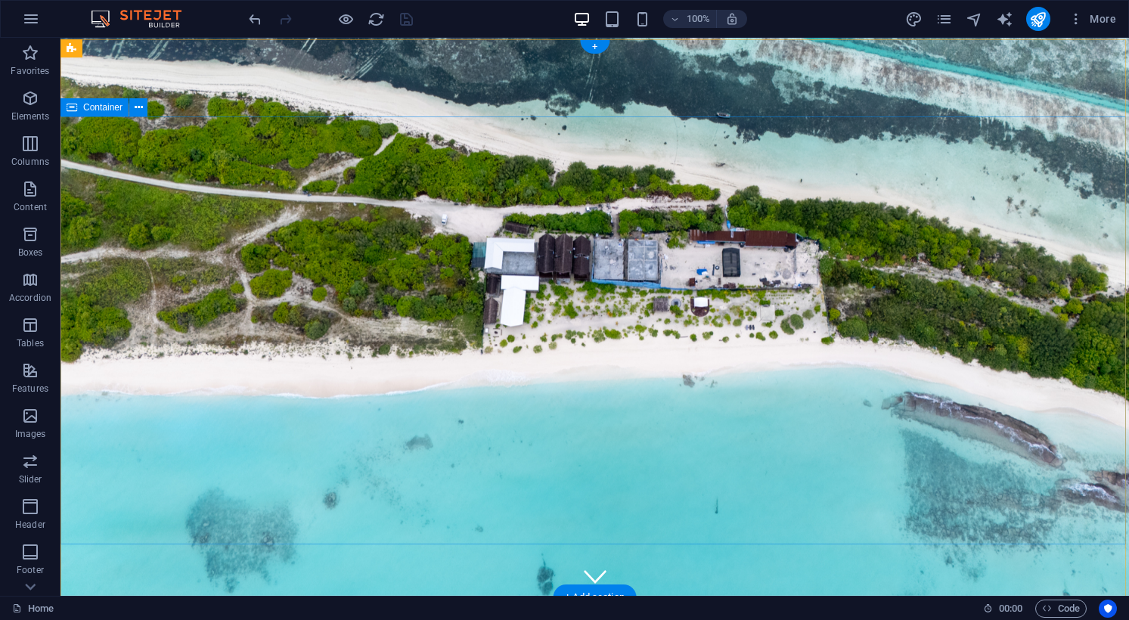
scroll to position [0, 0]
click at [1036, 22] on icon "publish" at bounding box center [1037, 19] width 17 height 17
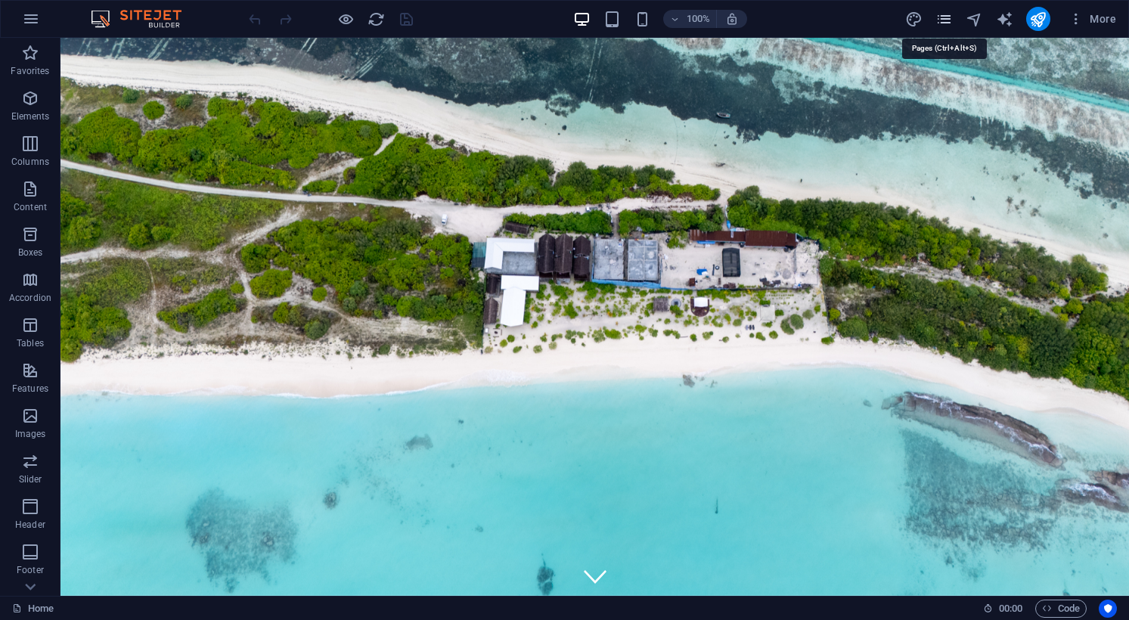
click at [946, 27] on icon "pages" at bounding box center [943, 19] width 17 height 17
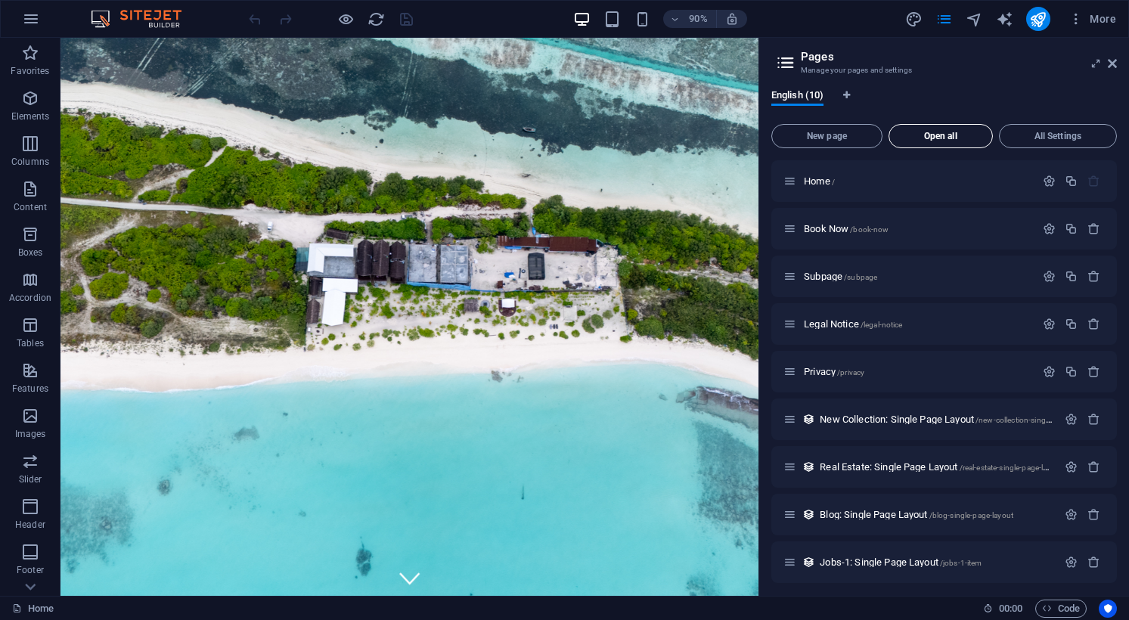
click at [951, 129] on button "Open all" at bounding box center [940, 136] width 104 height 24
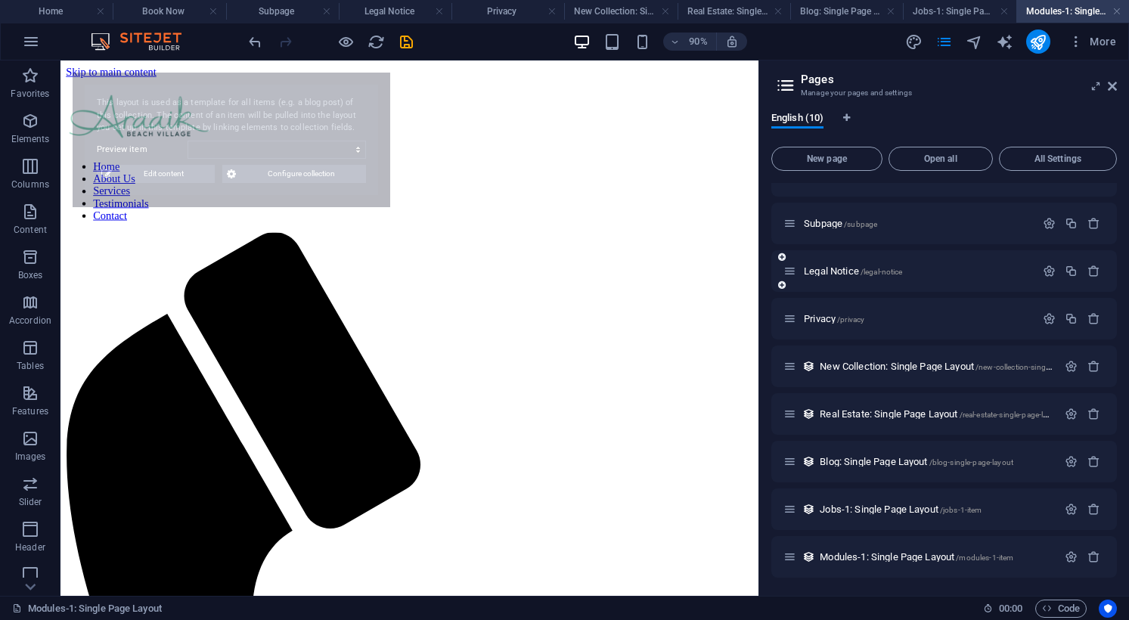
scroll to position [39, 0]
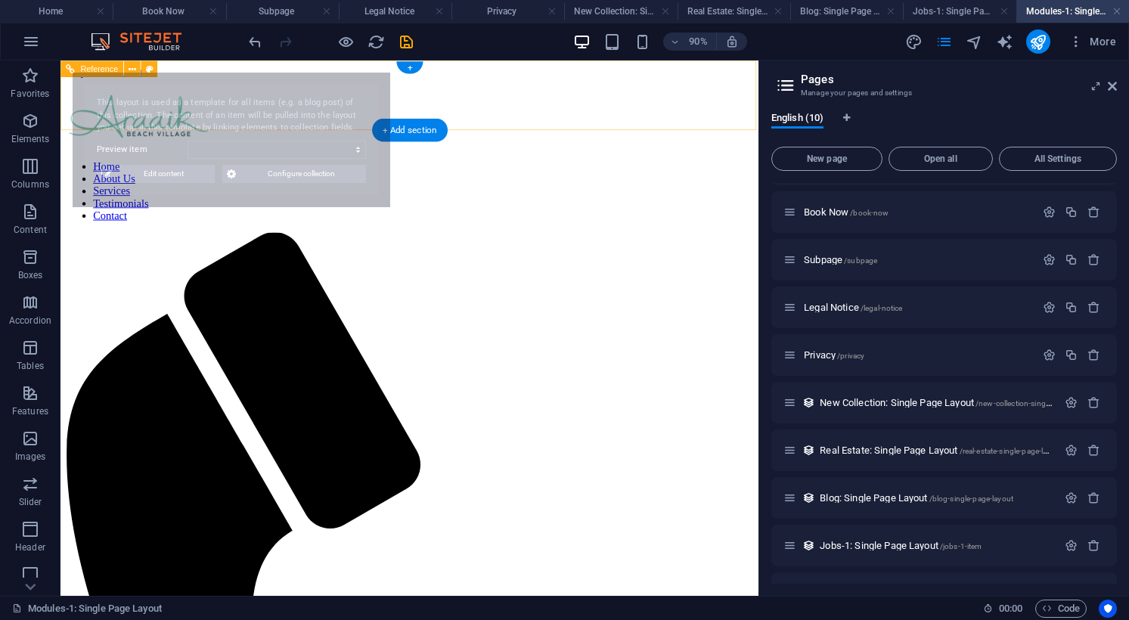
click at [650, 172] on nav "Home About Us Services Testimonials Contact" at bounding box center [448, 206] width 763 height 68
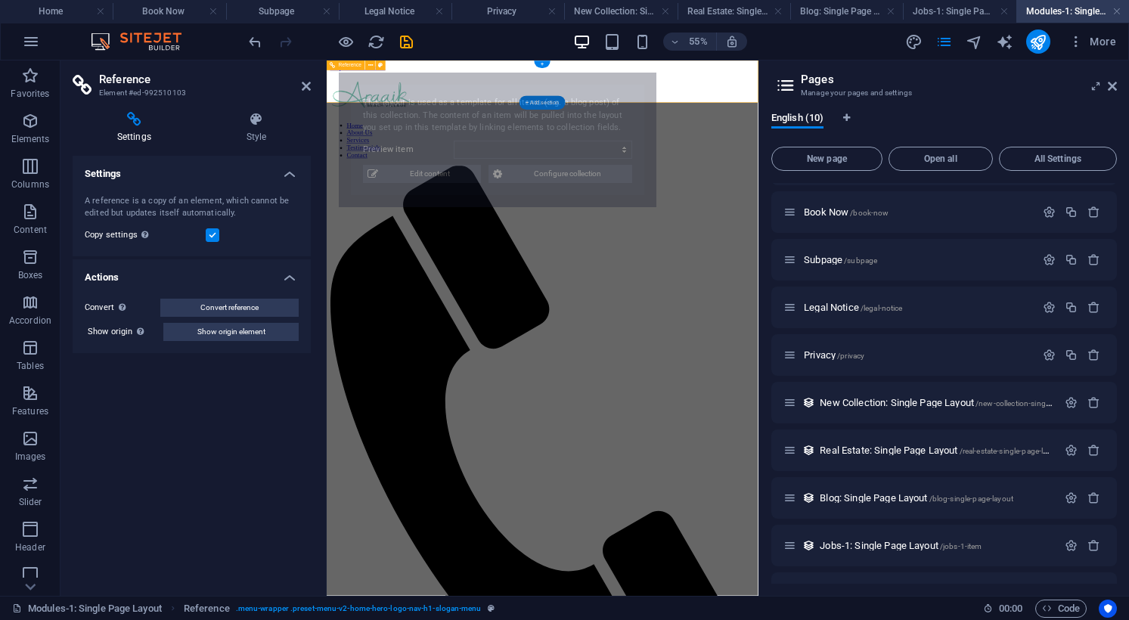
scroll to position [424, 0]
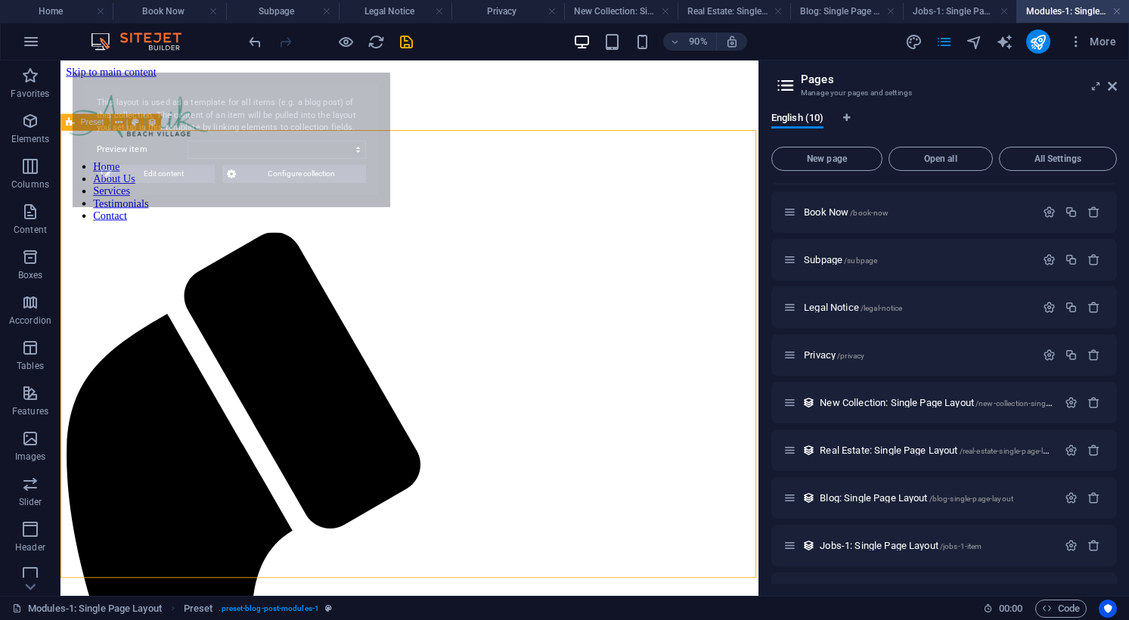
select select "68daea678b9cbe1415099956"
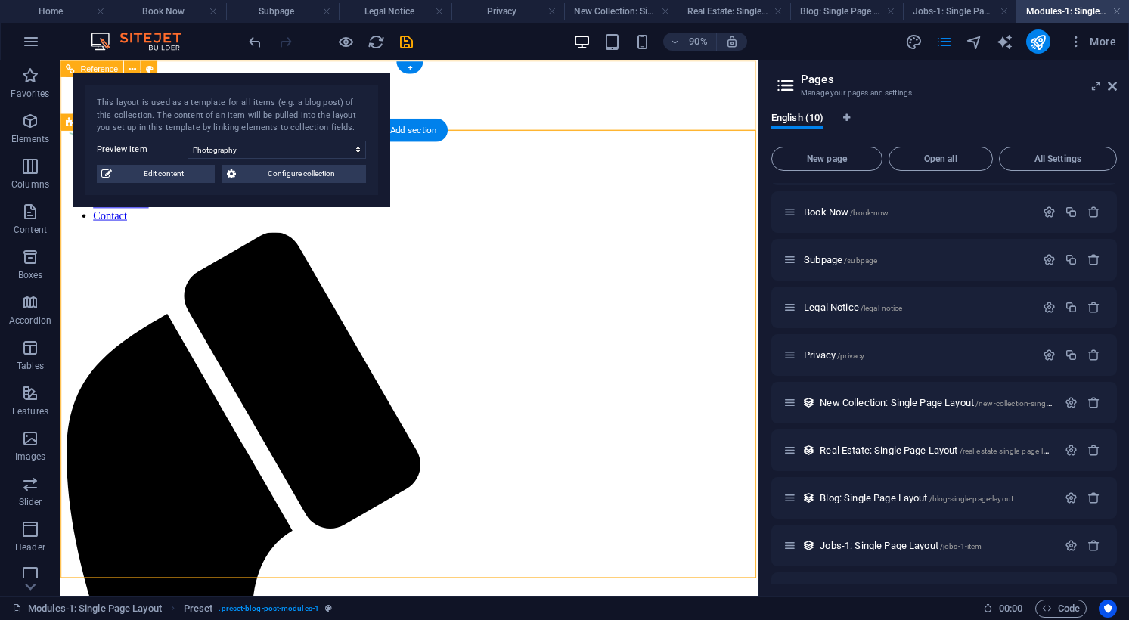
click at [640, 172] on nav "Home About Us Services Testimonials Contact" at bounding box center [448, 206] width 763 height 68
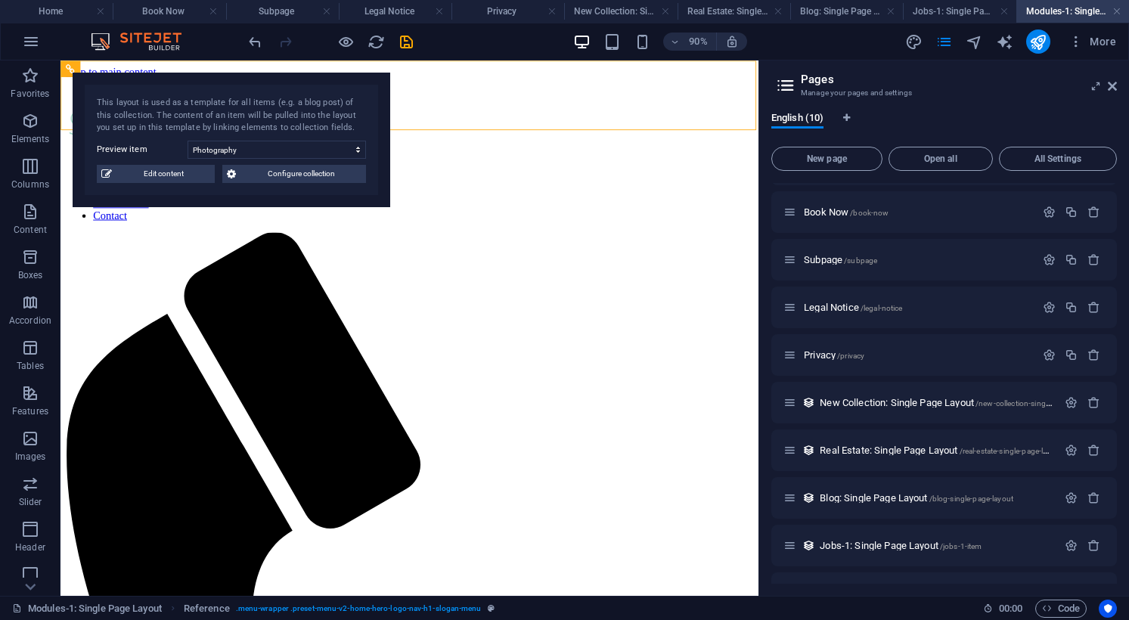
click at [786, 88] on icon at bounding box center [785, 85] width 23 height 21
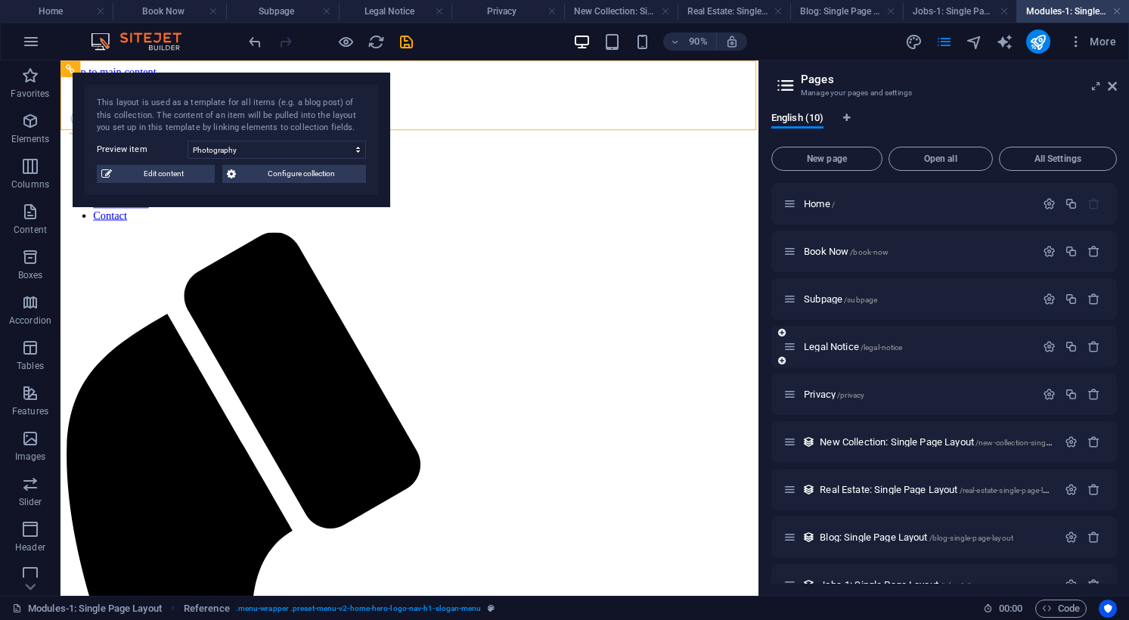
scroll to position [0, 0]
click at [1045, 202] on icon "button" at bounding box center [1048, 203] width 13 height 13
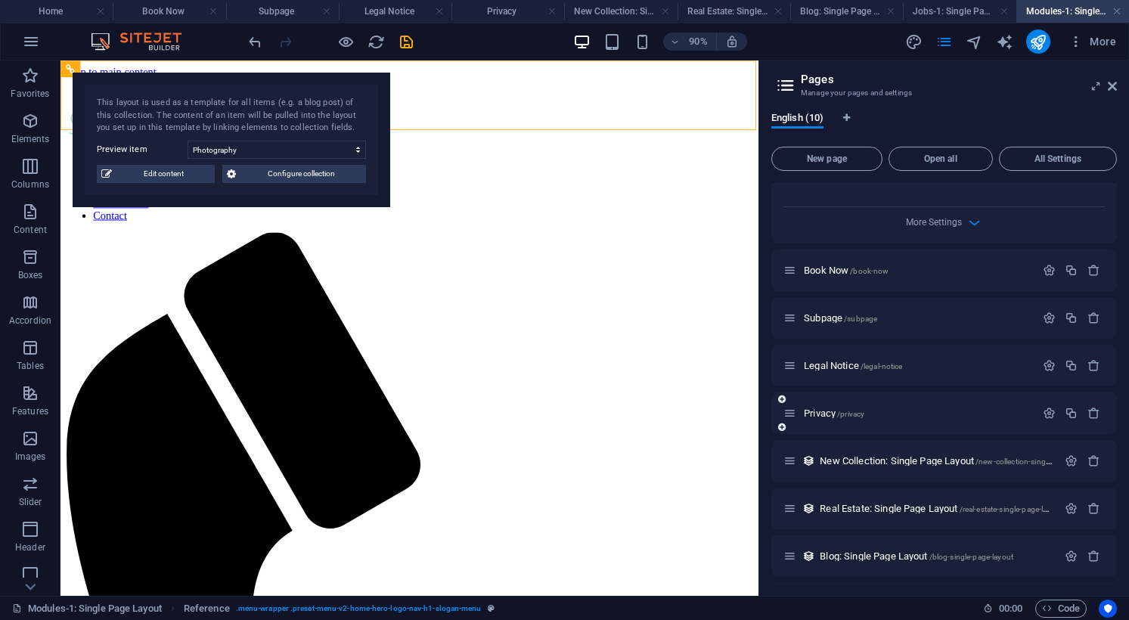
scroll to position [567, 0]
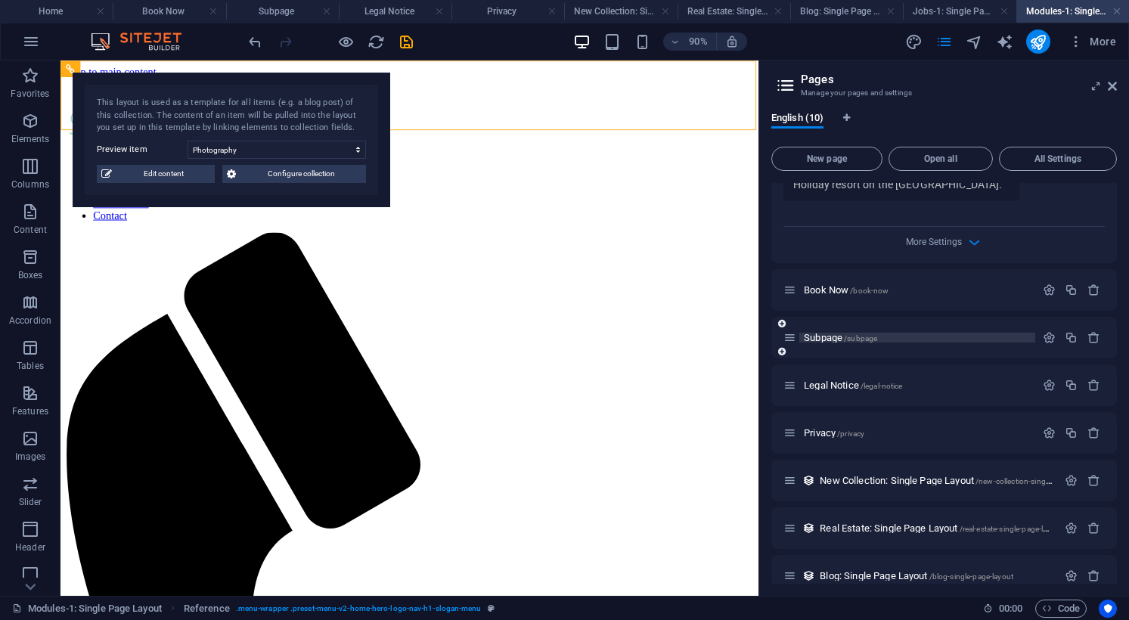
click at [834, 332] on span "Subpage /subpage" at bounding box center [840, 337] width 73 height 11
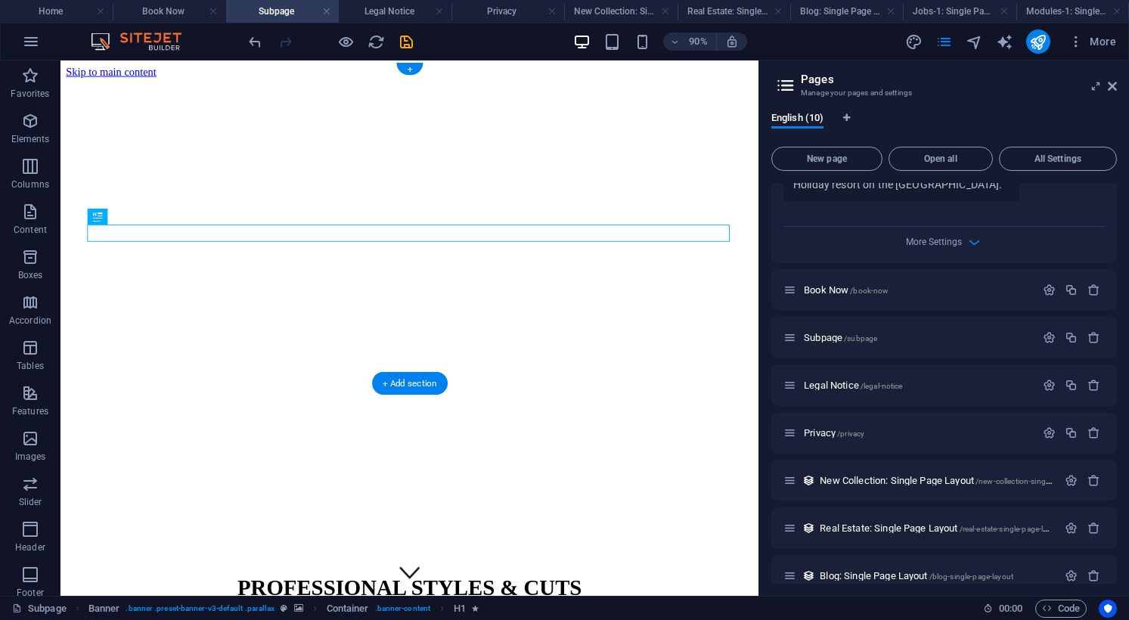
scroll to position [0, 0]
click at [824, 332] on span "Subpage /subpage" at bounding box center [840, 337] width 73 height 11
click at [824, 427] on span "Privacy /privacy" at bounding box center [834, 432] width 60 height 11
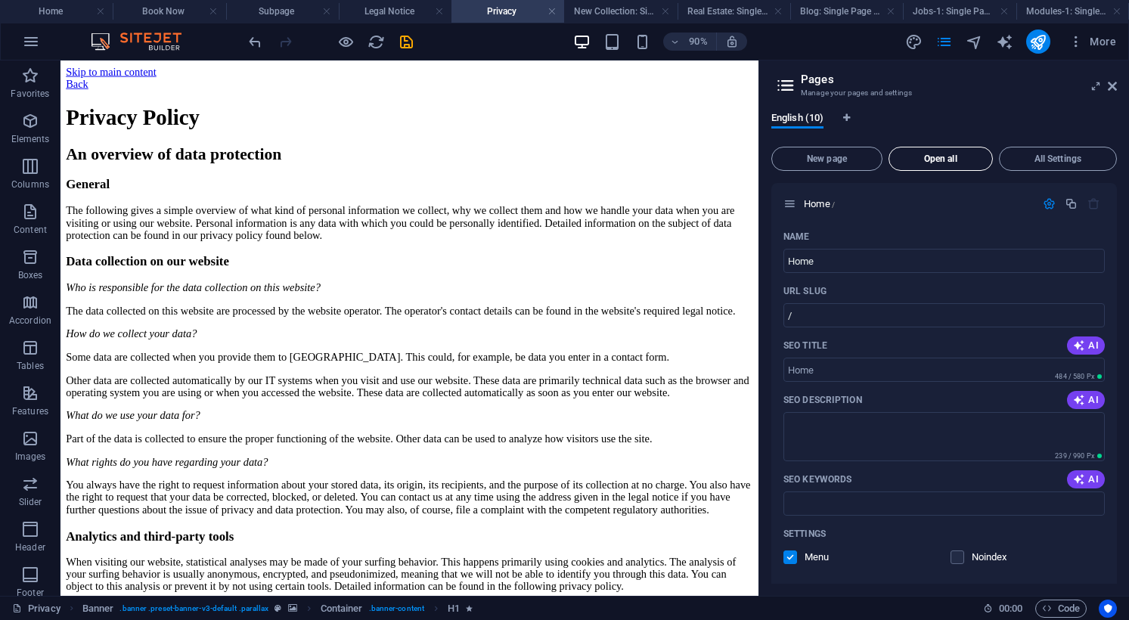
click at [932, 158] on span "Open all" at bounding box center [940, 158] width 91 height 9
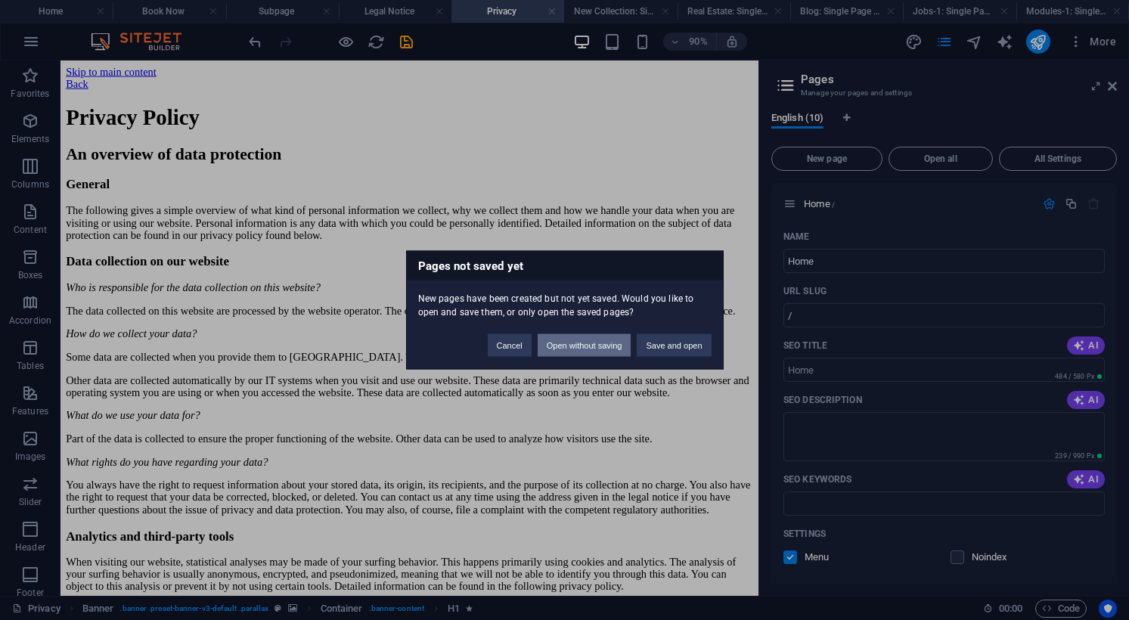
click at [577, 350] on button "Open without saving" at bounding box center [584, 345] width 94 height 23
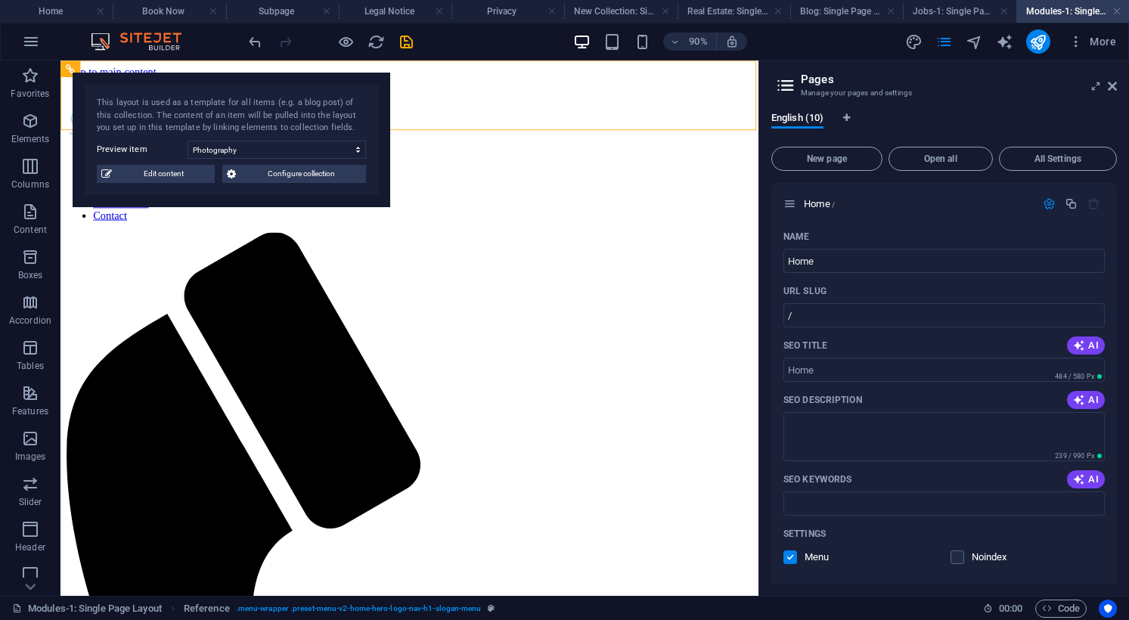
click at [788, 86] on icon at bounding box center [785, 85] width 23 height 21
click at [1095, 89] on icon at bounding box center [1095, 86] width 0 height 12
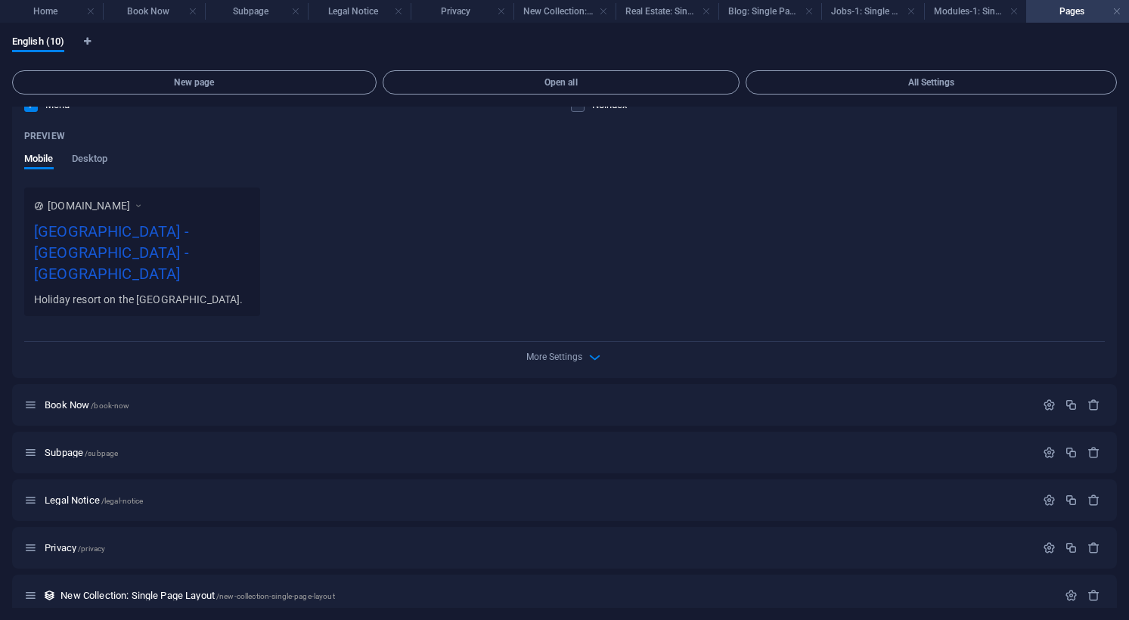
scroll to position [287, 0]
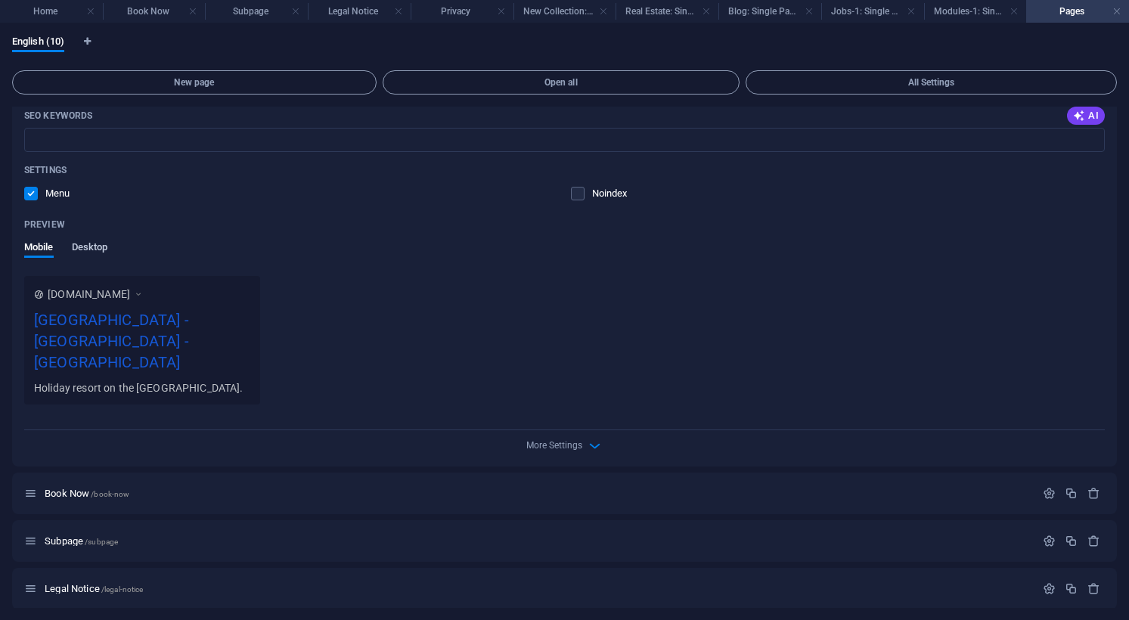
click at [107, 247] on span "Desktop" at bounding box center [90, 248] width 36 height 21
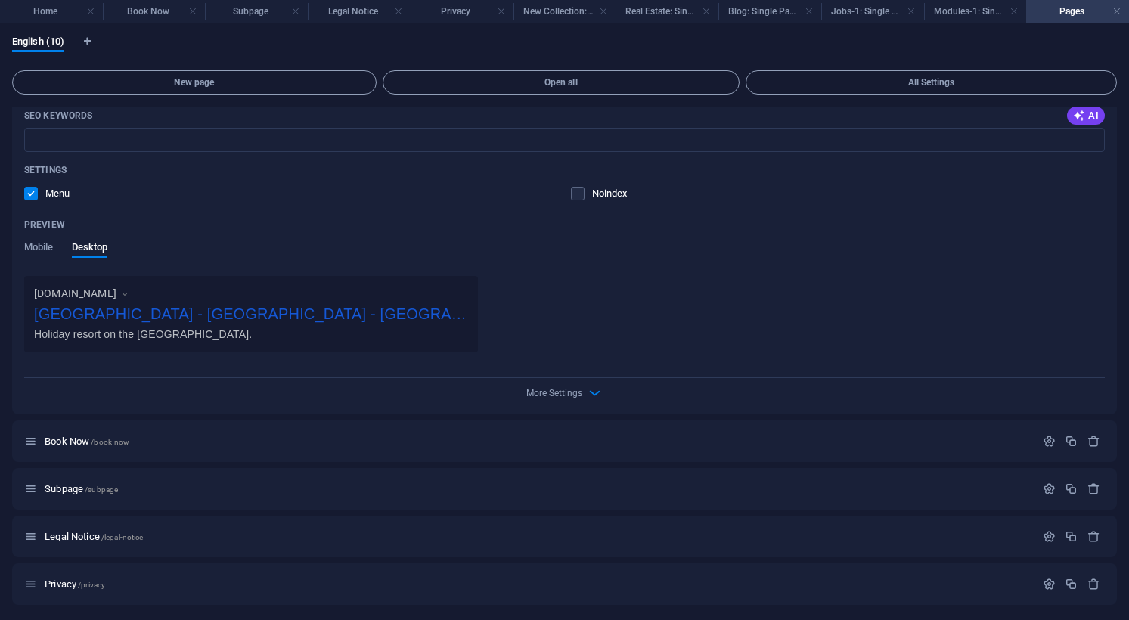
click at [54, 236] on div "Preview" at bounding box center [564, 224] width 1080 height 24
click at [42, 249] on span "Mobile" at bounding box center [38, 248] width 29 height 21
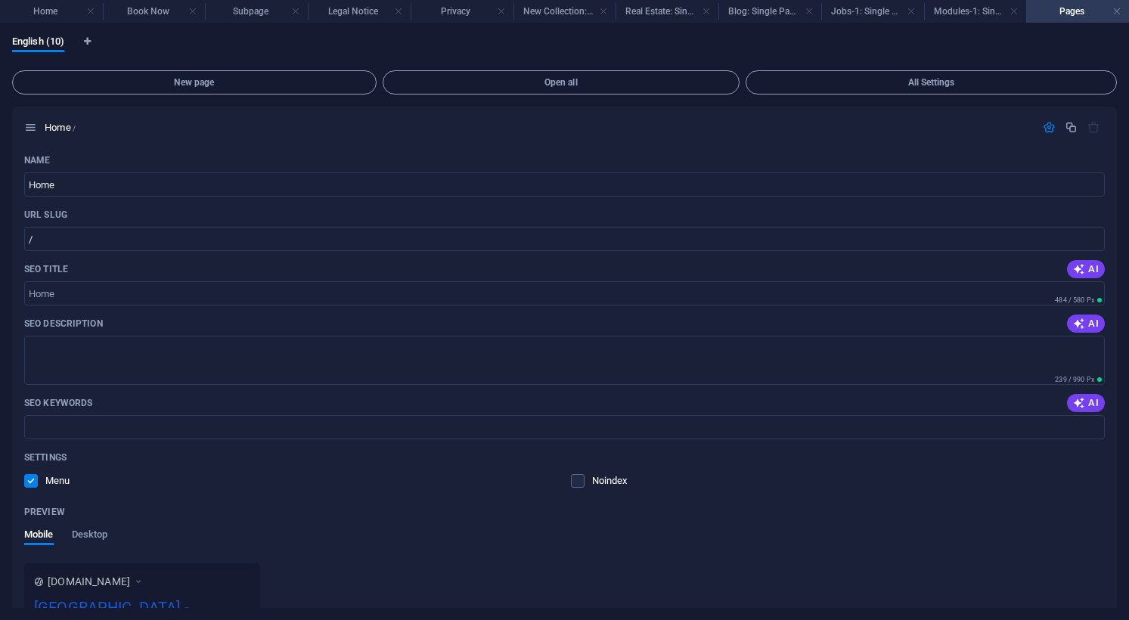
scroll to position [0, 0]
click at [1066, 125] on icon "button" at bounding box center [1070, 127] width 13 height 13
click at [1067, 133] on icon "button" at bounding box center [1070, 127] width 13 height 13
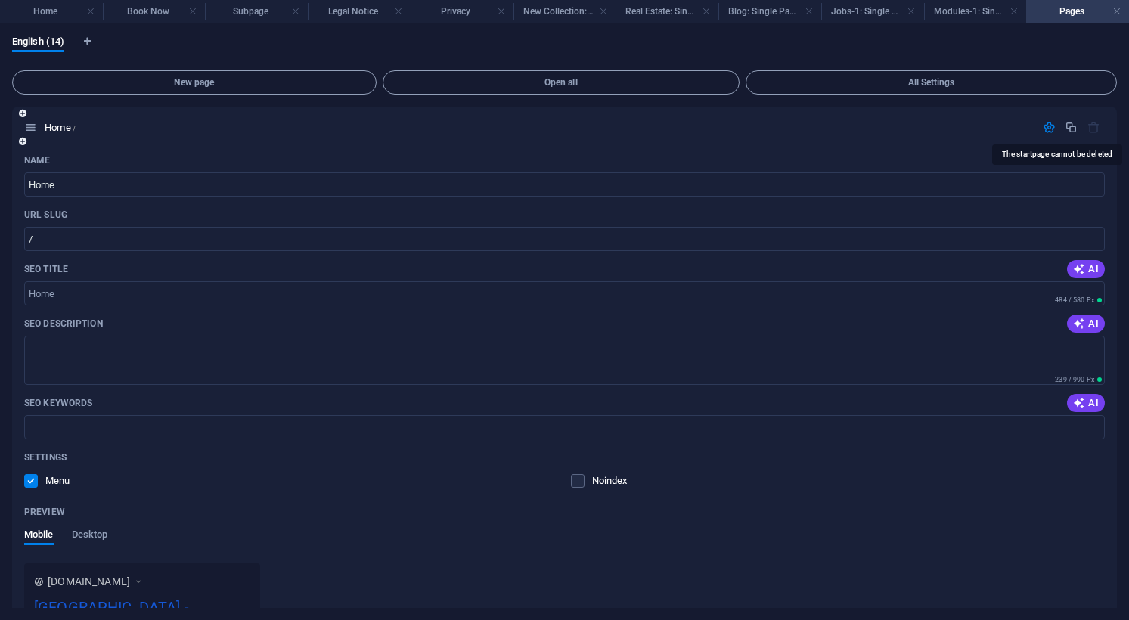
click at [1090, 129] on icon "button" at bounding box center [1093, 127] width 13 height 13
click at [1112, 14] on link at bounding box center [1116, 12] width 9 height 14
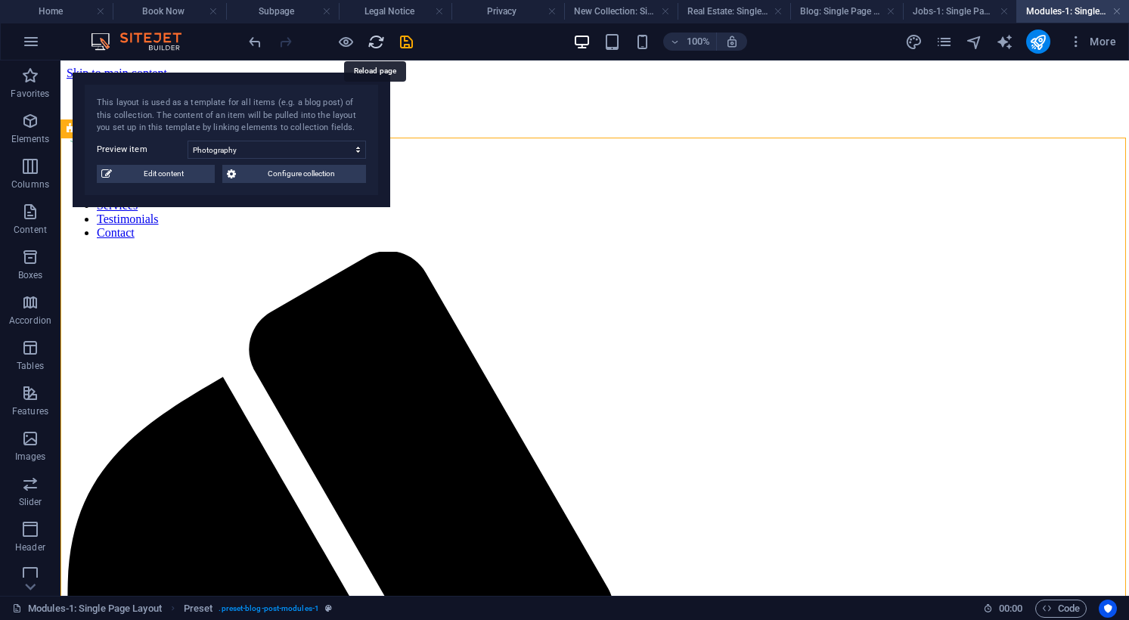
click at [376, 45] on icon "reload" at bounding box center [375, 41] width 17 height 17
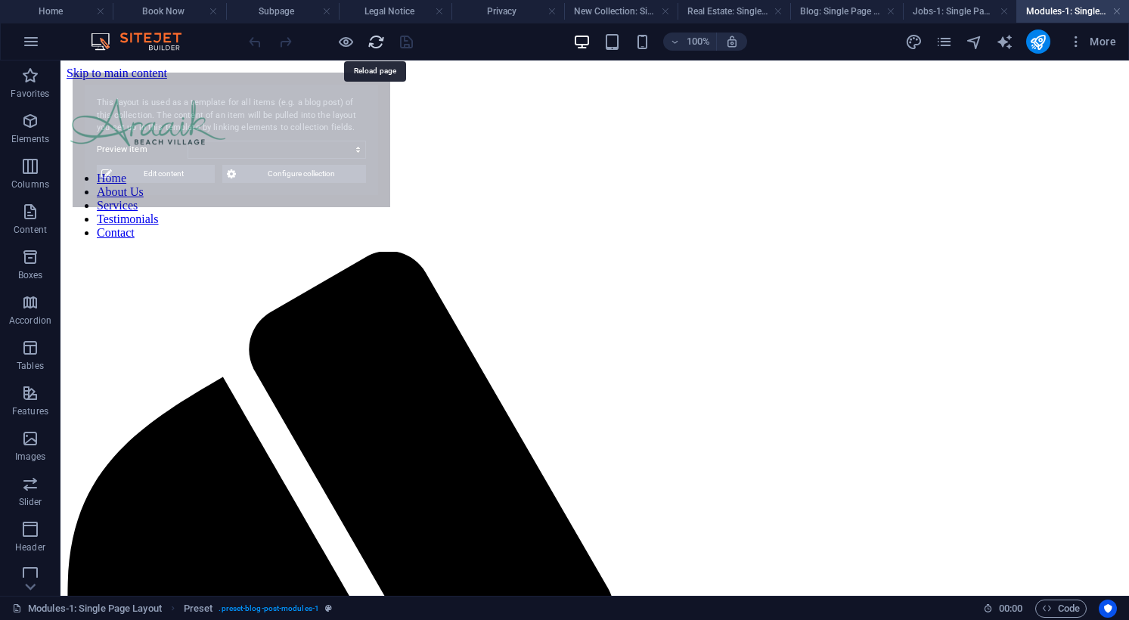
select select "68daea678b9cbe1415099956"
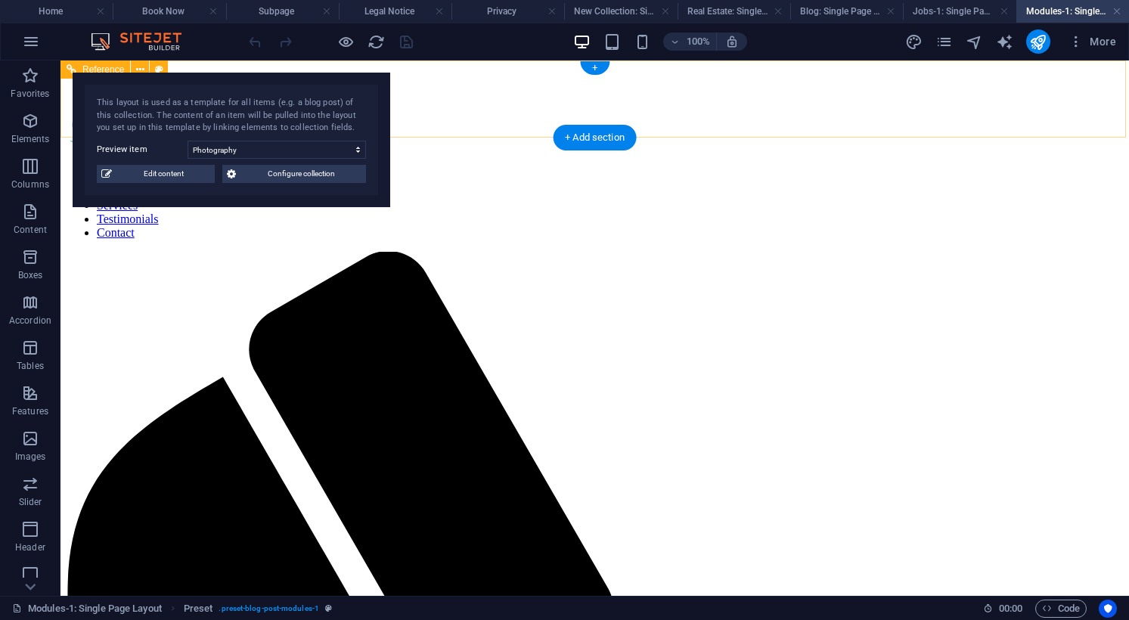
click at [480, 172] on nav "Home About Us Services Testimonials Contact" at bounding box center [595, 206] width 1056 height 68
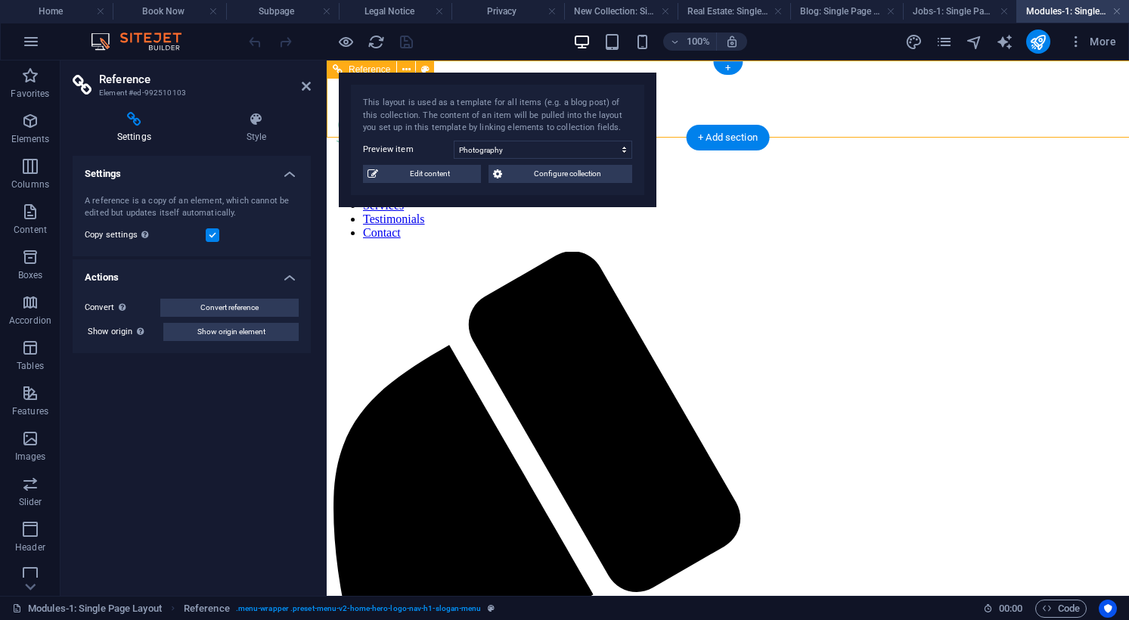
click at [480, 103] on div "This layout is used as a template for all items (e.g. a blog post) of this coll…" at bounding box center [497, 116] width 269 height 38
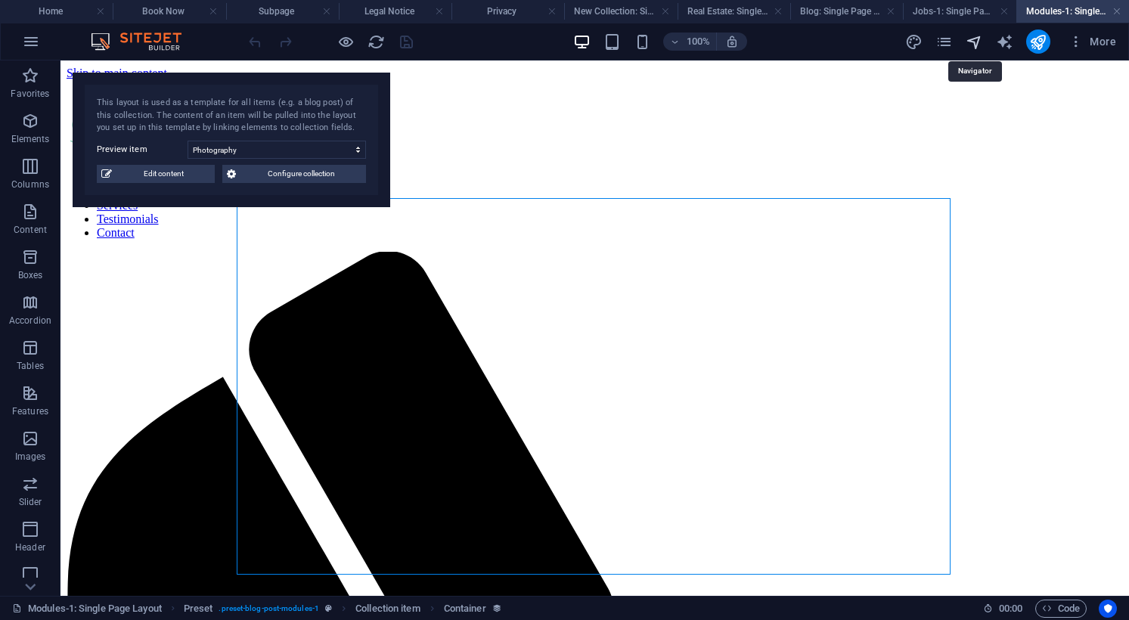
click at [978, 45] on icon "navigator" at bounding box center [973, 41] width 17 height 17
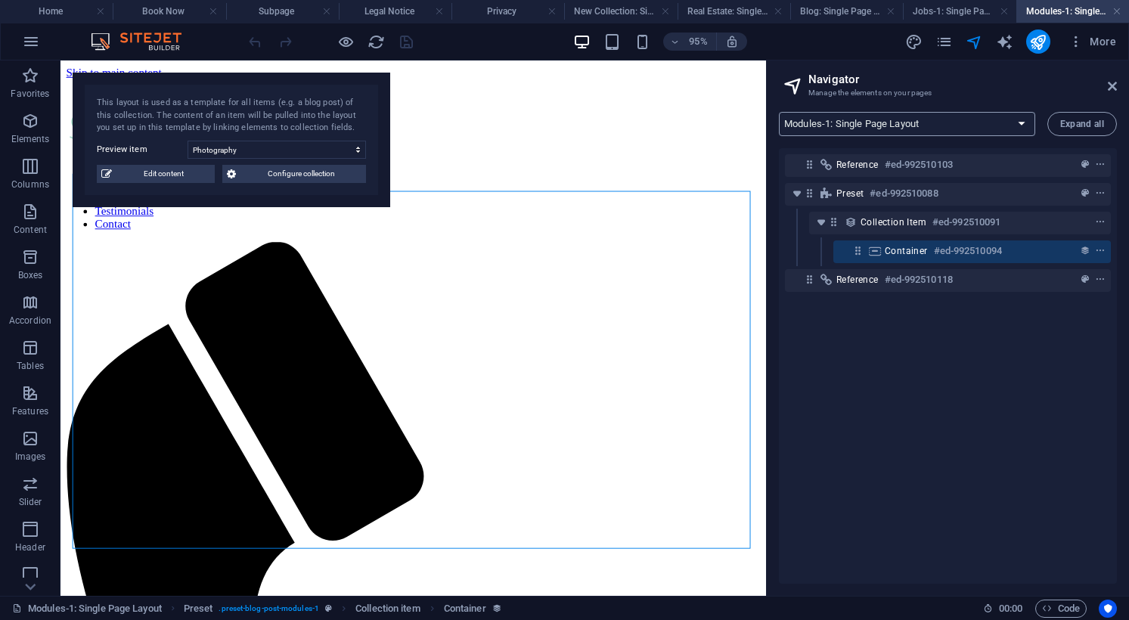
click at [900, 121] on select "Home Home 3 Home 2 Home 1 Home (Copy) Book Now Subpage Legal Notice Privacy New…" at bounding box center [907, 124] width 256 height 24
select select "17990448-en"
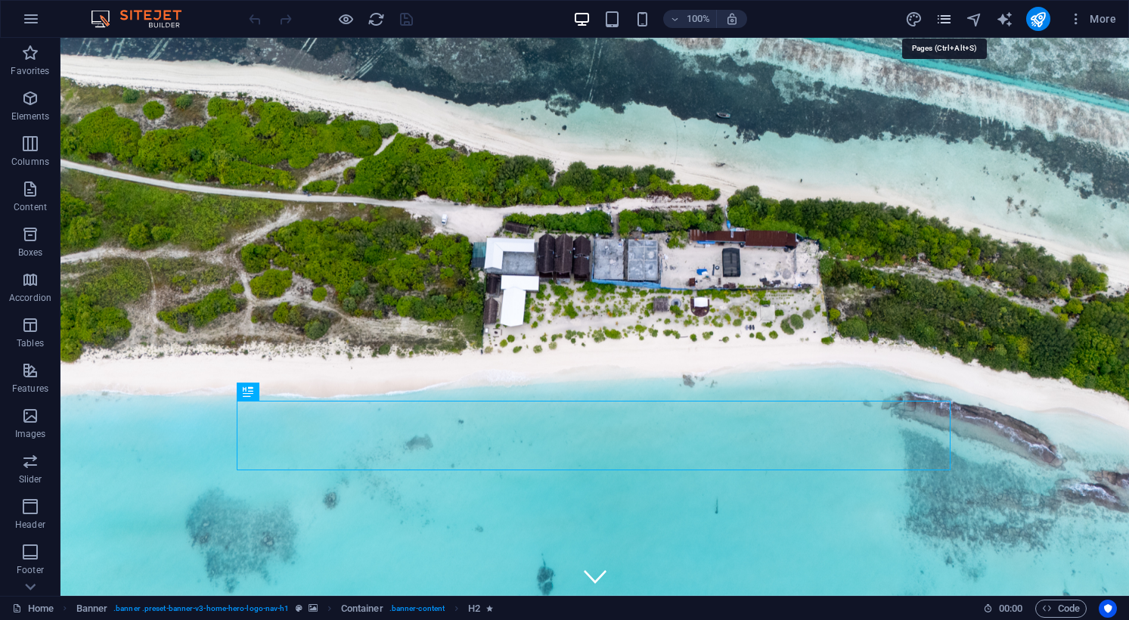
click at [945, 19] on icon "pages" at bounding box center [943, 19] width 17 height 17
